Goal: Task Accomplishment & Management: Complete application form

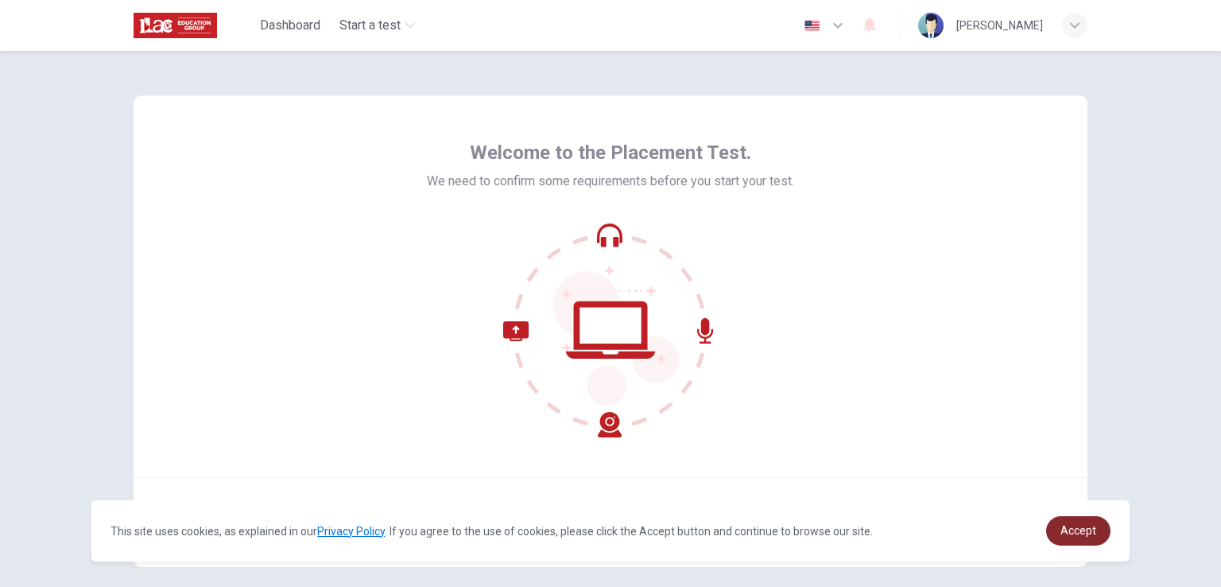
click at [1083, 536] on span "Accept" at bounding box center [1078, 530] width 36 height 13
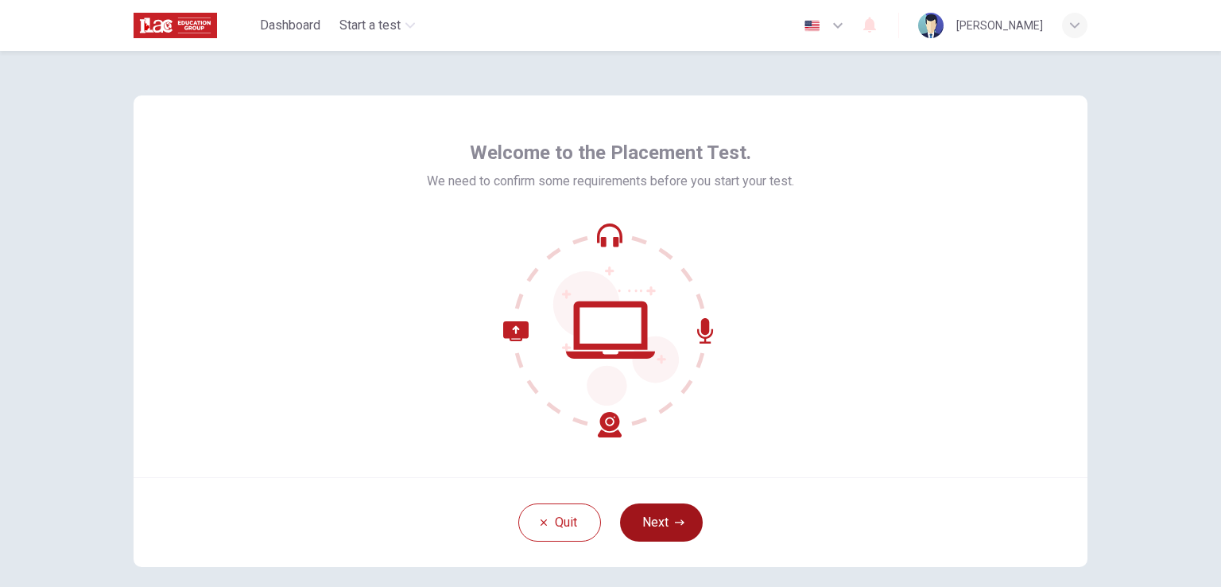
click at [649, 517] on button "Next" at bounding box center [661, 522] width 83 height 38
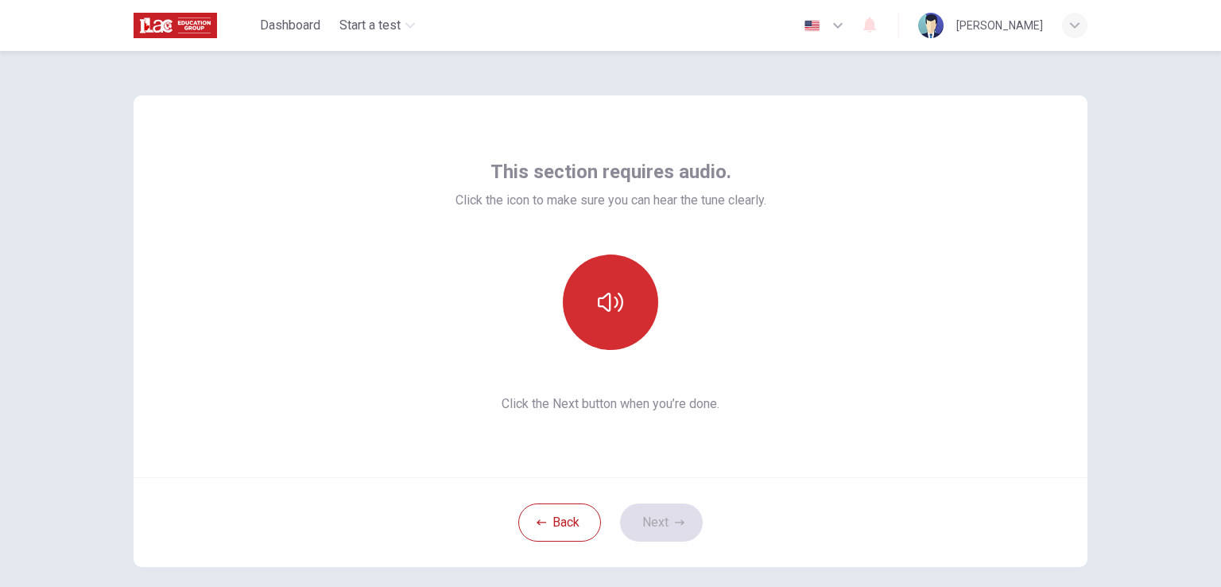
click at [598, 298] on icon "button" at bounding box center [610, 302] width 25 height 19
click at [661, 521] on button "Next" at bounding box center [661, 522] width 83 height 38
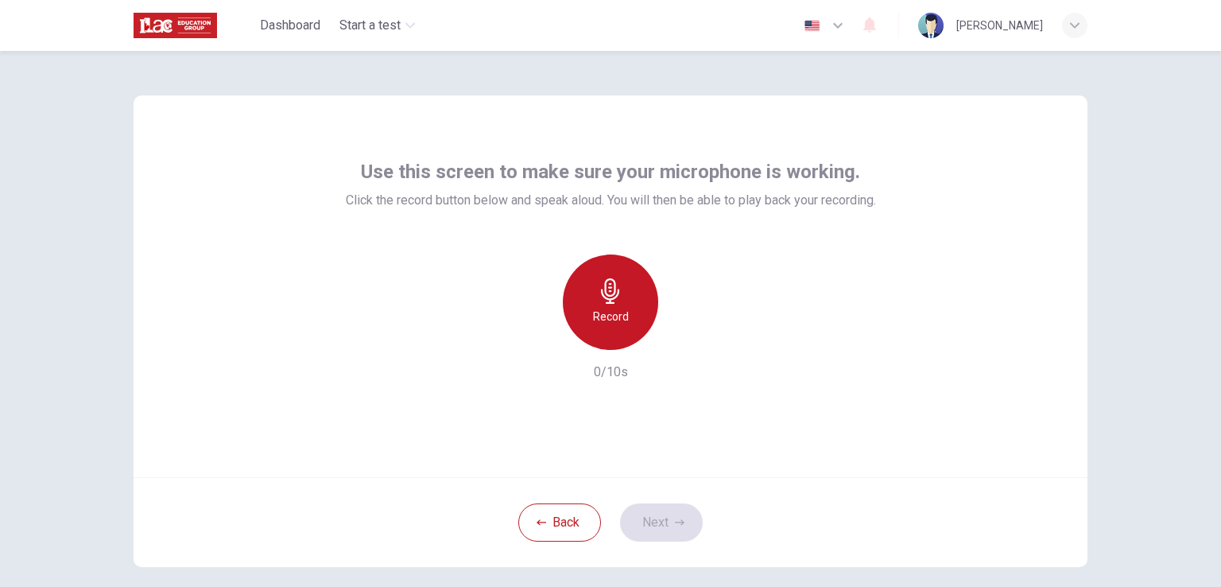
click at [619, 316] on h6 "Record" at bounding box center [611, 316] width 36 height 19
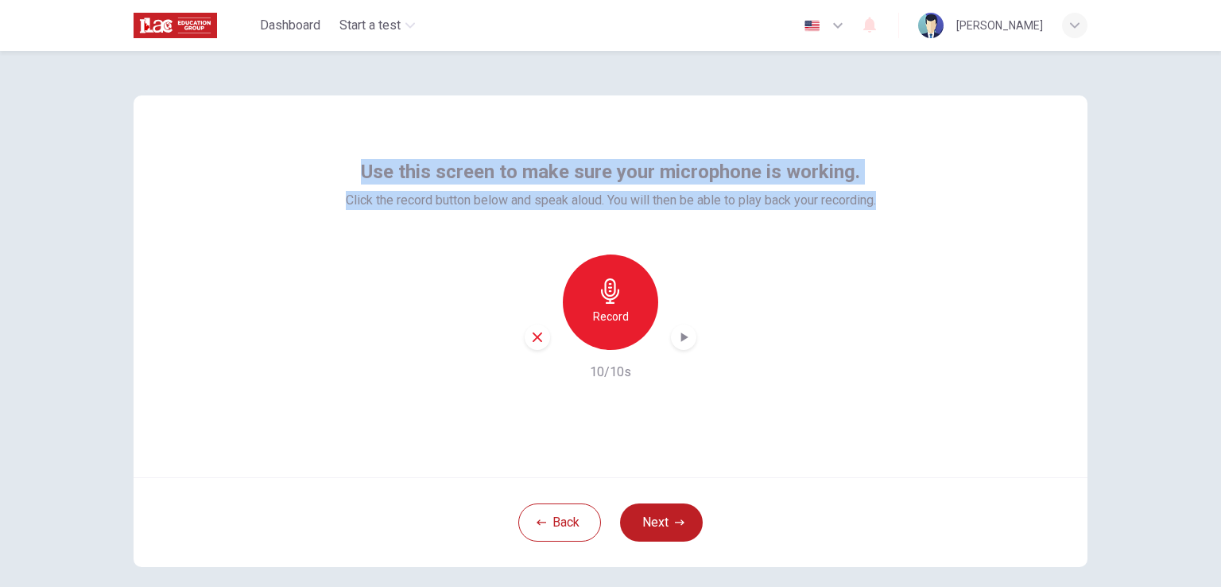
drag, startPoint x: 380, startPoint y: 164, endPoint x: 899, endPoint y: 217, distance: 521.8
click at [899, 217] on div "Use this screen to make sure your microphone is working. Click the record butto…" at bounding box center [611, 286] width 954 height 382
copy div "Use this screen to make sure your microphone is working. Click the record butto…"
click at [675, 518] on icon "button" at bounding box center [680, 522] width 10 height 10
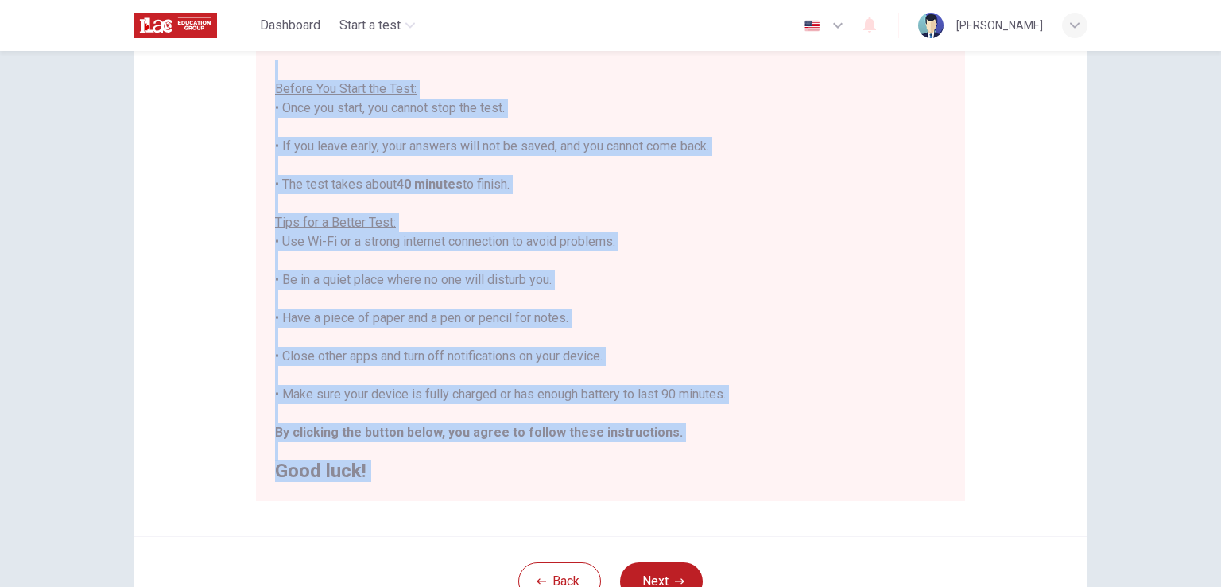
scroll to position [297, 0]
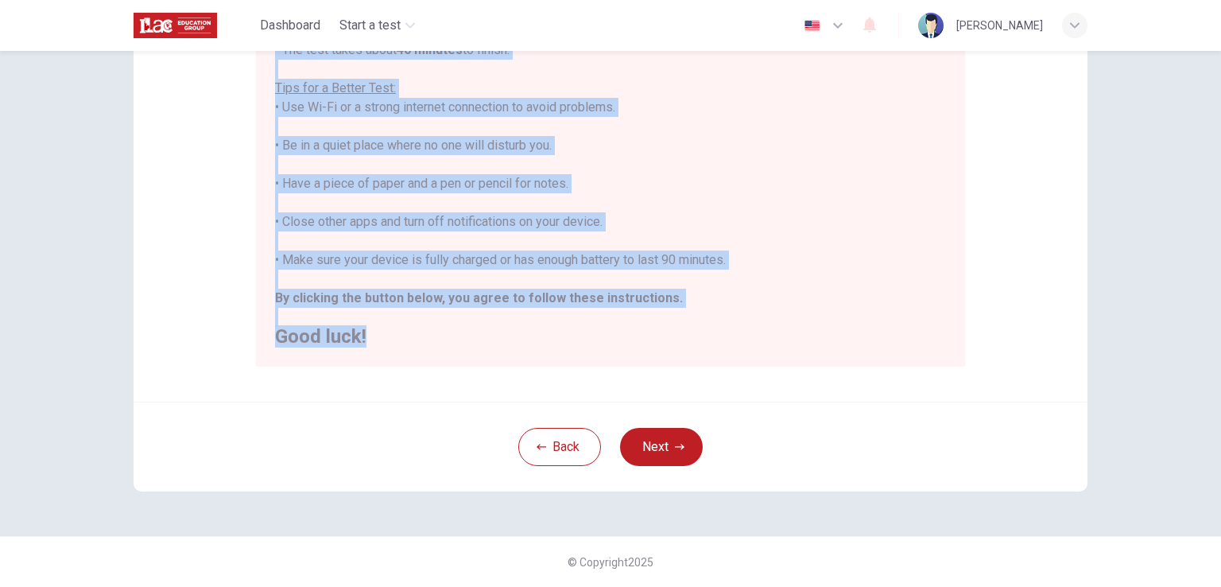
copy div "Disclaimer: You are about to start a Placement Test . Before You Start the Test…"
drag, startPoint x: 537, startPoint y: 141, endPoint x: 664, endPoint y: 386, distance: 275.9
click at [664, 386] on div "Disclaimer: You are about to start a Placement Test . Before You Start the Test…" at bounding box center [611, 99] width 954 height 603
click at [653, 442] on button "Next" at bounding box center [661, 447] width 83 height 38
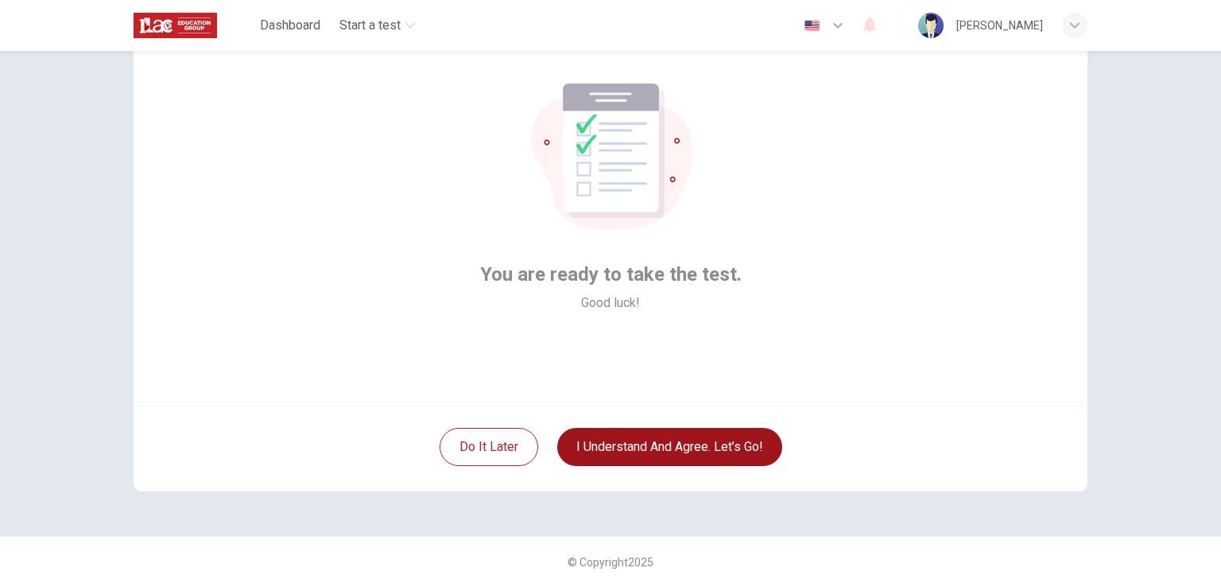
click at [648, 453] on button "I understand and agree. Let’s go!" at bounding box center [669, 447] width 225 height 38
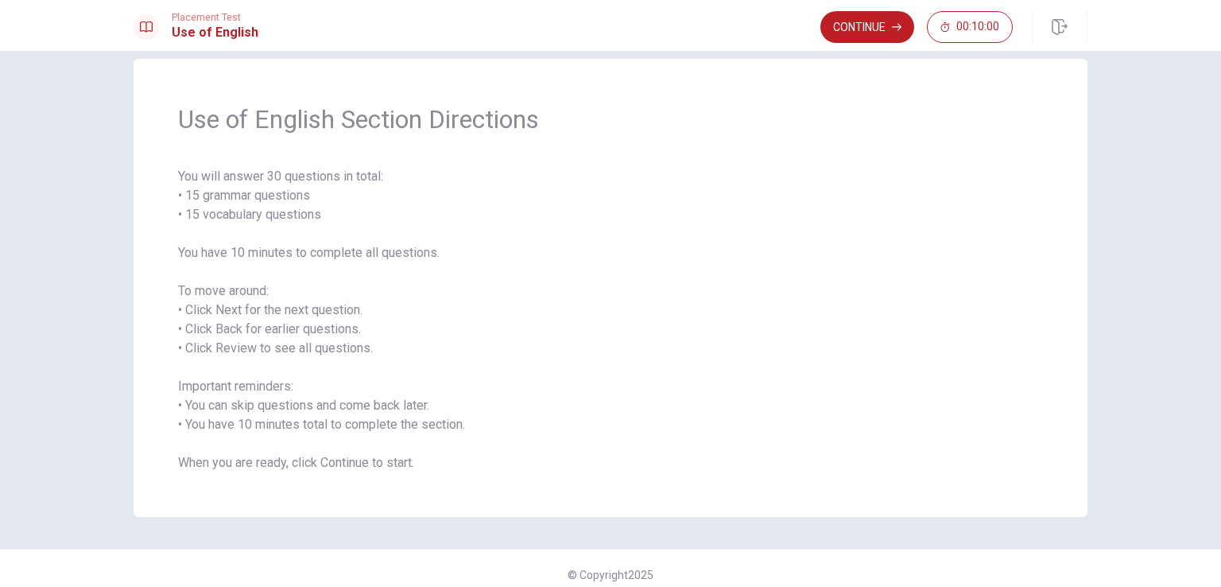
scroll to position [37, 0]
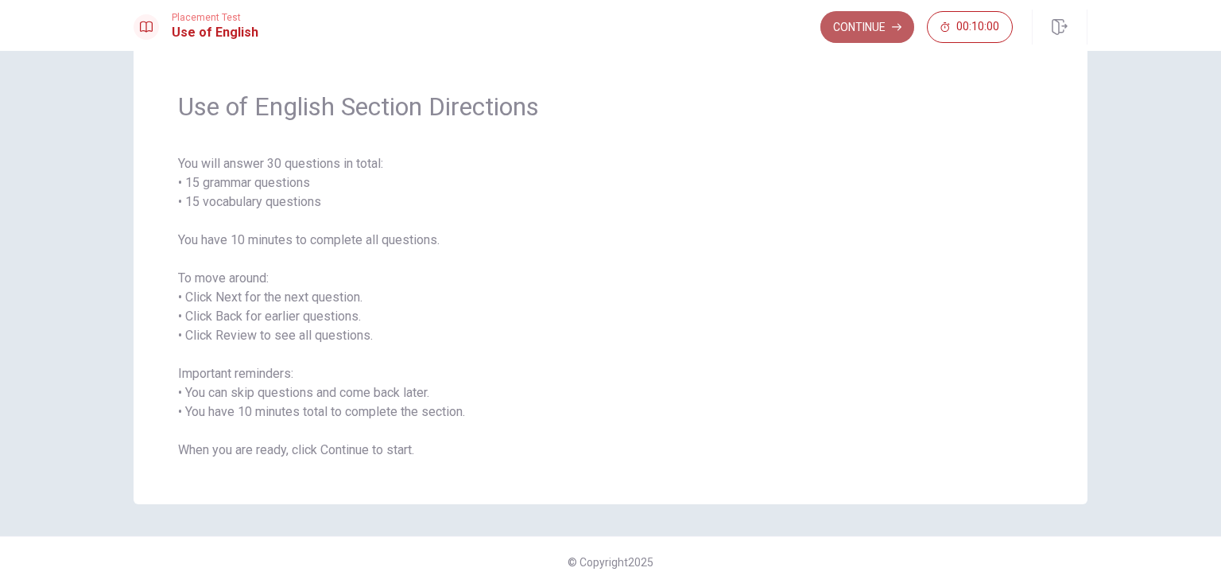
click at [866, 29] on button "Continue" at bounding box center [867, 27] width 94 height 32
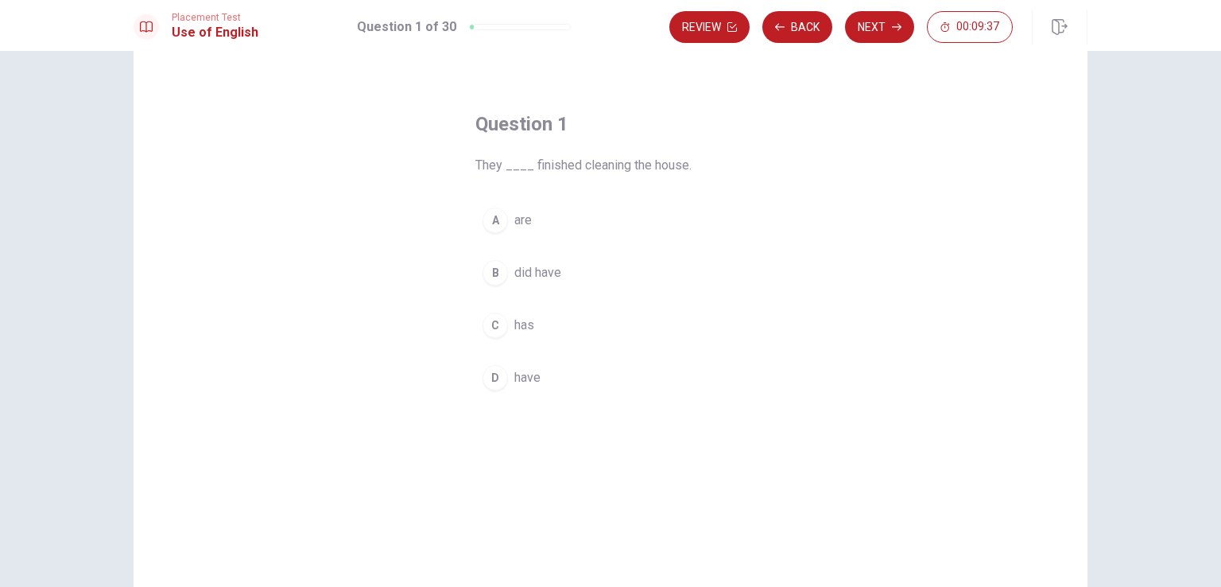
click at [520, 215] on span "are" at bounding box center [522, 220] width 17 height 19
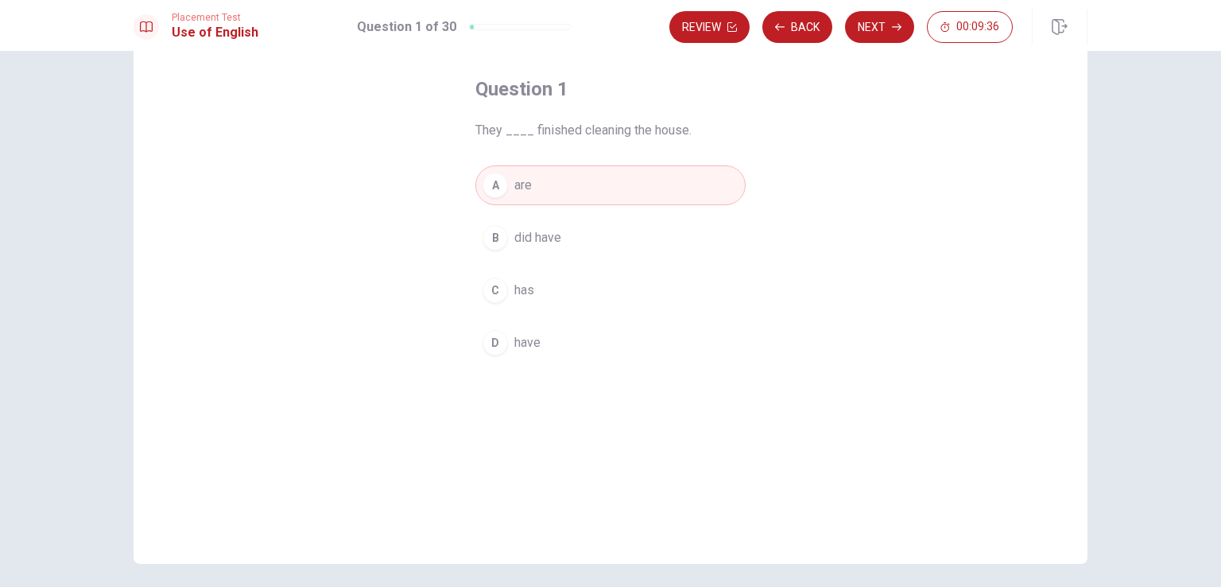
scroll to position [0, 0]
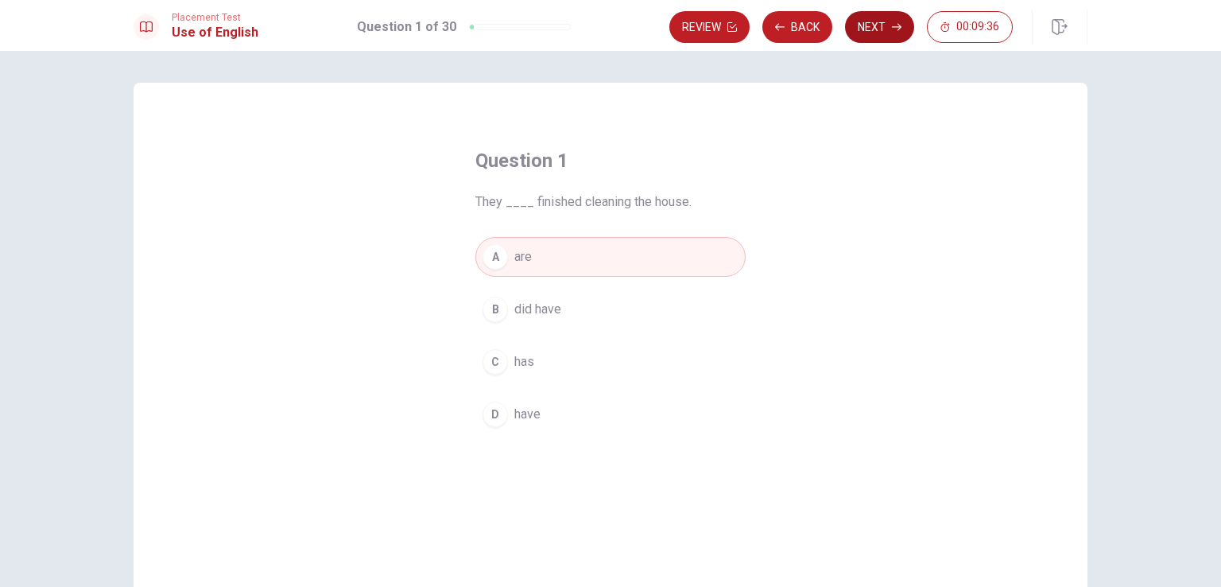
click at [882, 24] on button "Next" at bounding box center [879, 27] width 69 height 32
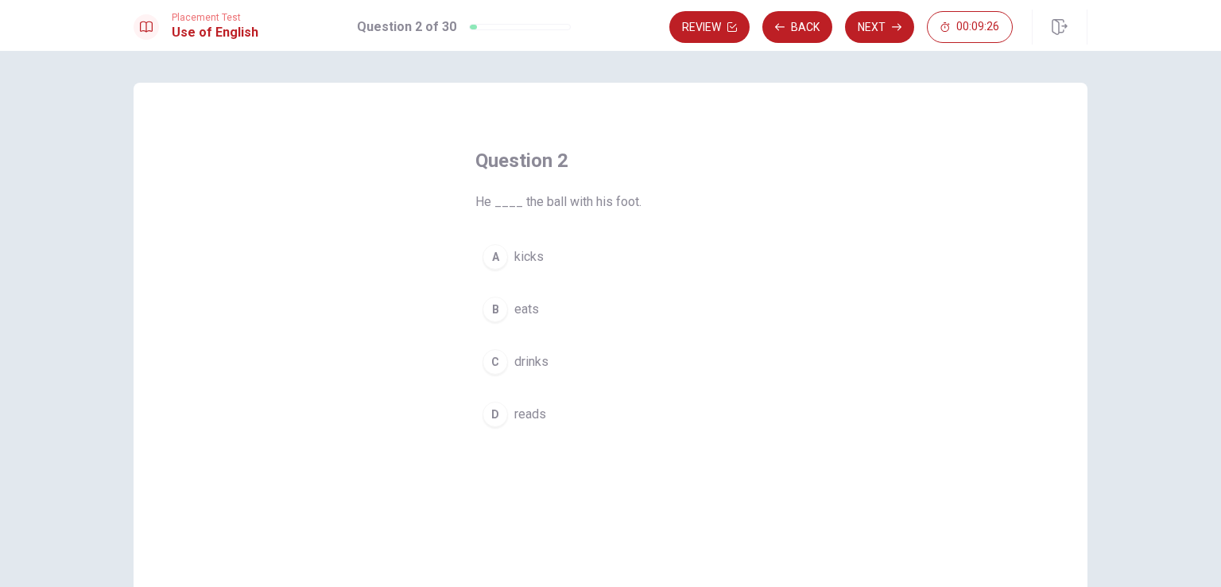
click at [514, 258] on span "kicks" at bounding box center [528, 256] width 29 height 19
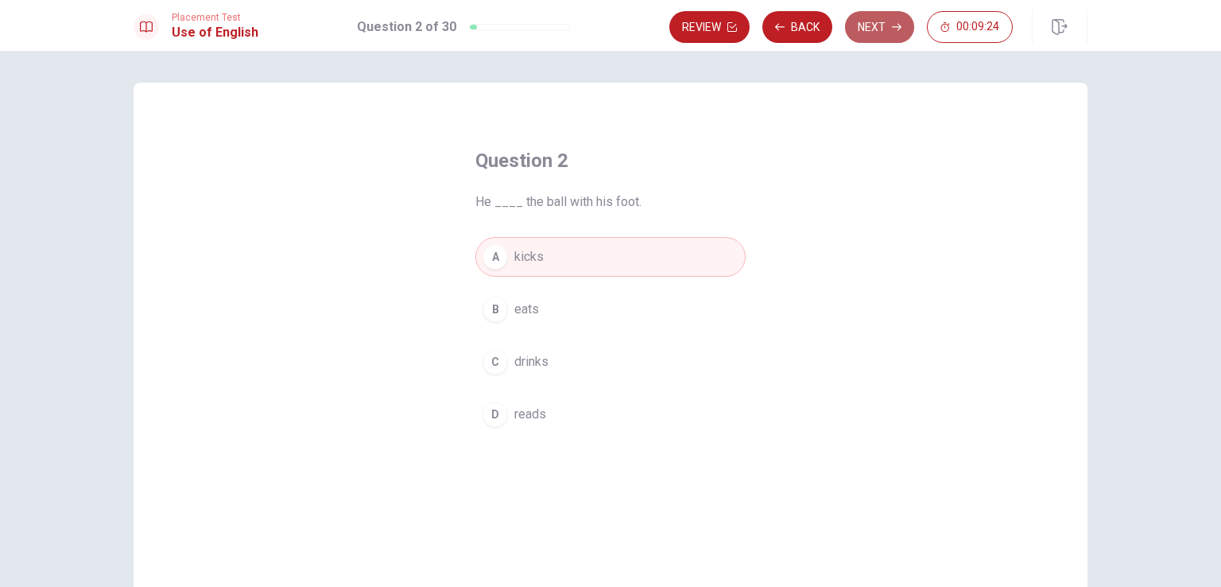
click at [875, 29] on button "Next" at bounding box center [879, 27] width 69 height 32
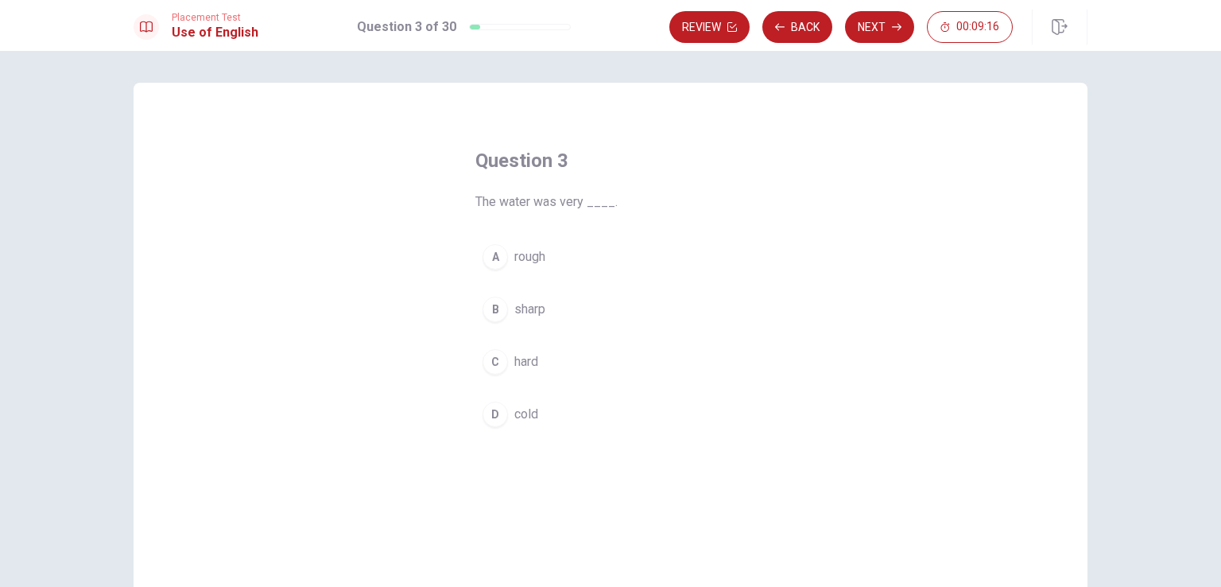
click at [522, 409] on span "cold" at bounding box center [526, 414] width 24 height 19
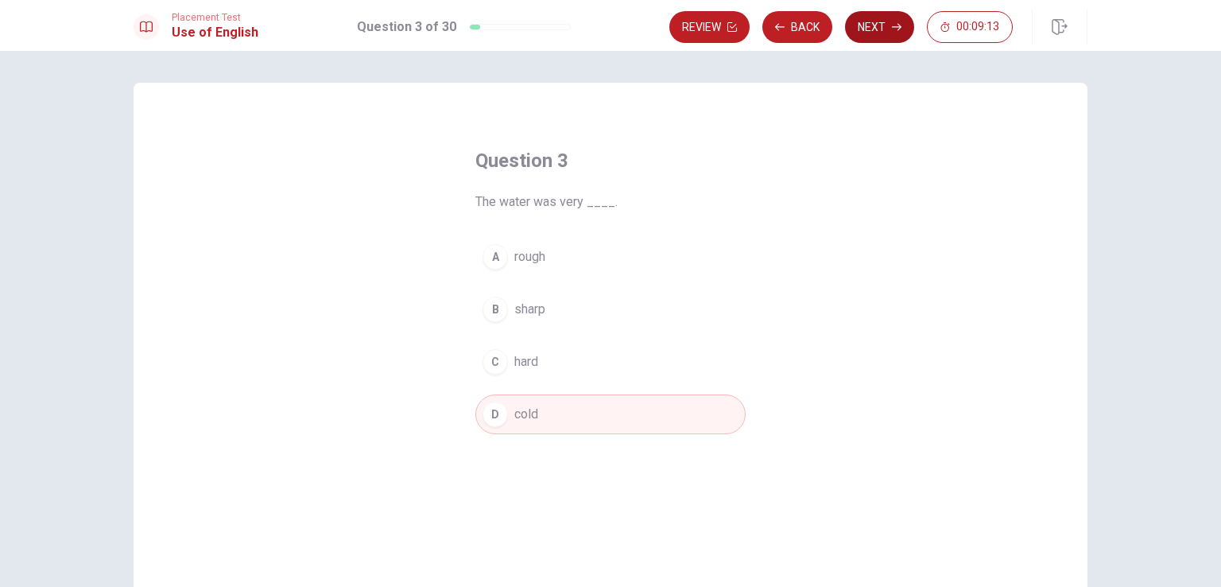
click at [881, 21] on button "Next" at bounding box center [879, 27] width 69 height 32
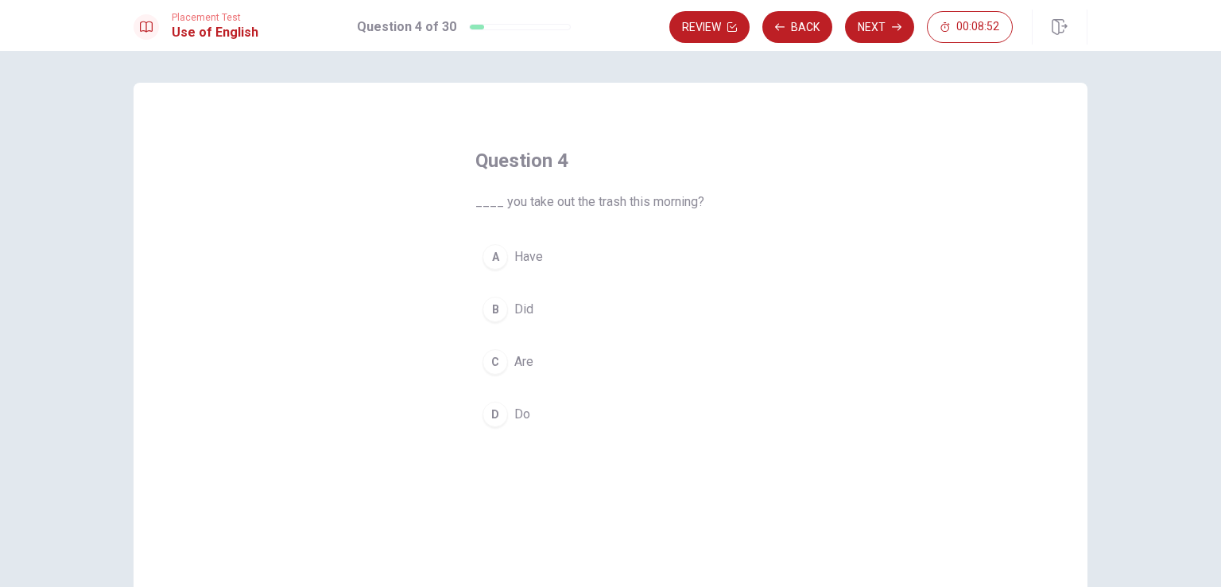
click at [518, 306] on span "Did" at bounding box center [523, 309] width 19 height 19
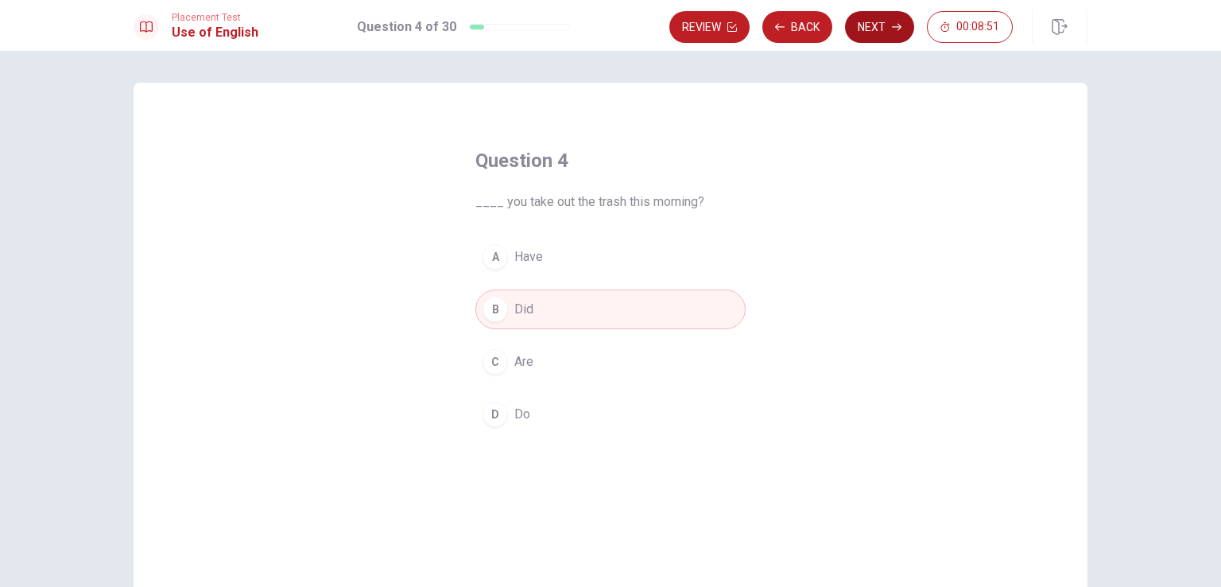
click at [876, 20] on button "Next" at bounding box center [879, 27] width 69 height 32
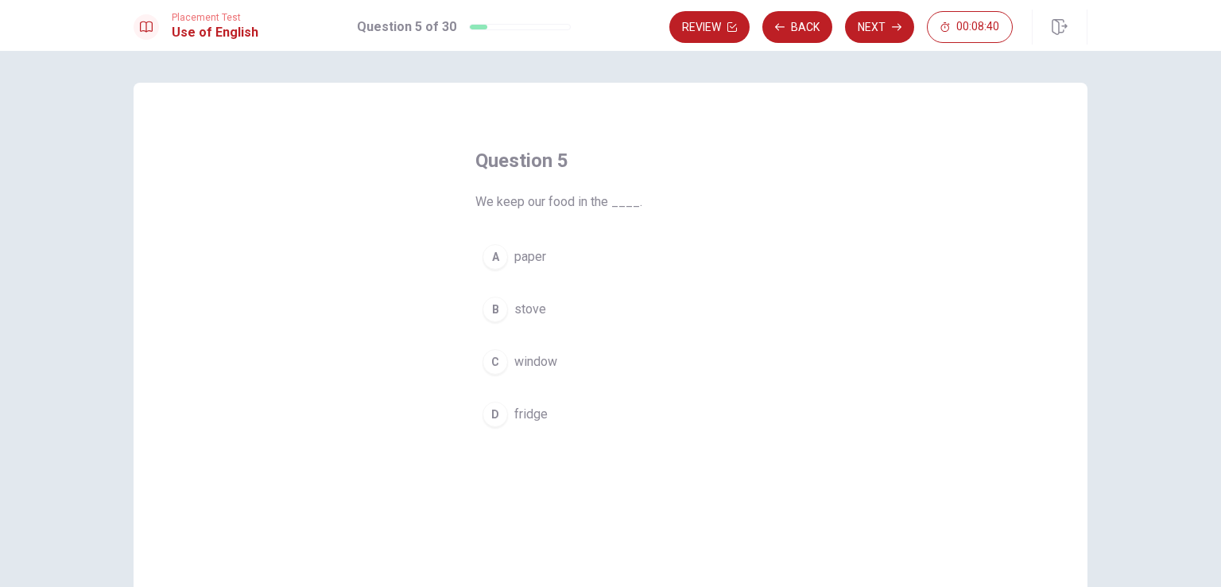
click at [529, 413] on span "fridge" at bounding box center [530, 414] width 33 height 19
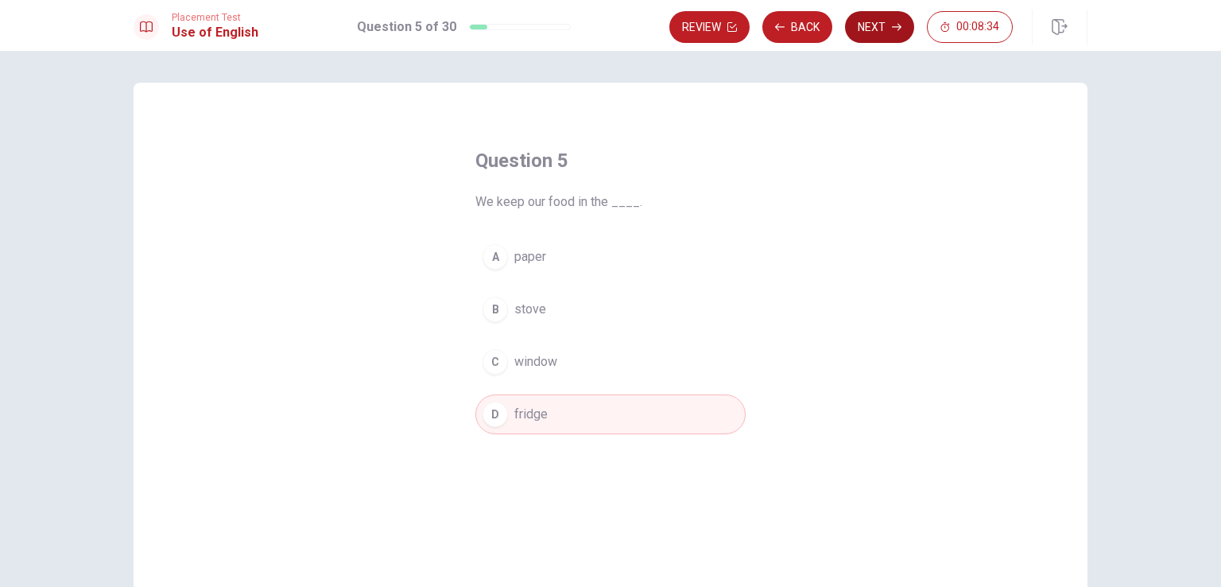
click at [874, 29] on button "Next" at bounding box center [879, 27] width 69 height 32
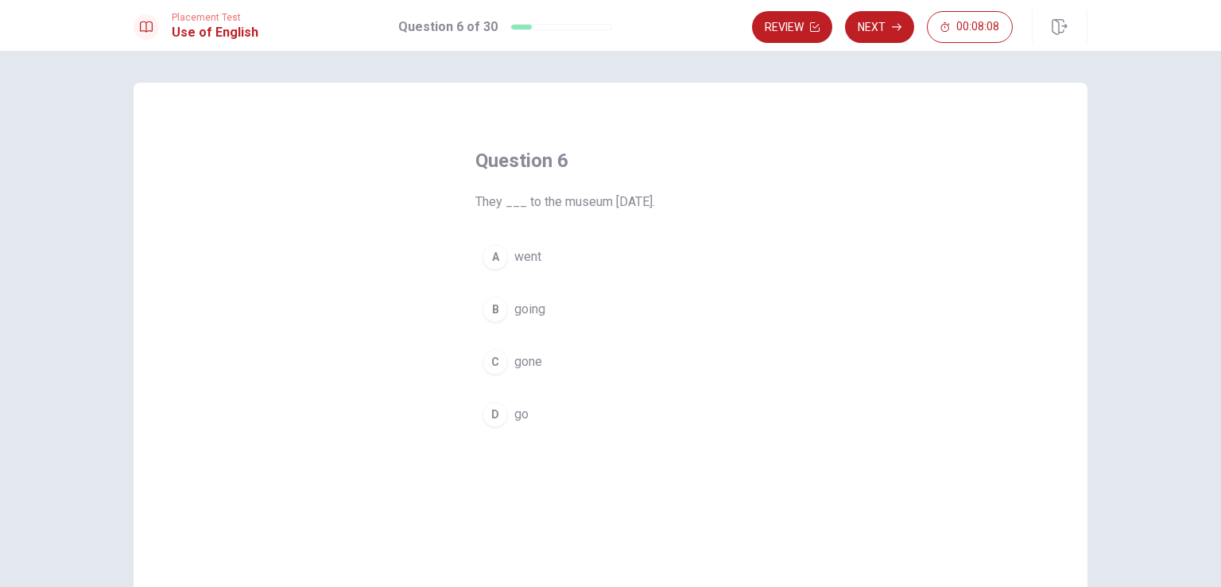
click at [537, 255] on span "went" at bounding box center [527, 256] width 27 height 19
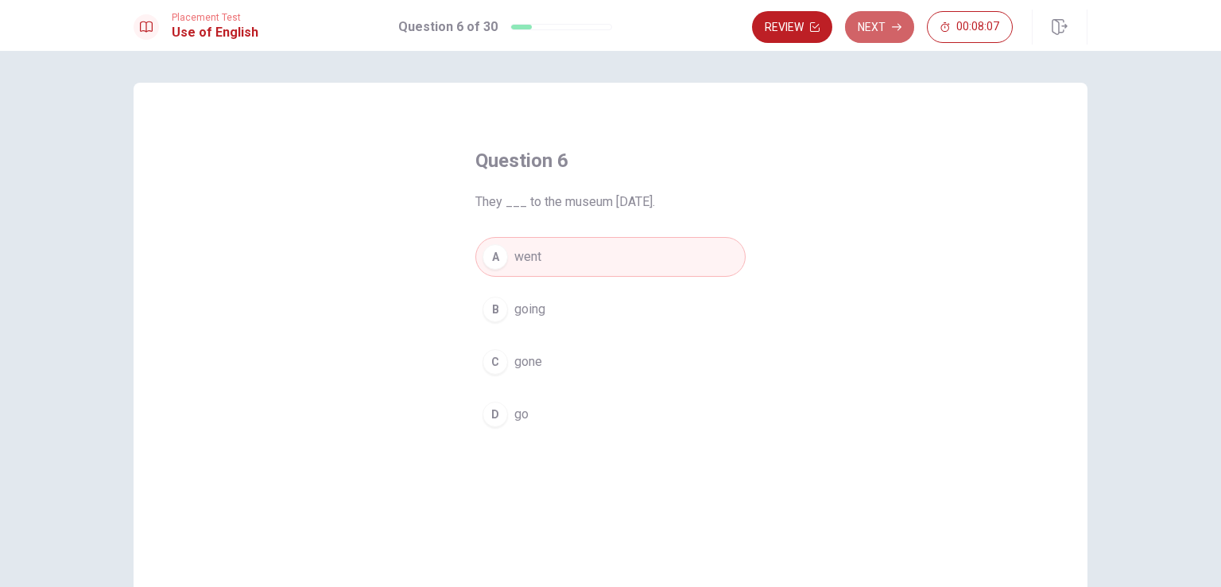
click at [887, 33] on button "Next" at bounding box center [879, 27] width 69 height 32
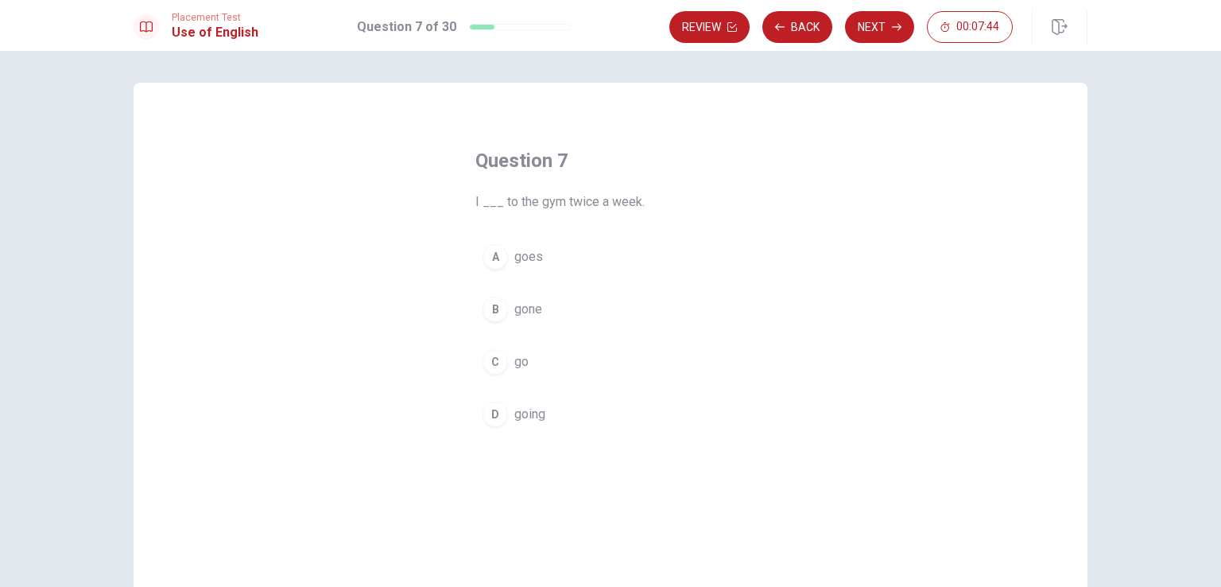
click at [521, 361] on span "go" at bounding box center [521, 361] width 14 height 19
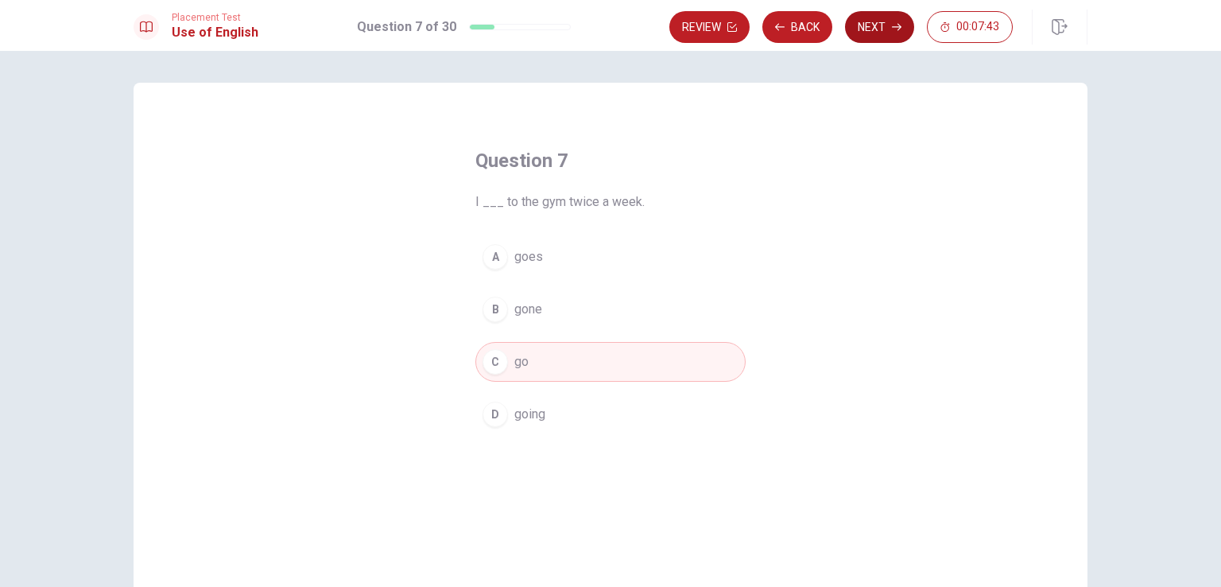
click at [878, 32] on button "Next" at bounding box center [879, 27] width 69 height 32
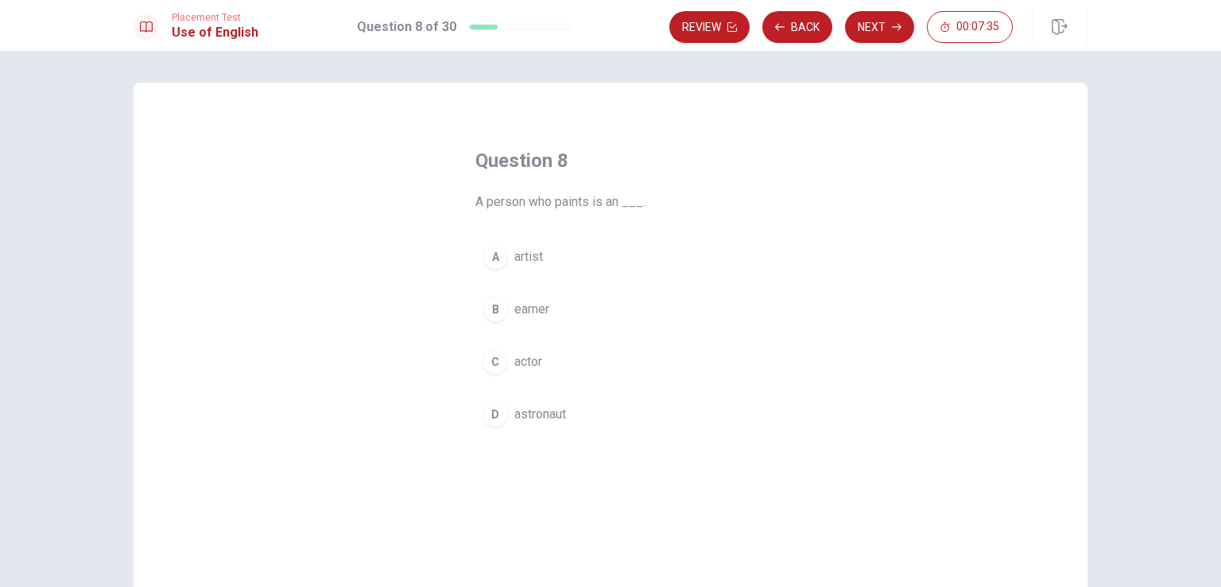
click at [531, 251] on span "artist" at bounding box center [528, 256] width 29 height 19
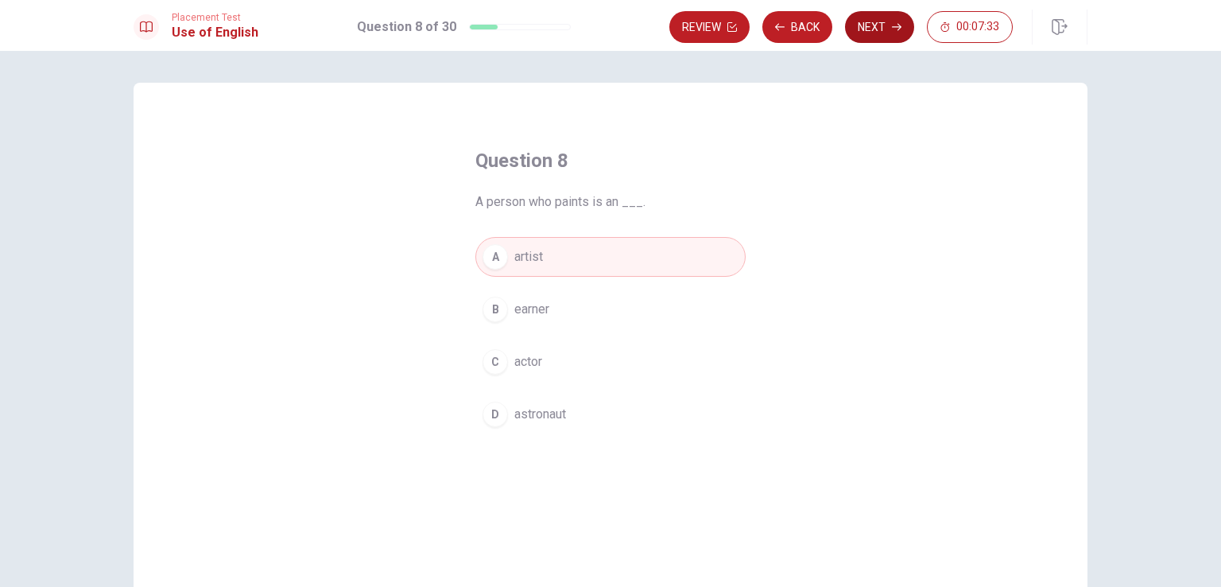
click at [885, 25] on button "Next" at bounding box center [879, 27] width 69 height 32
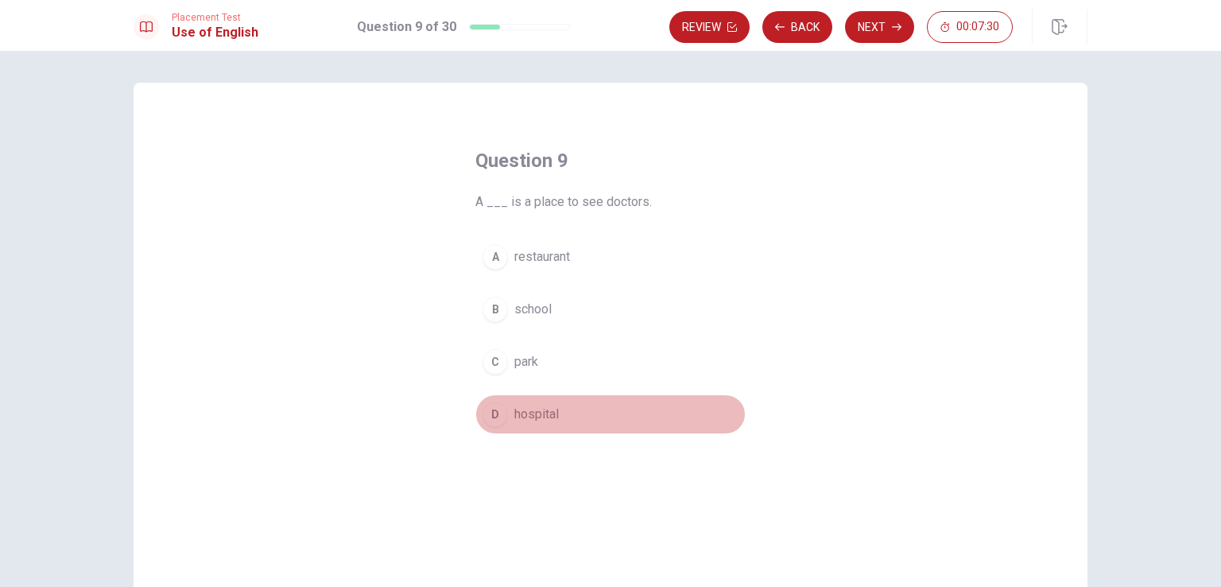
click at [535, 410] on span "hospital" at bounding box center [536, 414] width 45 height 19
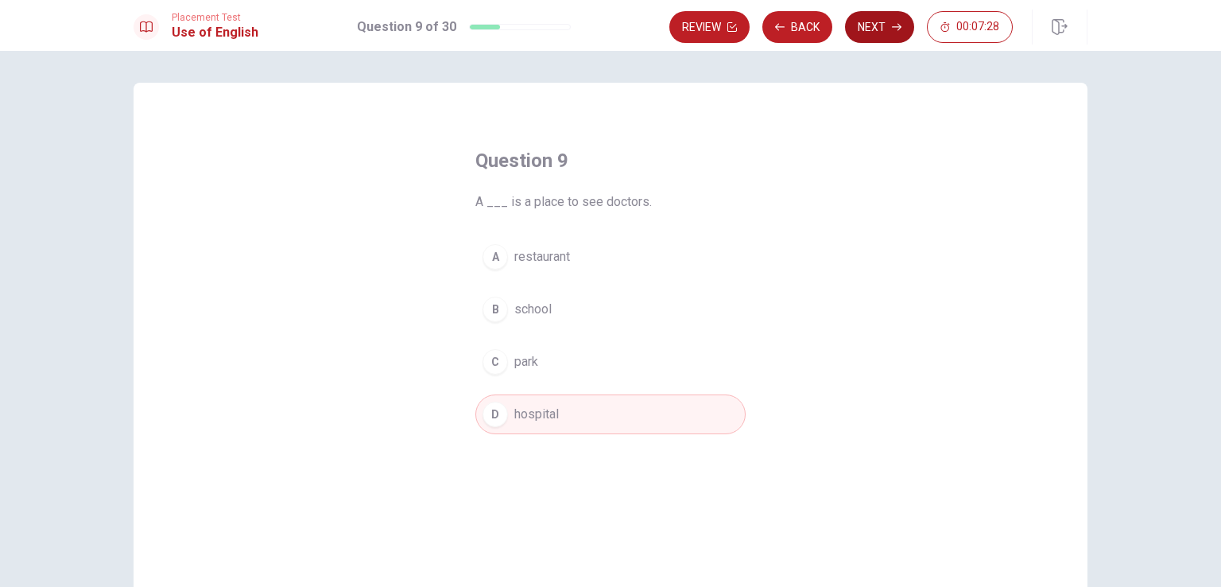
click at [879, 23] on button "Next" at bounding box center [879, 27] width 69 height 32
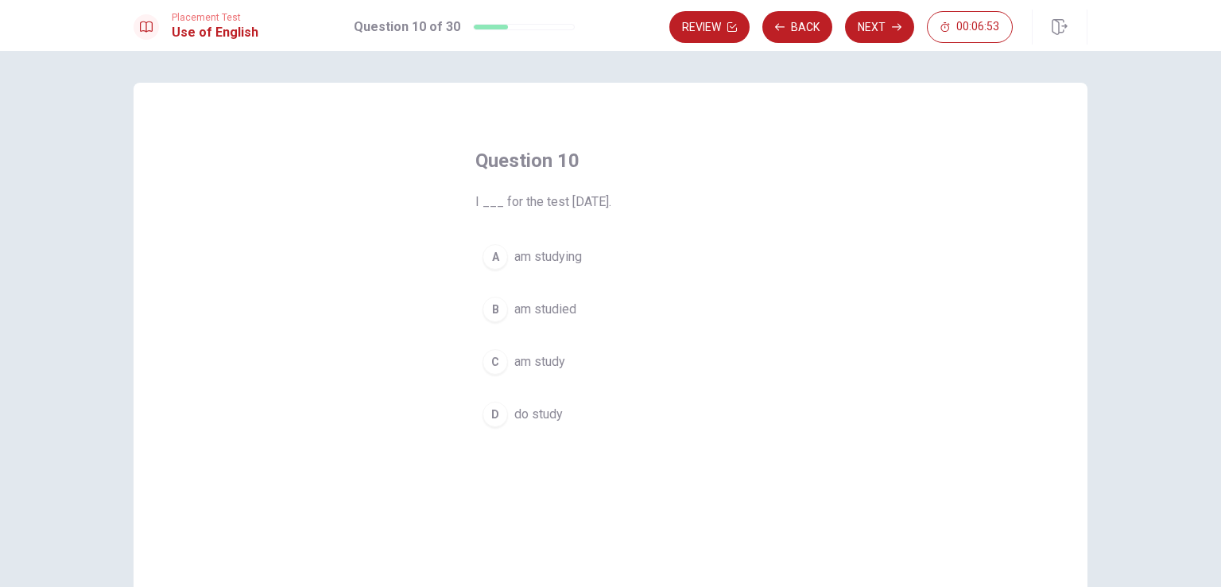
click at [552, 354] on span "am study" at bounding box center [539, 361] width 51 height 19
click at [872, 25] on button "Next" at bounding box center [879, 27] width 69 height 32
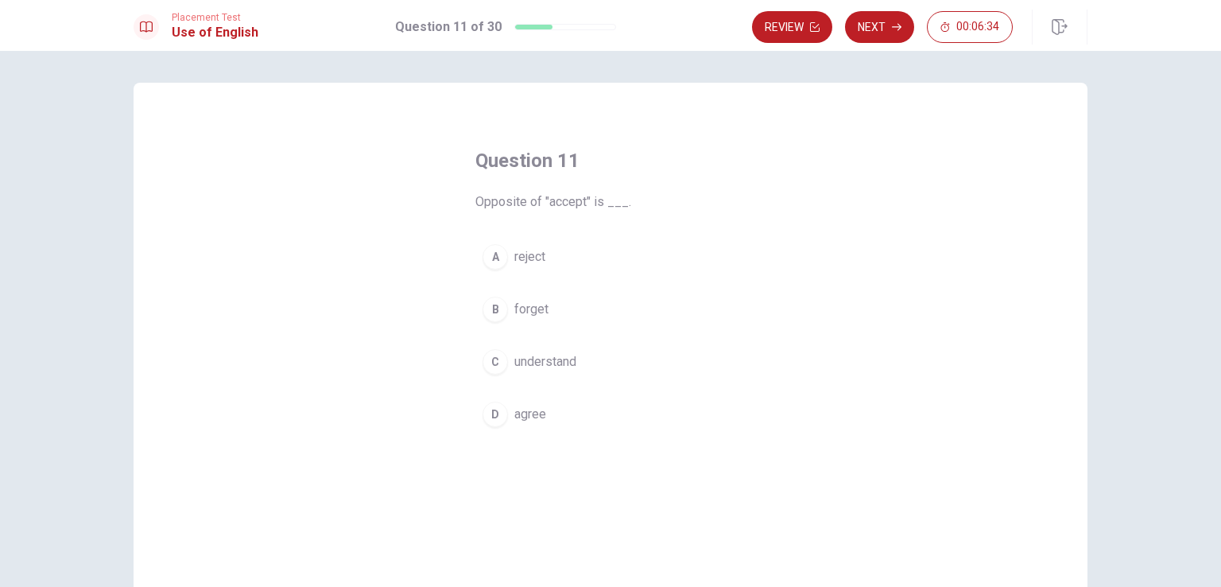
click at [529, 255] on span "reject" at bounding box center [529, 256] width 31 height 19
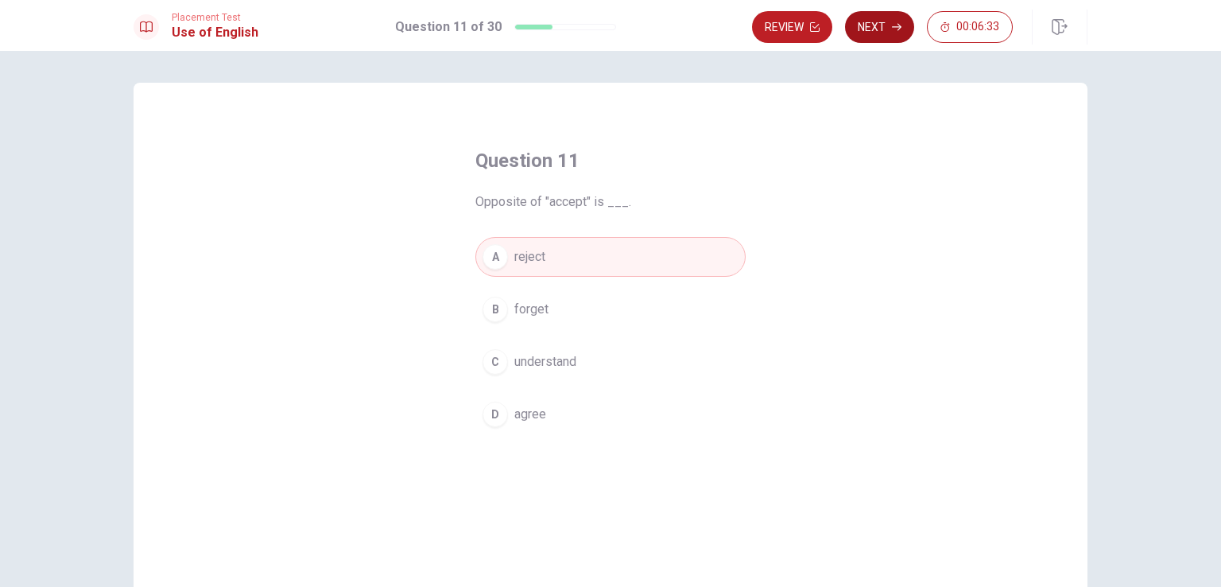
click at [871, 26] on button "Next" at bounding box center [879, 27] width 69 height 32
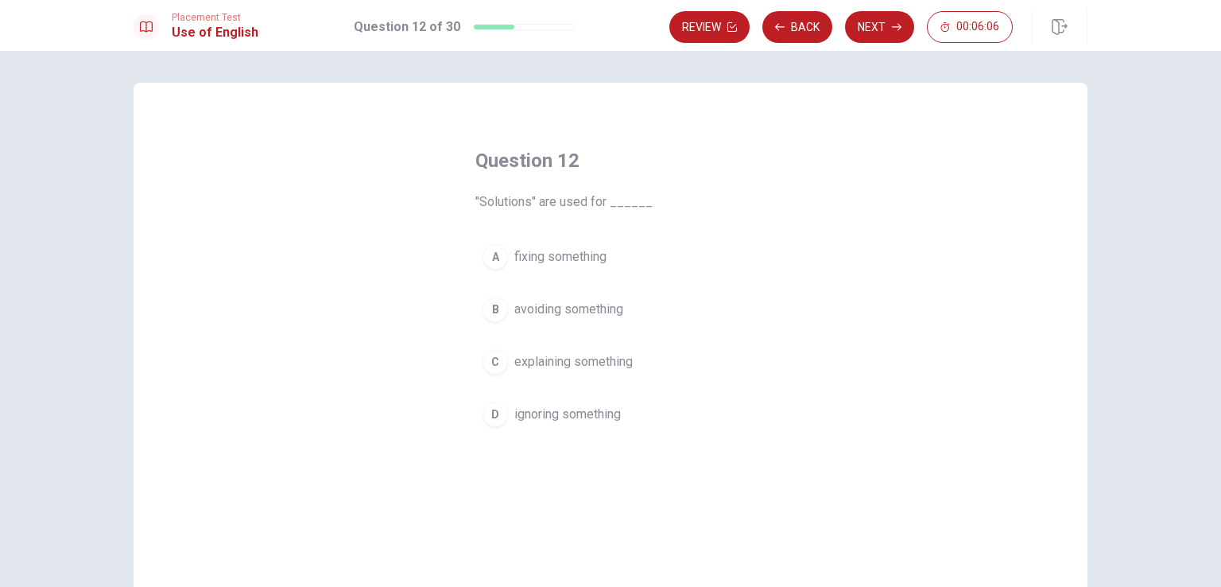
click at [588, 306] on span "avoiding something" at bounding box center [568, 309] width 109 height 19
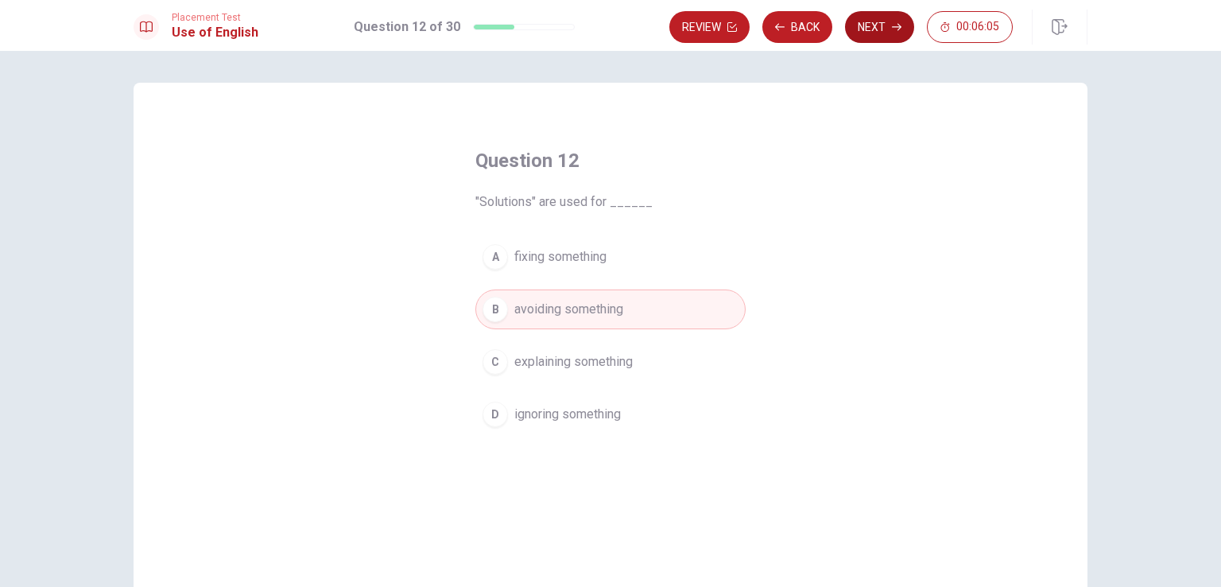
click at [878, 22] on button "Next" at bounding box center [879, 27] width 69 height 32
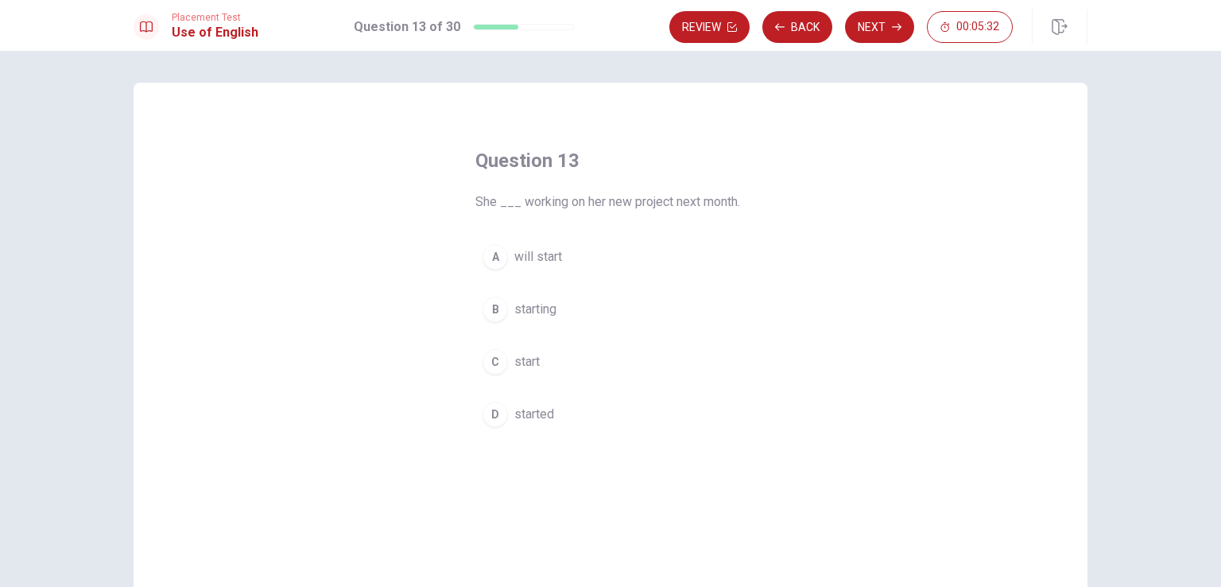
click at [556, 253] on span "will start" at bounding box center [538, 256] width 48 height 19
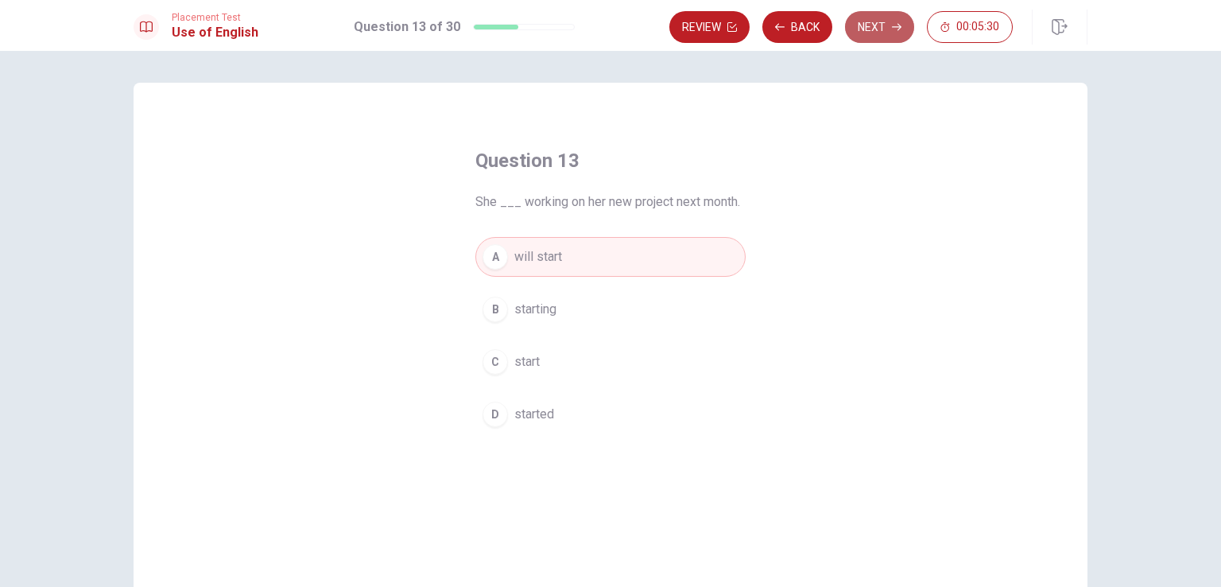
click at [877, 25] on button "Next" at bounding box center [879, 27] width 69 height 32
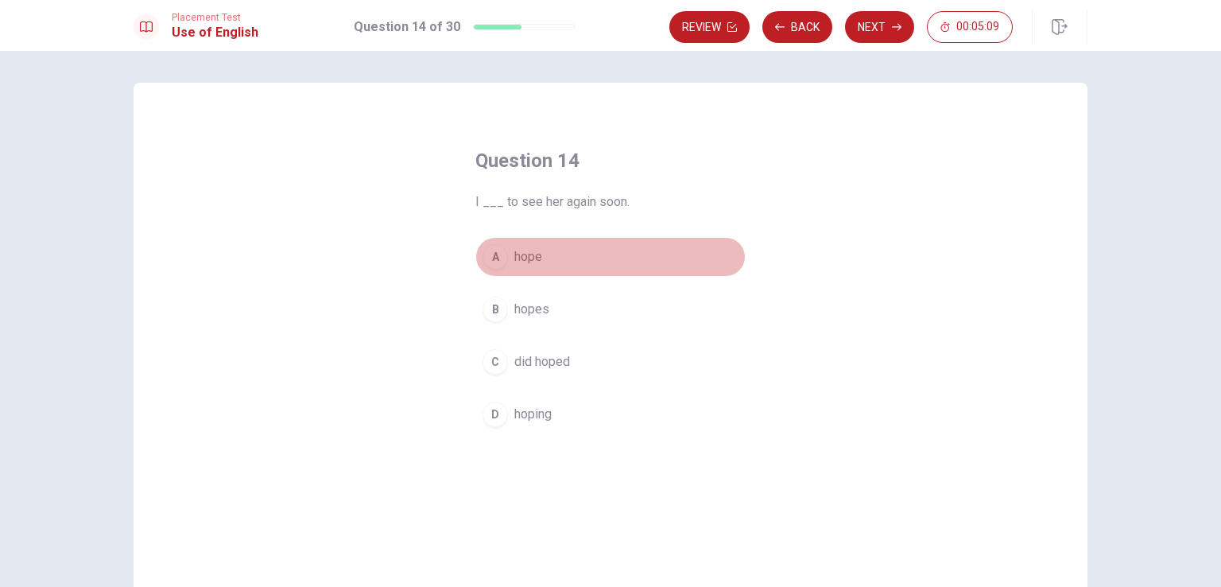
click at [545, 251] on button "A hope" at bounding box center [610, 257] width 270 height 40
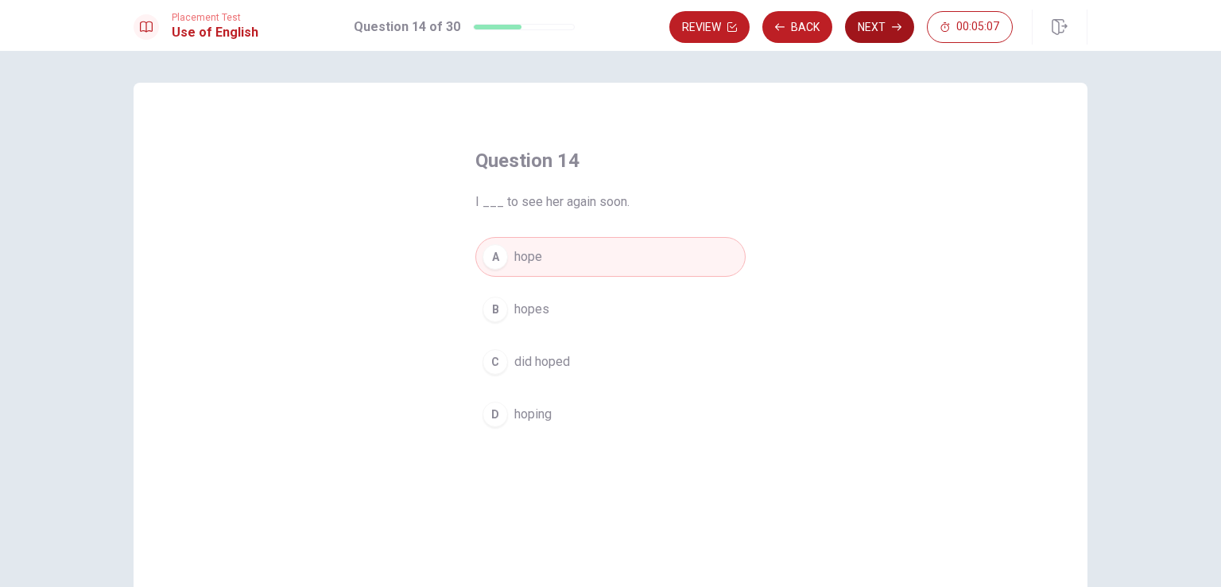
click at [893, 23] on icon "button" at bounding box center [897, 27] width 10 height 10
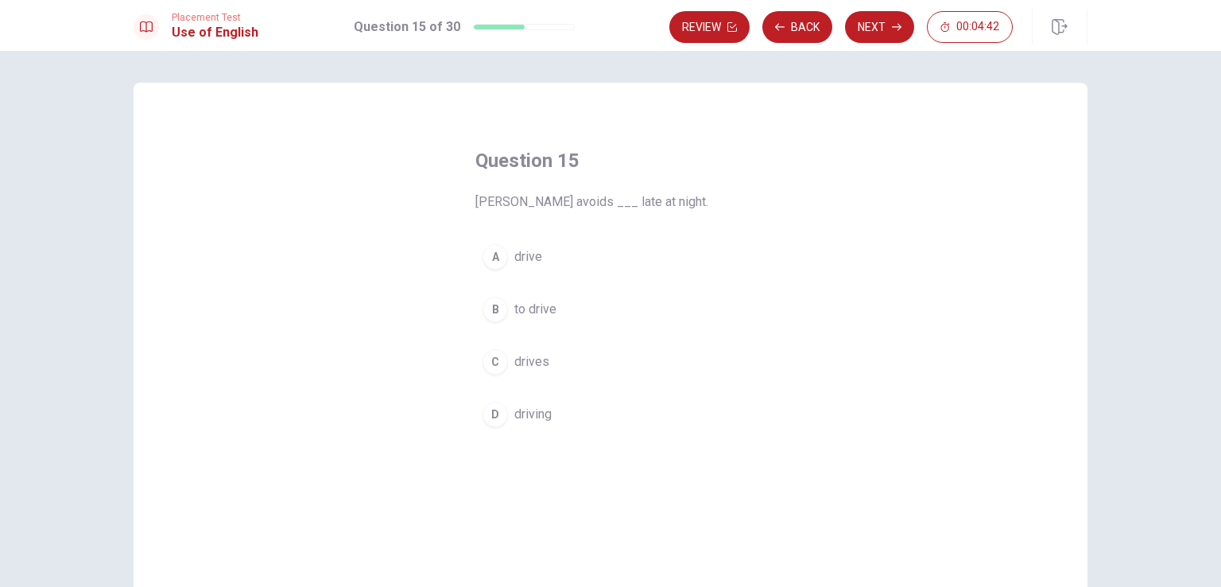
click at [517, 360] on span "drives" at bounding box center [531, 361] width 35 height 19
click at [878, 21] on button "Next" at bounding box center [879, 27] width 69 height 32
click at [540, 307] on span "to cycle" at bounding box center [536, 309] width 44 height 19
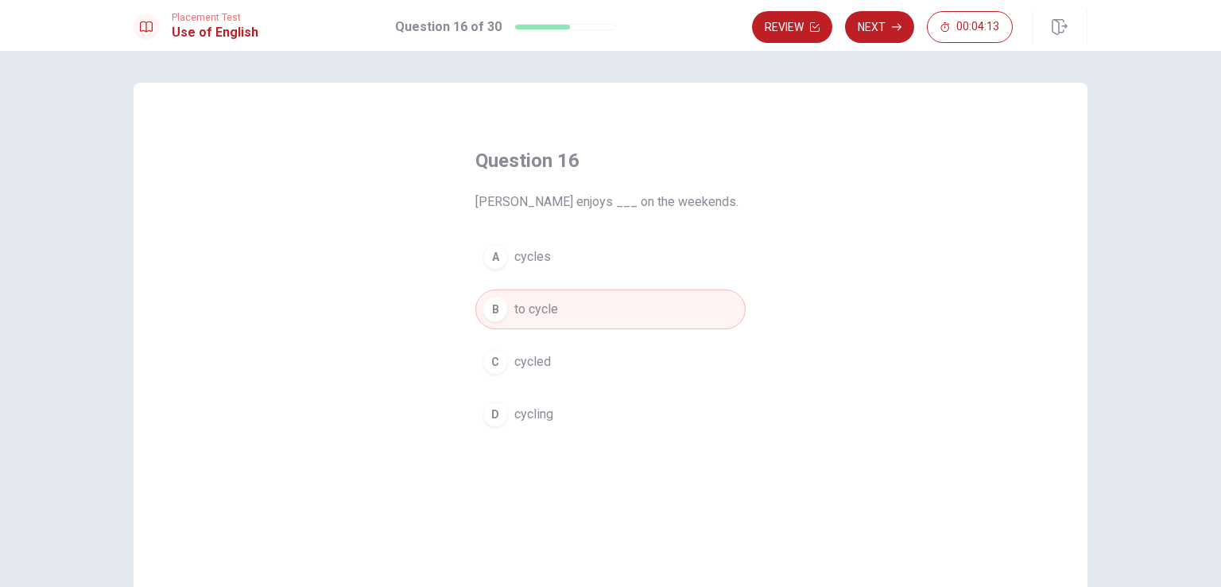
click at [520, 254] on span "cycles" at bounding box center [532, 256] width 37 height 19
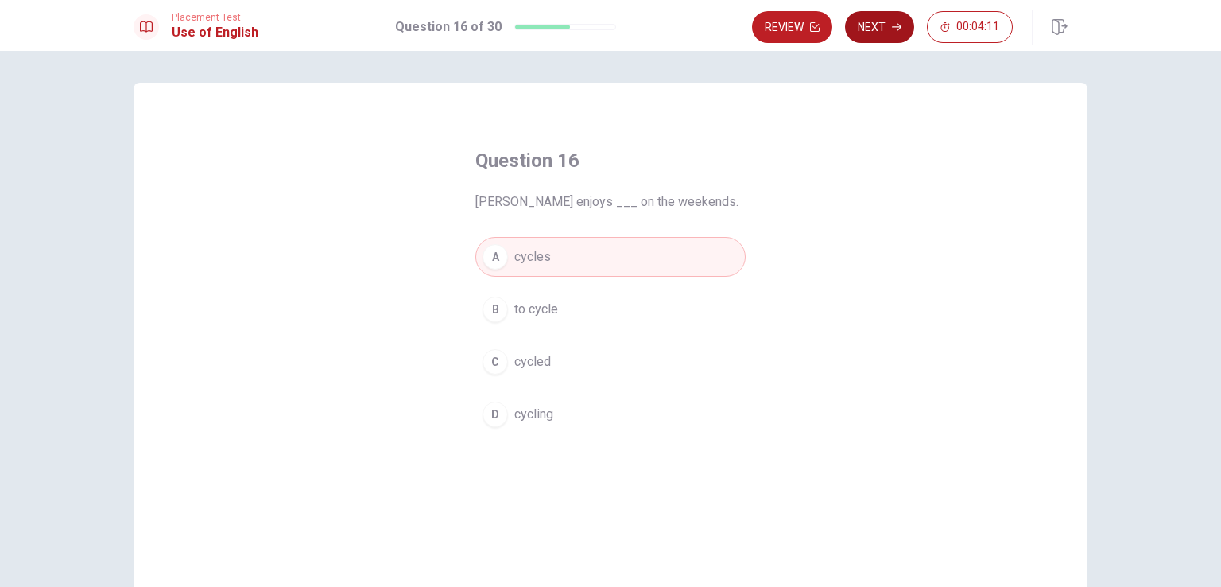
click at [886, 25] on button "Next" at bounding box center [879, 27] width 69 height 32
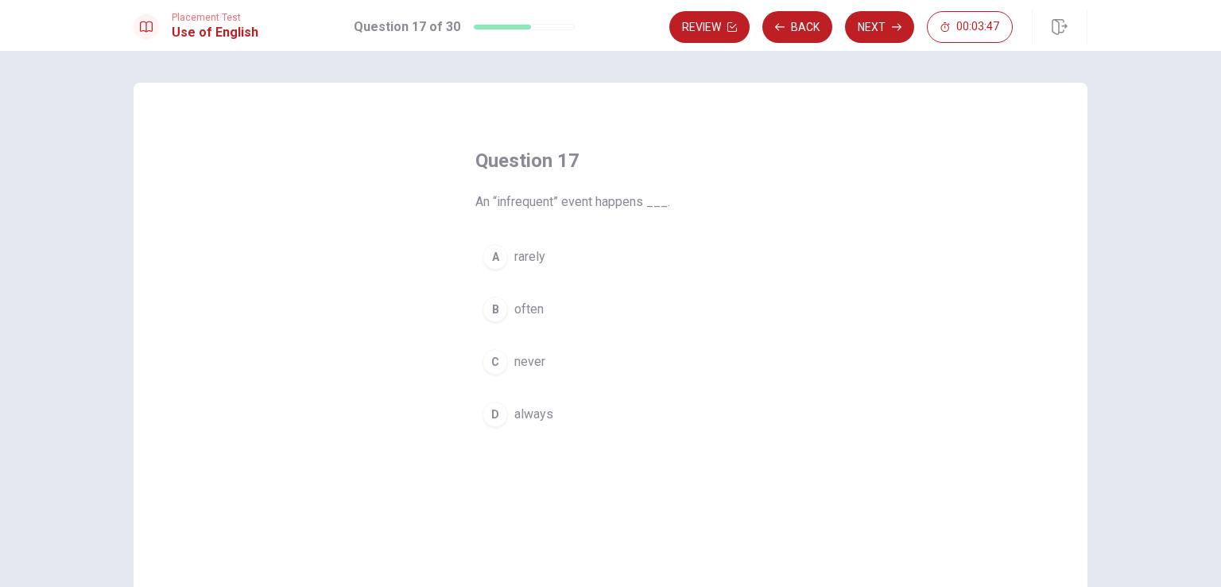
click at [494, 258] on div "A" at bounding box center [494, 256] width 25 height 25
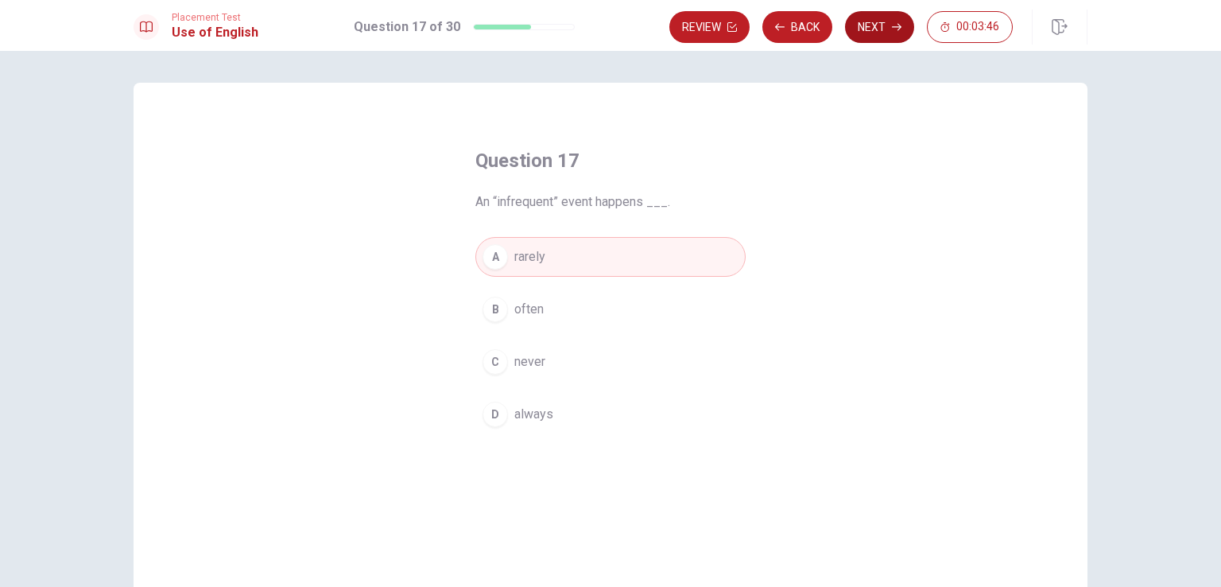
click at [893, 28] on icon "button" at bounding box center [897, 27] width 10 height 10
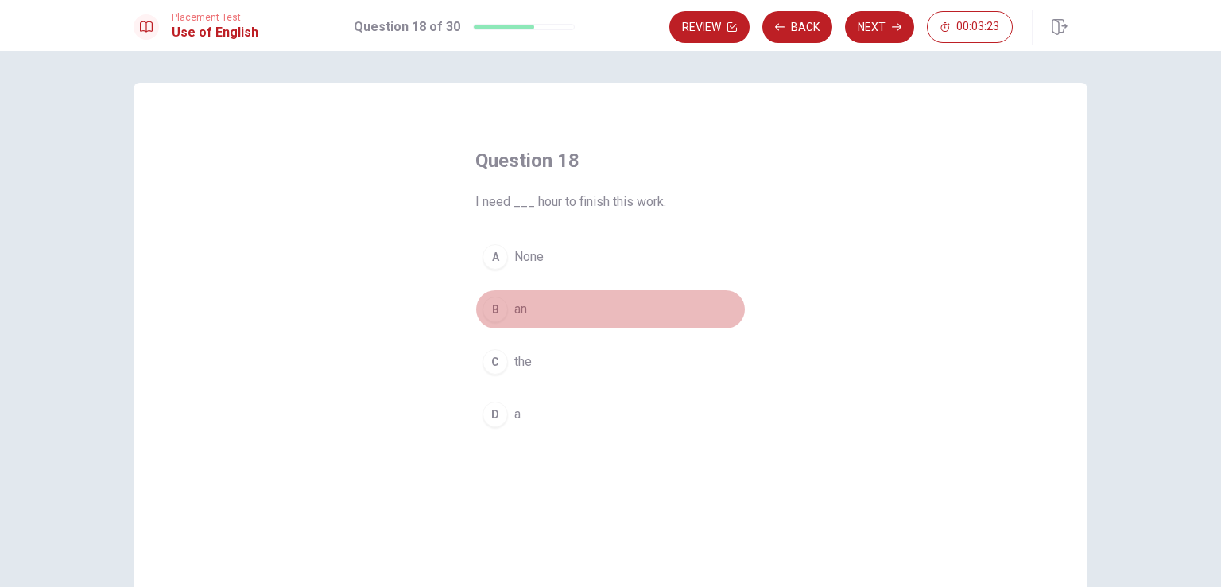
click at [521, 308] on span "an" at bounding box center [520, 309] width 13 height 19
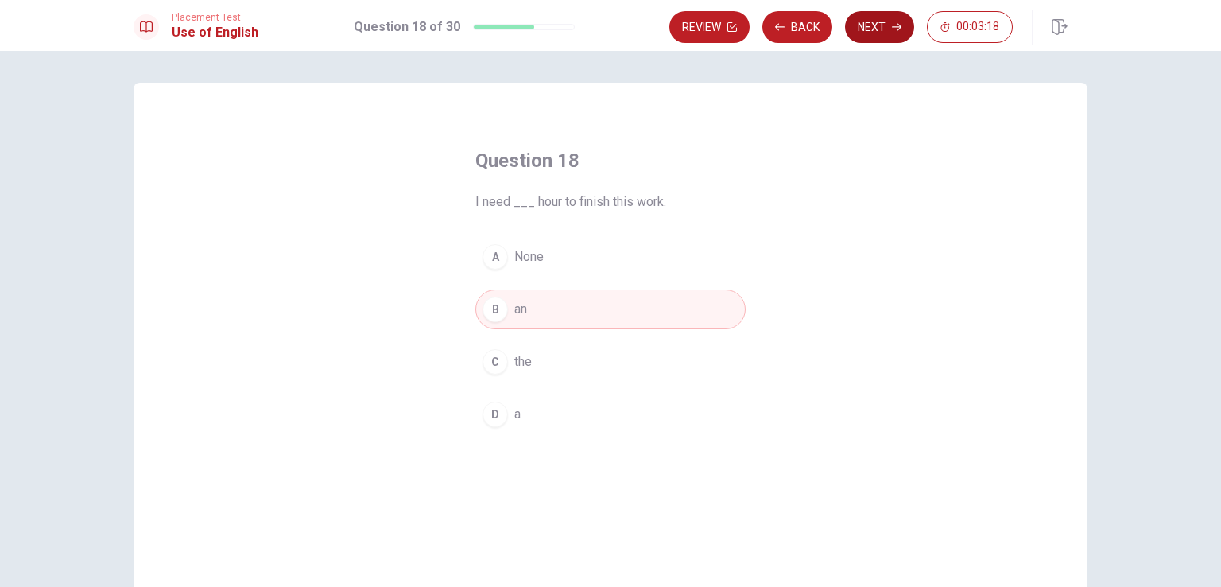
click at [881, 29] on button "Next" at bounding box center [879, 27] width 69 height 32
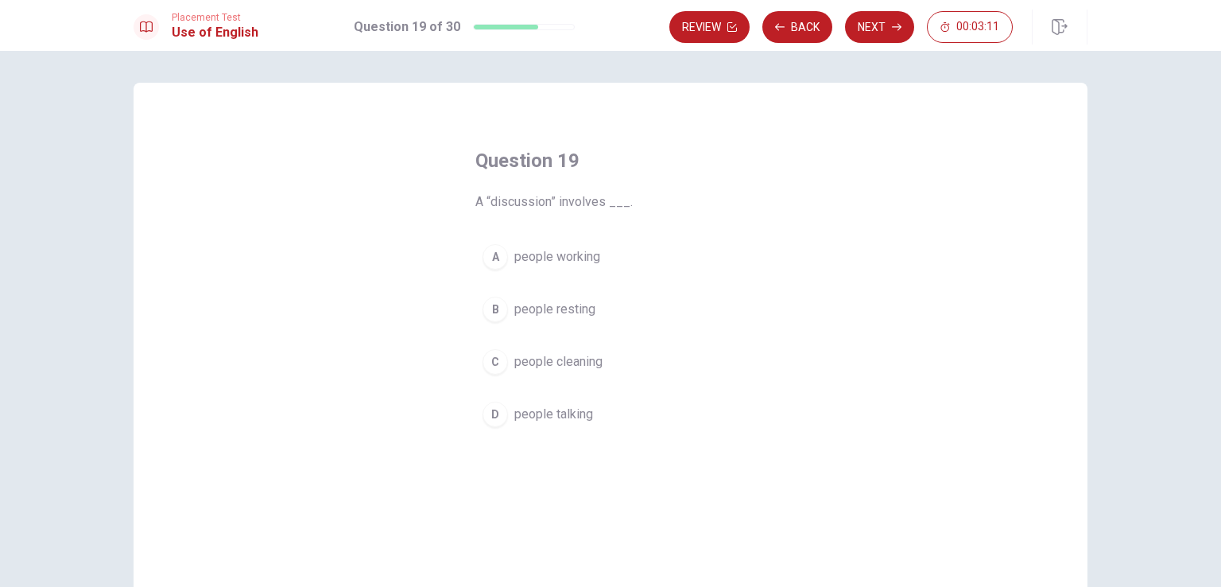
click at [564, 411] on span "people talking" at bounding box center [553, 414] width 79 height 19
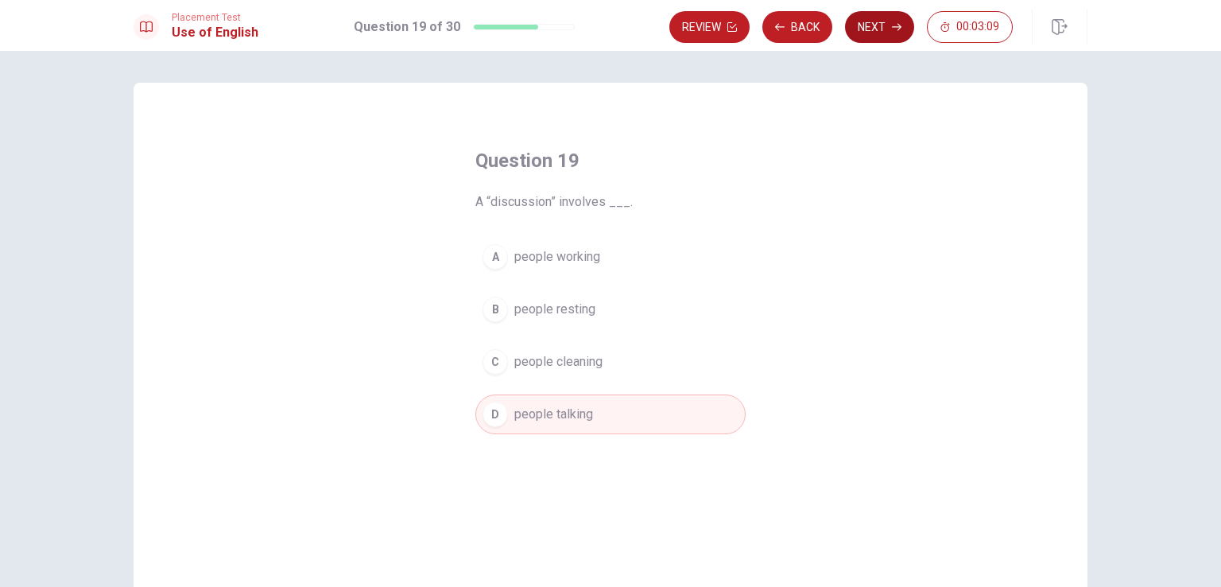
click at [877, 26] on button "Next" at bounding box center [879, 27] width 69 height 32
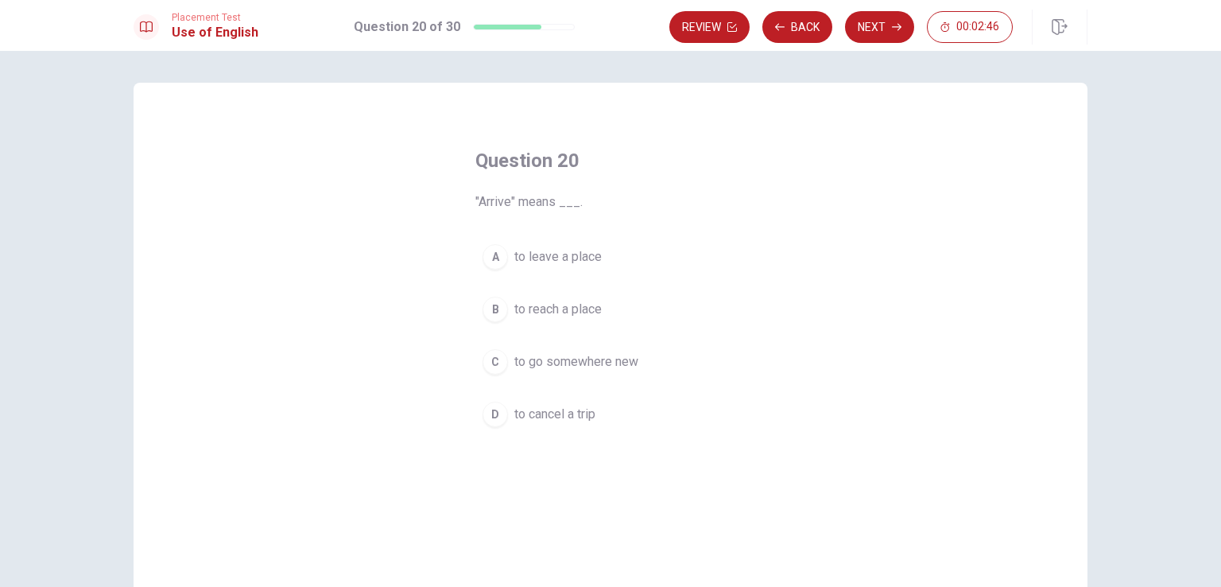
click at [601, 360] on span "to go somewhere new" at bounding box center [576, 361] width 124 height 19
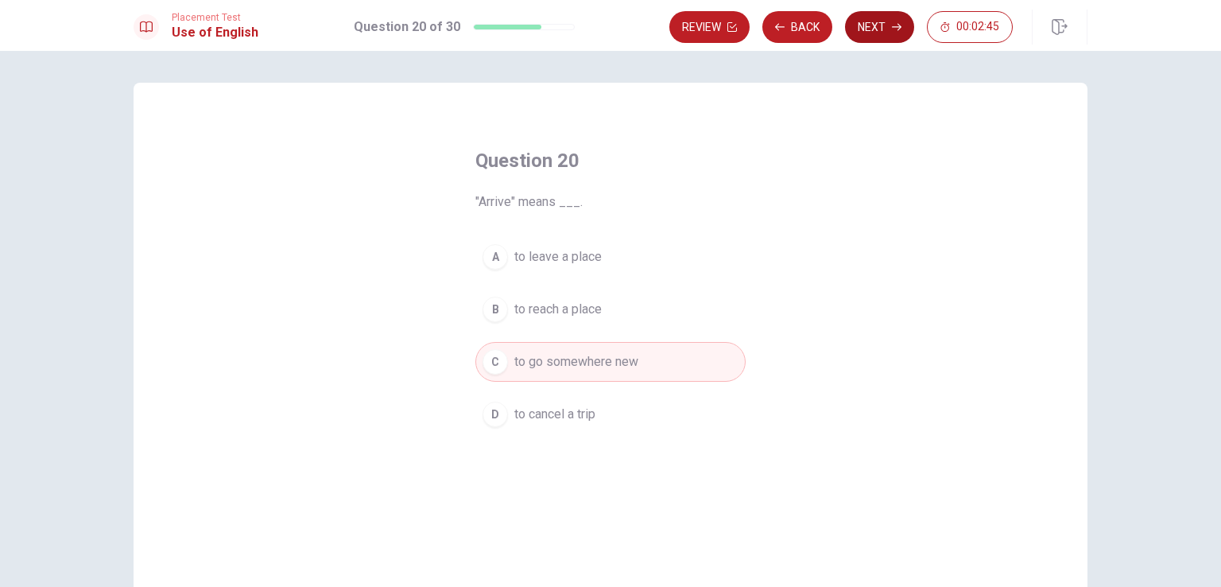
click at [876, 33] on button "Next" at bounding box center [879, 27] width 69 height 32
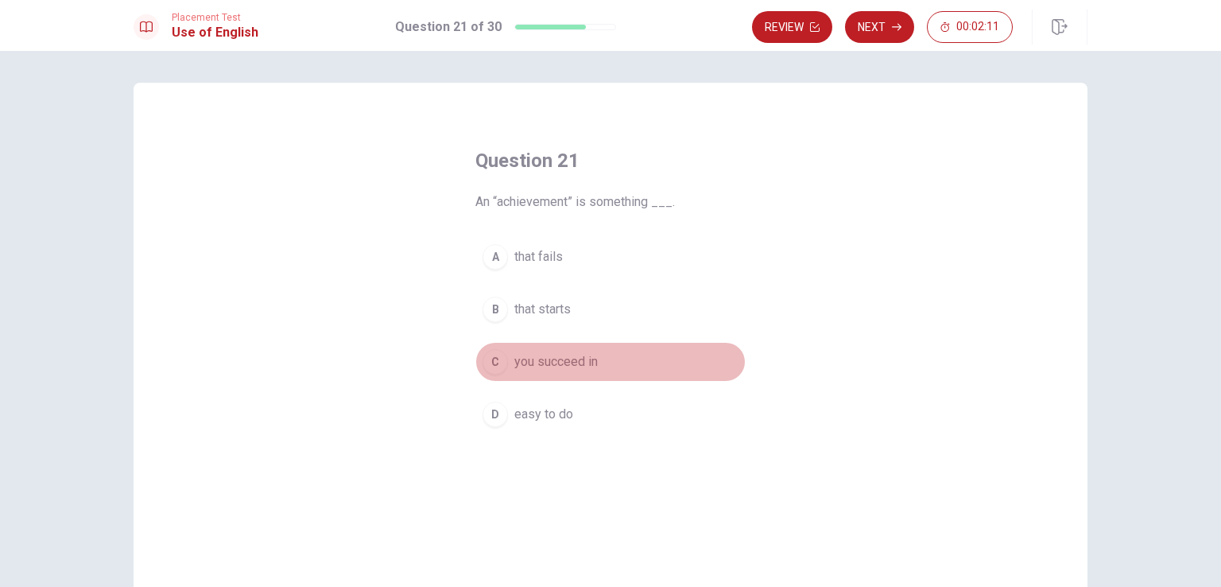
click at [622, 359] on button "C you succeed in" at bounding box center [610, 362] width 270 height 40
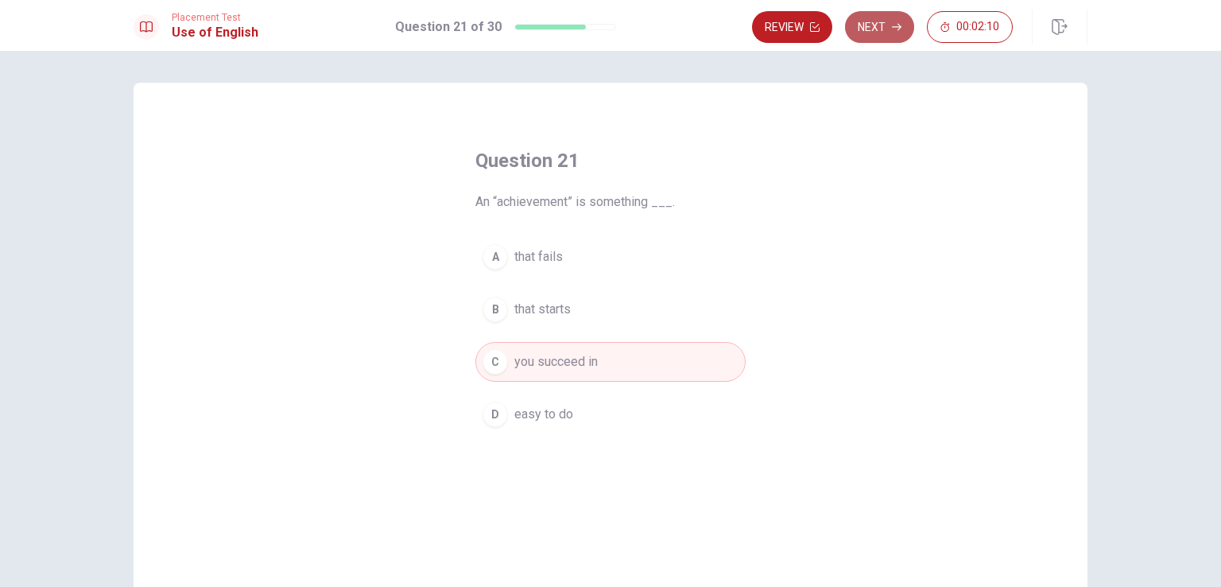
click at [887, 19] on button "Next" at bounding box center [879, 27] width 69 height 32
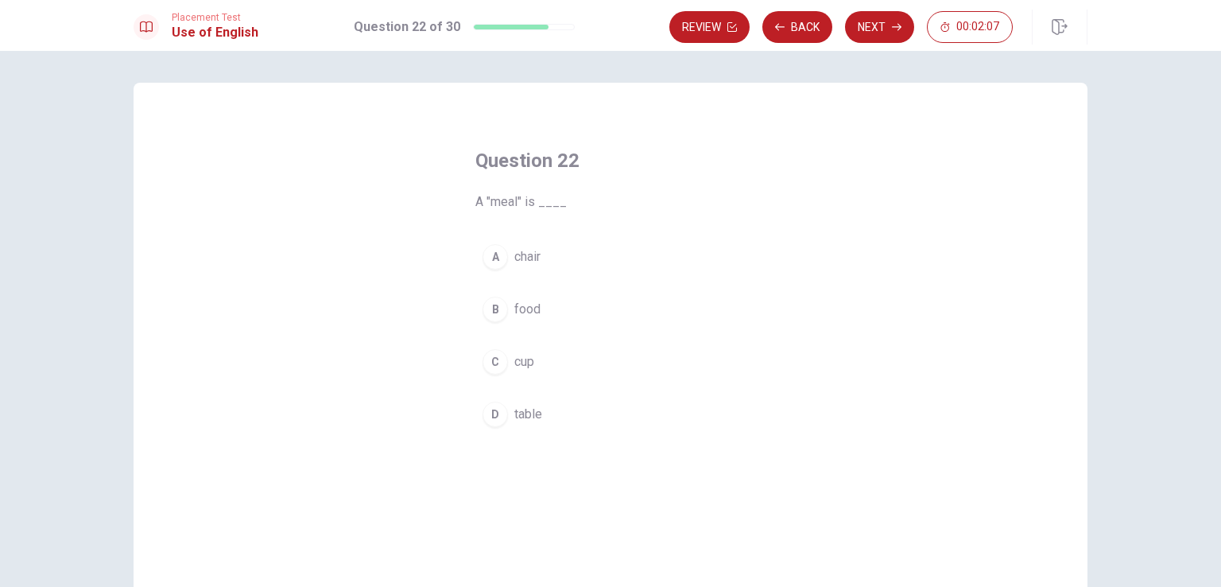
click at [518, 308] on span "food" at bounding box center [527, 309] width 26 height 19
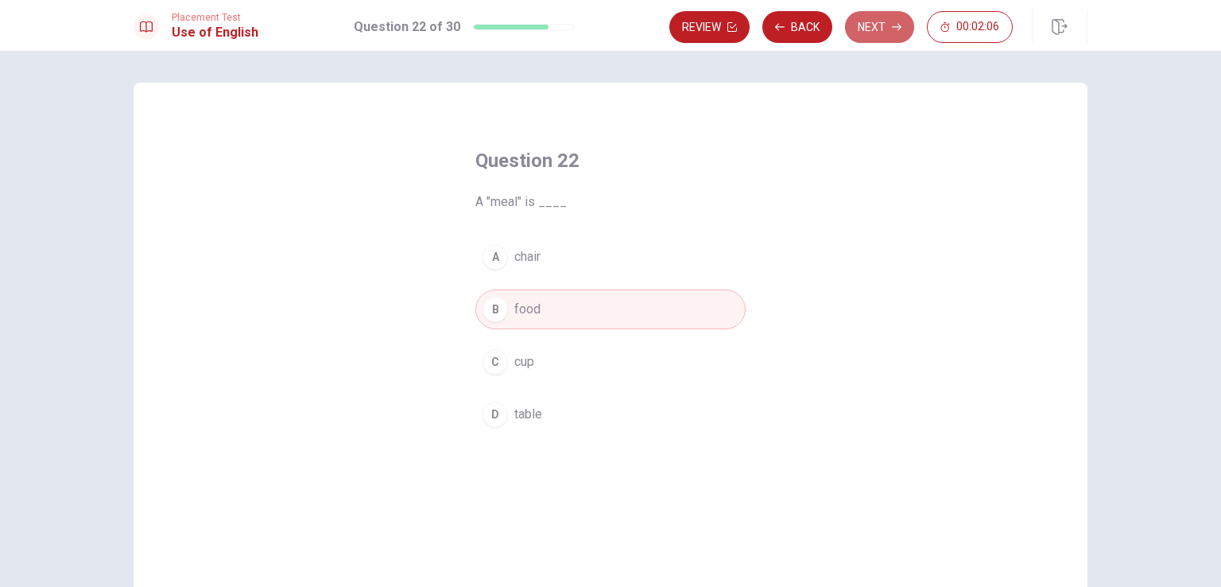
click at [878, 22] on button "Next" at bounding box center [879, 27] width 69 height 32
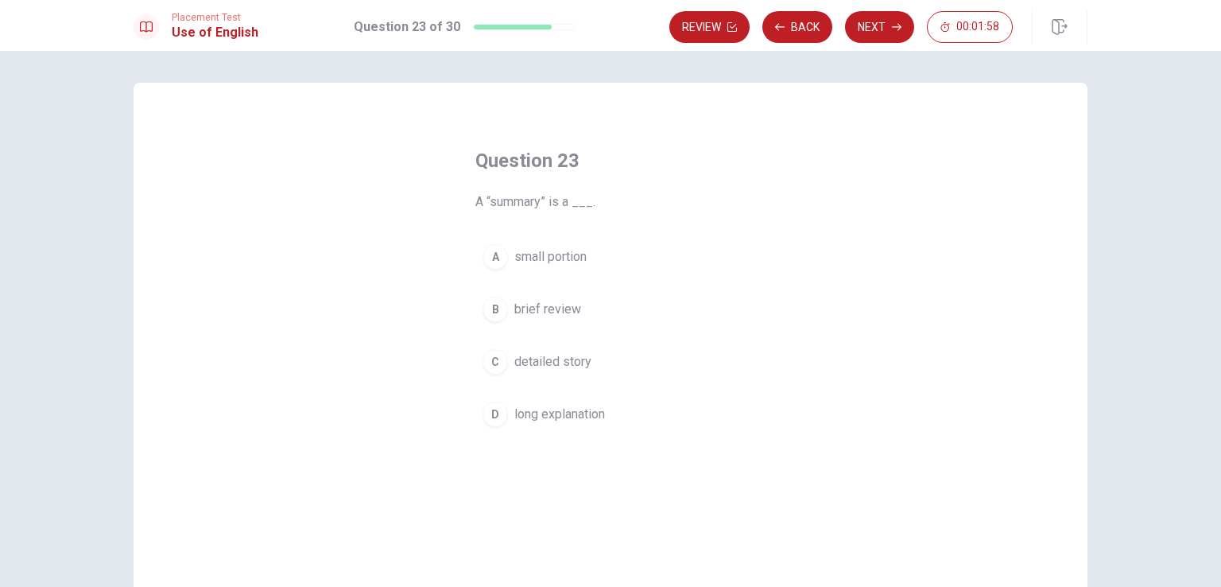
click at [553, 308] on span "brief review" at bounding box center [547, 309] width 67 height 19
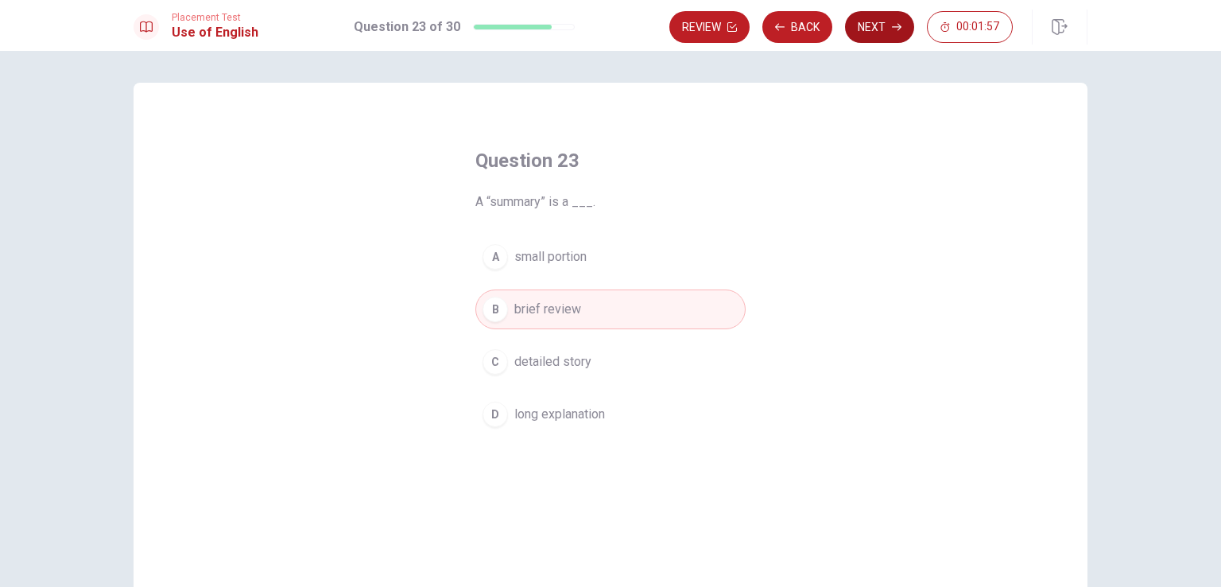
click at [881, 20] on button "Next" at bounding box center [879, 27] width 69 height 32
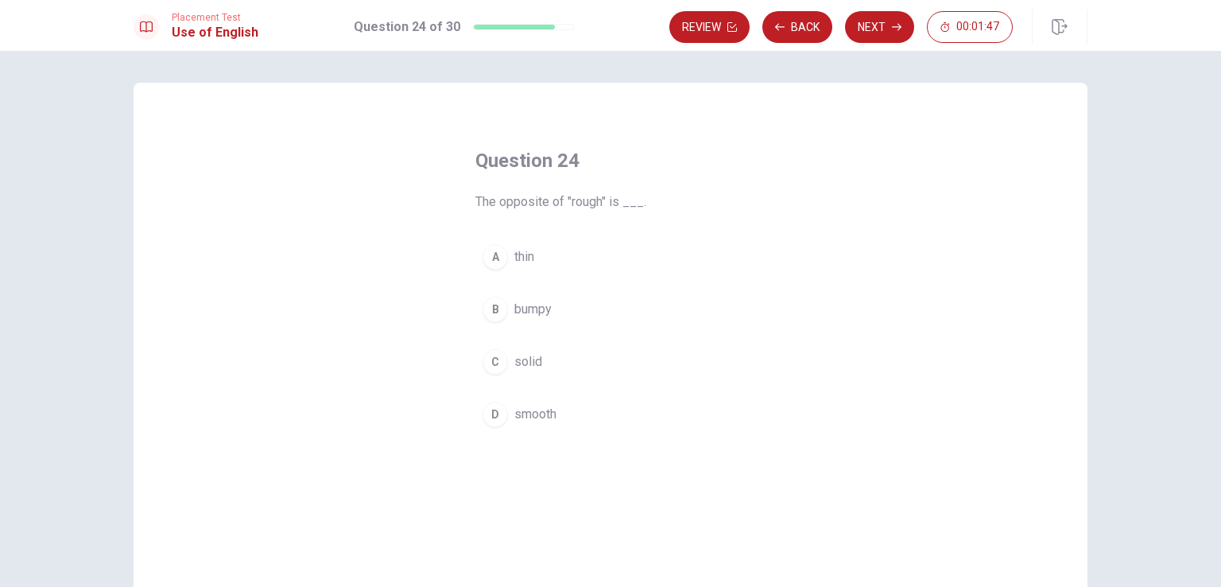
click at [540, 416] on span "smooth" at bounding box center [535, 414] width 42 height 19
click at [888, 36] on button "Next" at bounding box center [879, 27] width 69 height 32
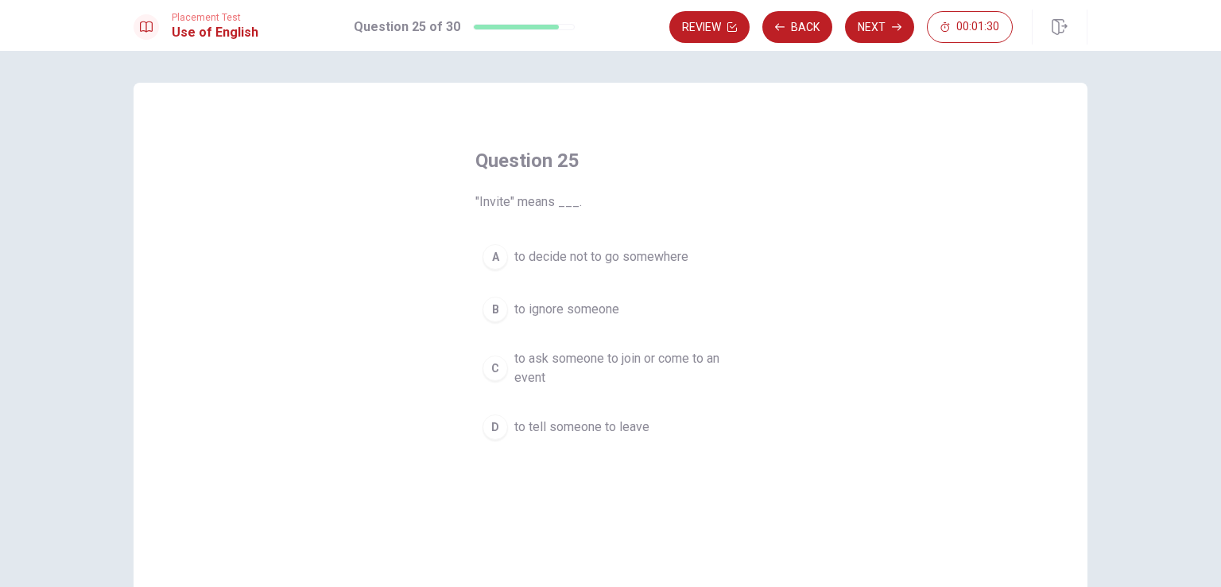
click at [588, 362] on span "to ask someone to join or come to an event" at bounding box center [626, 368] width 224 height 38
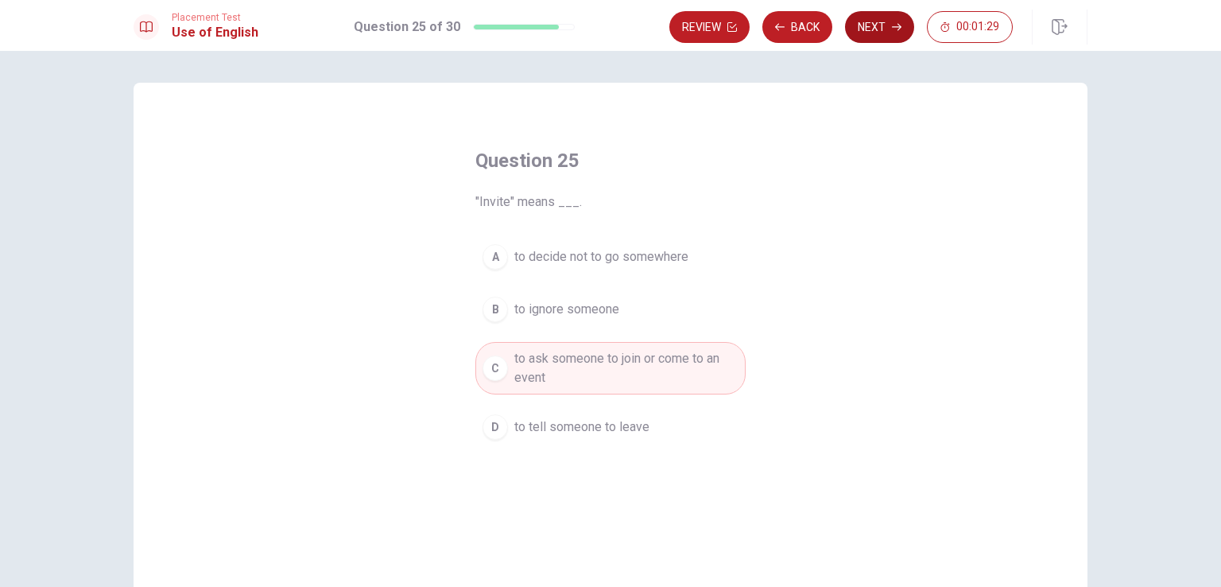
click at [885, 25] on button "Next" at bounding box center [879, 27] width 69 height 32
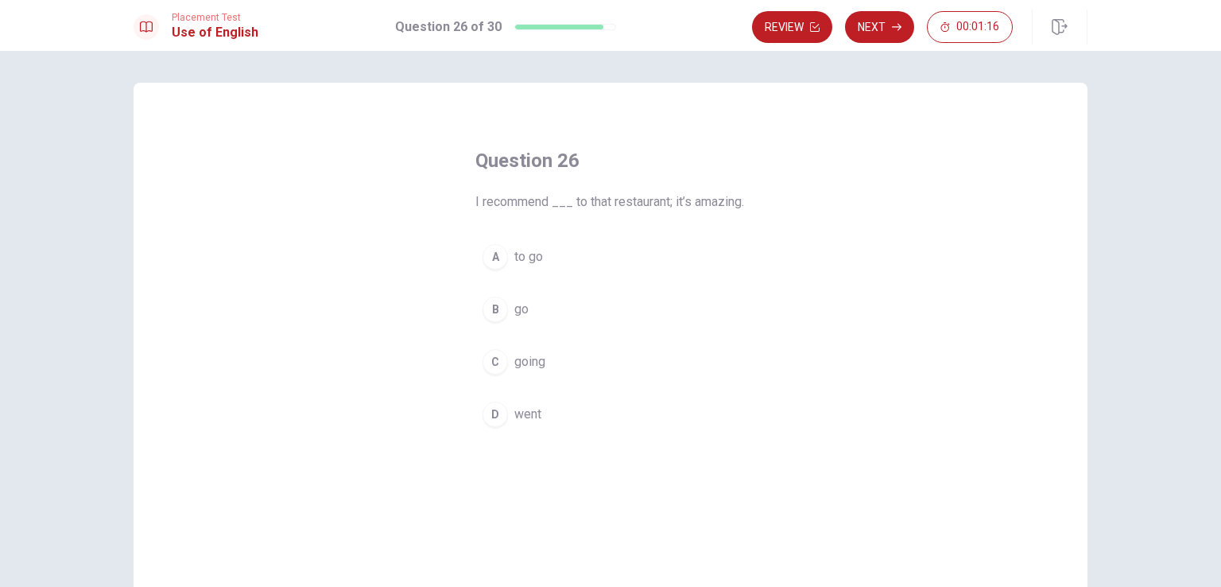
click at [541, 324] on button "B go" at bounding box center [610, 309] width 270 height 40
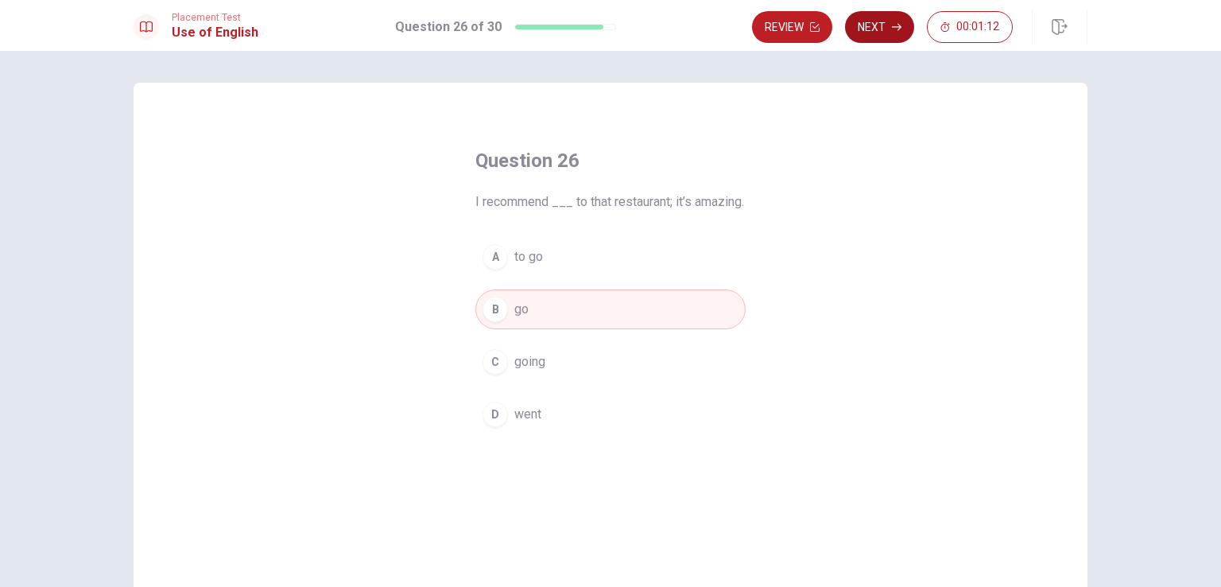
click at [878, 22] on button "Next" at bounding box center [879, 27] width 69 height 32
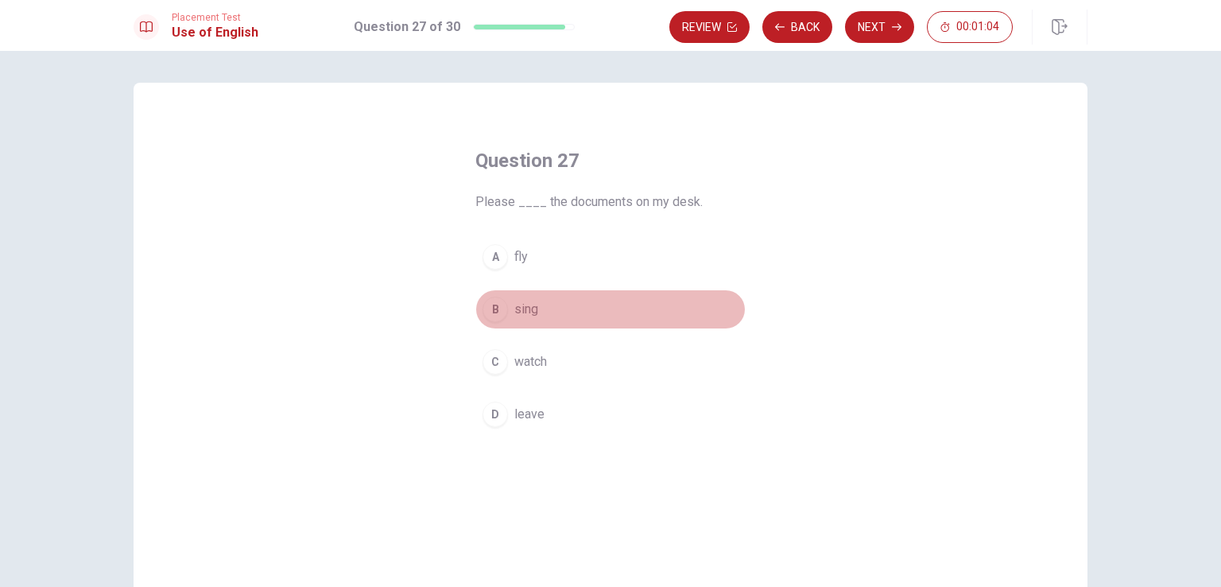
click at [533, 309] on span "sing" at bounding box center [526, 309] width 24 height 19
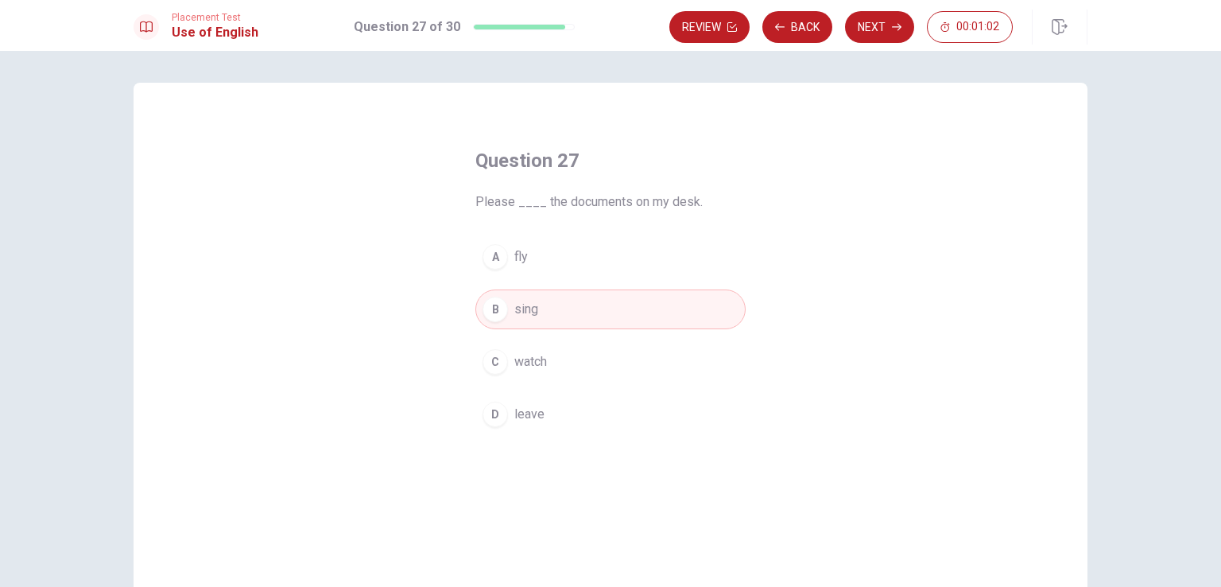
click at [889, 21] on button "Next" at bounding box center [879, 27] width 69 height 32
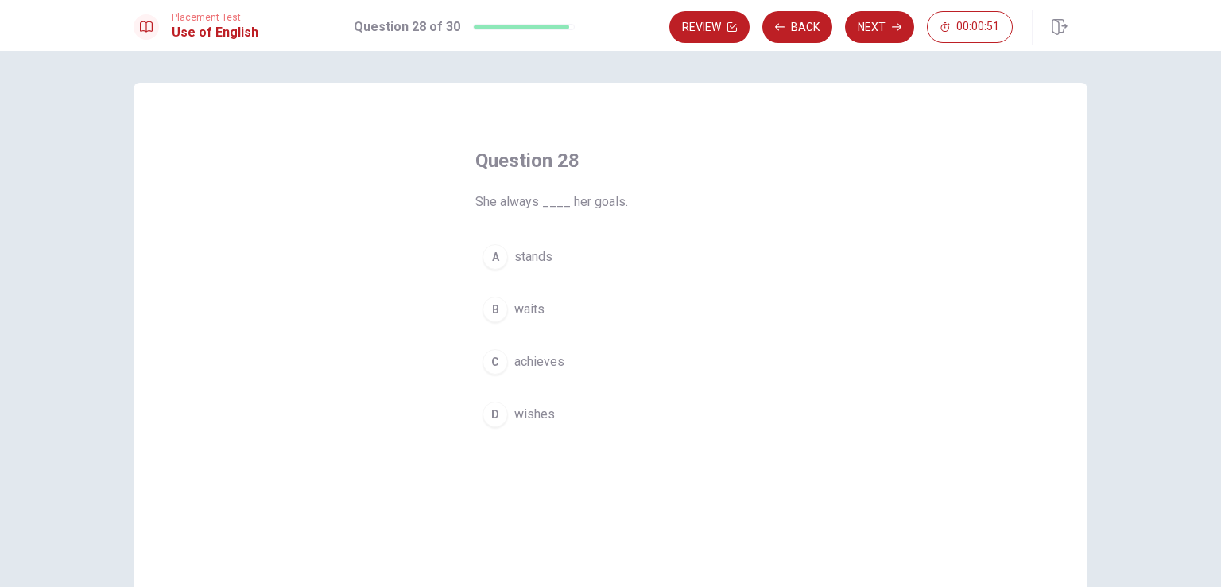
click at [550, 355] on span "achieves" at bounding box center [539, 361] width 50 height 19
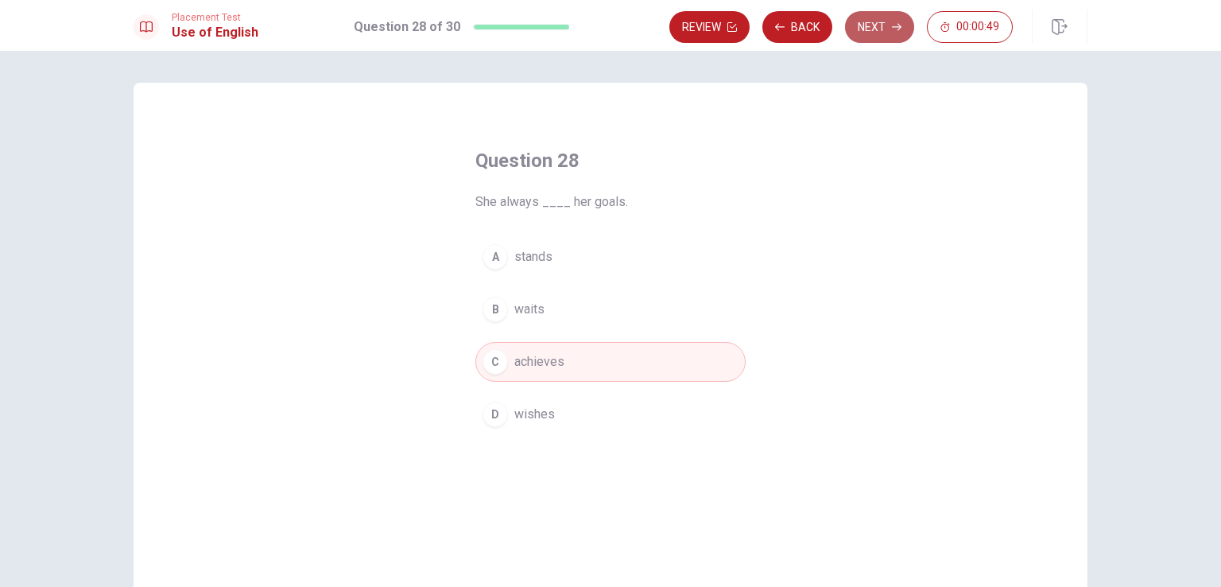
click at [882, 22] on button "Next" at bounding box center [879, 27] width 69 height 32
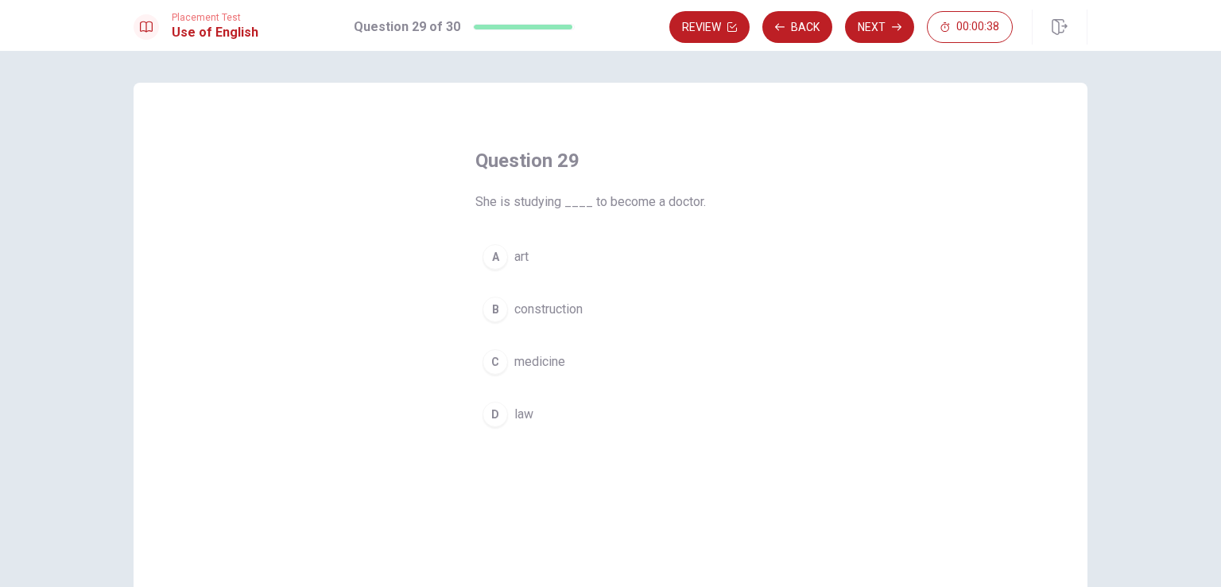
click at [548, 362] on span "medicine" at bounding box center [539, 361] width 51 height 19
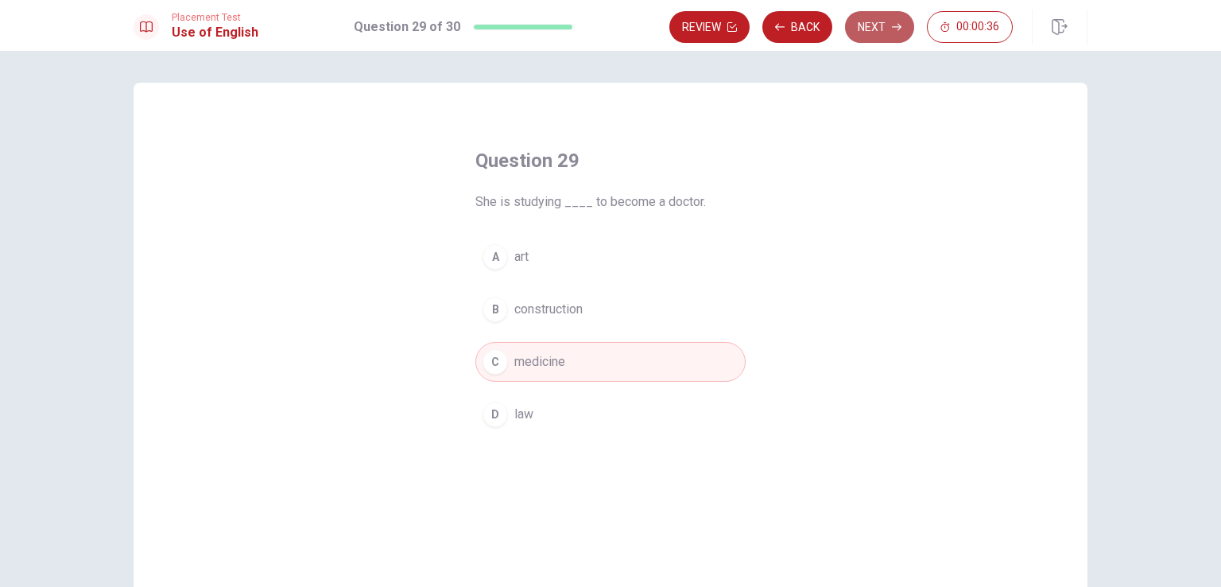
click at [884, 19] on button "Next" at bounding box center [879, 27] width 69 height 32
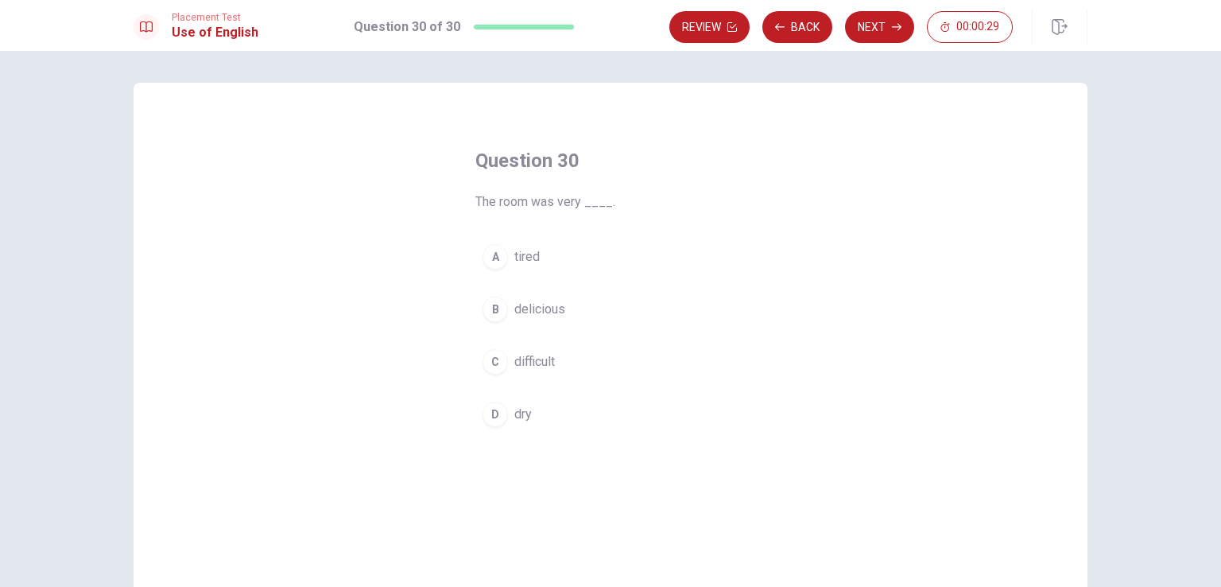
click at [528, 417] on button "D dry" at bounding box center [610, 414] width 270 height 40
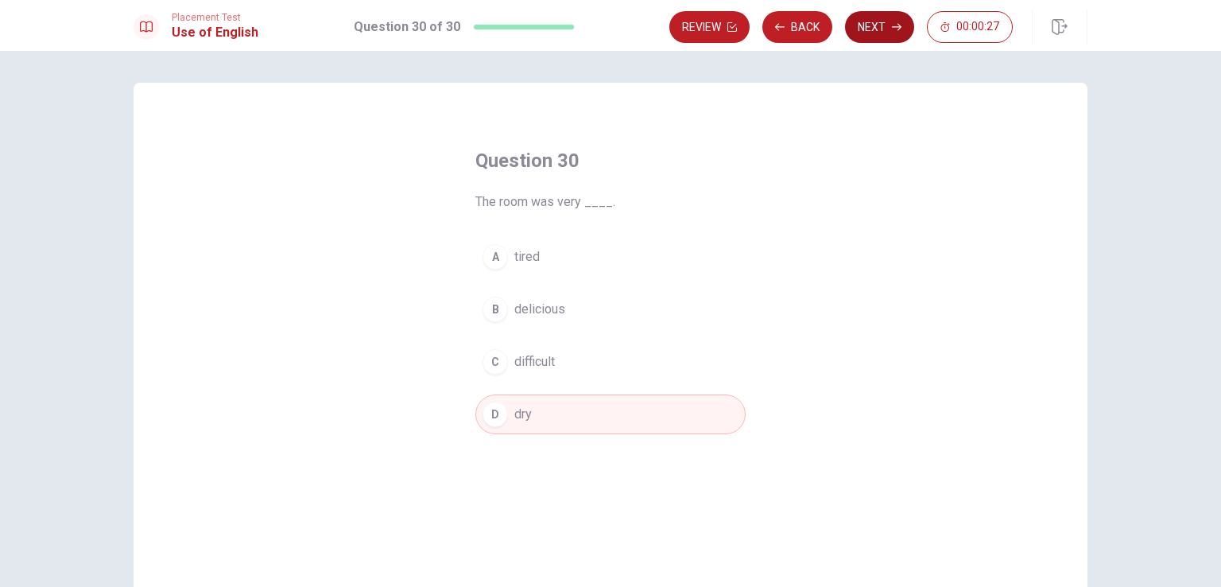
click at [881, 32] on button "Next" at bounding box center [879, 27] width 69 height 32
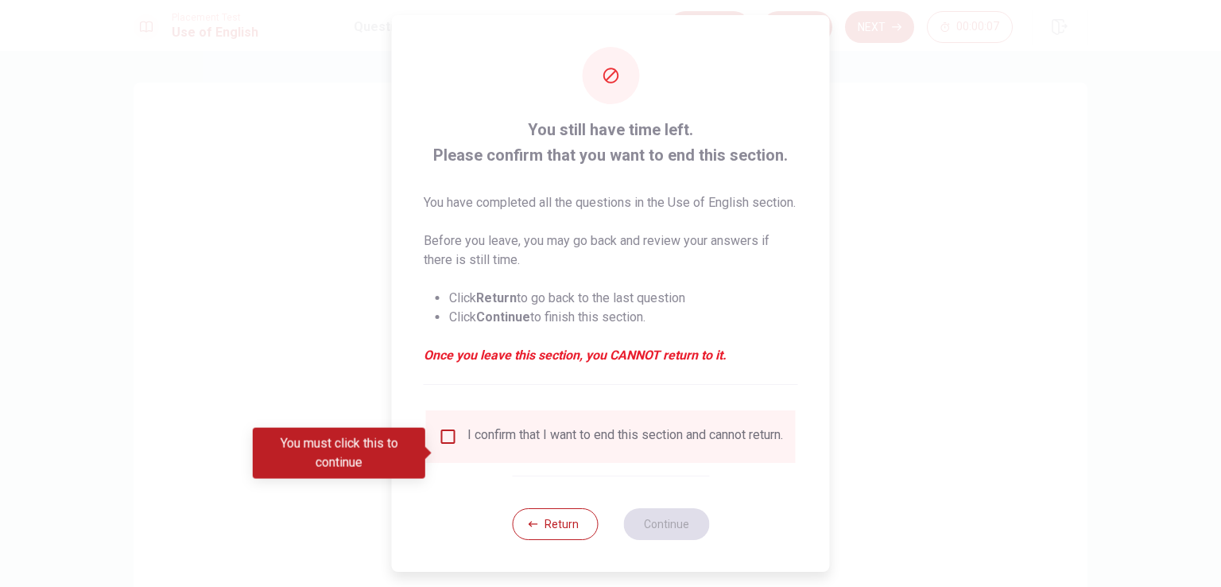
drag, startPoint x: 532, startPoint y: 161, endPoint x: 758, endPoint y: 471, distance: 383.3
click at [760, 476] on div "You still have time left. Please confirm that you want to end this section. You…" at bounding box center [611, 293] width 438 height 556
drag, startPoint x: 539, startPoint y: 99, endPoint x: 547, endPoint y: 137, distance: 38.2
click at [550, 138] on div "You still have time left. Please confirm that you want to end this section. You…" at bounding box center [611, 293] width 438 height 556
drag, startPoint x: 531, startPoint y: 125, endPoint x: 642, endPoint y: 169, distance: 119.9
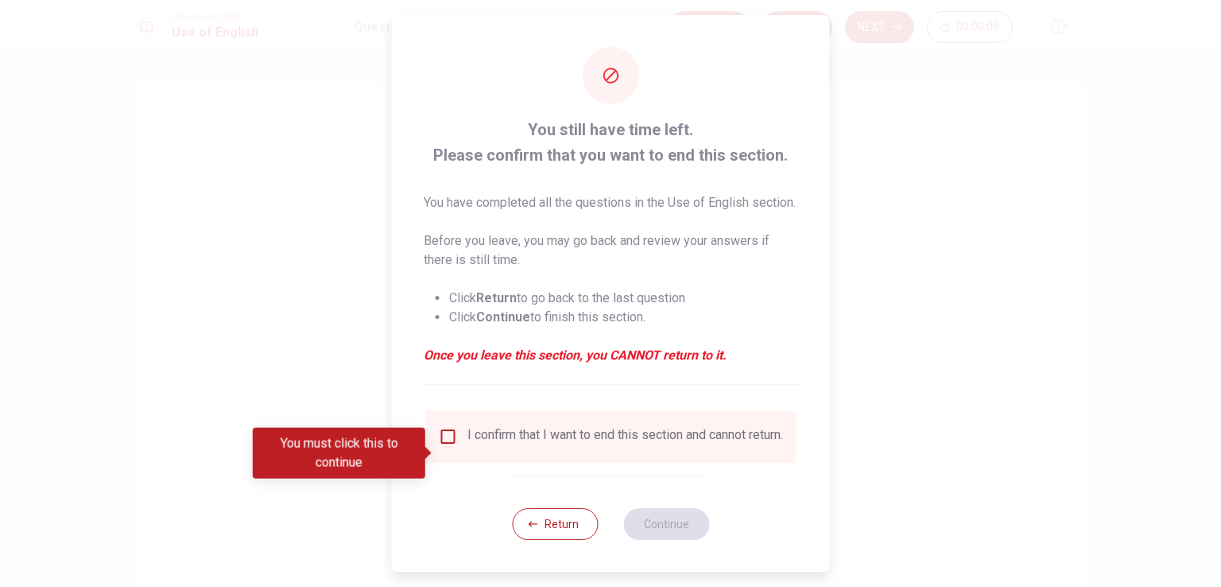
click at [641, 169] on div "You still have time left. Please confirm that you want to end this section. You…" at bounding box center [611, 251] width 374 height 268
click at [440, 446] on input "You must click this to continue" at bounding box center [448, 436] width 19 height 19
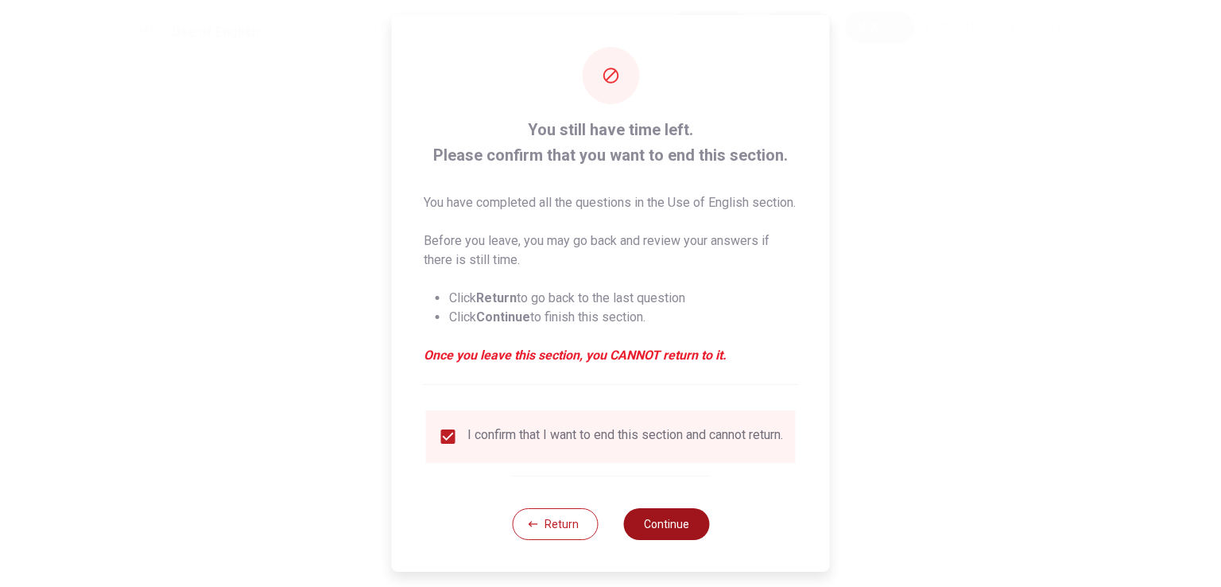
click at [670, 540] on button "Continue" at bounding box center [666, 524] width 86 height 32
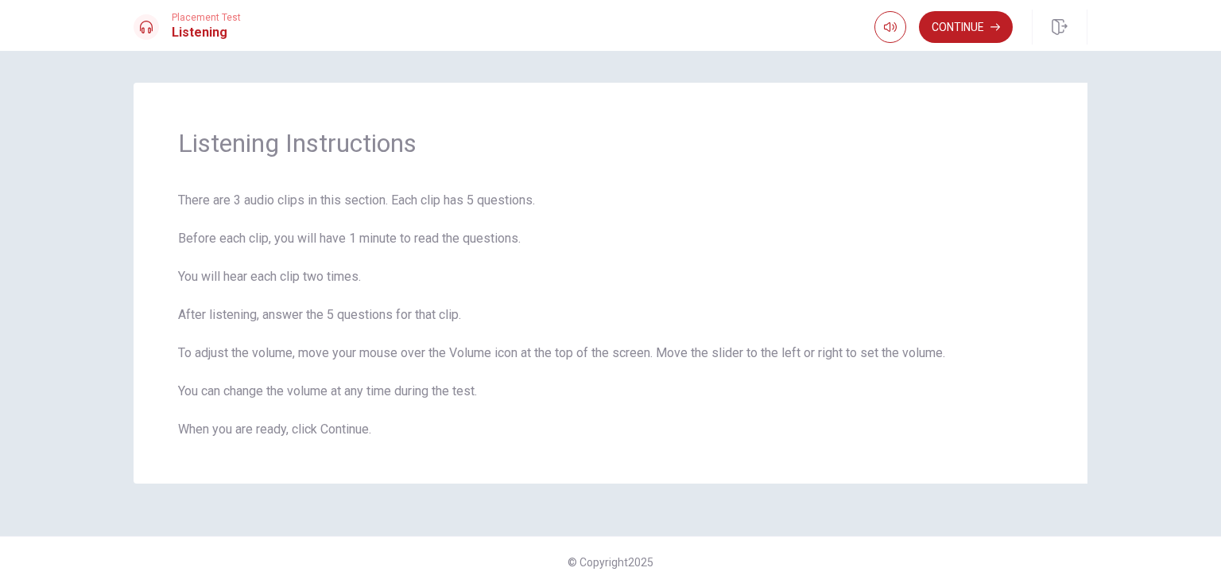
click at [978, 18] on button "Continue" at bounding box center [966, 27] width 94 height 32
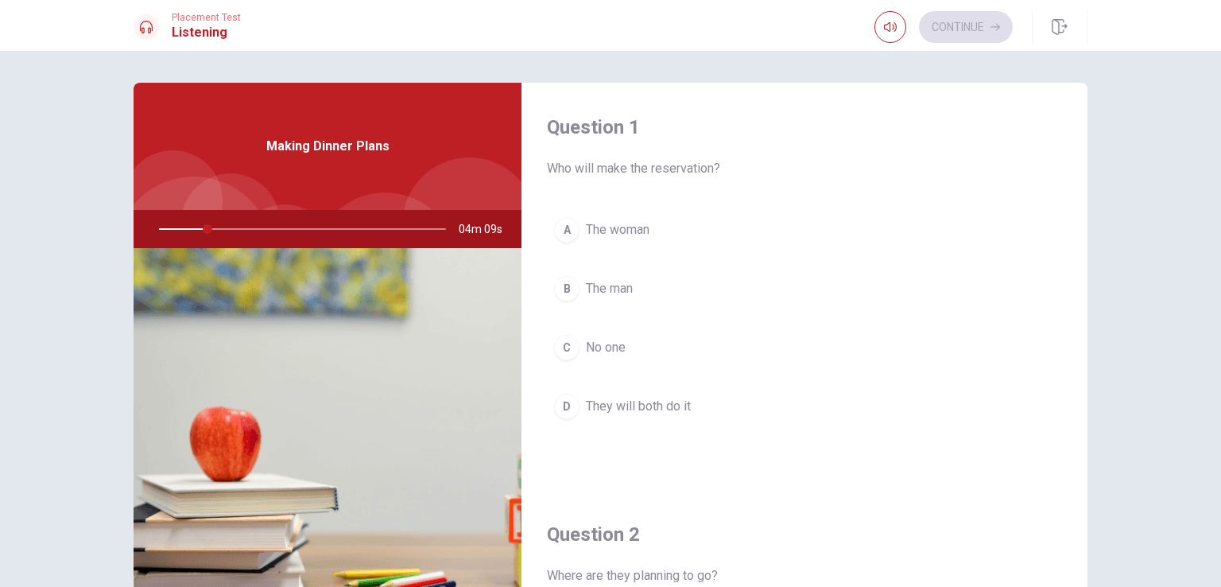
click at [154, 227] on div at bounding box center [299, 229] width 319 height 38
drag, startPoint x: 203, startPoint y: 229, endPoint x: 149, endPoint y: 234, distance: 55.1
click at [149, 234] on div at bounding box center [299, 229] width 319 height 38
click at [161, 226] on div at bounding box center [299, 229] width 319 height 38
click at [155, 227] on div at bounding box center [299, 229] width 319 height 38
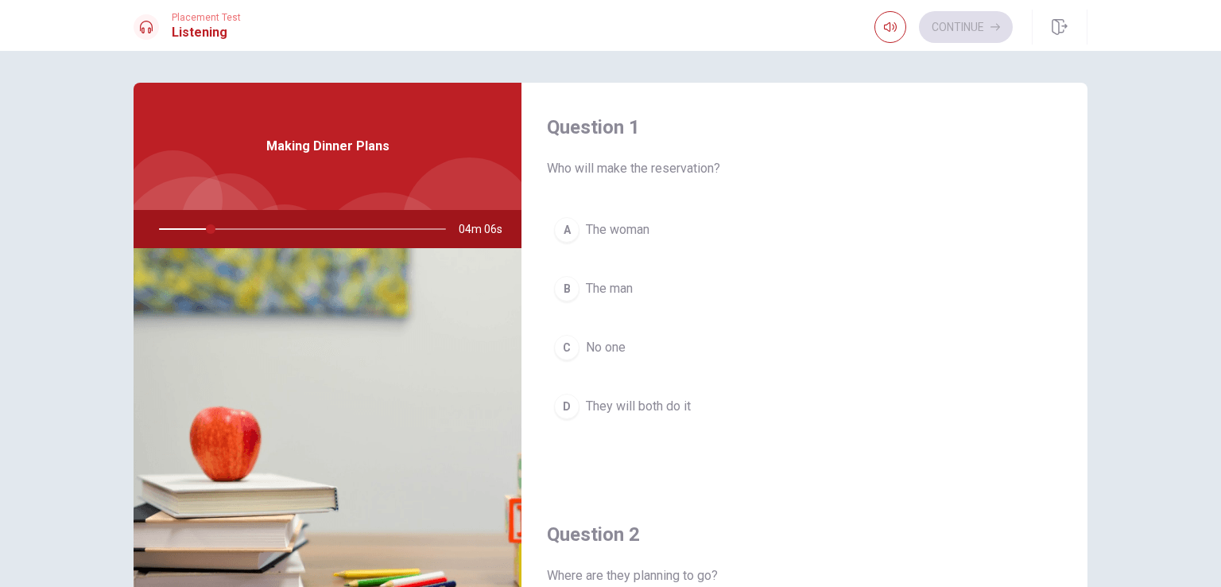
drag, startPoint x: 207, startPoint y: 227, endPoint x: 162, endPoint y: 230, distance: 44.6
click at [162, 230] on div at bounding box center [299, 229] width 319 height 38
click at [424, 207] on div at bounding box center [469, 224] width 134 height 134
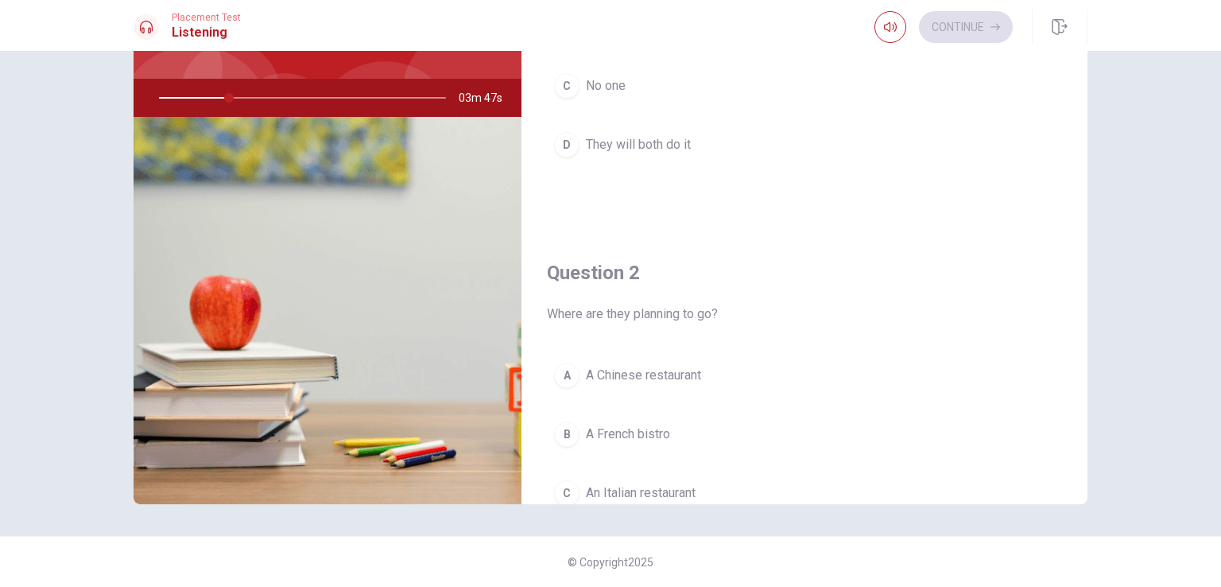
scroll to position [318, 0]
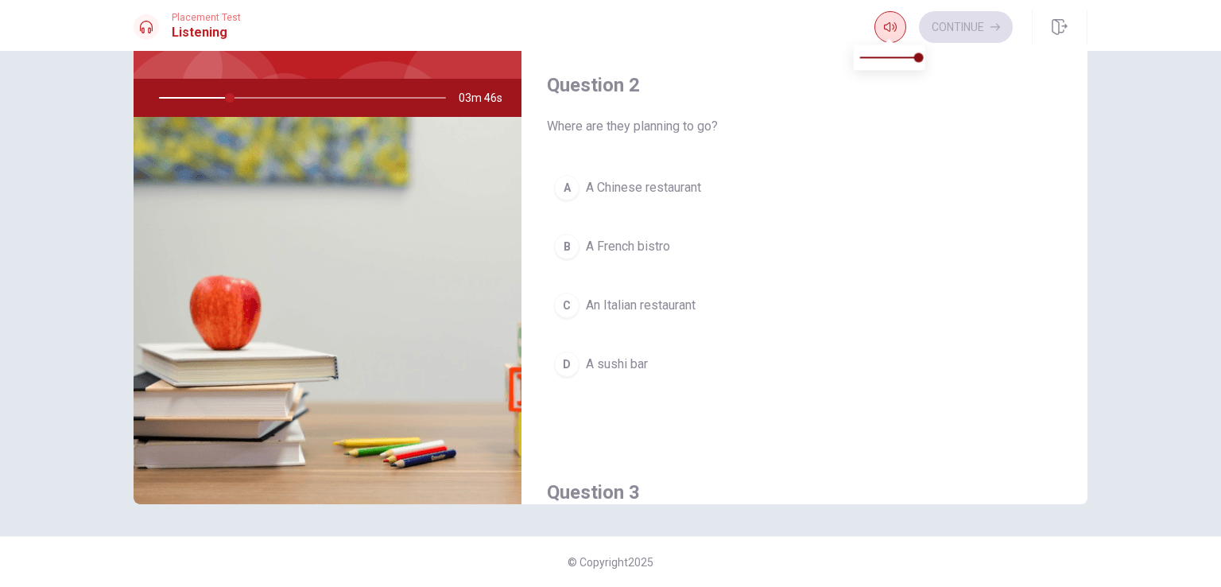
click at [887, 29] on icon "button" at bounding box center [890, 27] width 13 height 13
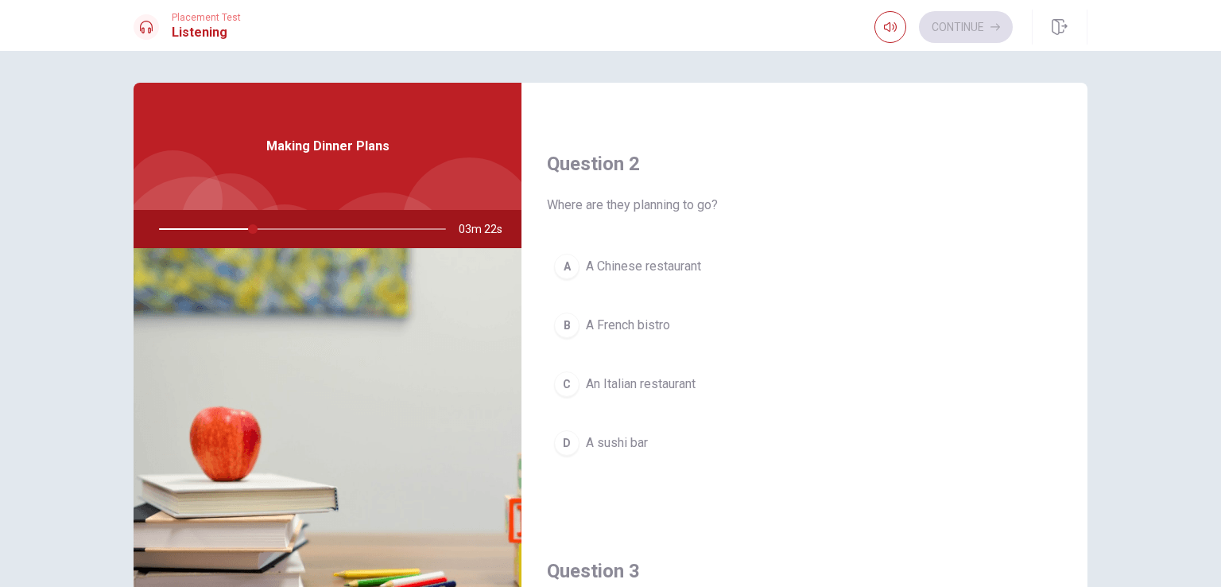
scroll to position [397, 0]
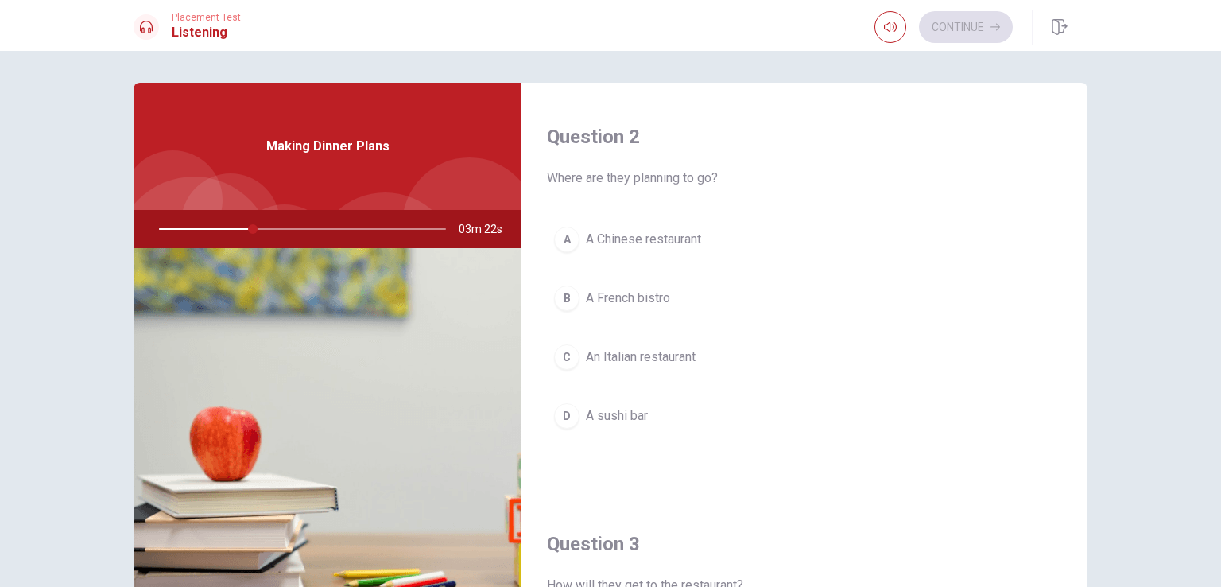
click at [646, 359] on span "An Italian restaurant" at bounding box center [641, 356] width 110 height 19
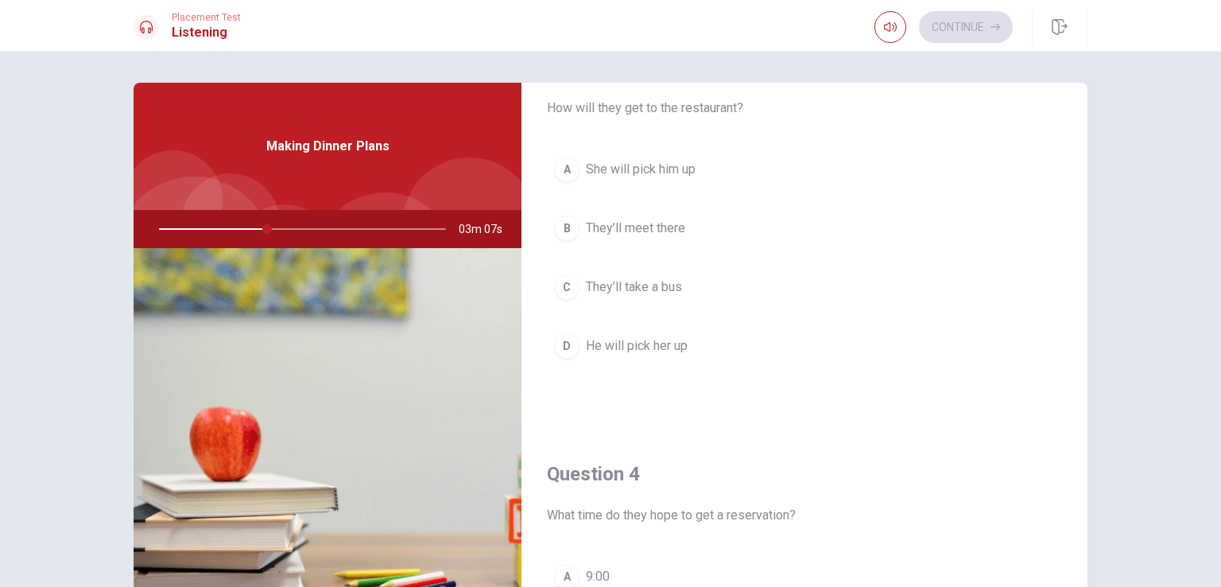
scroll to position [1113, 0]
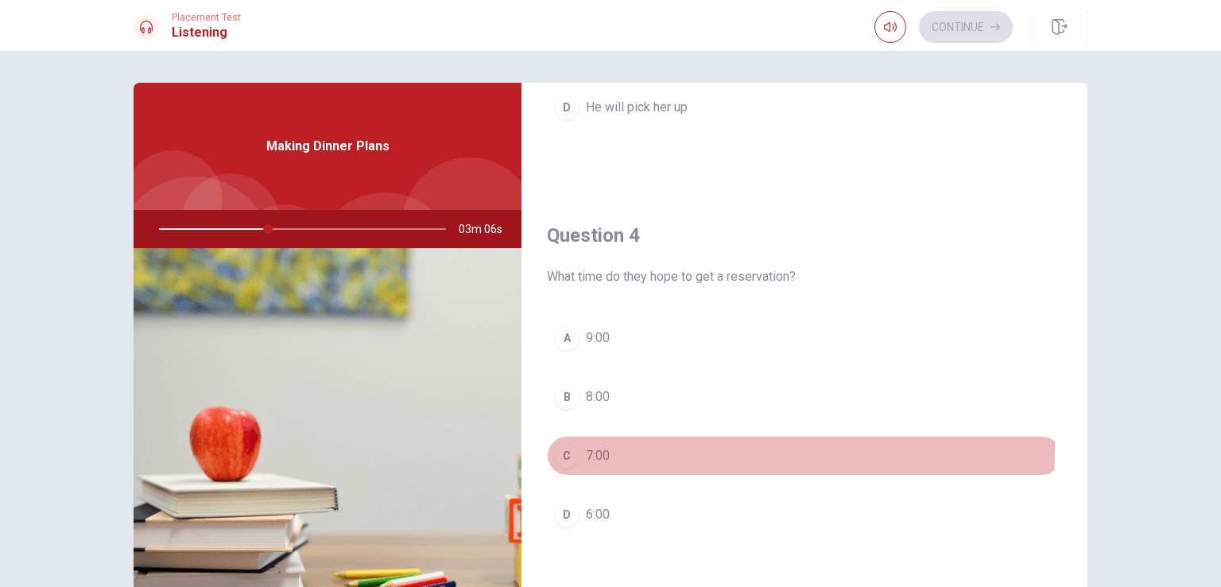
click at [588, 446] on span "7:00" at bounding box center [598, 455] width 24 height 19
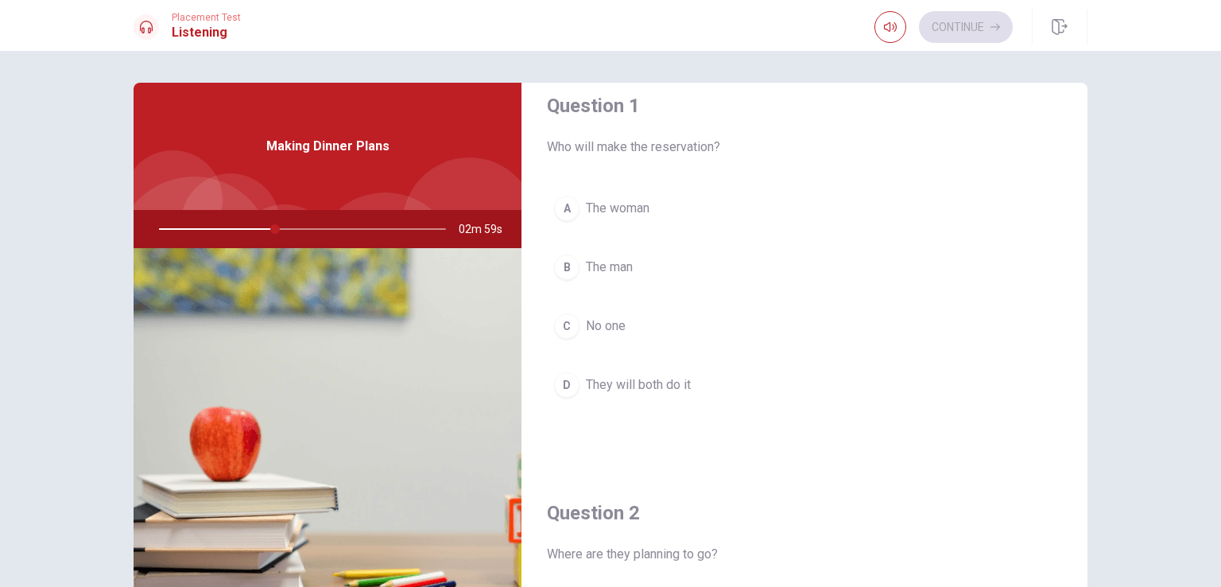
scroll to position [0, 0]
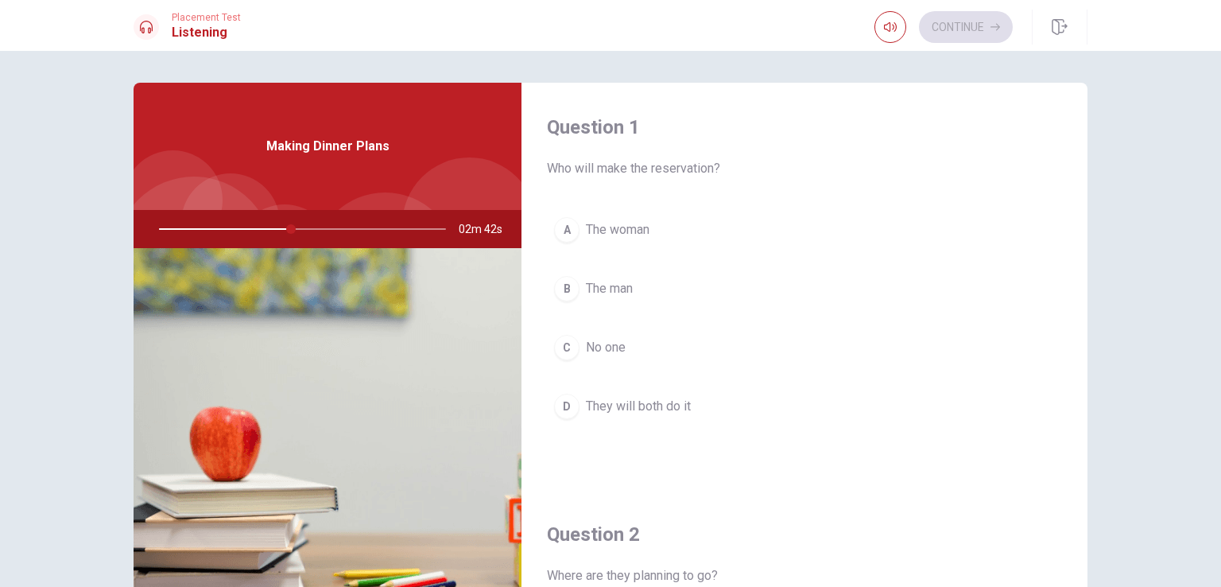
click at [638, 223] on span "The woman" at bounding box center [618, 229] width 64 height 19
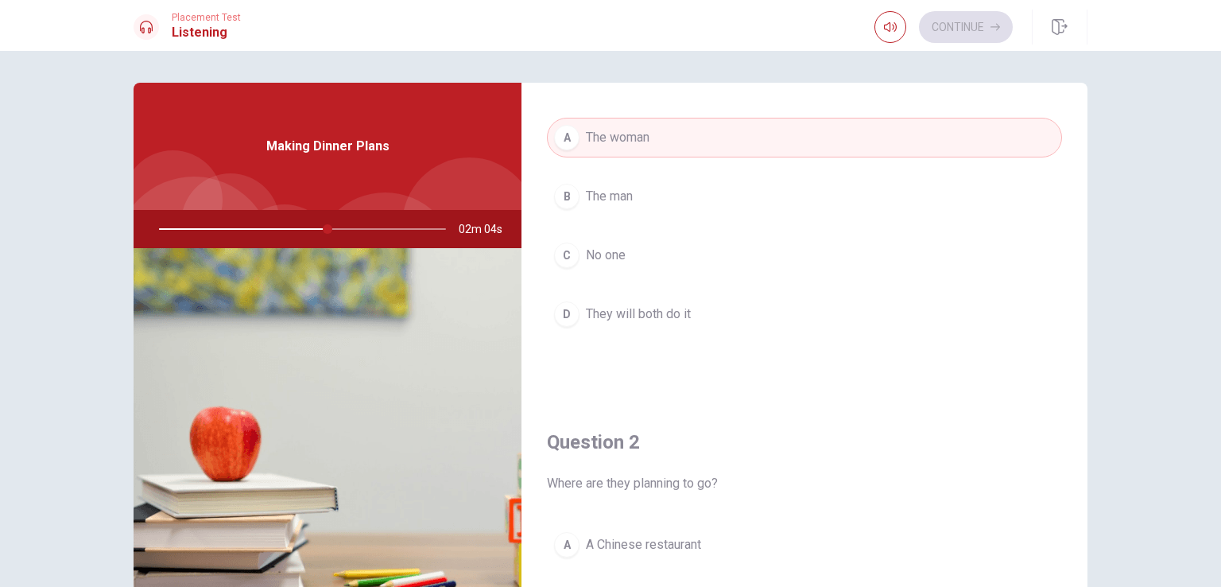
scroll to position [79, 0]
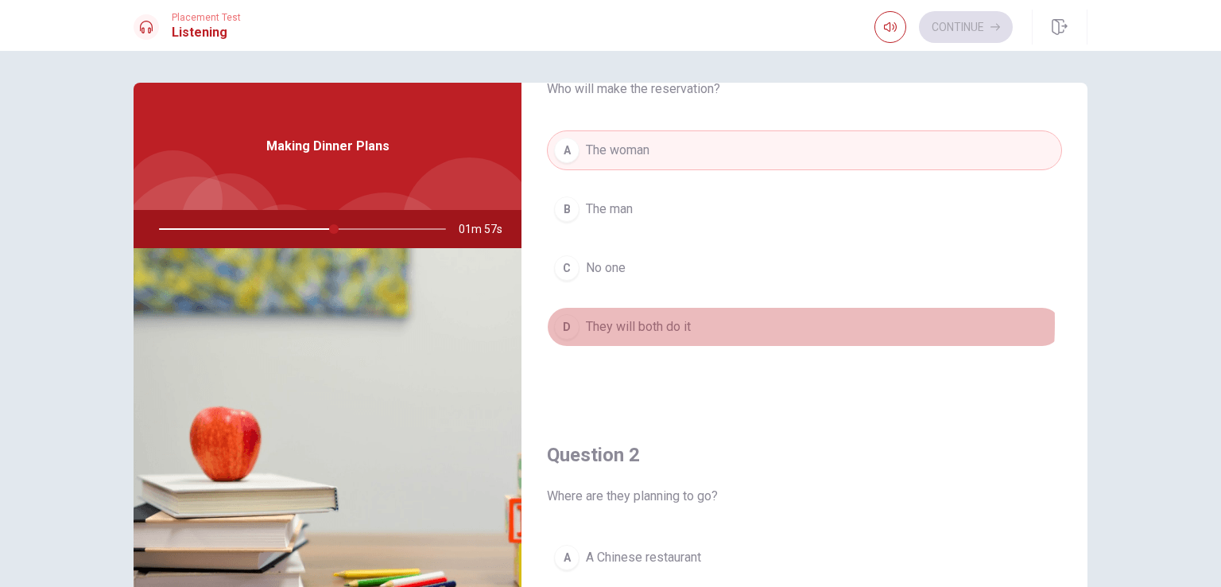
click at [669, 322] on span "They will both do it" at bounding box center [638, 326] width 105 height 19
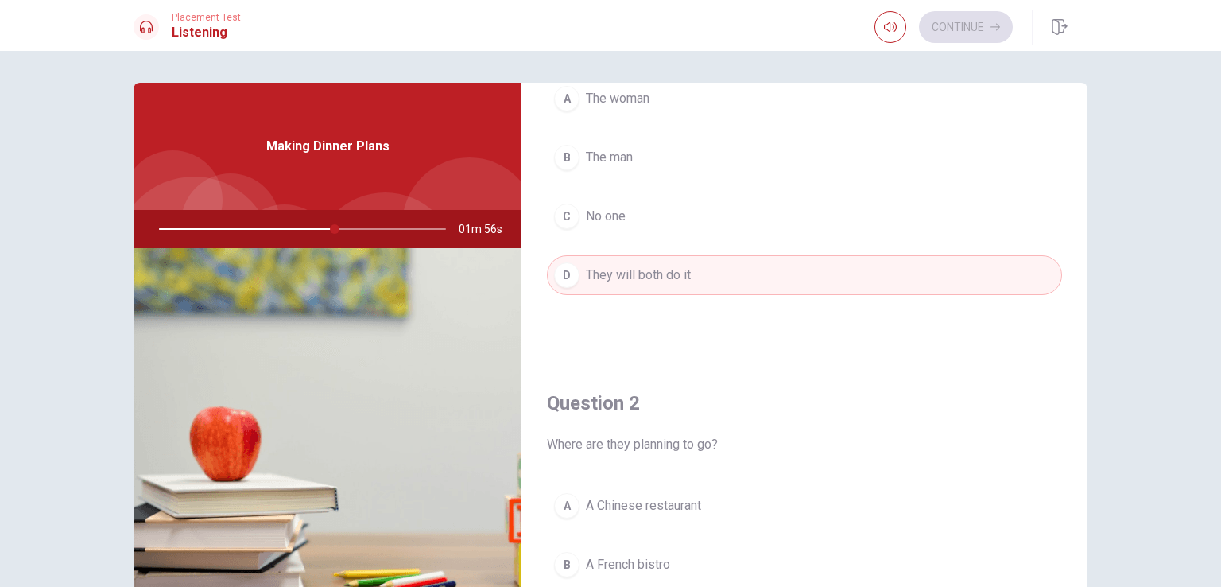
scroll to position [238, 0]
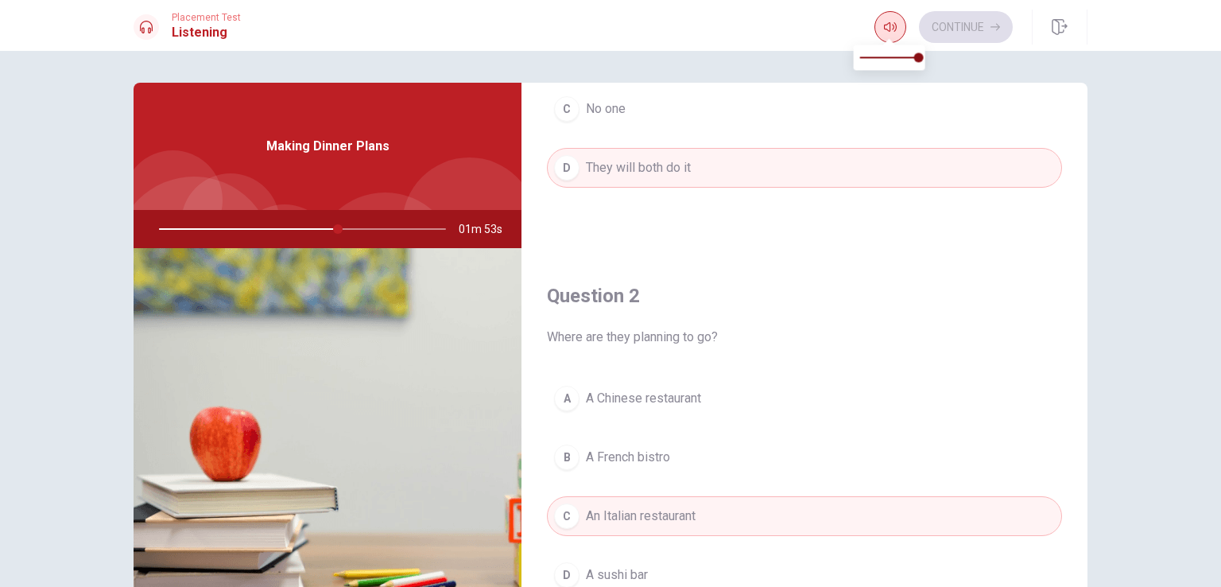
click at [895, 24] on icon "button" at bounding box center [890, 27] width 13 height 13
click at [805, 323] on div "Question 2 Where are they planning to go?" at bounding box center [804, 315] width 515 height 64
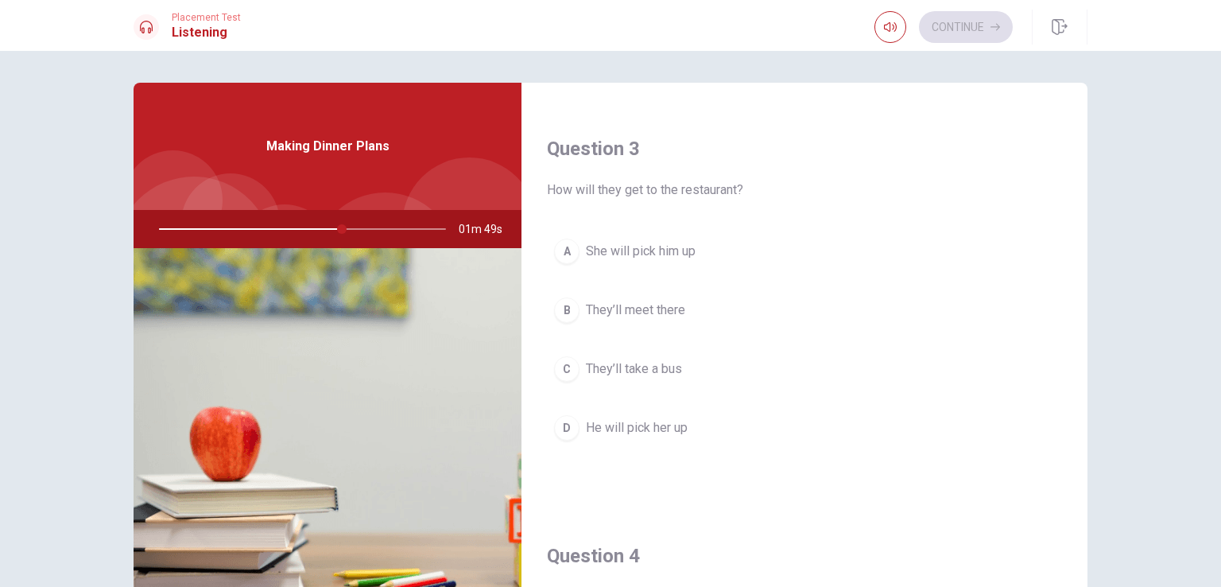
scroll to position [795, 0]
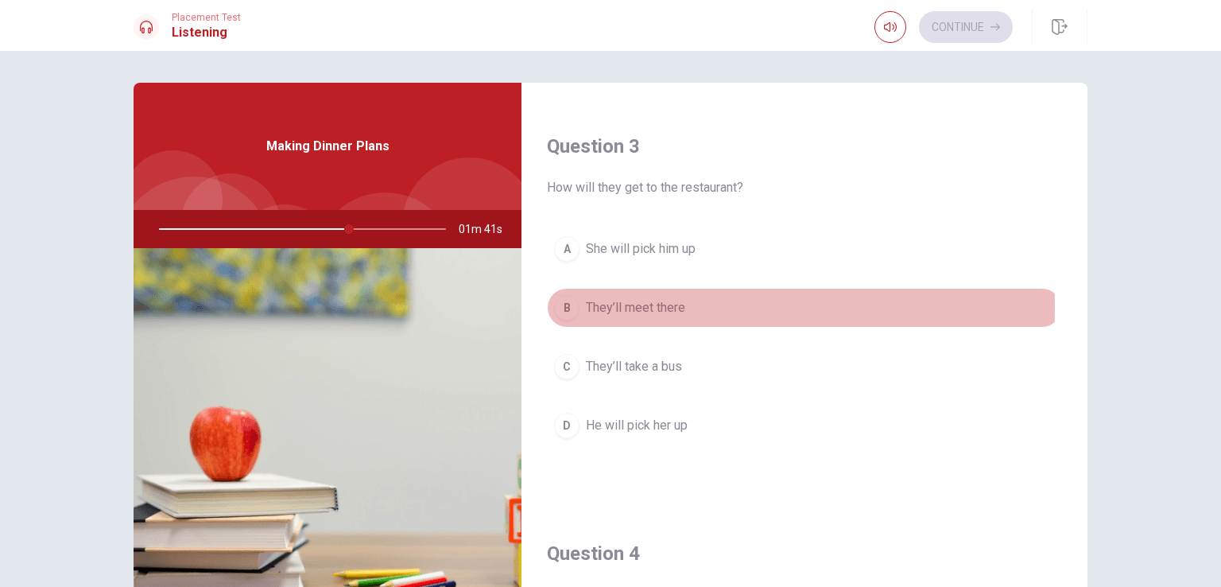
click at [588, 304] on span "They’ll meet there" at bounding box center [635, 307] width 99 height 19
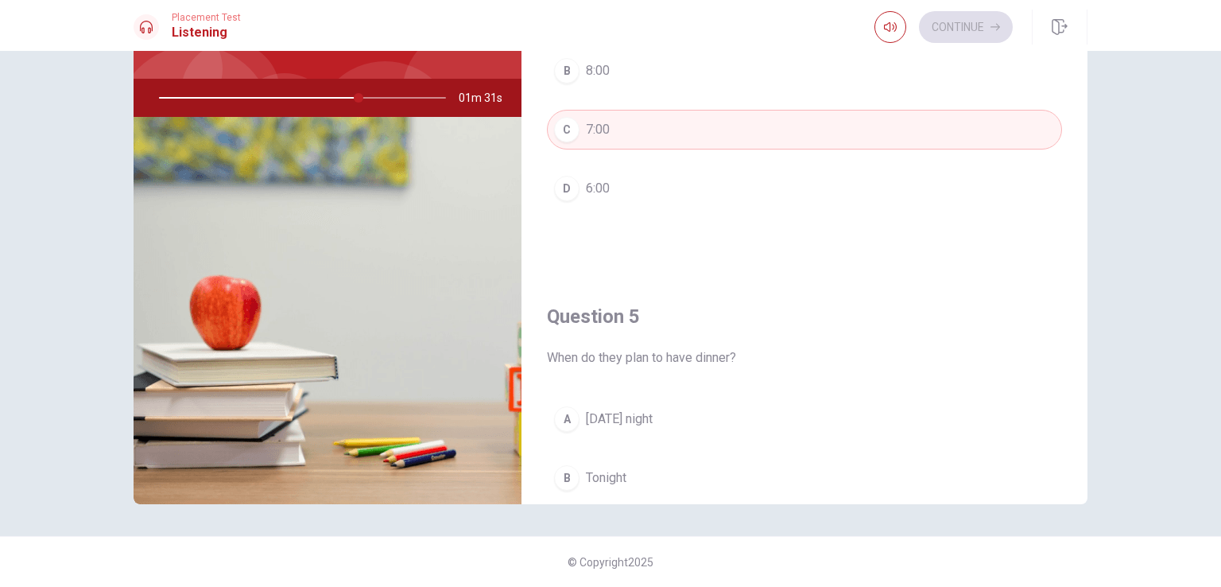
scroll to position [1316, 0]
drag, startPoint x: 359, startPoint y: 98, endPoint x: 247, endPoint y: 103, distance: 112.2
click at [248, 103] on div at bounding box center [299, 98] width 319 height 38
click at [230, 95] on div at bounding box center [299, 98] width 319 height 38
click at [191, 96] on div at bounding box center [299, 98] width 319 height 38
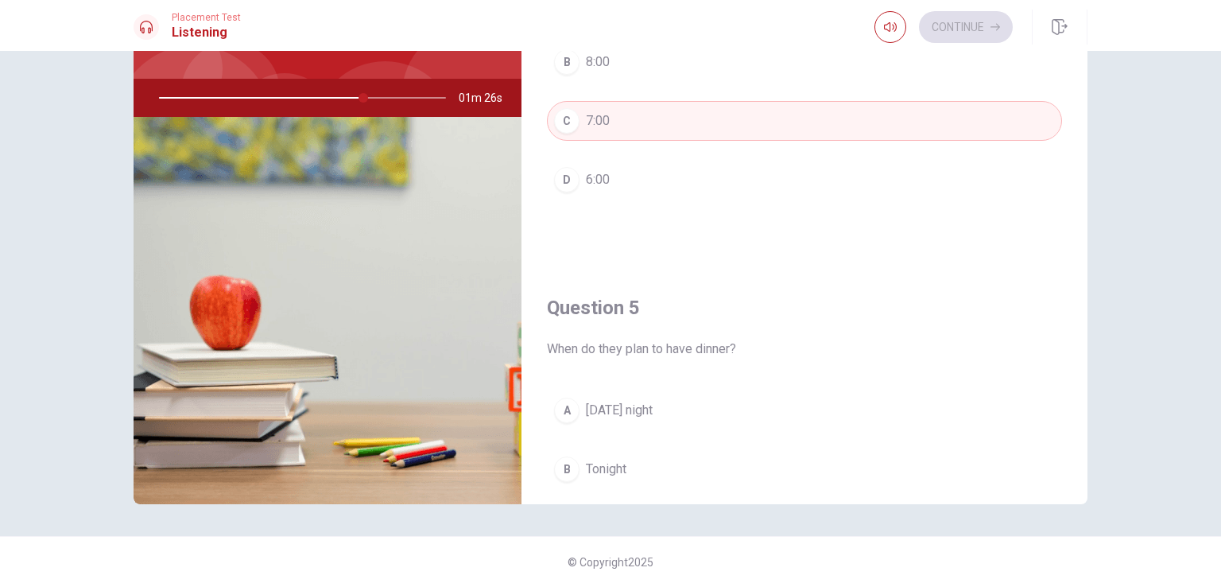
click at [191, 94] on div at bounding box center [299, 98] width 319 height 38
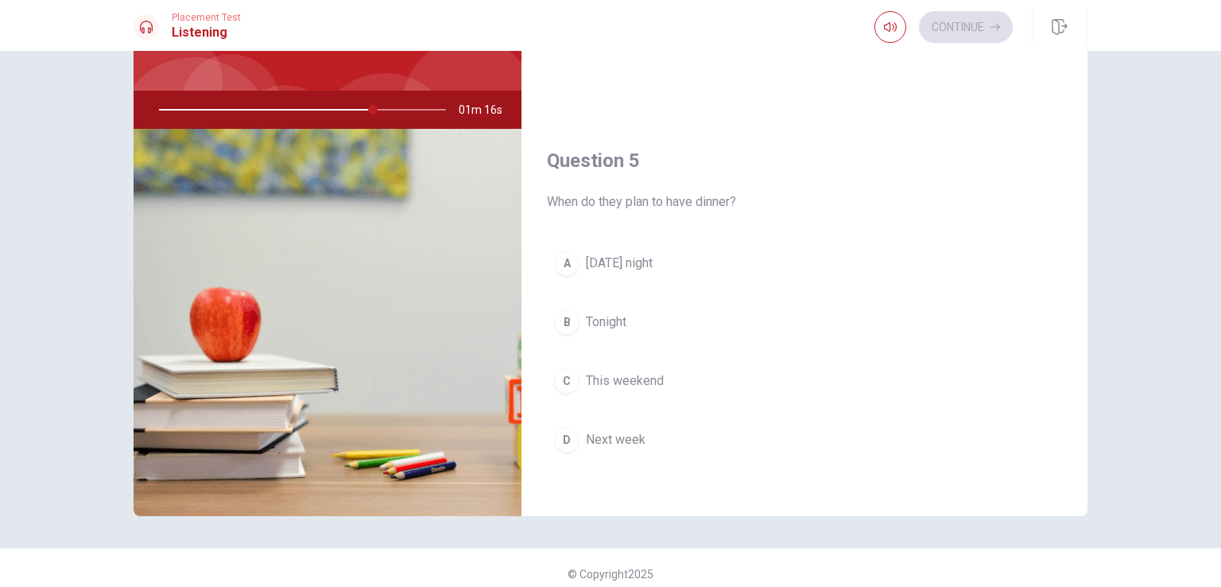
scroll to position [131, 0]
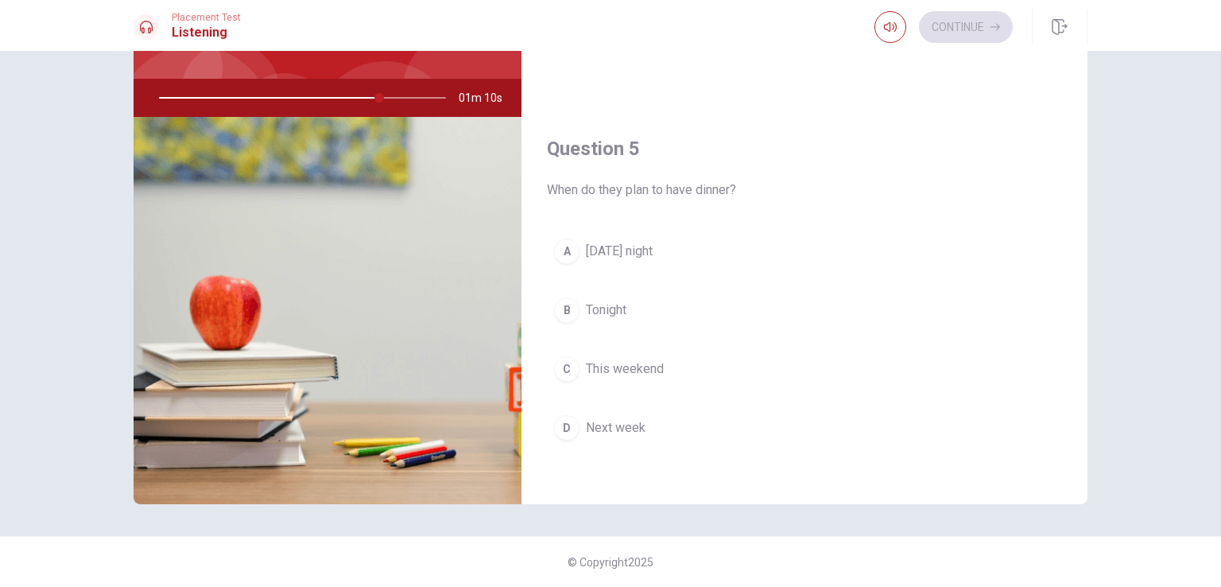
click at [653, 242] on span "[DATE] night" at bounding box center [619, 251] width 67 height 19
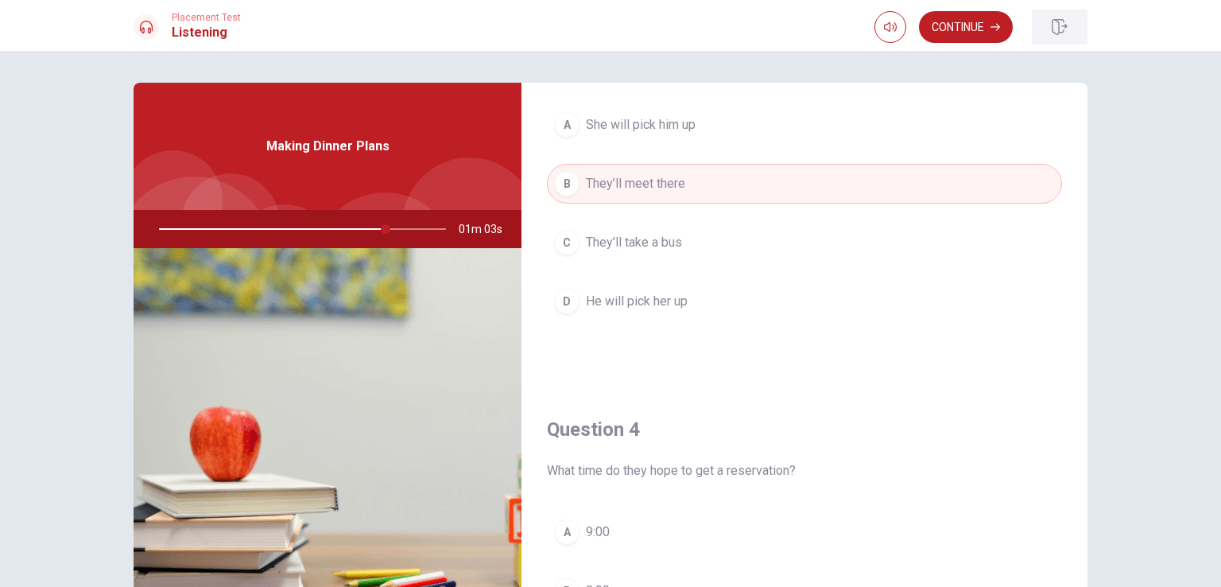
scroll to position [919, 0]
click at [978, 29] on button "Continue" at bounding box center [966, 27] width 94 height 32
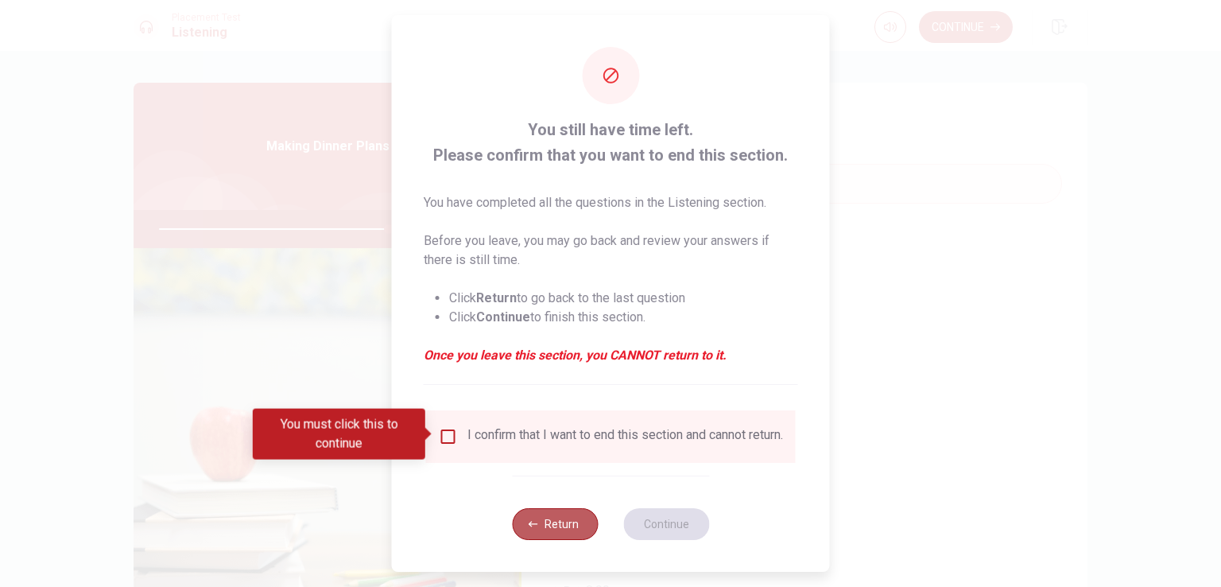
click at [540, 523] on button "Return" at bounding box center [555, 524] width 86 height 32
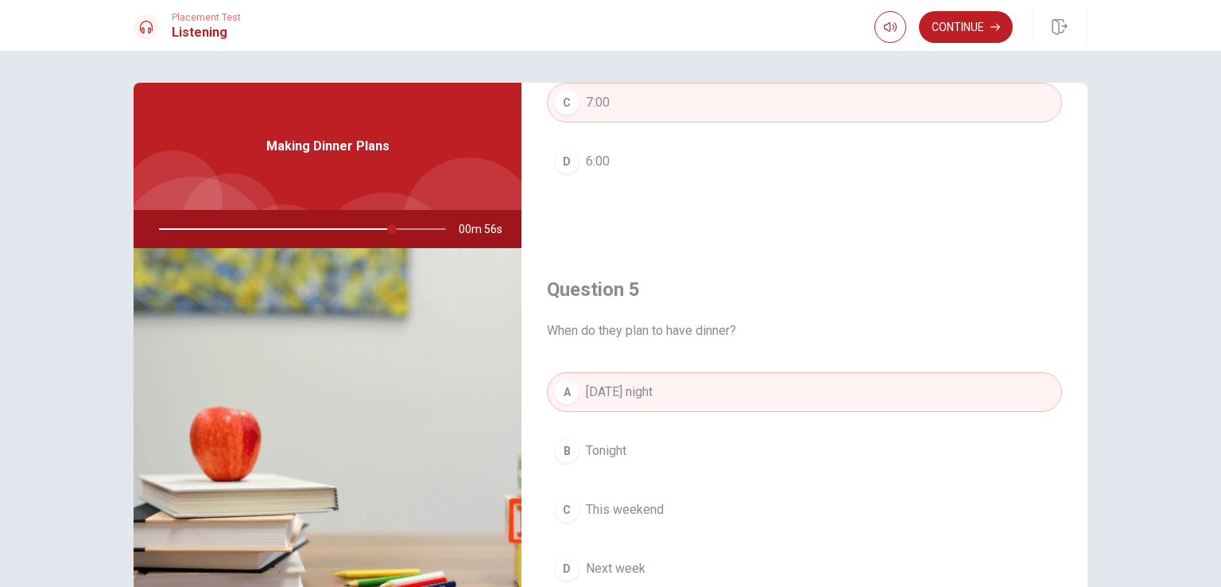
scroll to position [1475, 0]
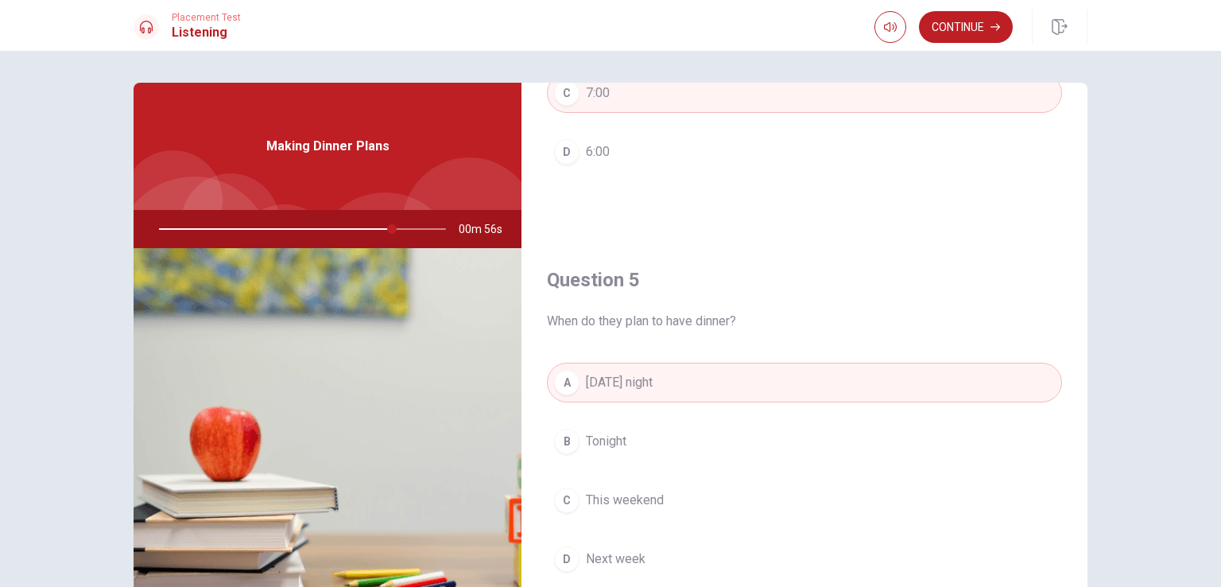
click at [294, 223] on div at bounding box center [299, 229] width 319 height 38
drag, startPoint x: 388, startPoint y: 231, endPoint x: 227, endPoint y: 231, distance: 161.4
click at [227, 231] on div at bounding box center [299, 229] width 319 height 38
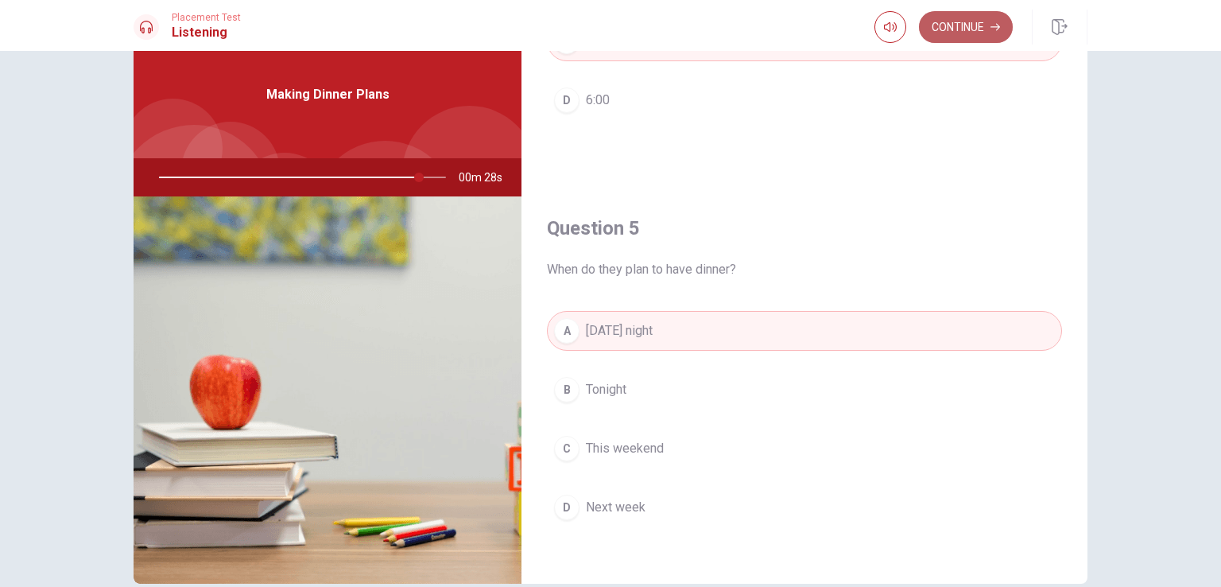
click at [952, 27] on button "Continue" at bounding box center [966, 27] width 94 height 32
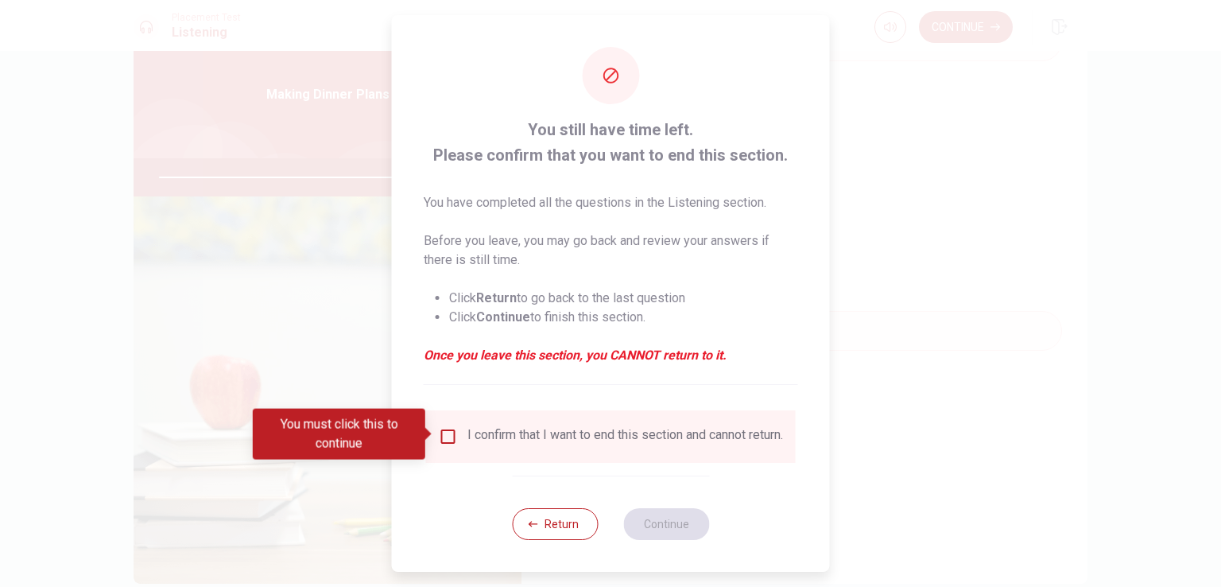
click at [448, 436] on input "You must click this to continue" at bounding box center [448, 436] width 19 height 19
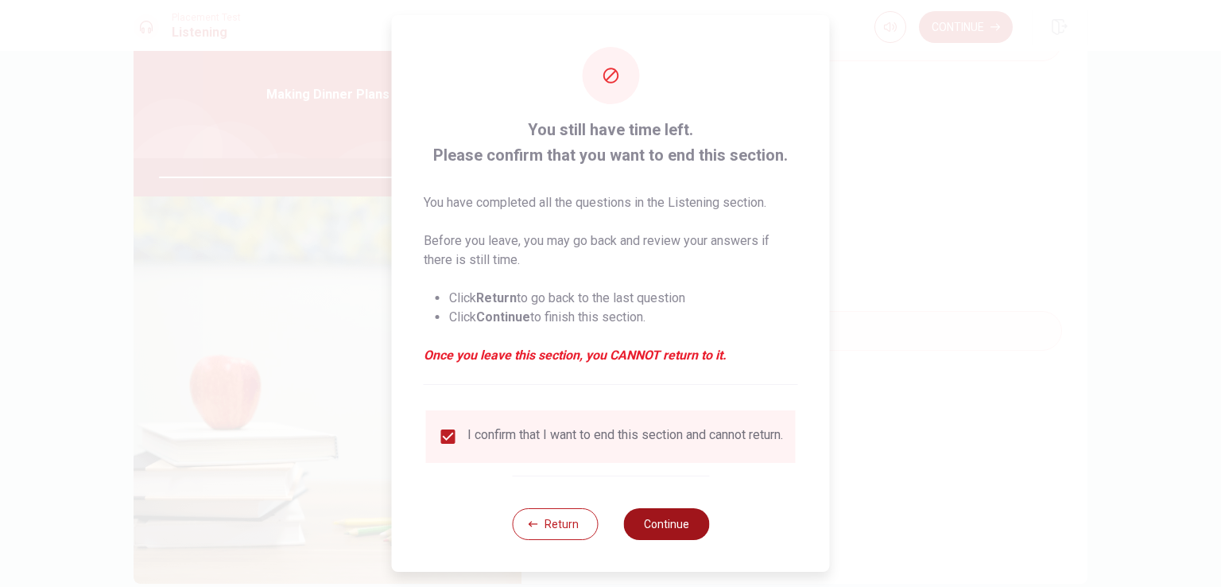
click at [662, 524] on button "Continue" at bounding box center [666, 524] width 86 height 32
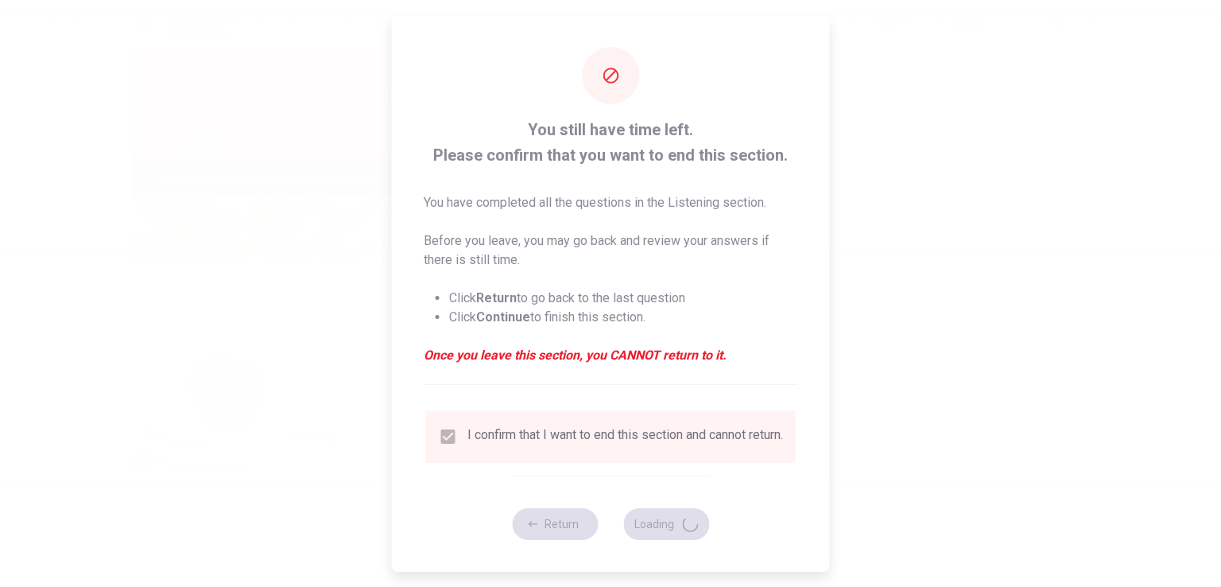
type input "92"
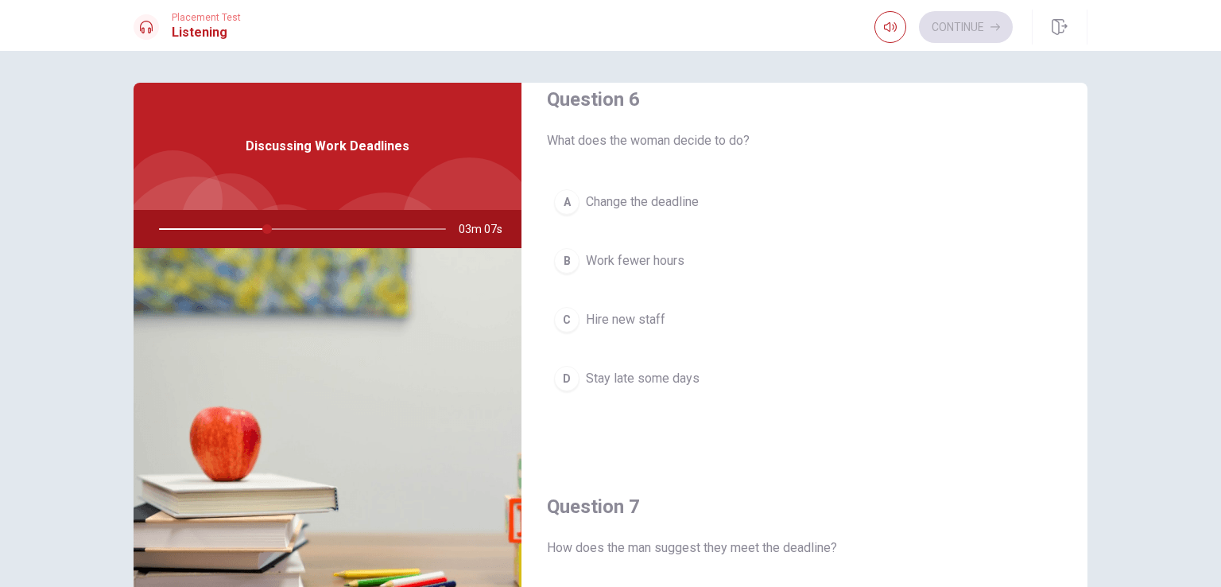
scroll to position [0, 0]
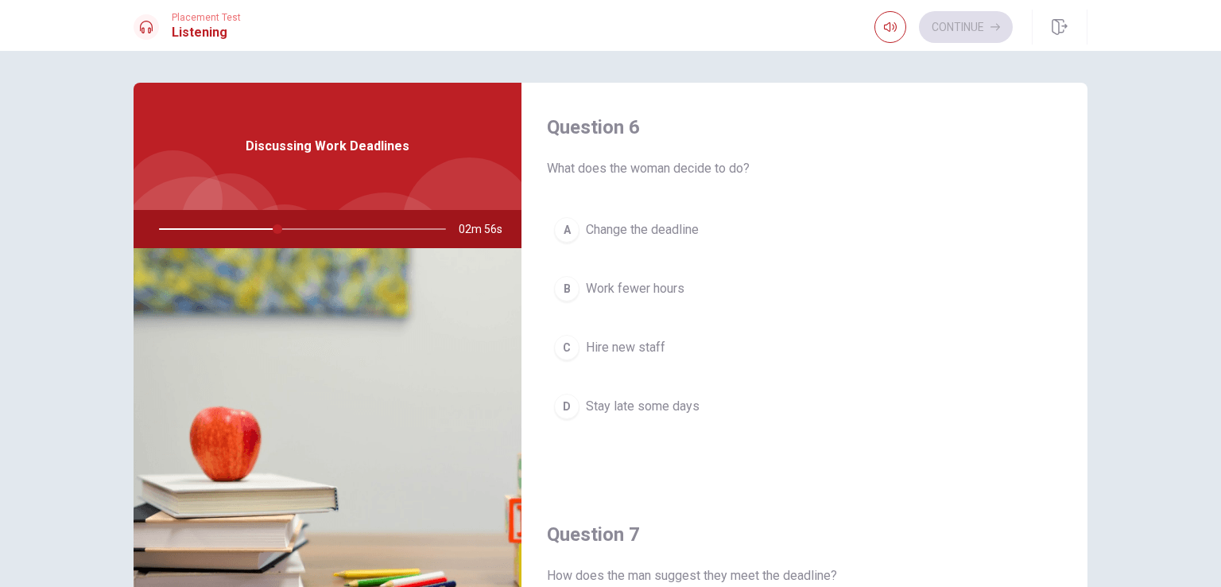
click at [641, 290] on span "Work fewer hours" at bounding box center [635, 288] width 99 height 19
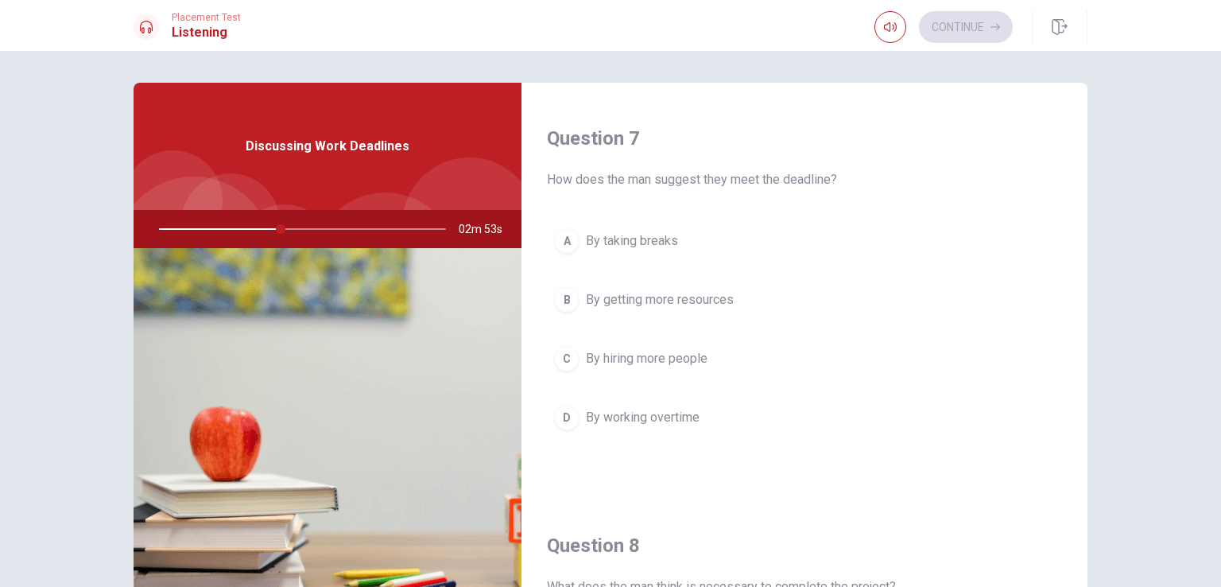
scroll to position [397, 0]
click at [715, 297] on span "By getting more resources" at bounding box center [660, 298] width 148 height 19
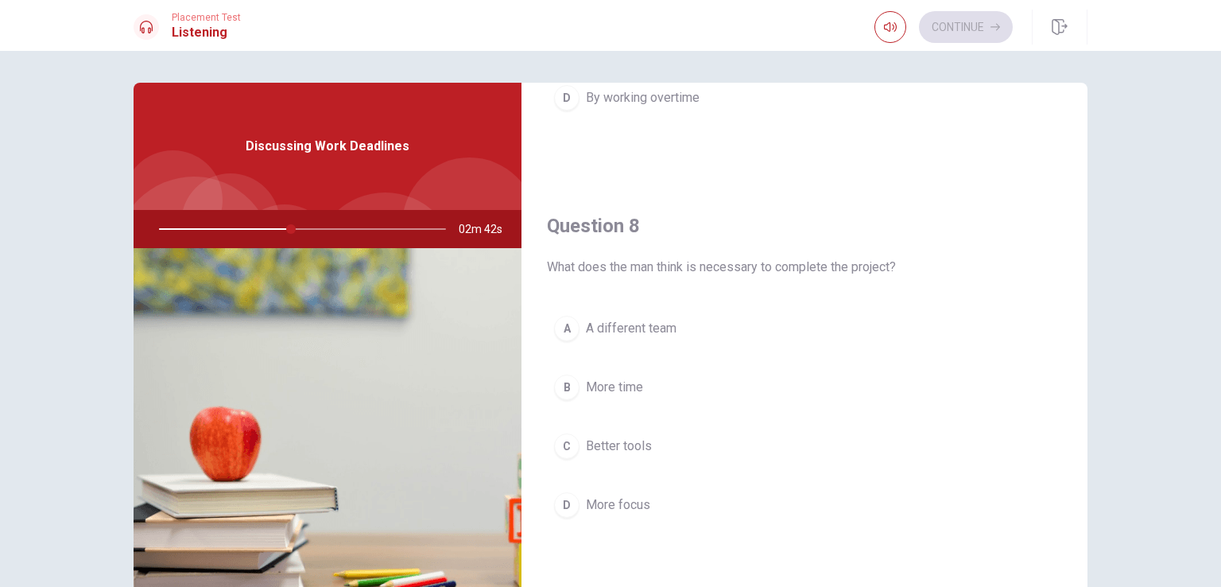
scroll to position [795, 0]
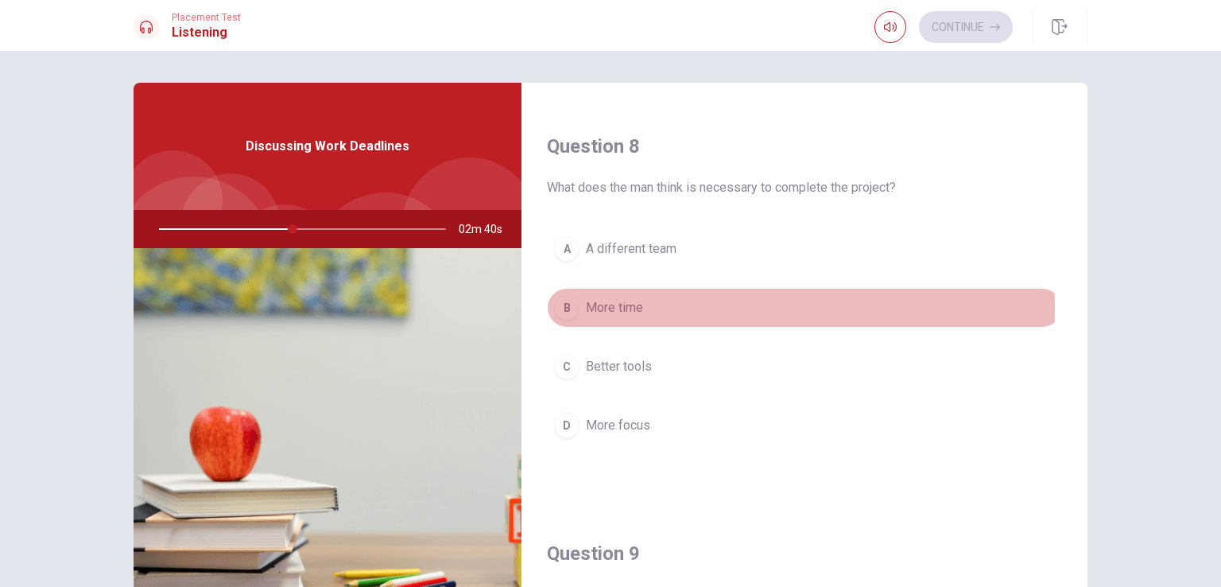
click at [636, 304] on span "More time" at bounding box center [614, 307] width 57 height 19
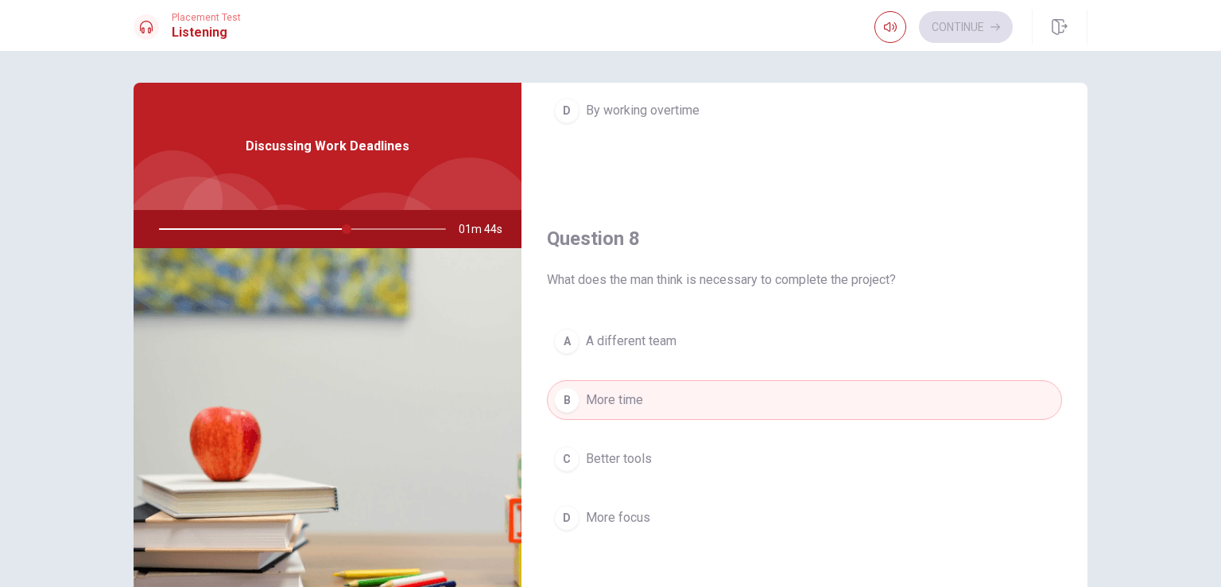
scroll to position [715, 0]
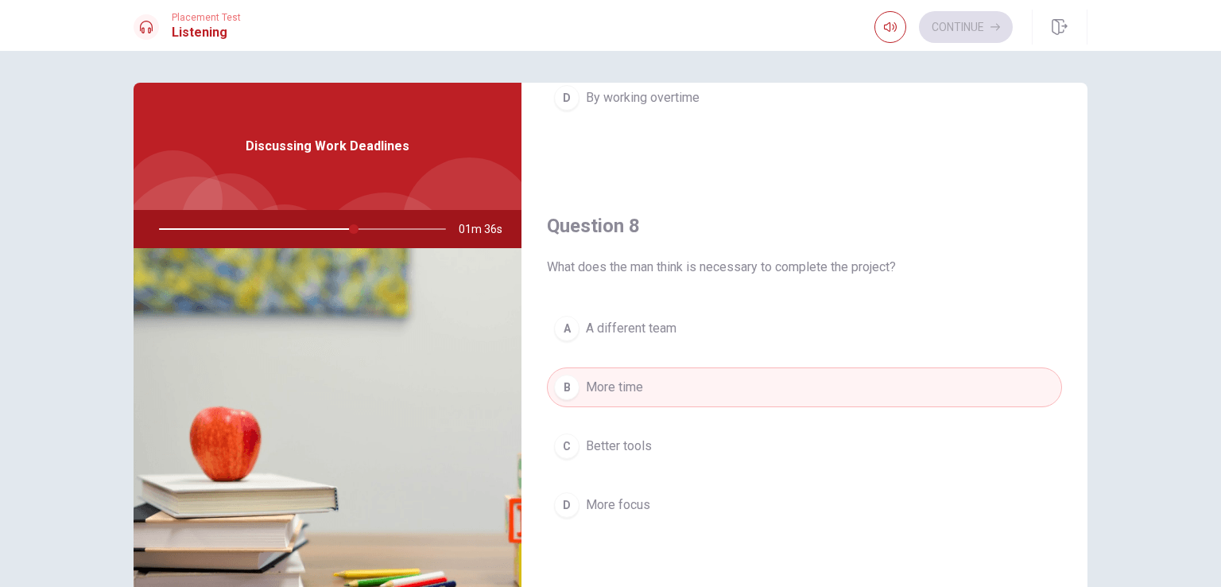
click at [634, 499] on span "More focus" at bounding box center [618, 504] width 64 height 19
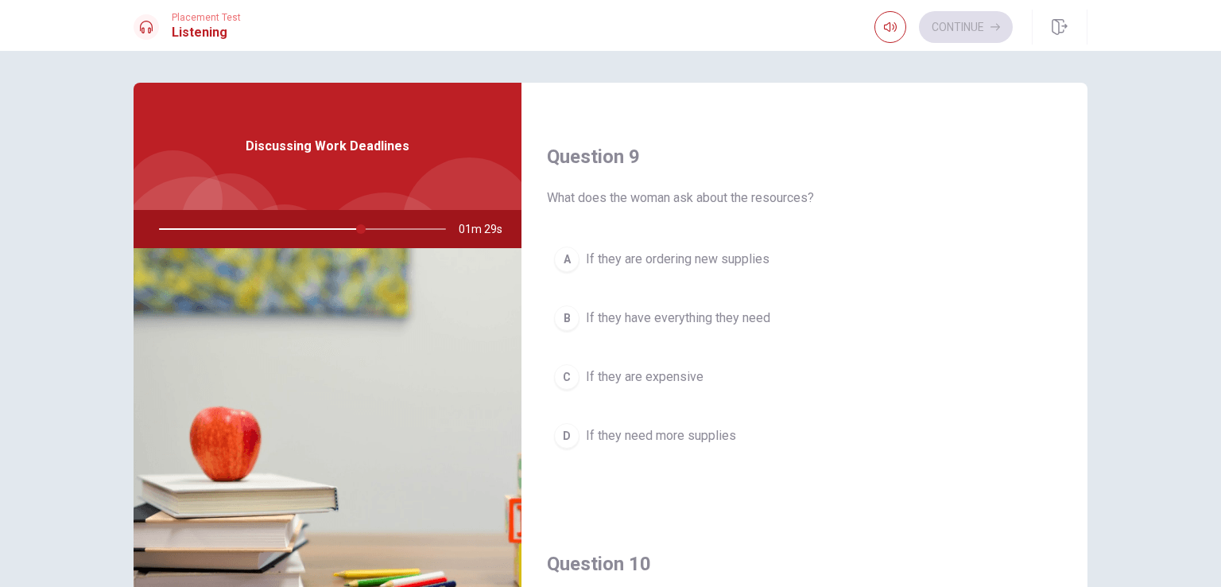
scroll to position [1192, 0]
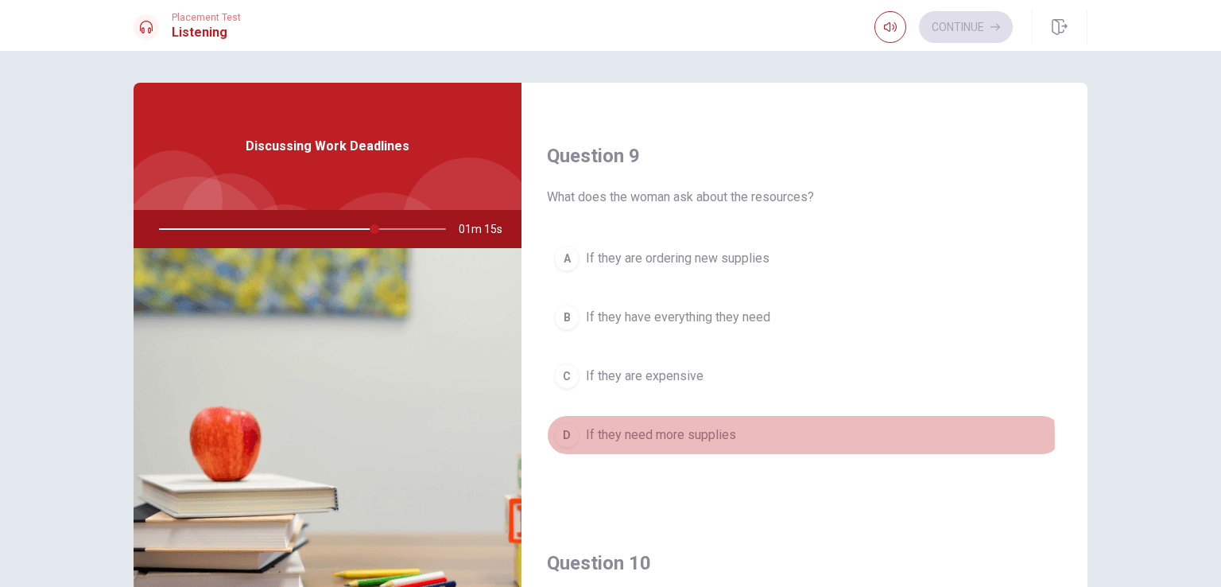
click at [715, 433] on span "If they need more supplies" at bounding box center [661, 434] width 150 height 19
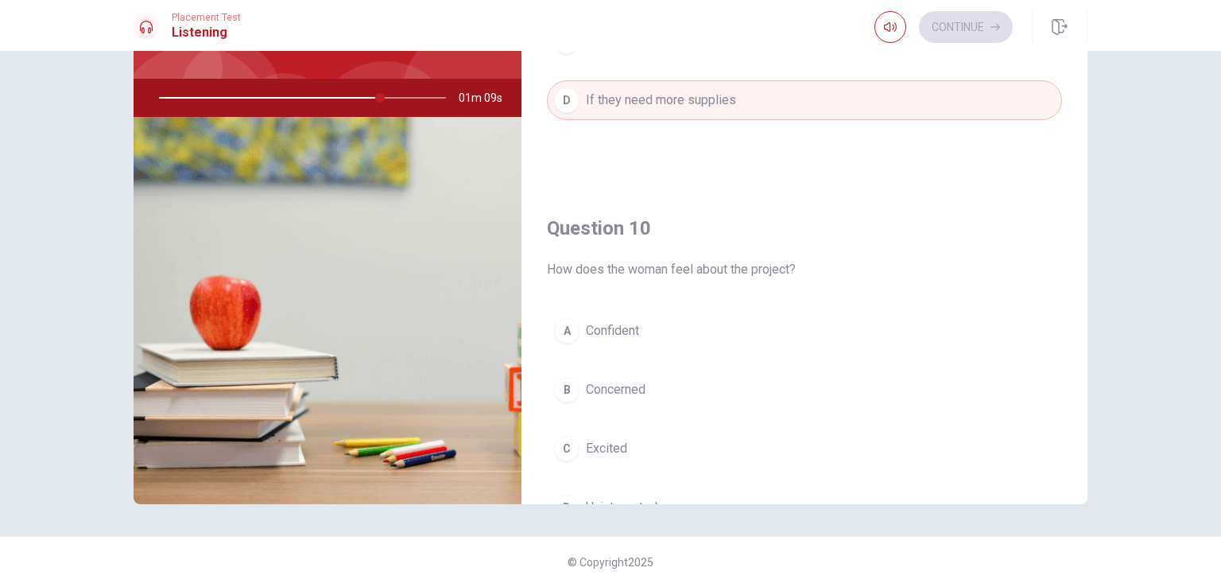
scroll to position [1475, 0]
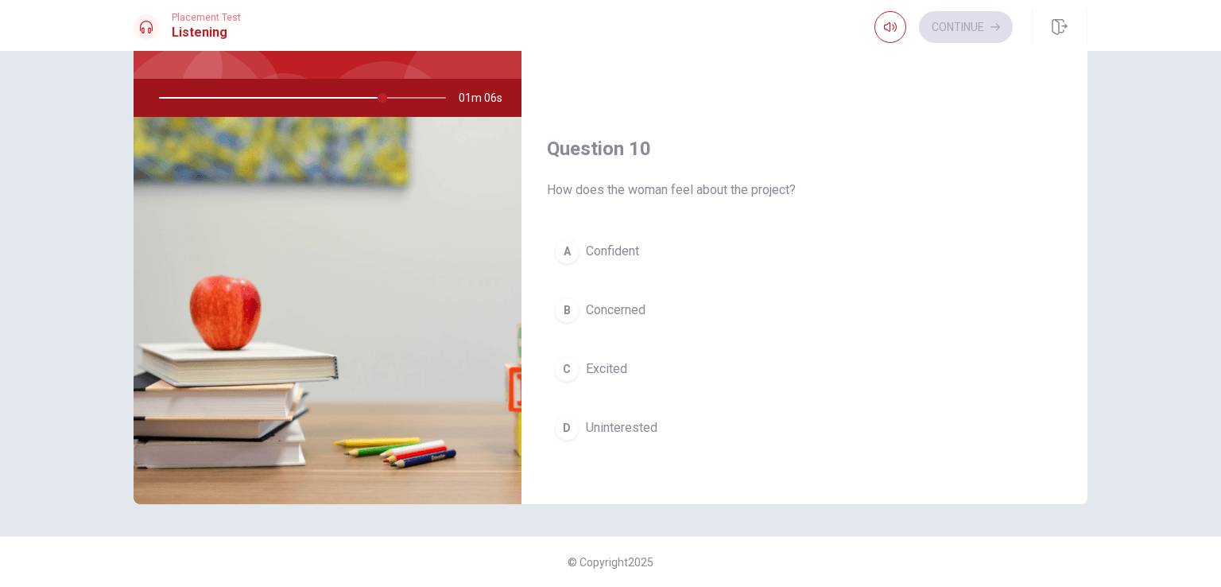
click at [643, 261] on button "A Confident" at bounding box center [804, 251] width 515 height 40
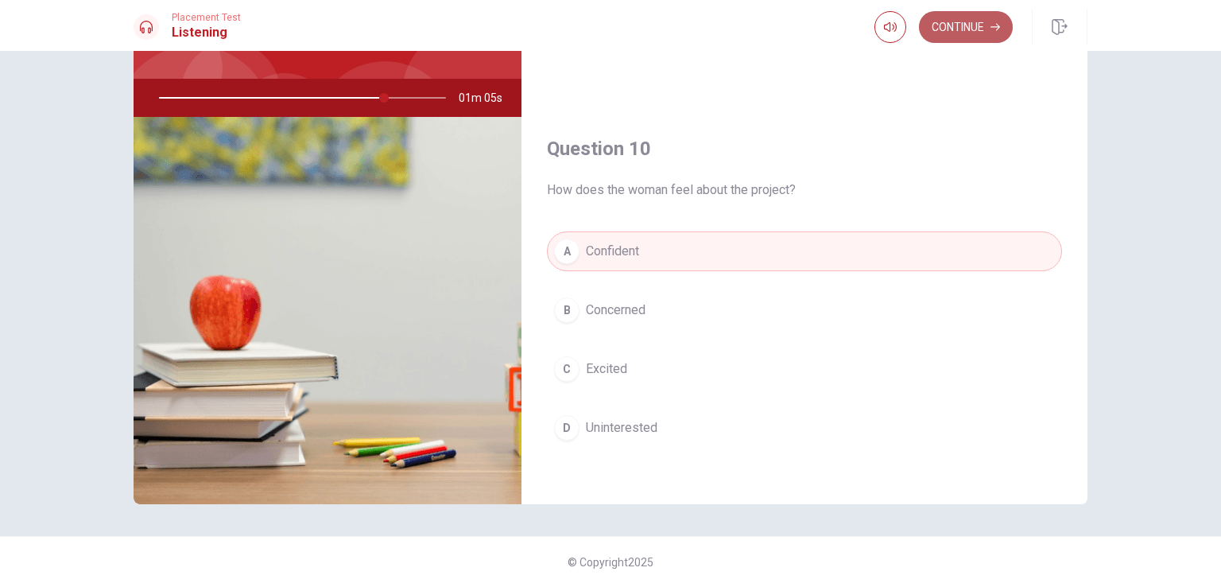
click at [979, 26] on button "Continue" at bounding box center [966, 27] width 94 height 32
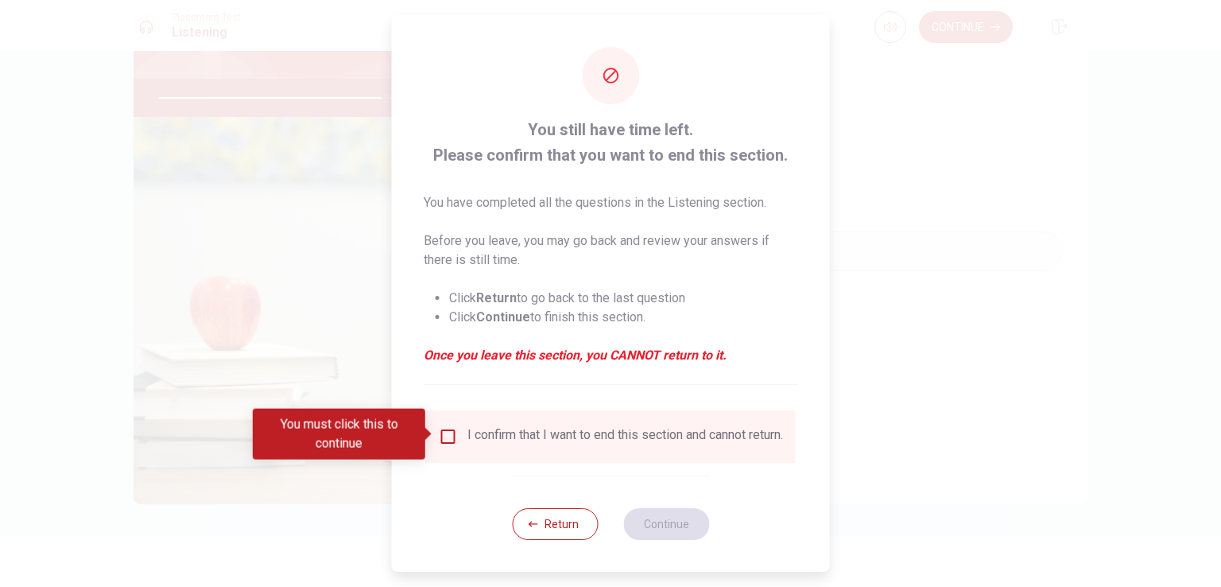
click at [449, 432] on input "You must click this to continue" at bounding box center [448, 436] width 19 height 19
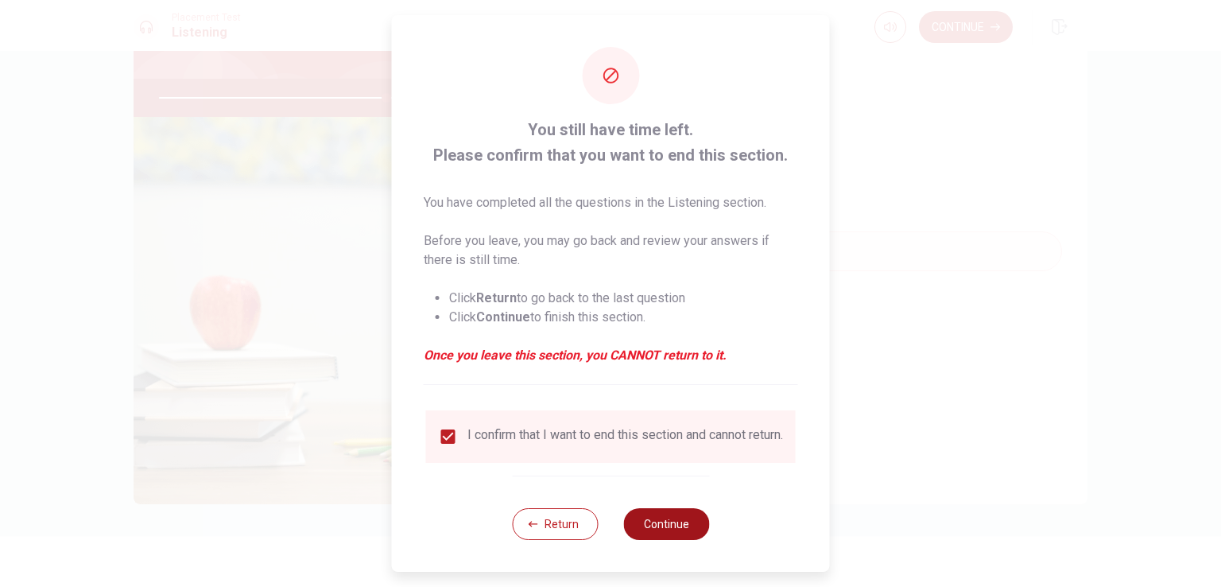
click at [674, 536] on button "Continue" at bounding box center [666, 524] width 86 height 32
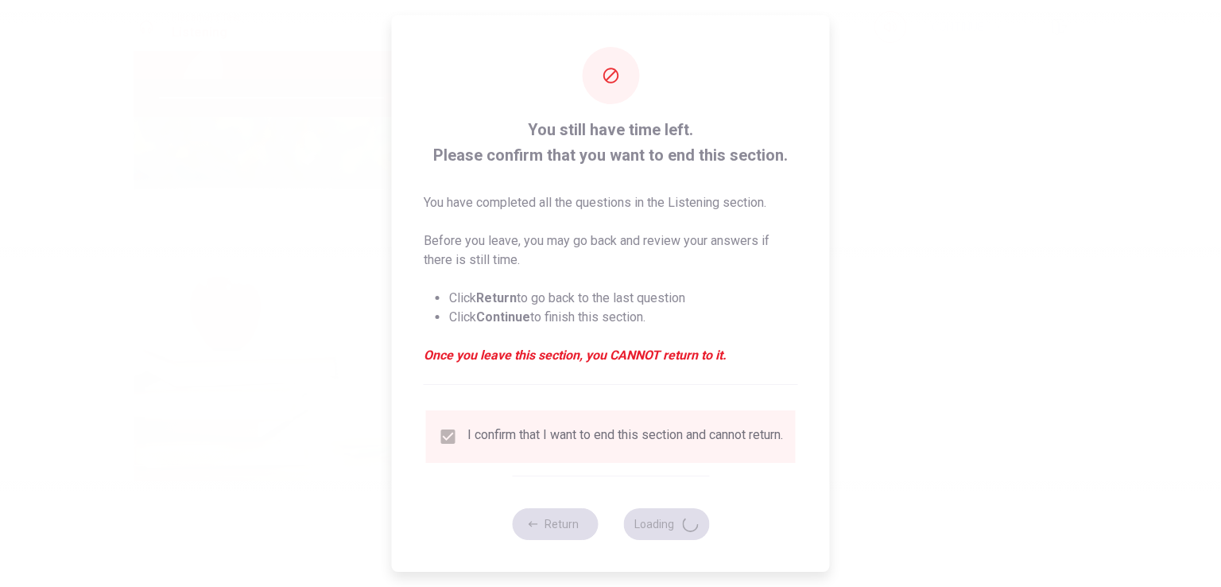
type input "80"
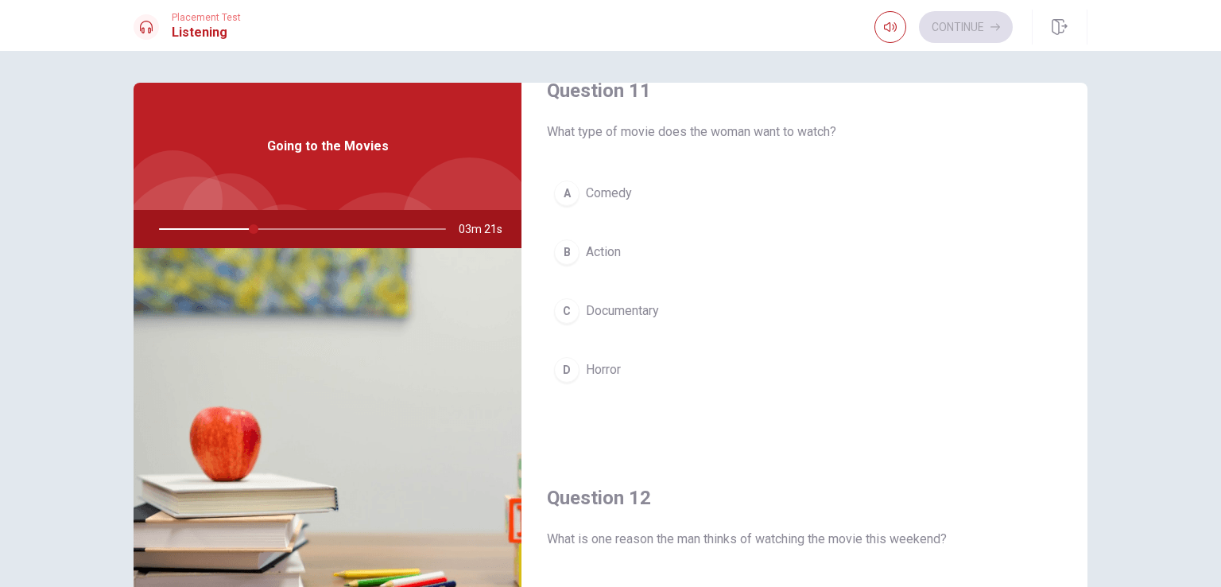
scroll to position [0, 0]
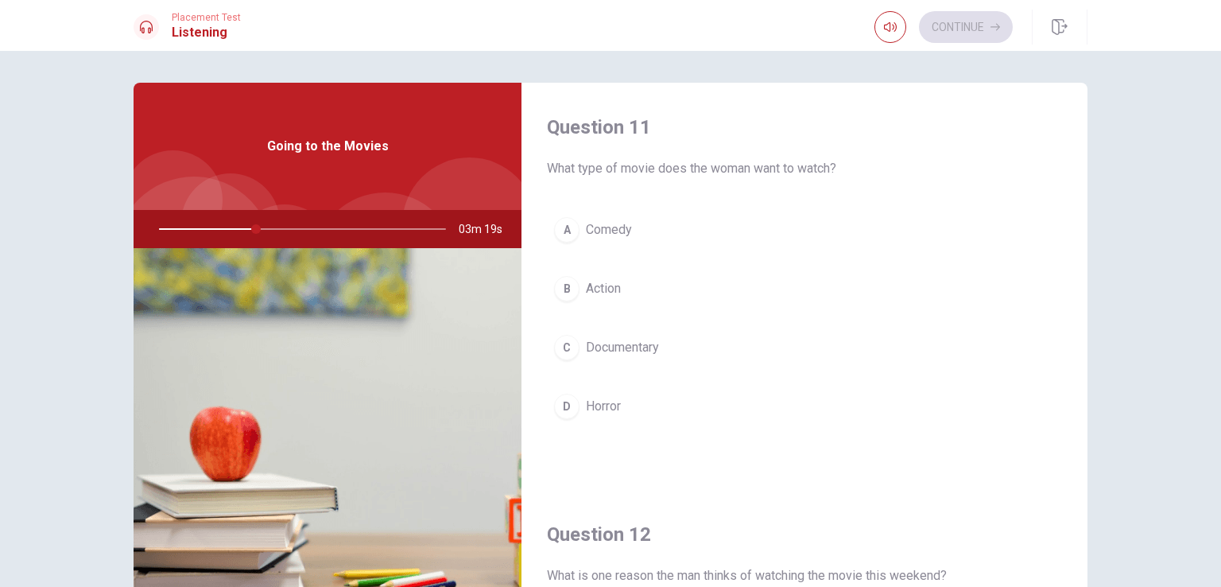
click at [565, 220] on div "A" at bounding box center [566, 229] width 25 height 25
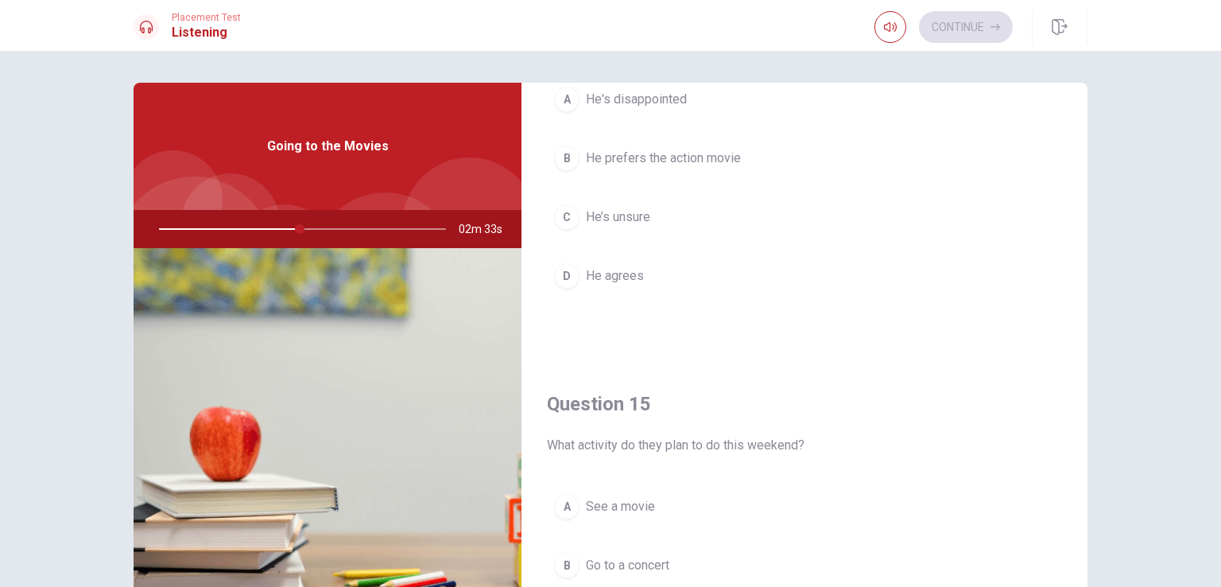
scroll to position [1475, 0]
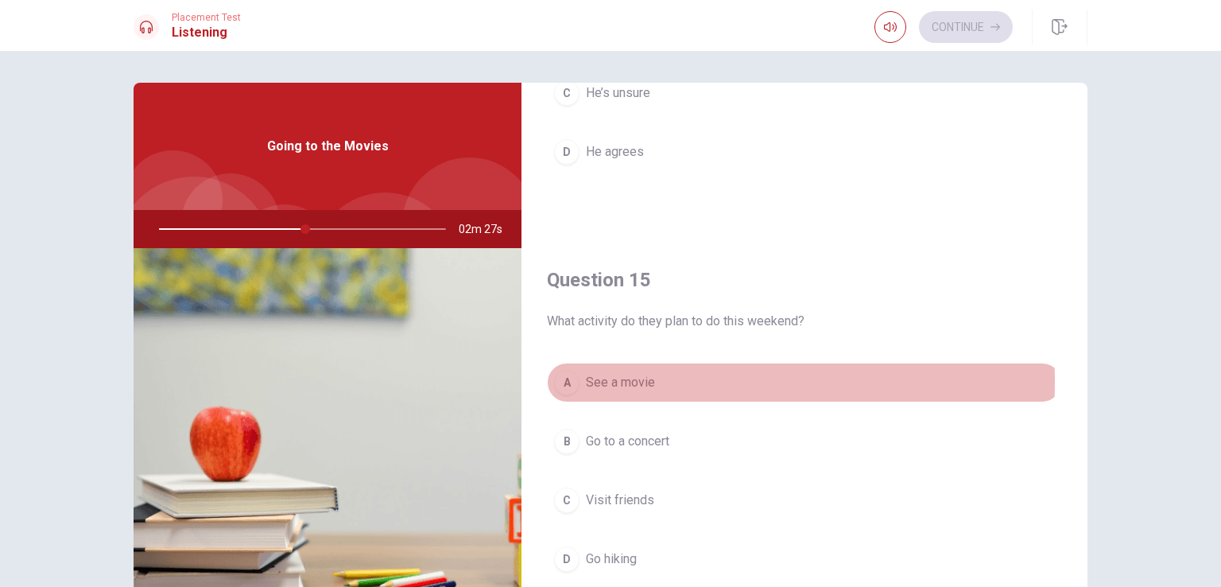
click at [608, 376] on span "See a movie" at bounding box center [620, 382] width 69 height 19
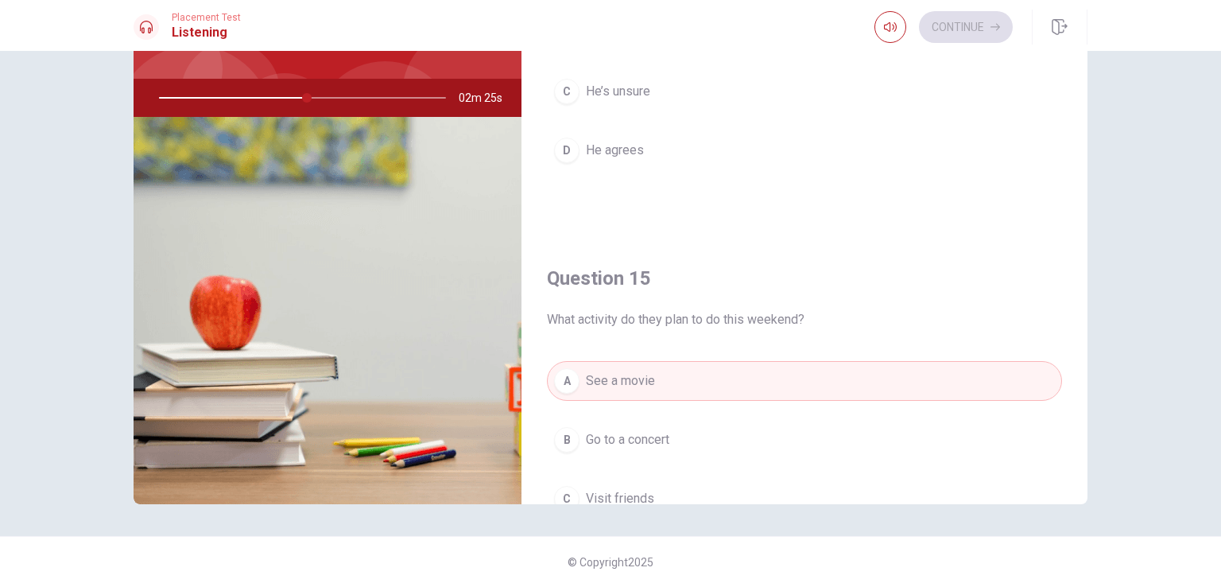
scroll to position [1157, 0]
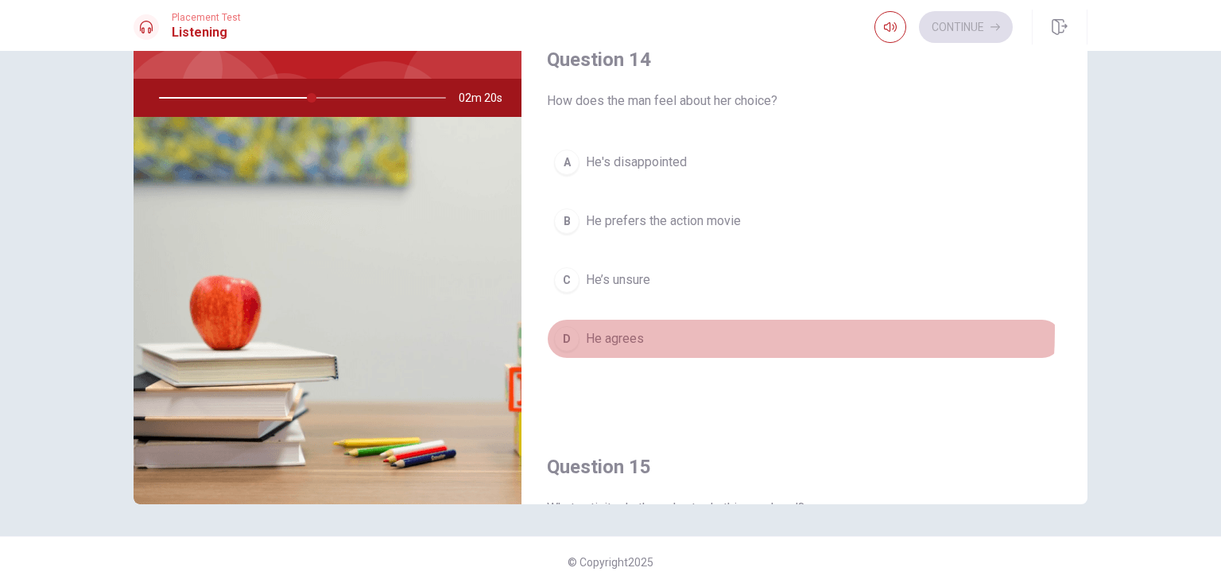
click at [620, 329] on span "He agrees" at bounding box center [615, 338] width 58 height 19
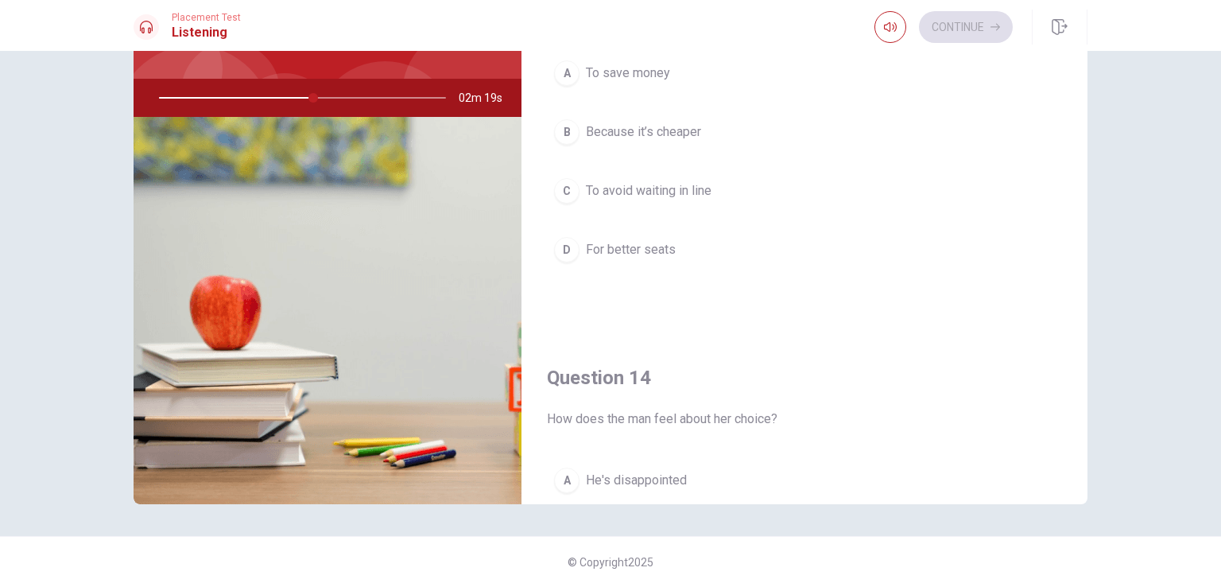
scroll to position [680, 0]
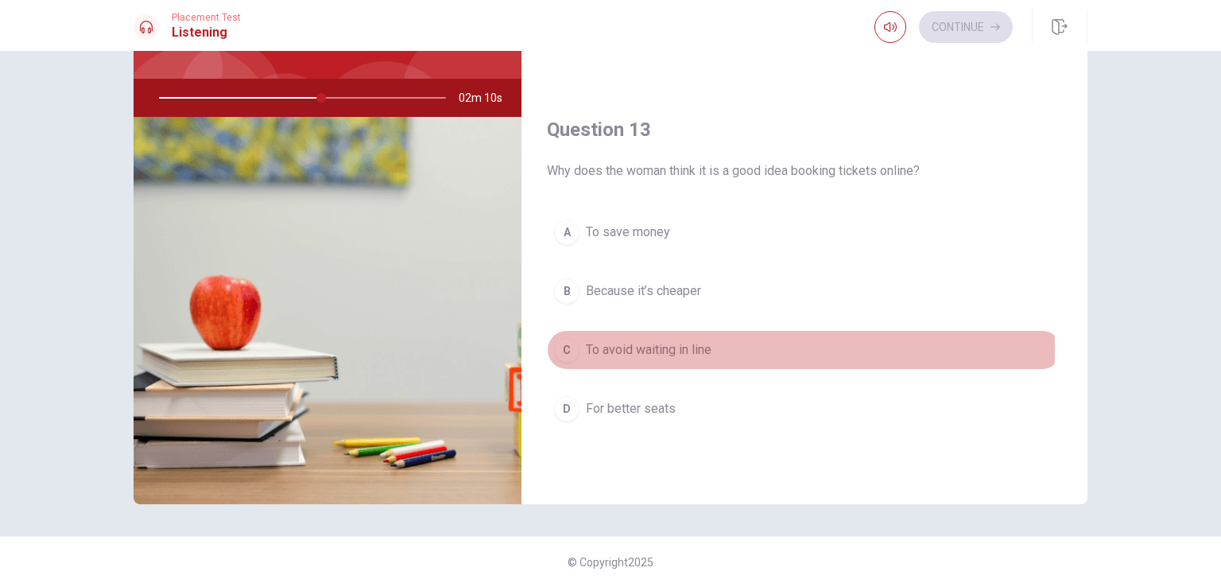
click at [684, 344] on span "To avoid waiting in line" at bounding box center [649, 349] width 126 height 19
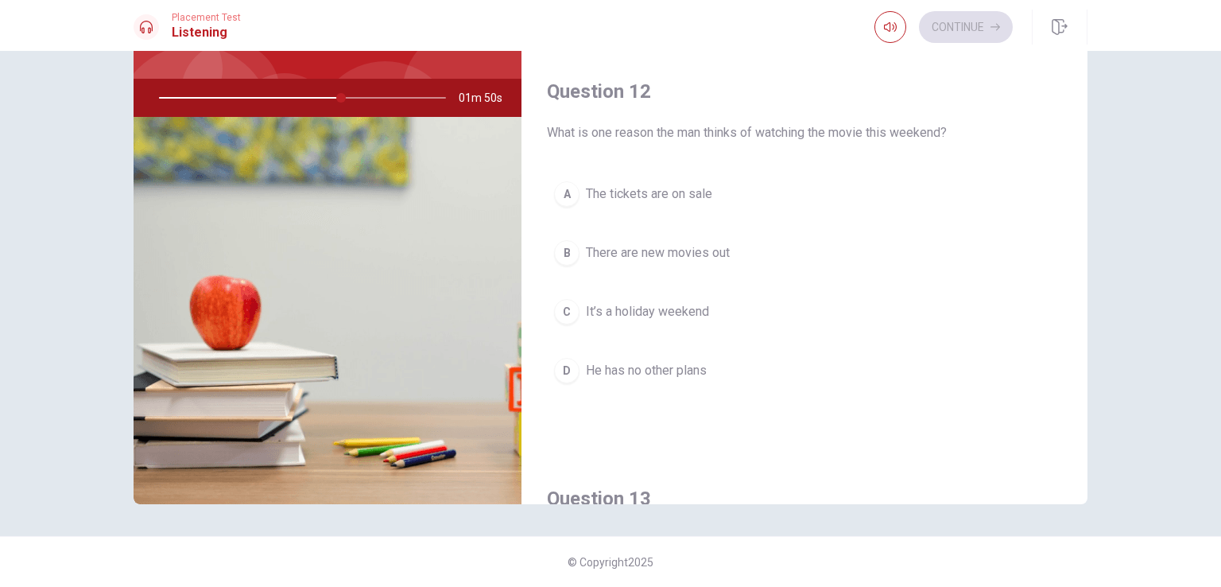
scroll to position [283, 0]
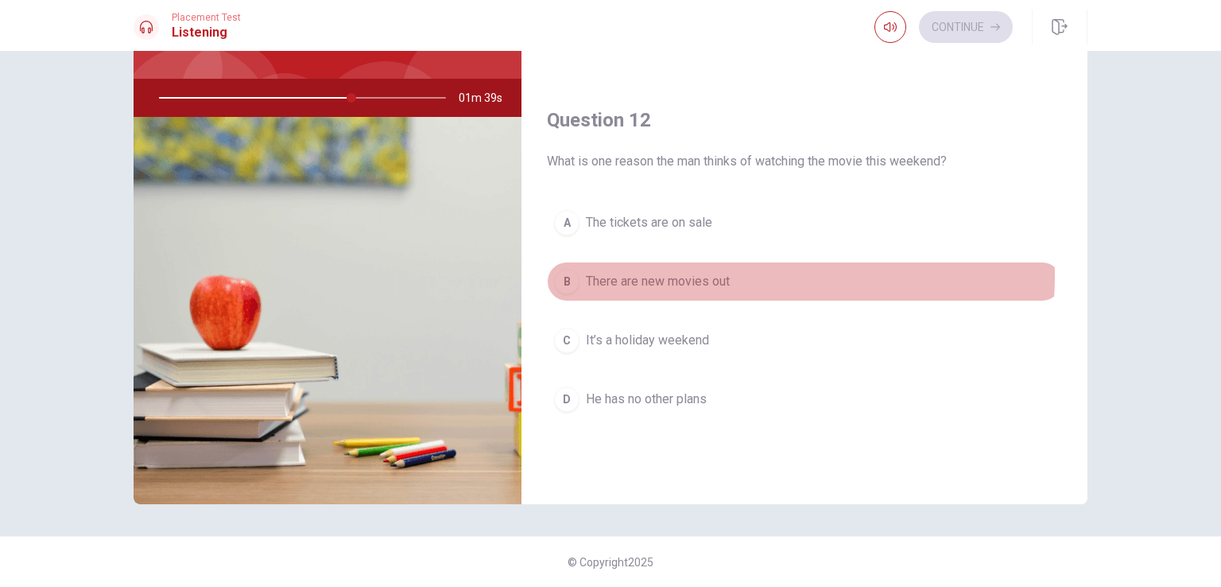
click at [719, 273] on span "There are new movies out" at bounding box center [658, 281] width 144 height 19
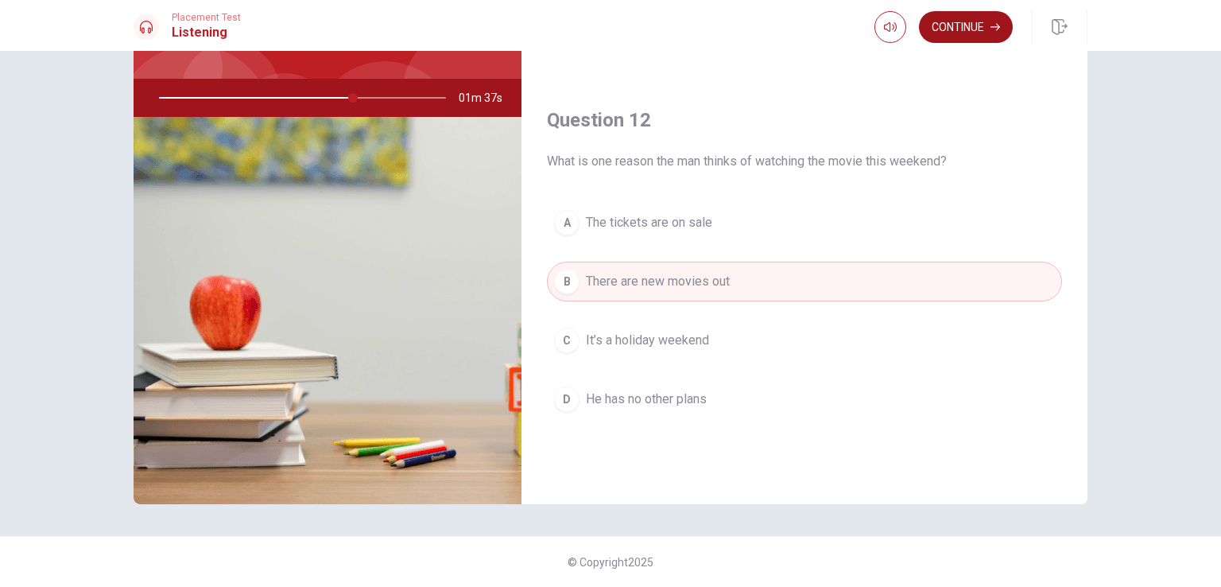
click at [978, 17] on button "Continue" at bounding box center [966, 27] width 94 height 32
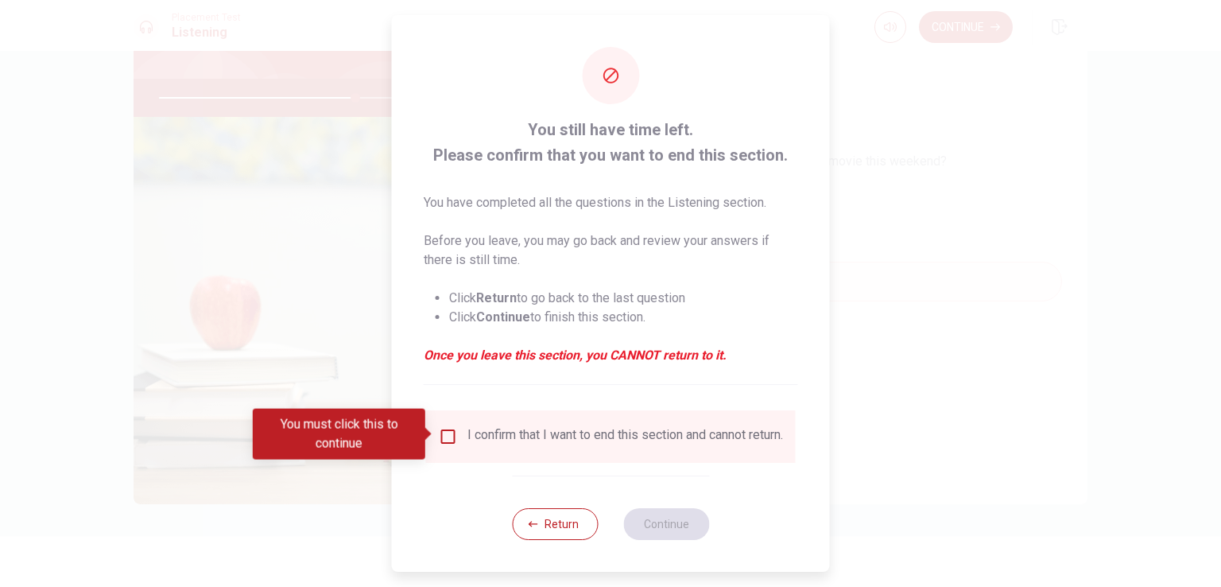
click at [444, 432] on input "You must click this to continue" at bounding box center [448, 436] width 19 height 19
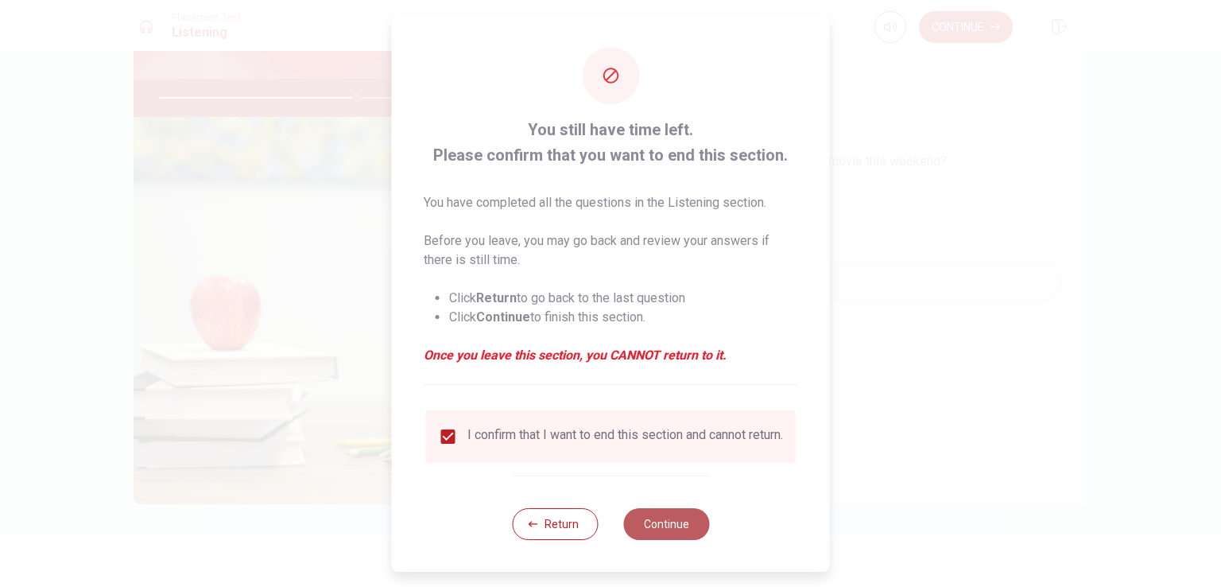
click at [658, 529] on button "Continue" at bounding box center [666, 524] width 86 height 32
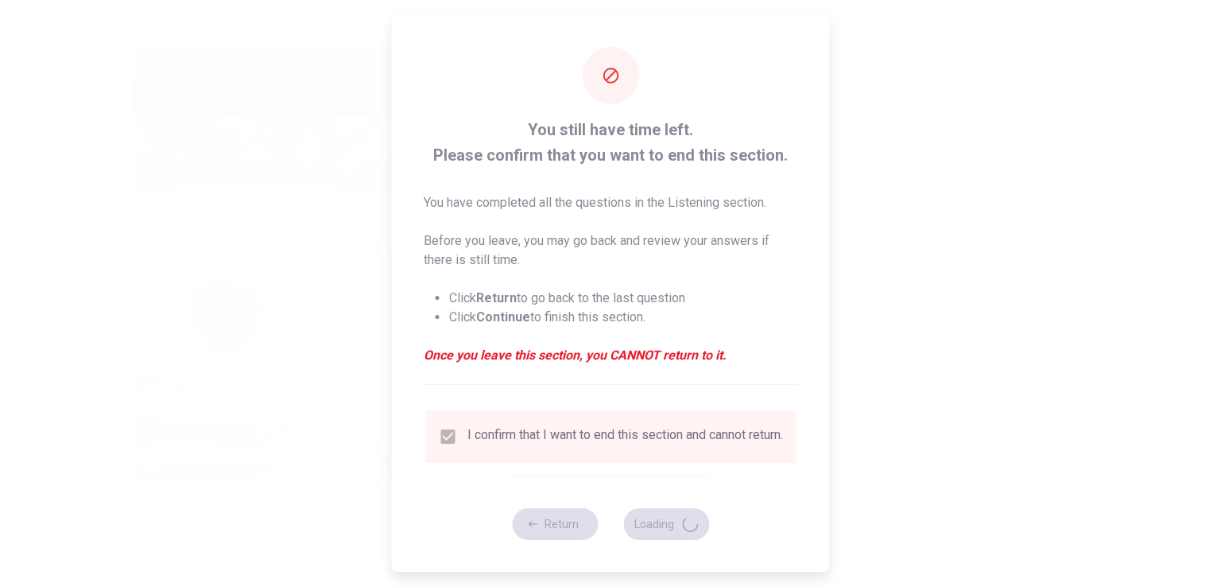
type input "69"
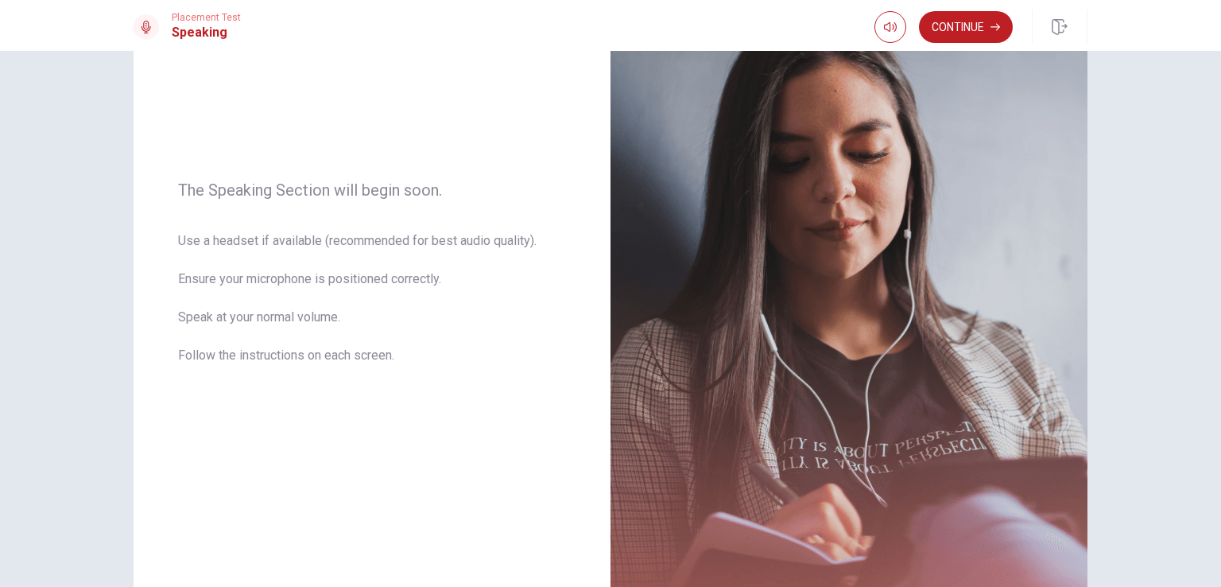
scroll to position [0, 0]
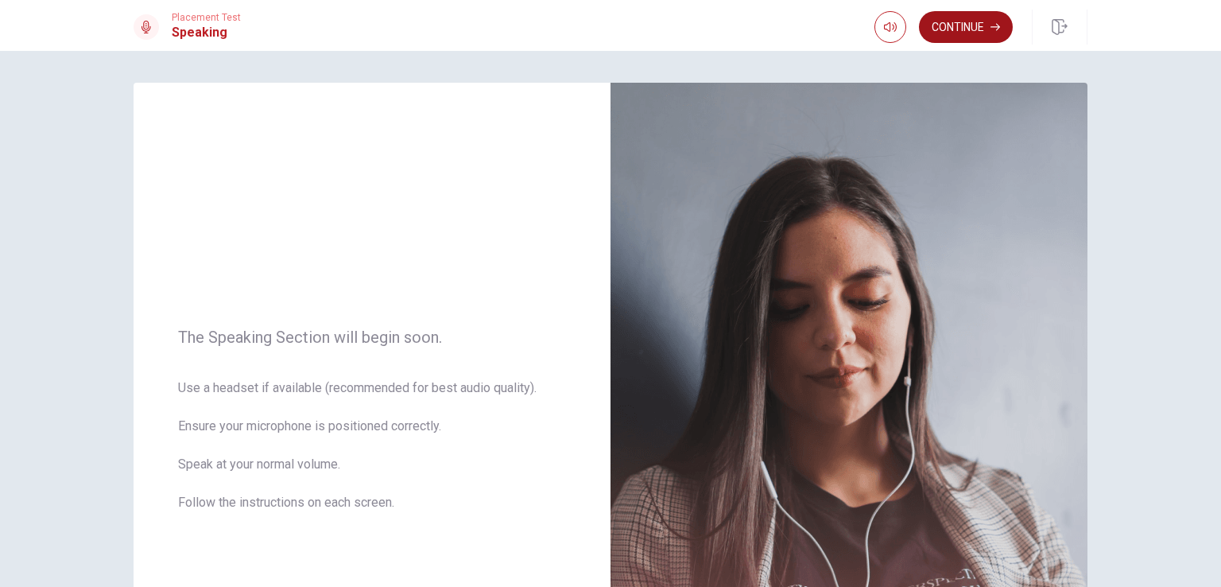
click at [977, 21] on button "Continue" at bounding box center [966, 27] width 94 height 32
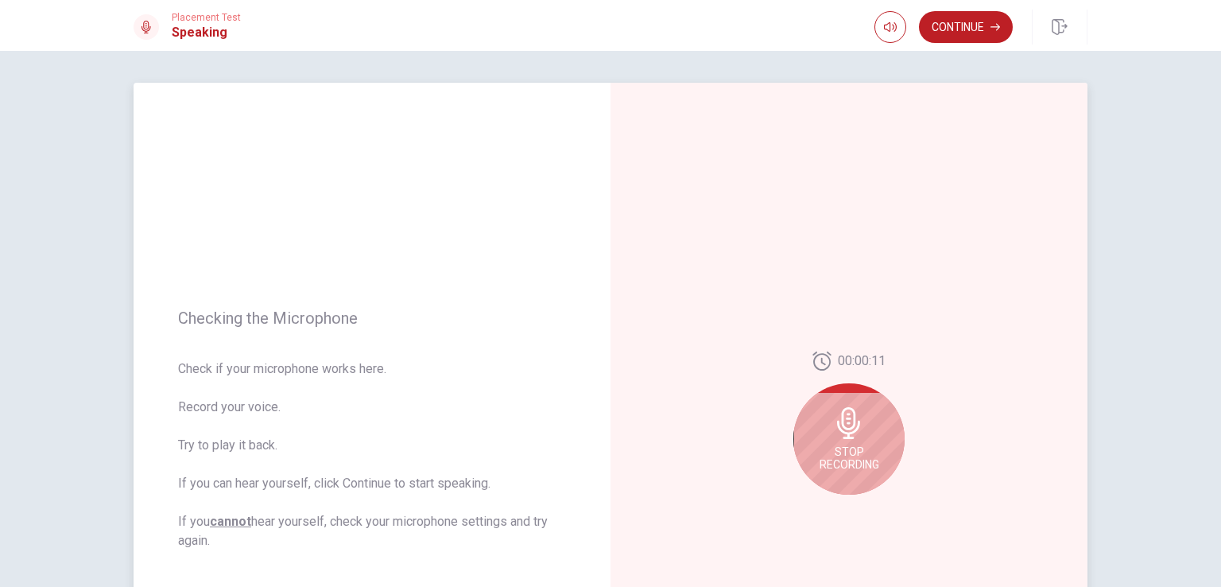
click at [818, 435] on div "Stop Recording" at bounding box center [848, 438] width 111 height 111
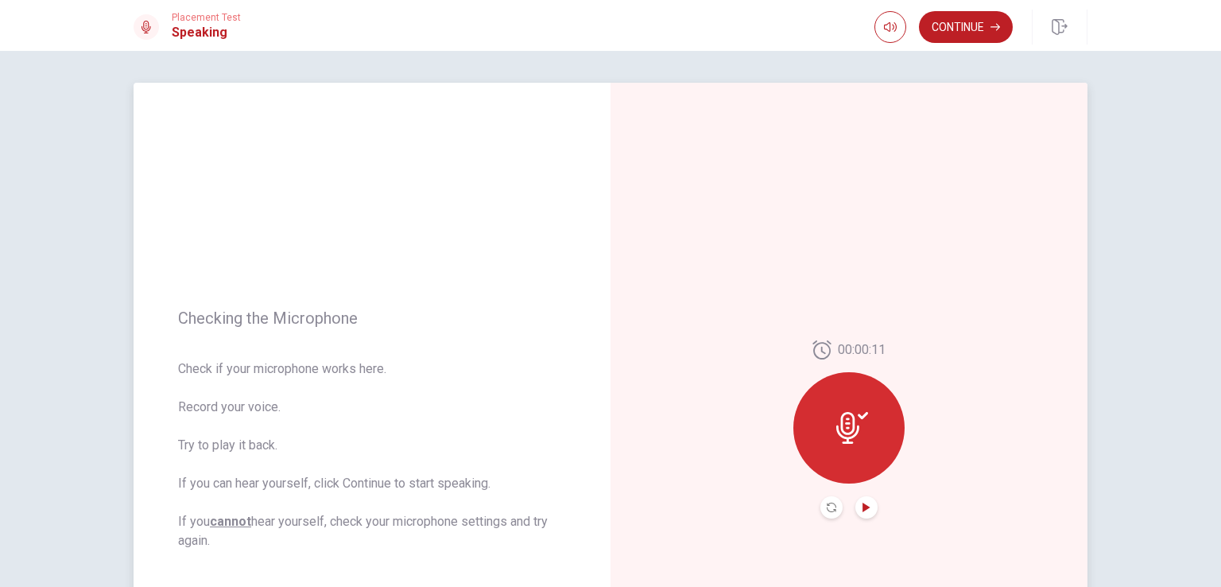
click at [863, 508] on icon "Play Audio" at bounding box center [865, 507] width 7 height 10
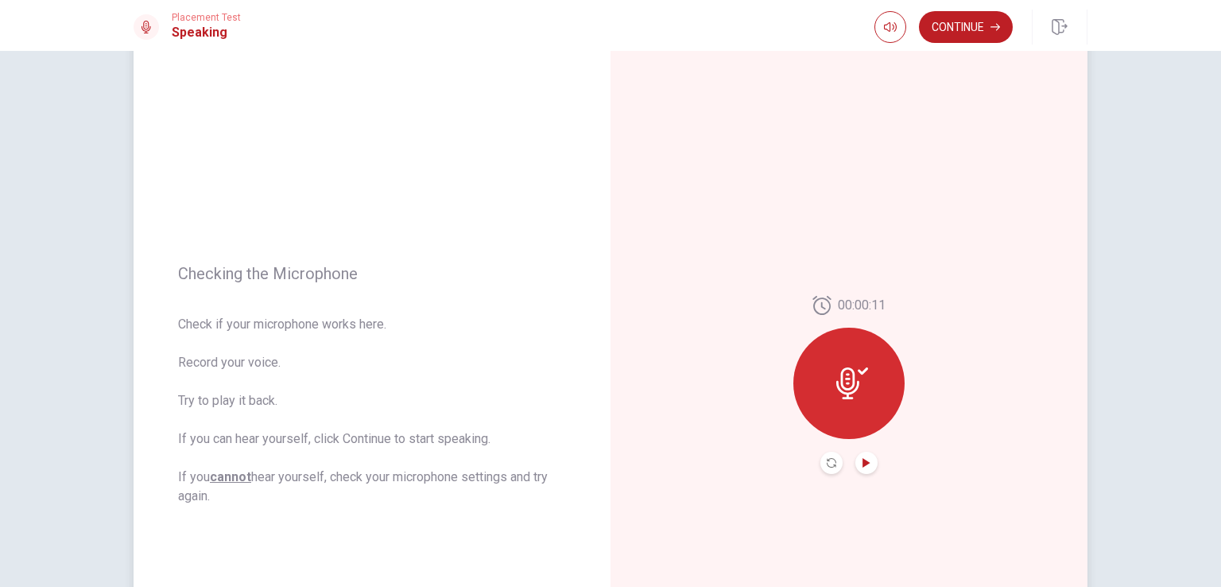
scroll to position [79, 0]
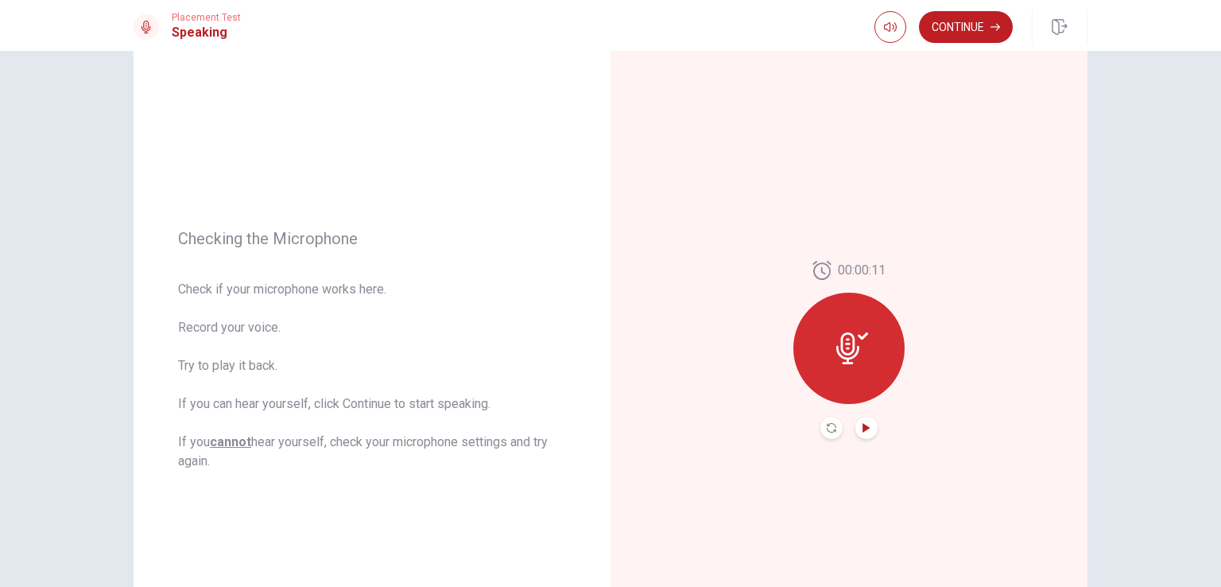
click at [846, 360] on icon at bounding box center [852, 348] width 32 height 32
click at [862, 427] on icon "Play Audio" at bounding box center [865, 428] width 7 height 10
click at [862, 426] on icon "Pause Audio" at bounding box center [867, 428] width 10 height 10
click at [855, 360] on icon at bounding box center [852, 348] width 32 height 32
click at [850, 342] on icon at bounding box center [847, 348] width 23 height 32
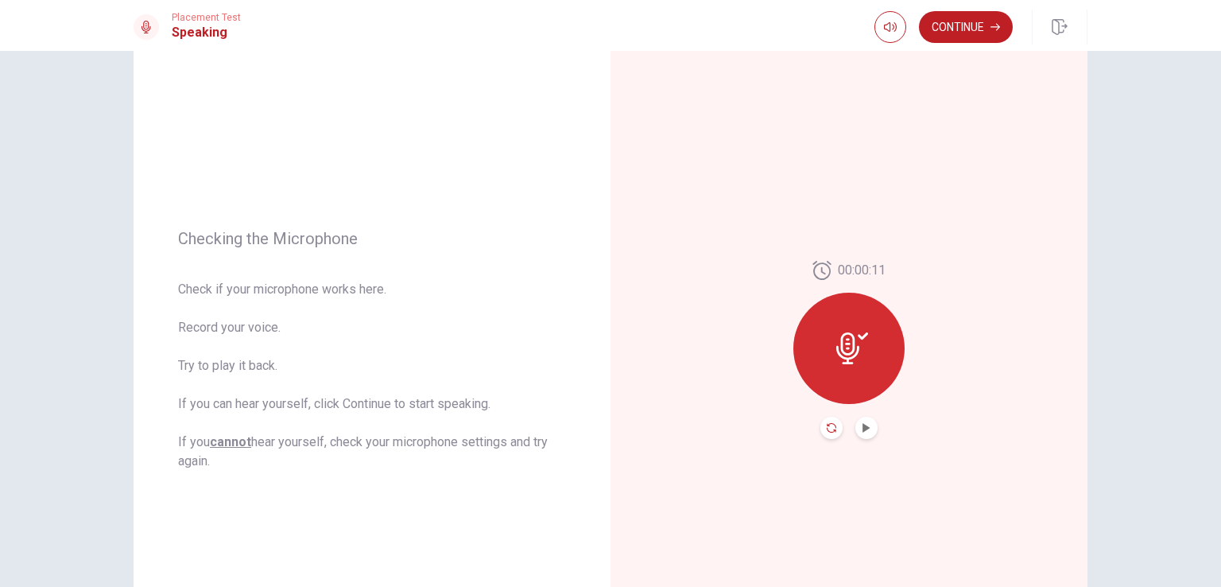
click at [827, 424] on icon "Record Again" at bounding box center [832, 428] width 10 height 10
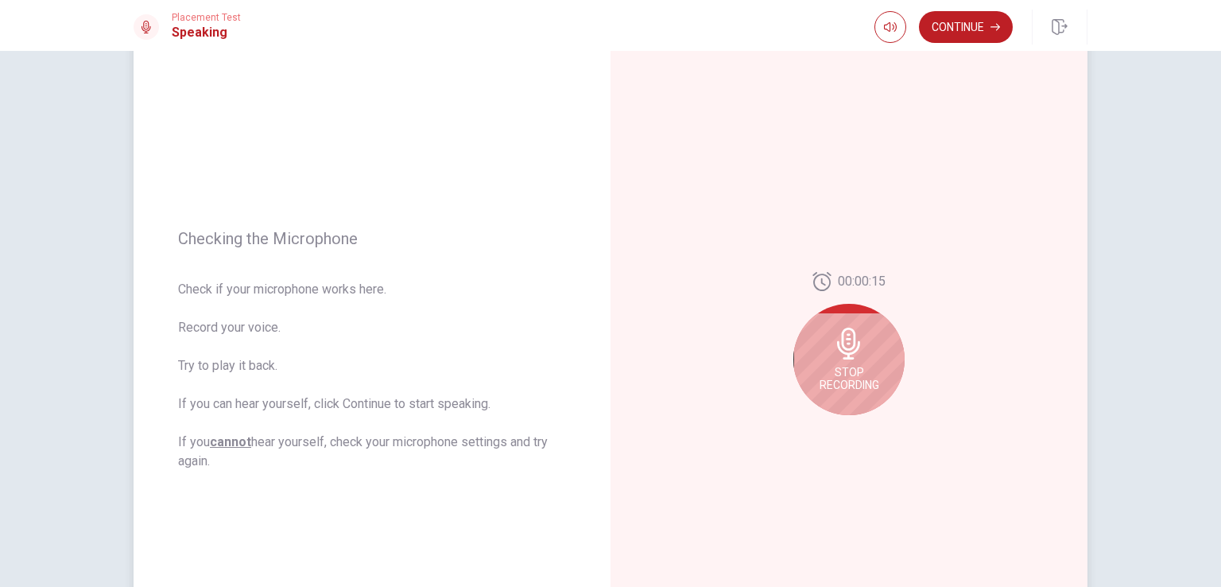
click at [848, 362] on div "Stop Recording" at bounding box center [848, 359] width 111 height 111
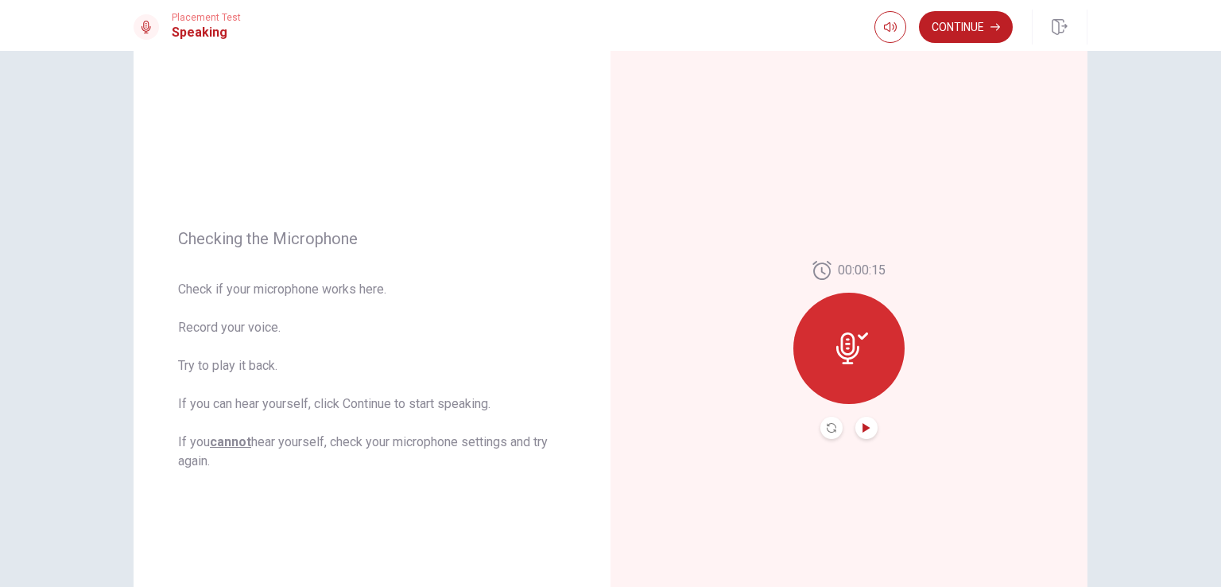
click at [862, 428] on icon "Play Audio" at bounding box center [865, 428] width 7 height 10
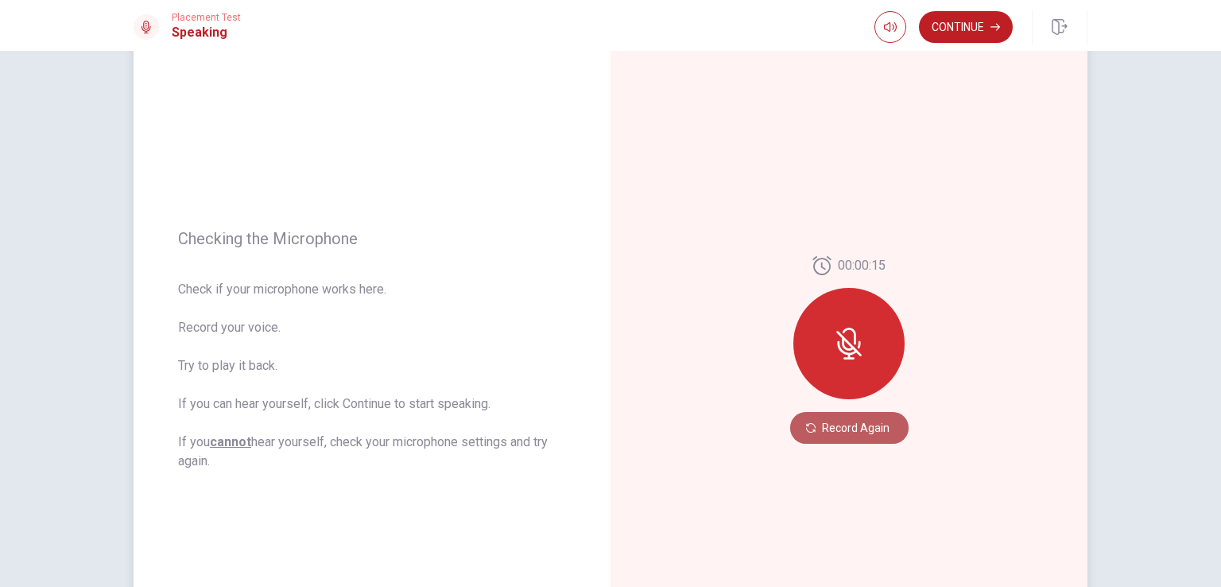
click at [834, 432] on button "Record Again" at bounding box center [849, 428] width 118 height 32
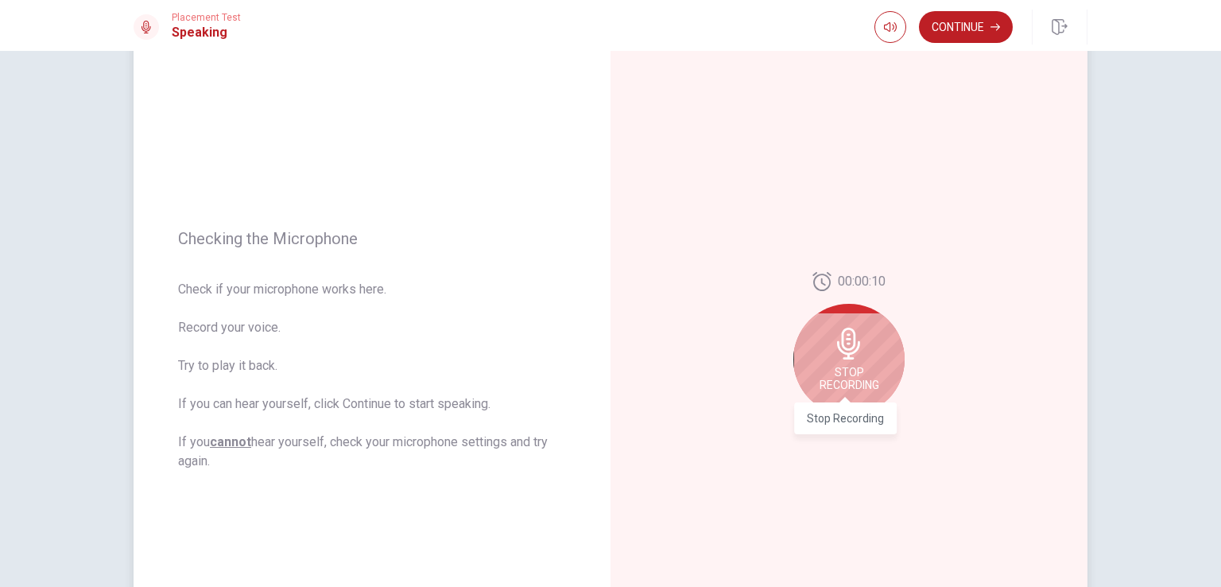
click at [859, 374] on span "Stop Recording" at bounding box center [849, 378] width 60 height 25
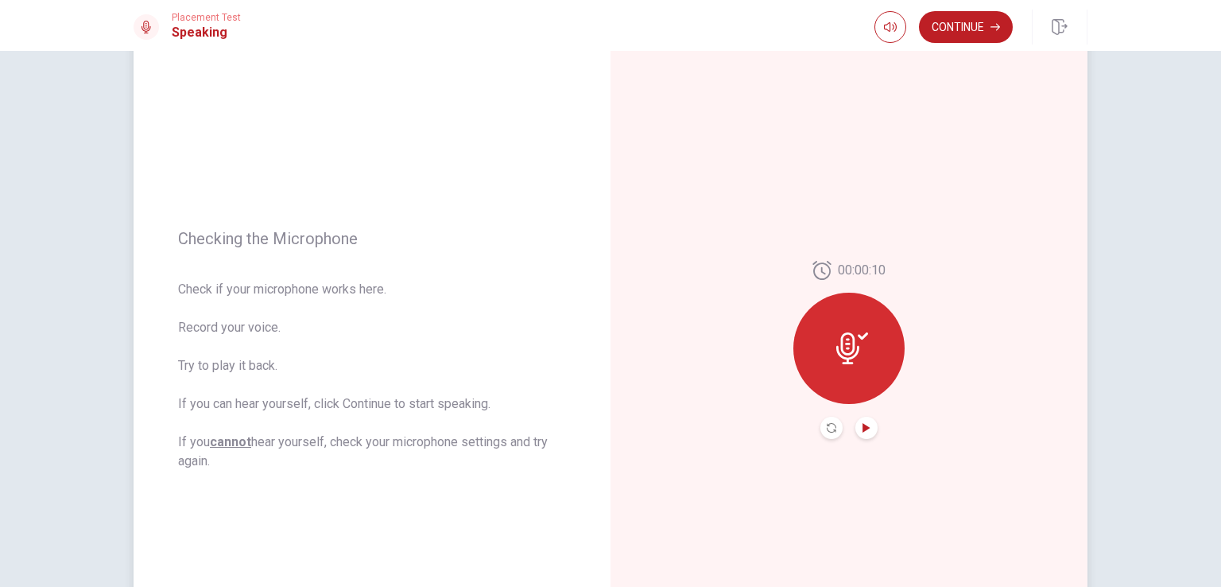
click at [862, 424] on icon "Play Audio" at bounding box center [865, 428] width 7 height 10
click at [967, 20] on button "Continue" at bounding box center [966, 27] width 94 height 32
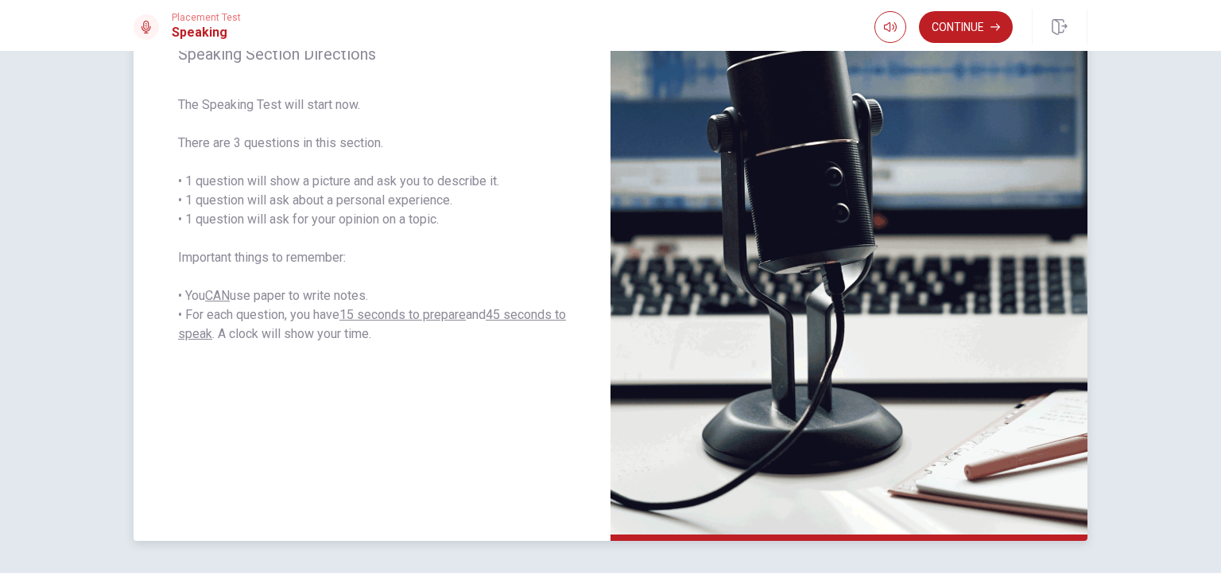
scroll to position [238, 0]
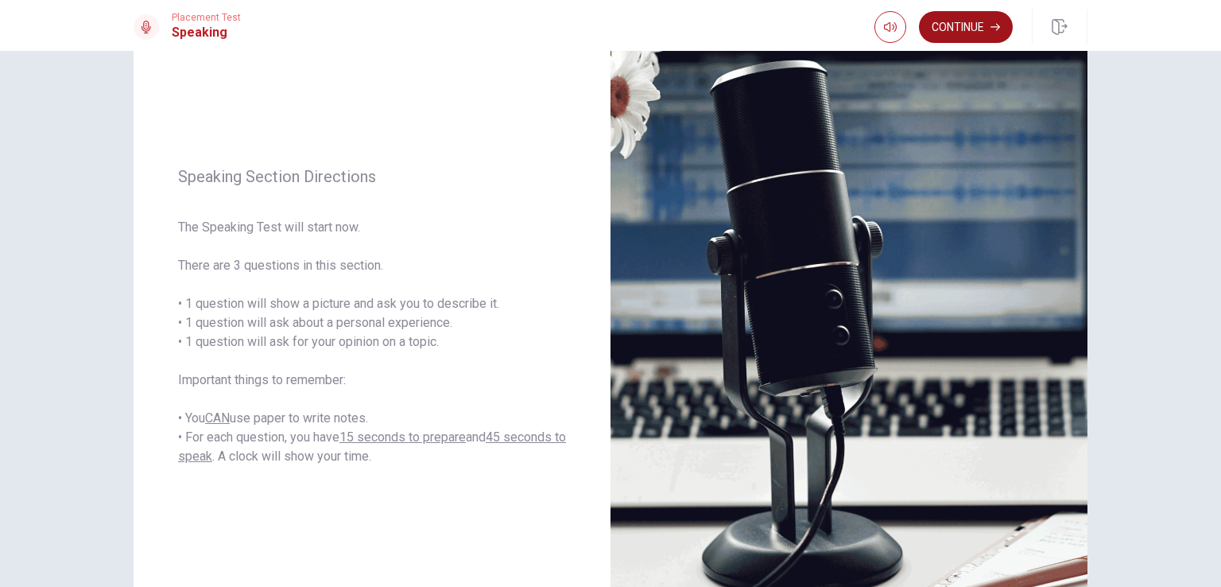
click at [970, 14] on button "Continue" at bounding box center [966, 27] width 94 height 32
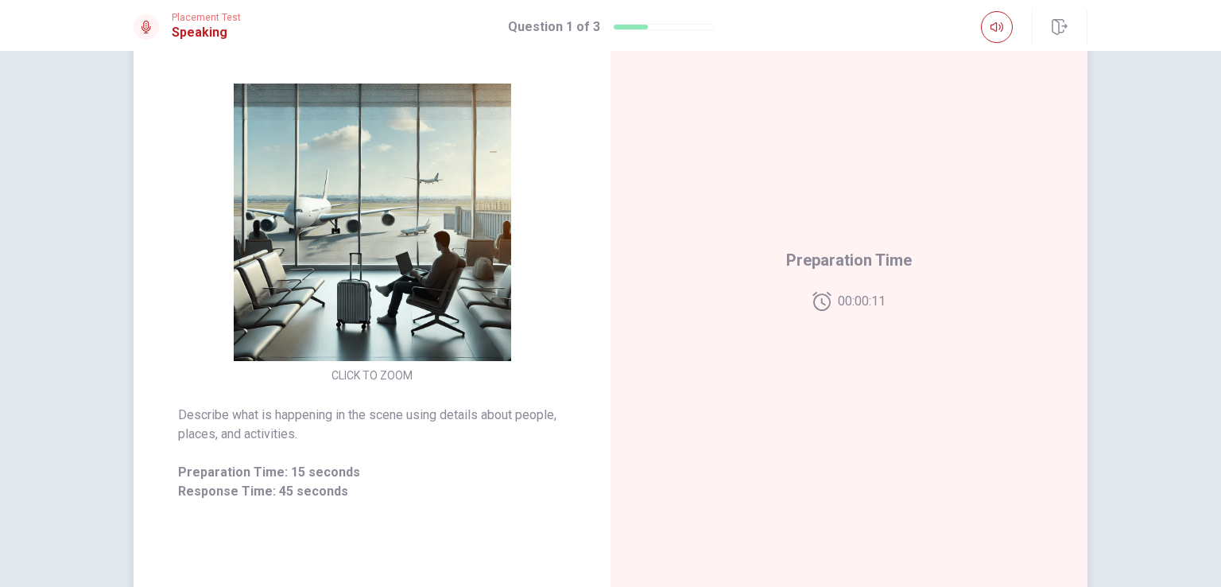
scroll to position [113, 0]
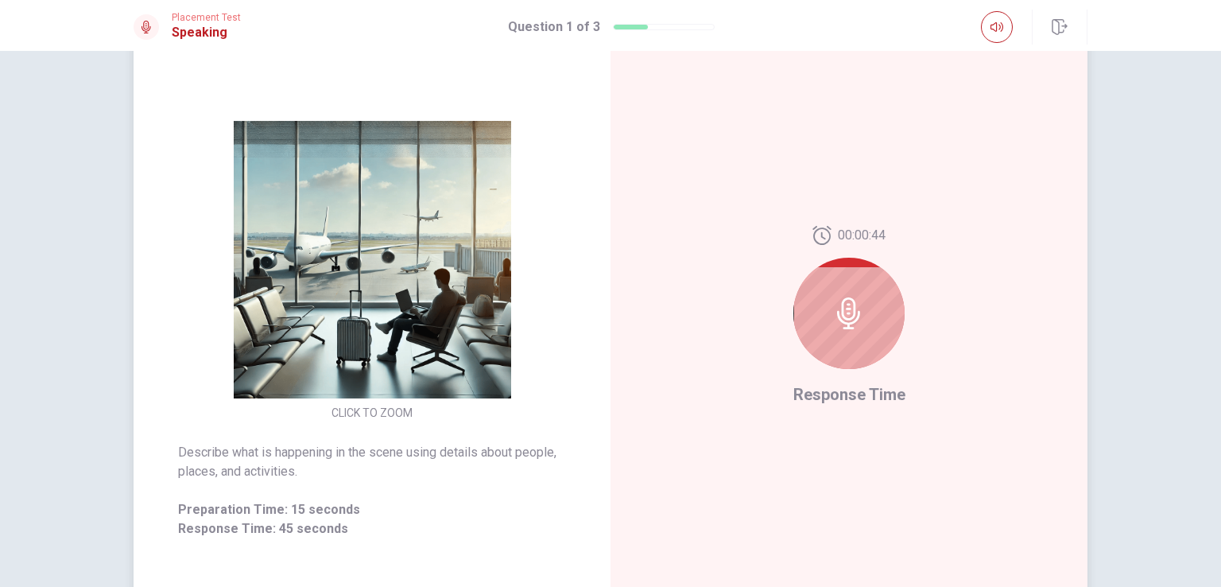
click at [845, 313] on icon at bounding box center [848, 313] width 23 height 32
click at [851, 329] on div at bounding box center [848, 313] width 111 height 111
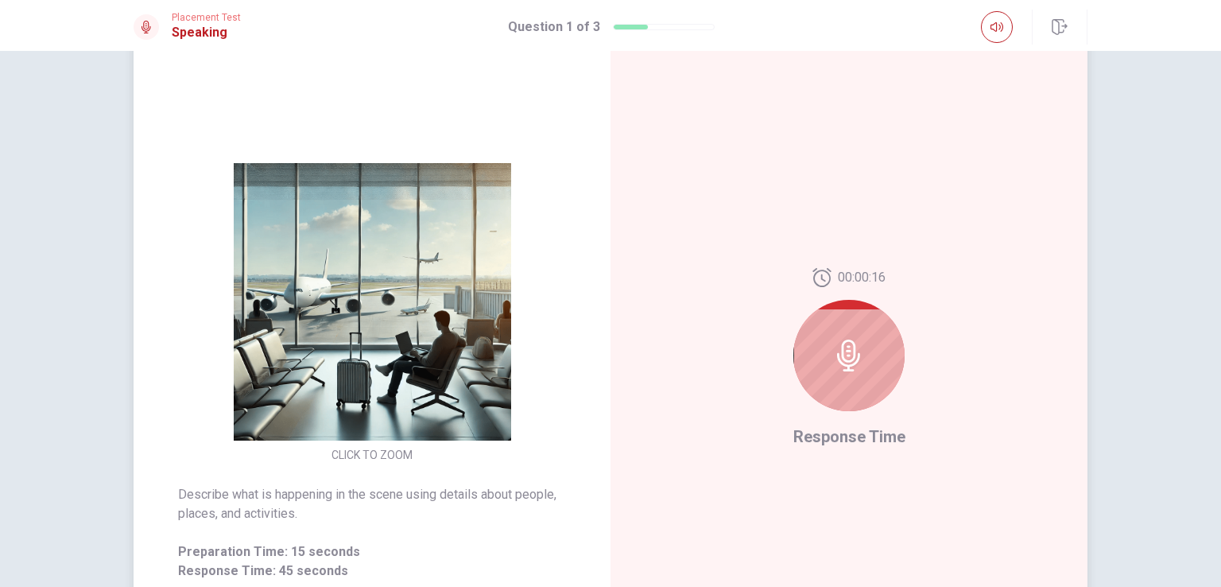
scroll to position [33, 0]
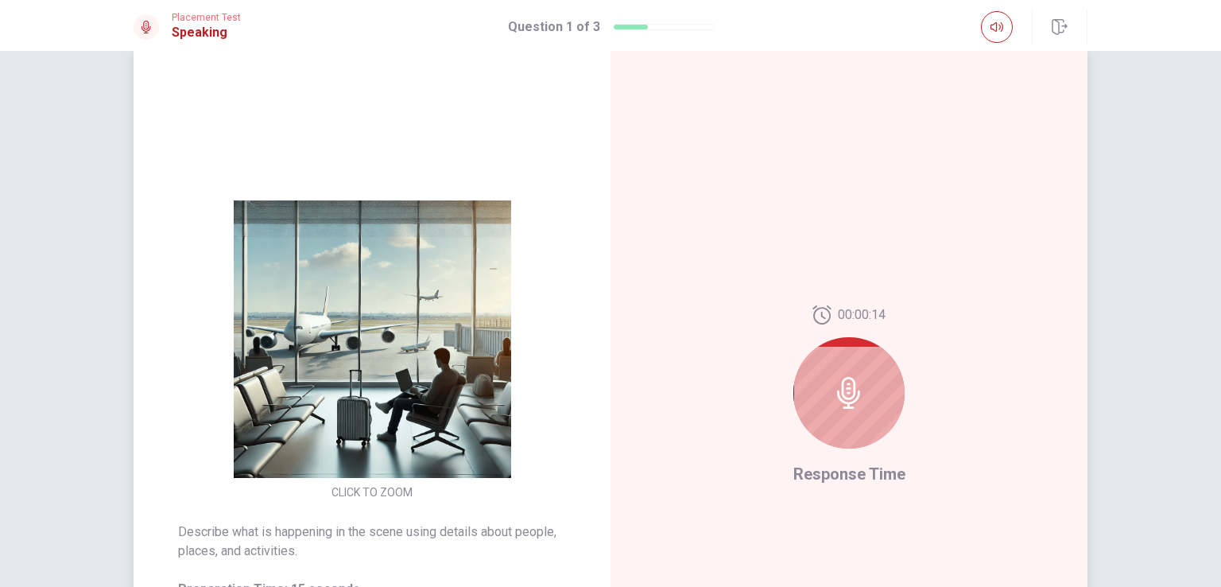
click at [844, 386] on icon at bounding box center [849, 393] width 32 height 32
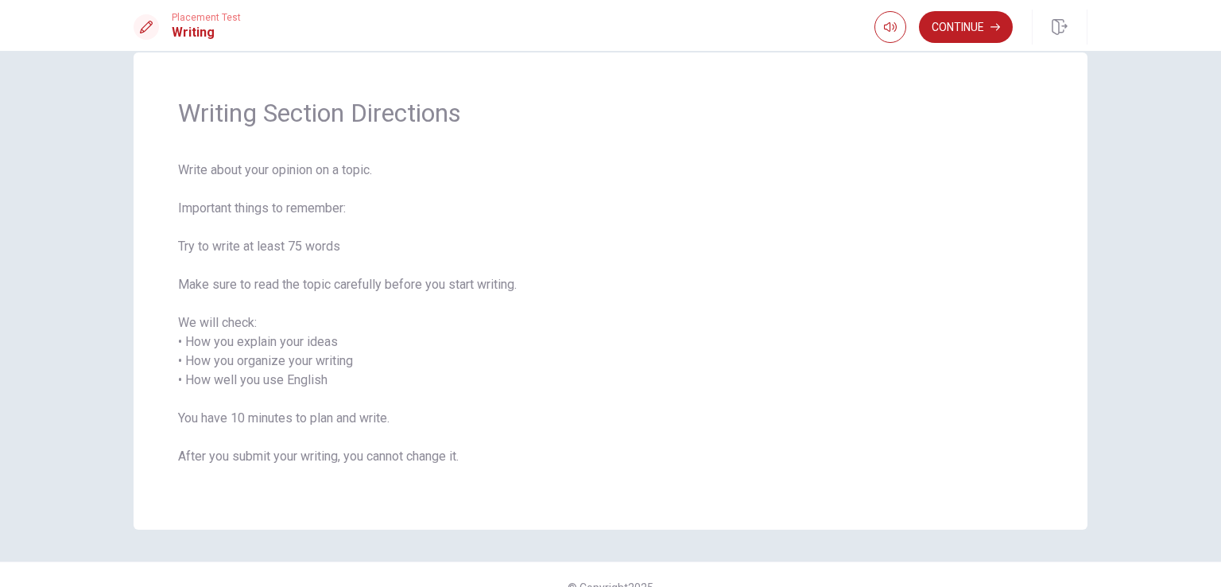
scroll to position [56, 0]
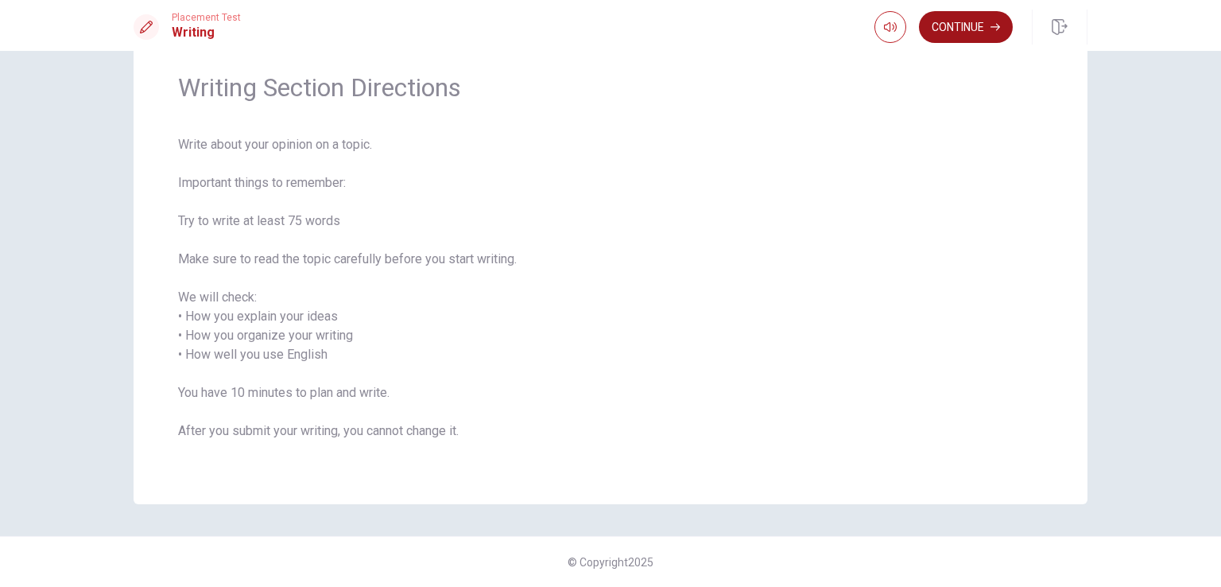
click at [957, 19] on button "Continue" at bounding box center [966, 27] width 94 height 32
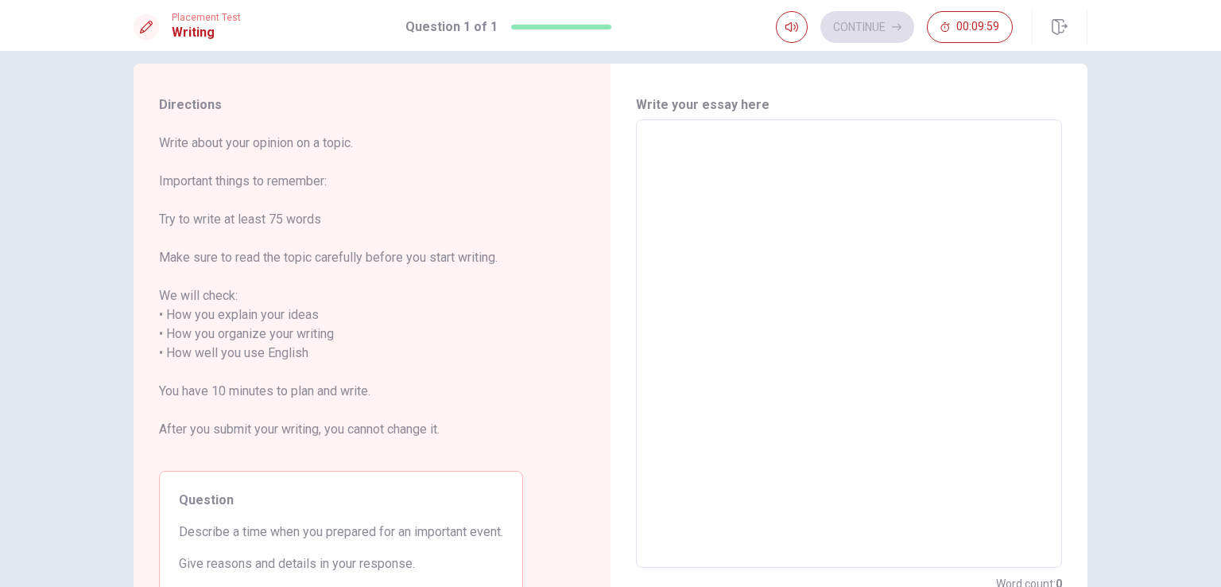
scroll to position [0, 0]
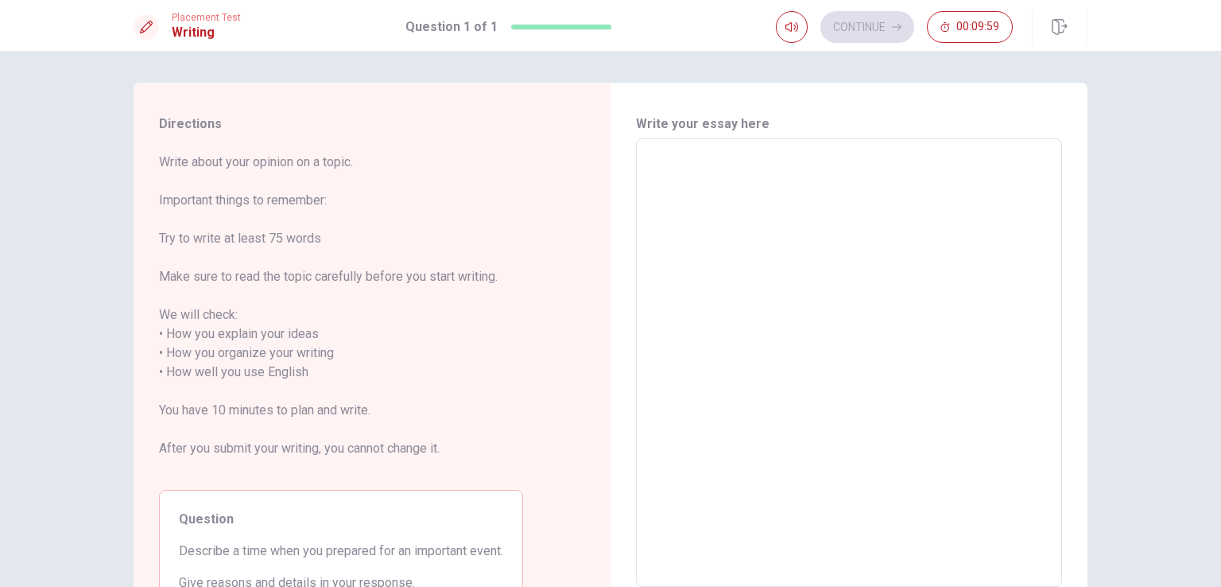
click at [684, 192] on textarea at bounding box center [849, 363] width 404 height 422
type textarea "I"
type textarea "x"
type textarea "Im"
type textarea "x"
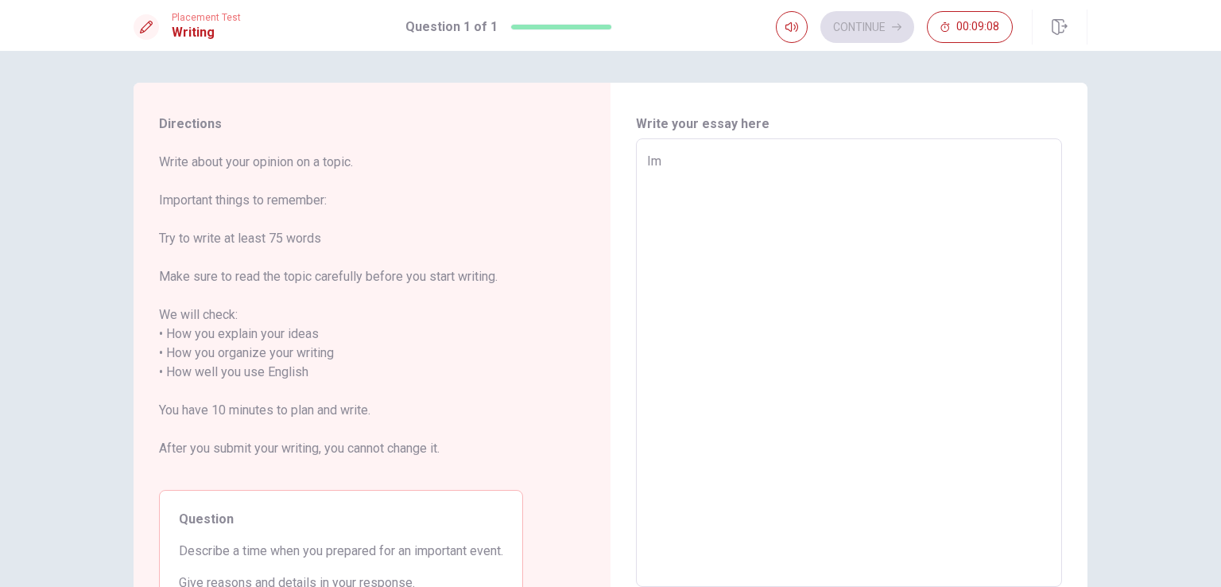
type textarea "I"
type textarea "x"
type textarea "I"
type textarea "x"
type textarea "I p"
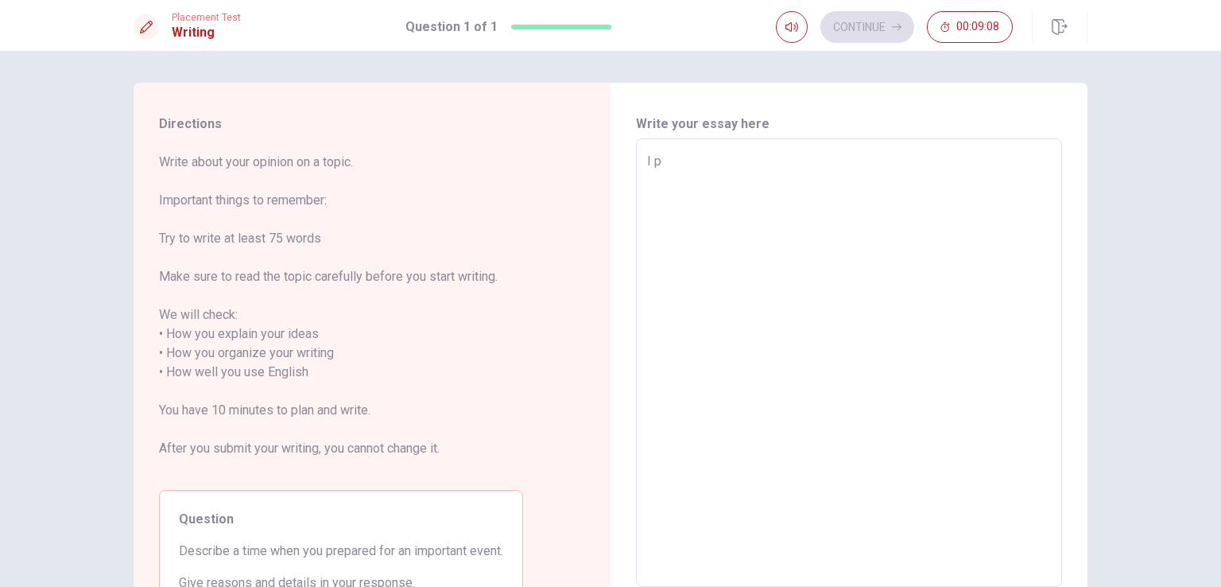
type textarea "x"
type textarea "I pr"
type textarea "x"
type textarea "I pre"
type textarea "x"
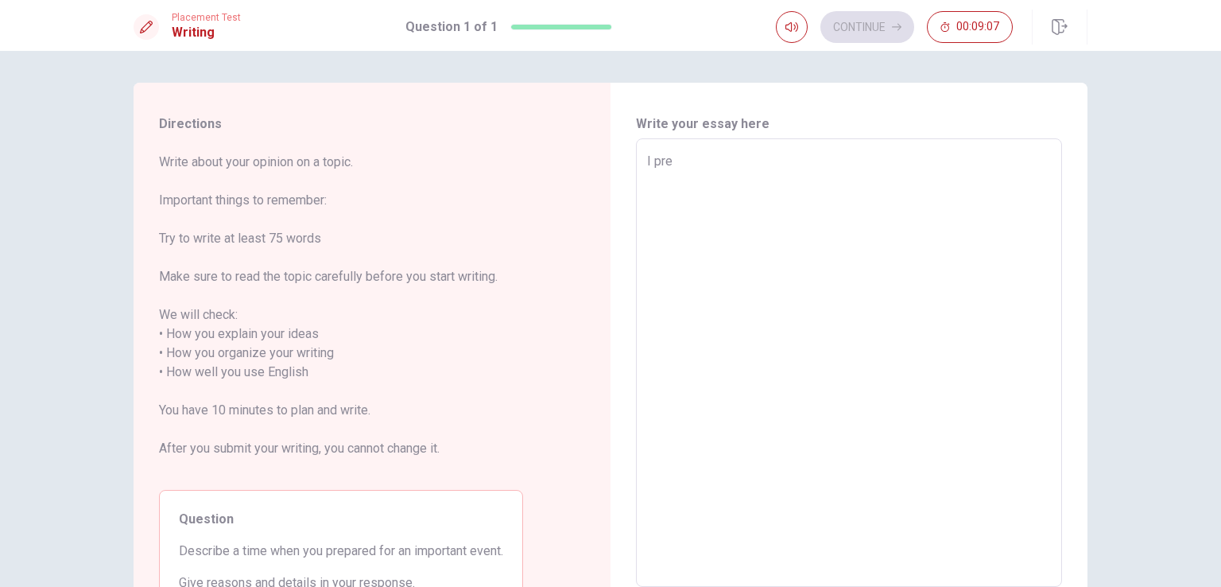
type textarea "I prep"
type textarea "x"
type textarea "I prepa"
type textarea "x"
type textarea "I prepar"
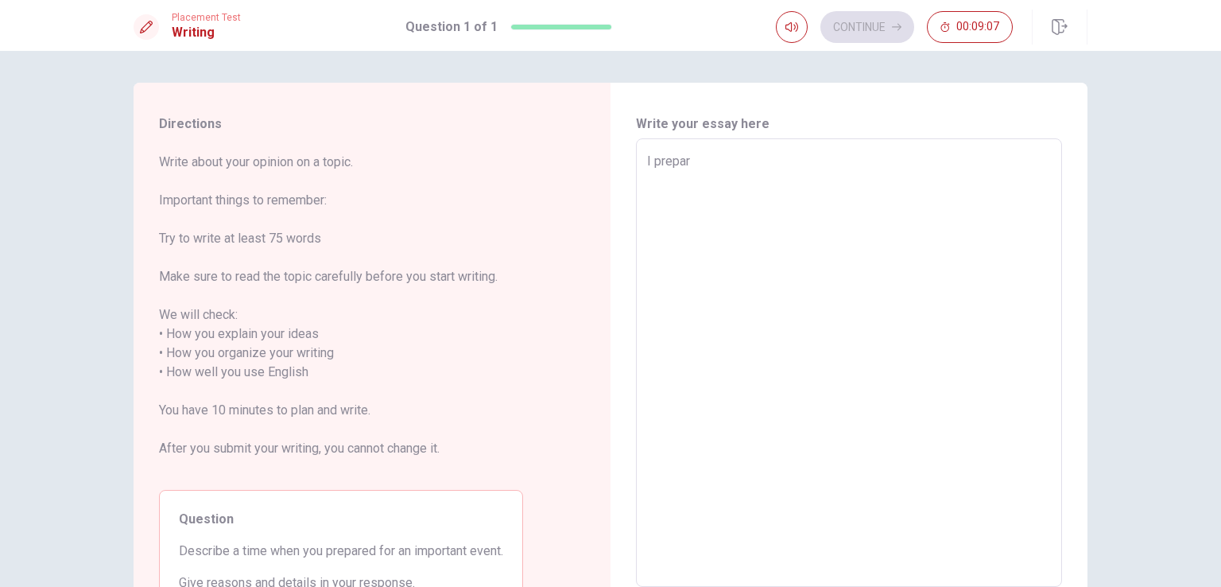
type textarea "x"
type textarea "I prepa"
type textarea "x"
type textarea "I prep"
type textarea "x"
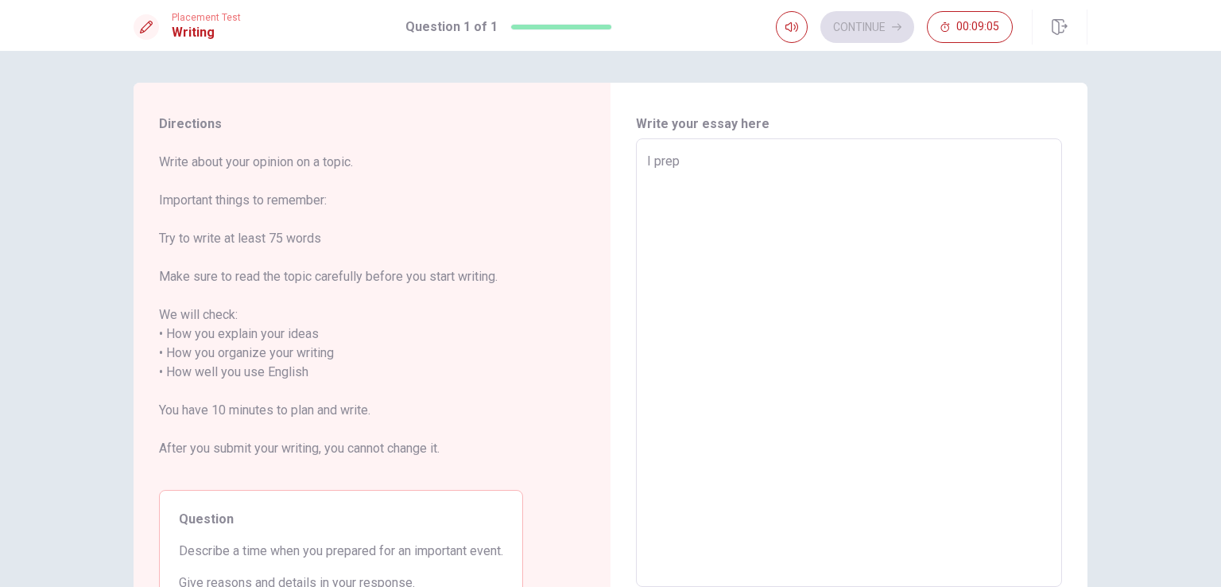
type textarea "I pre"
type textarea "x"
type textarea "I pr"
type textarea "x"
type textarea "I p"
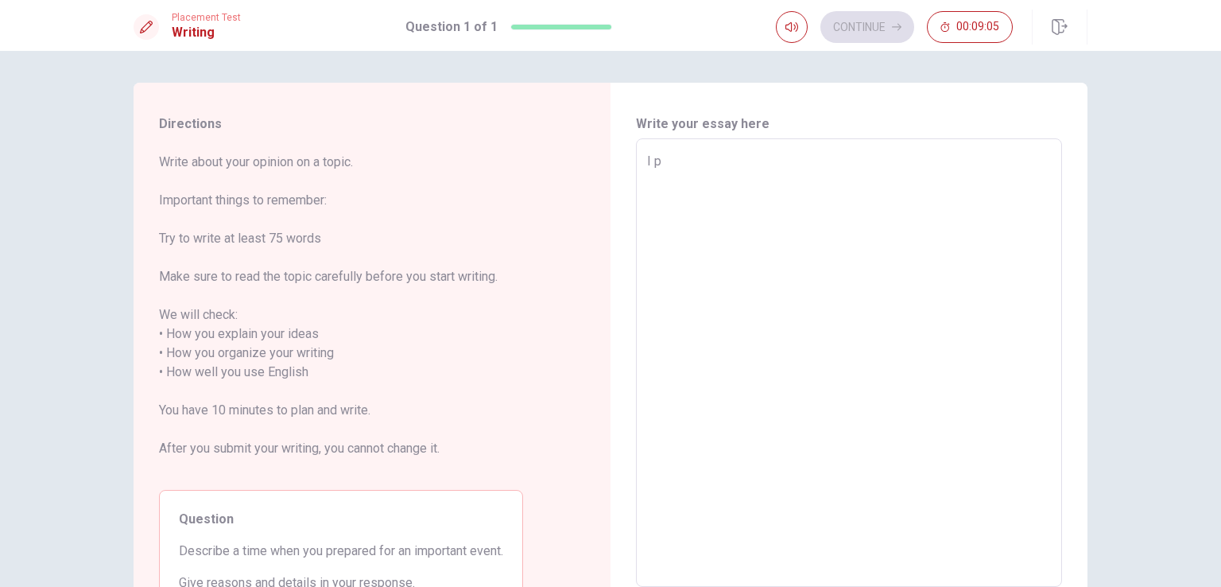
type textarea "x"
type textarea "I"
type textarea "x"
type textarea "I a"
type textarea "x"
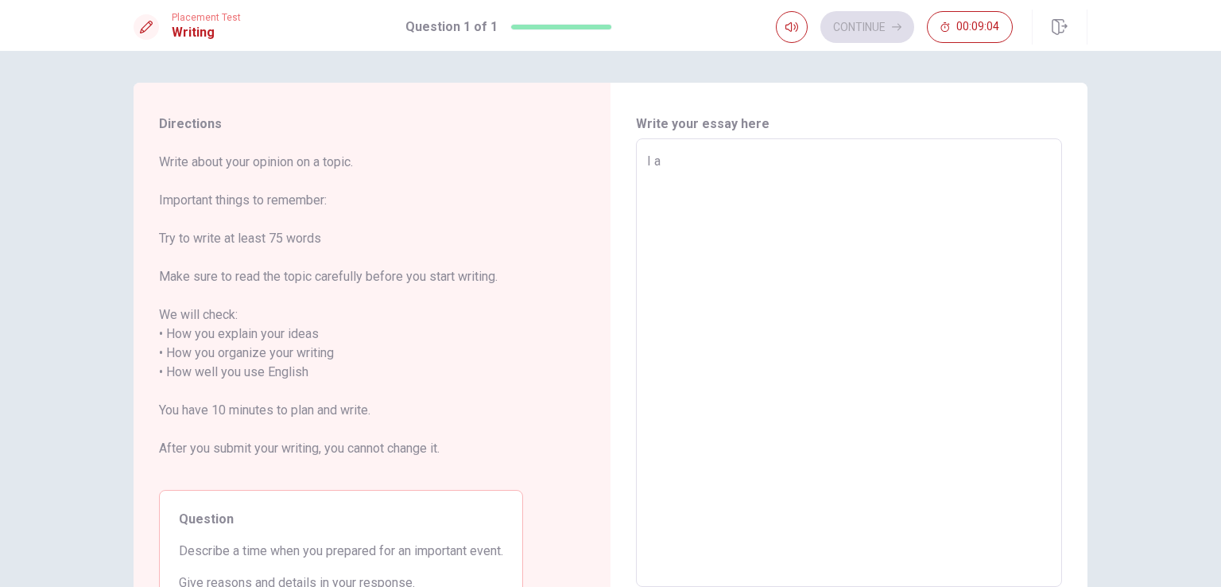
type textarea "I"
type textarea "x"
type textarea "I a"
type textarea "x"
type textarea "I am"
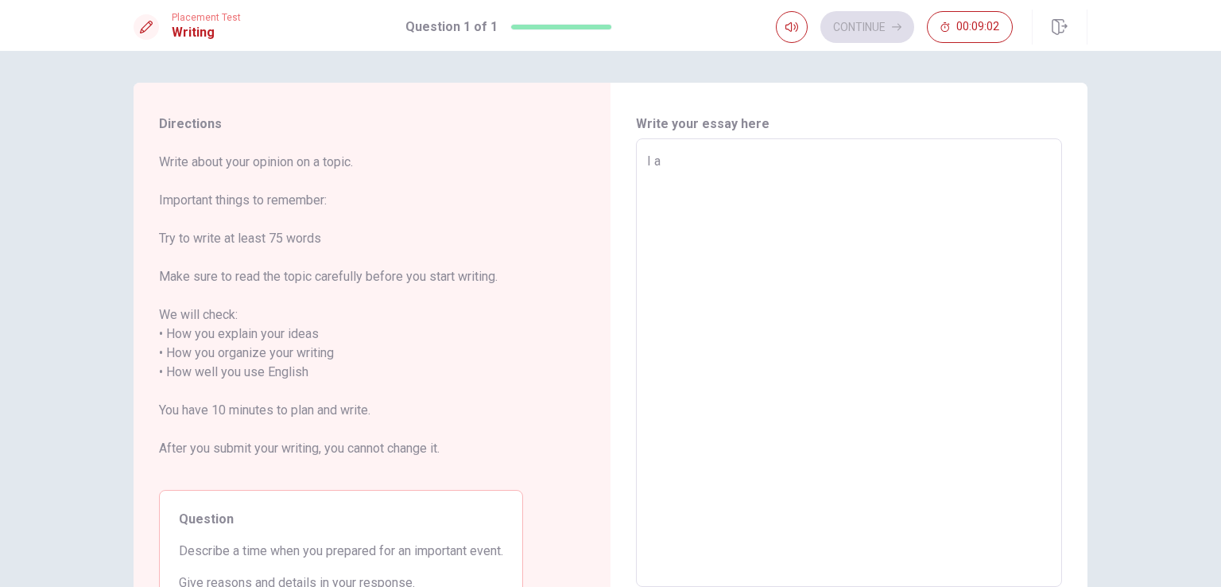
type textarea "x"
type textarea "I am"
type textarea "x"
type textarea "I am p"
type textarea "x"
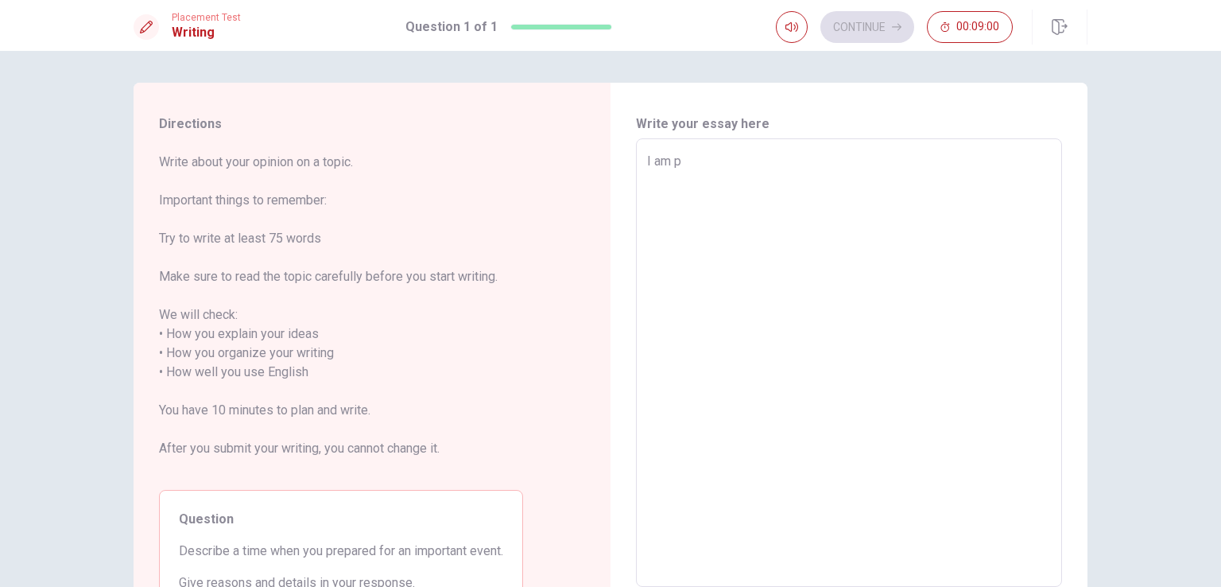
type textarea "I am pr"
type textarea "x"
type textarea "I am pre"
type textarea "x"
type textarea "I am prea"
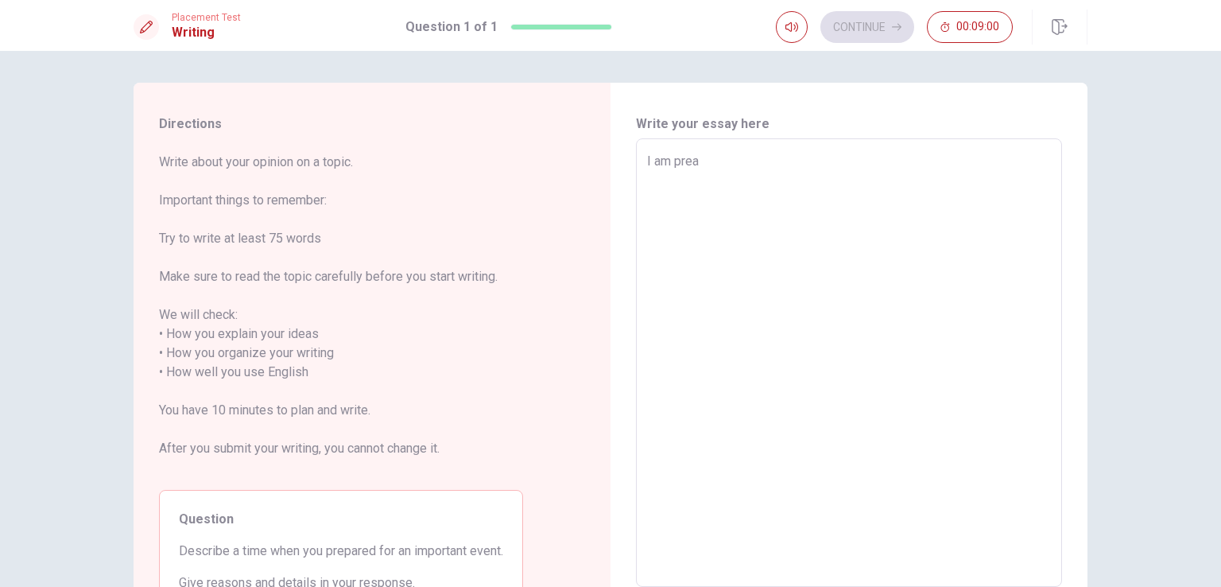
type textarea "x"
type textarea "I am pre"
type textarea "x"
type textarea "I am prep"
type textarea "x"
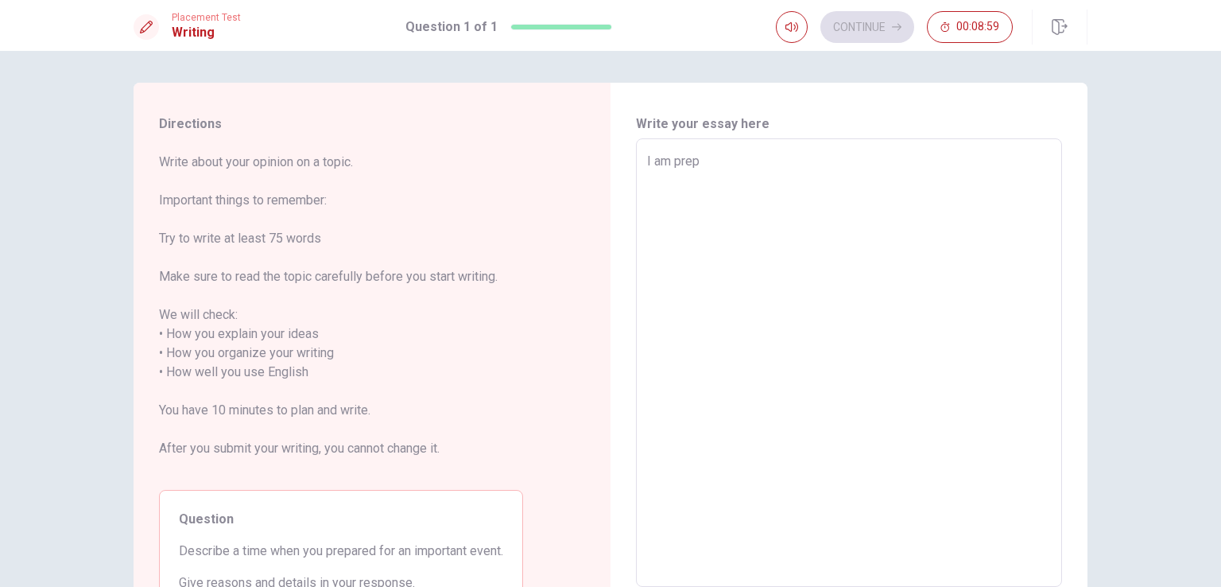
type textarea "I am prepa"
type textarea "x"
type textarea "I am prepar"
type textarea "x"
type textarea "I am prepare"
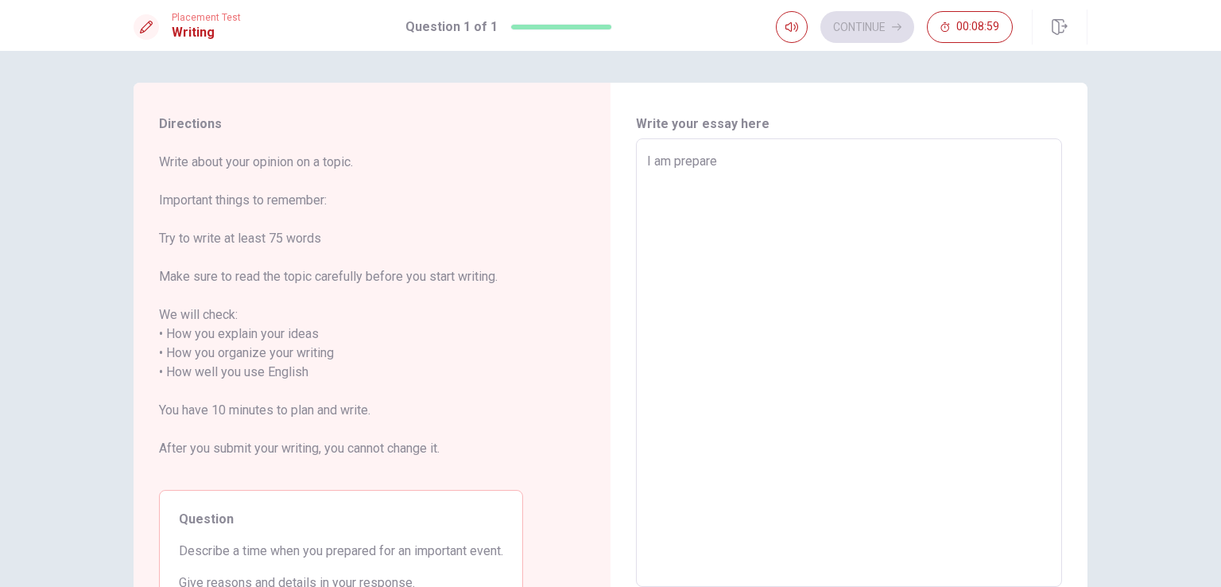
type textarea "x"
type textarea "I am prepare"
type textarea "x"
type textarea "I am prepare o"
type textarea "x"
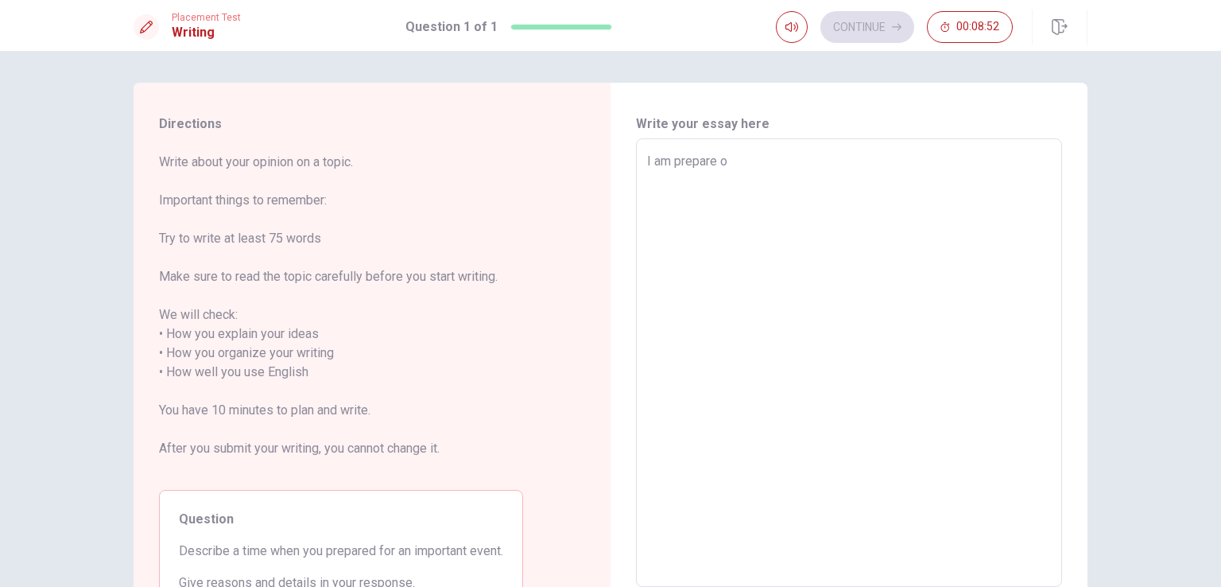
type textarea "I am prepare or"
type textarea "x"
type textarea "I am prepare o"
type textarea "x"
type textarea "I am prepare"
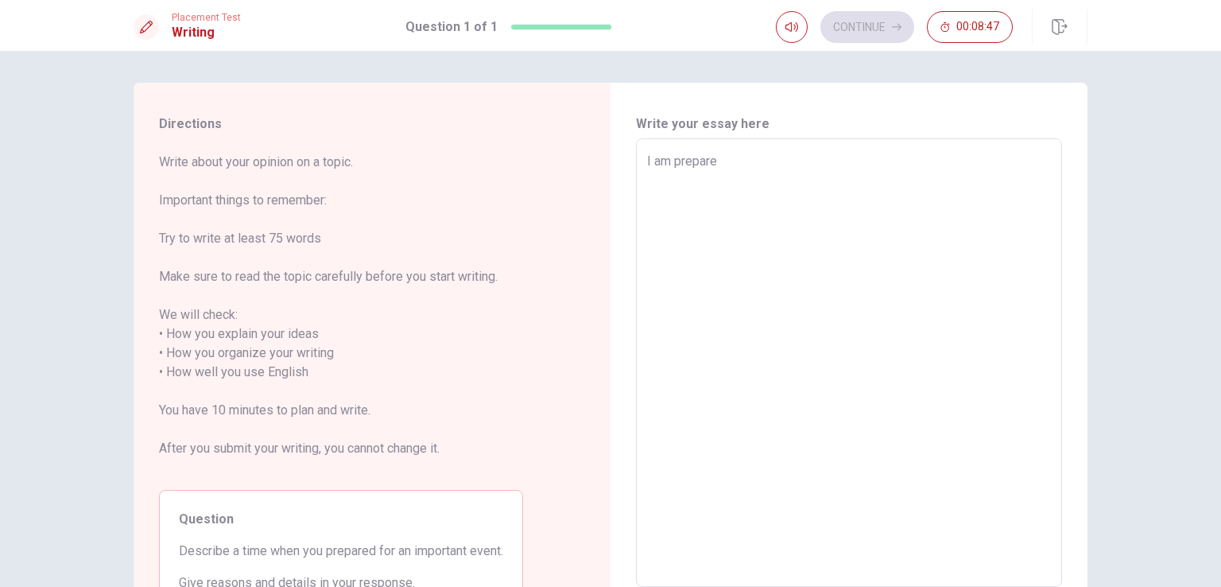
type textarea "x"
type textarea "I am prepare p"
type textarea "x"
type textarea "I am prepare pr"
type textarea "x"
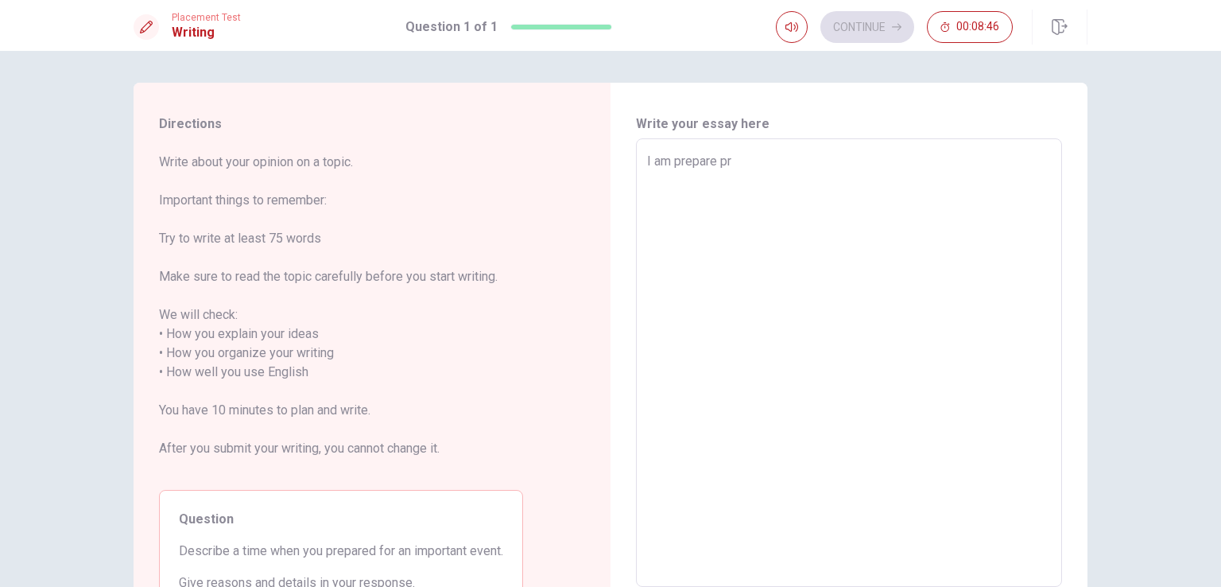
type textarea "I am prepare pre"
type textarea "x"
type textarea "I am prepare prep"
type textarea "x"
type textarea "I am prepare prepa"
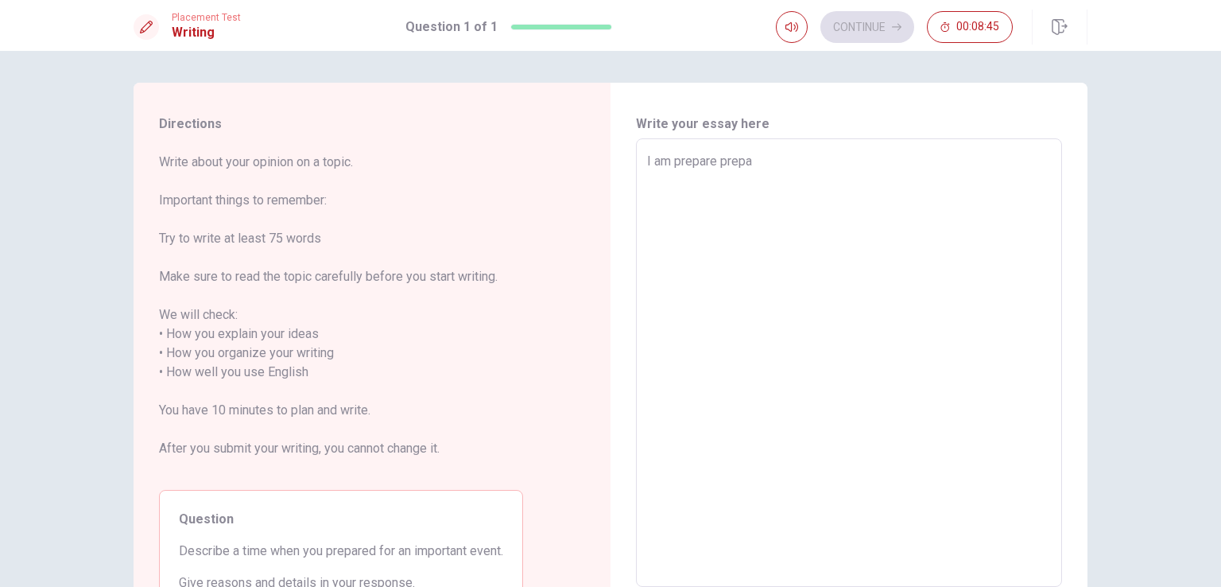
type textarea "x"
type textarea "I am prepare prepar"
type textarea "x"
type textarea "I am prepare prepari"
type textarea "x"
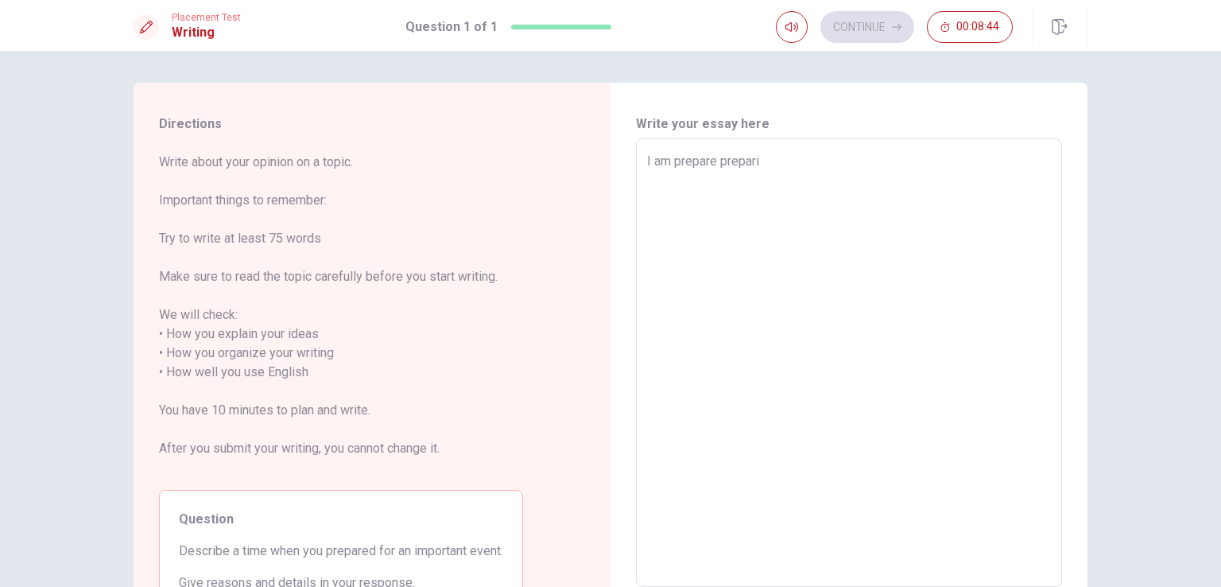
type textarea "I am prepare preparin"
type textarea "x"
type textarea "I am prepare preparinf"
type textarea "x"
type textarea "I am prepare preparin"
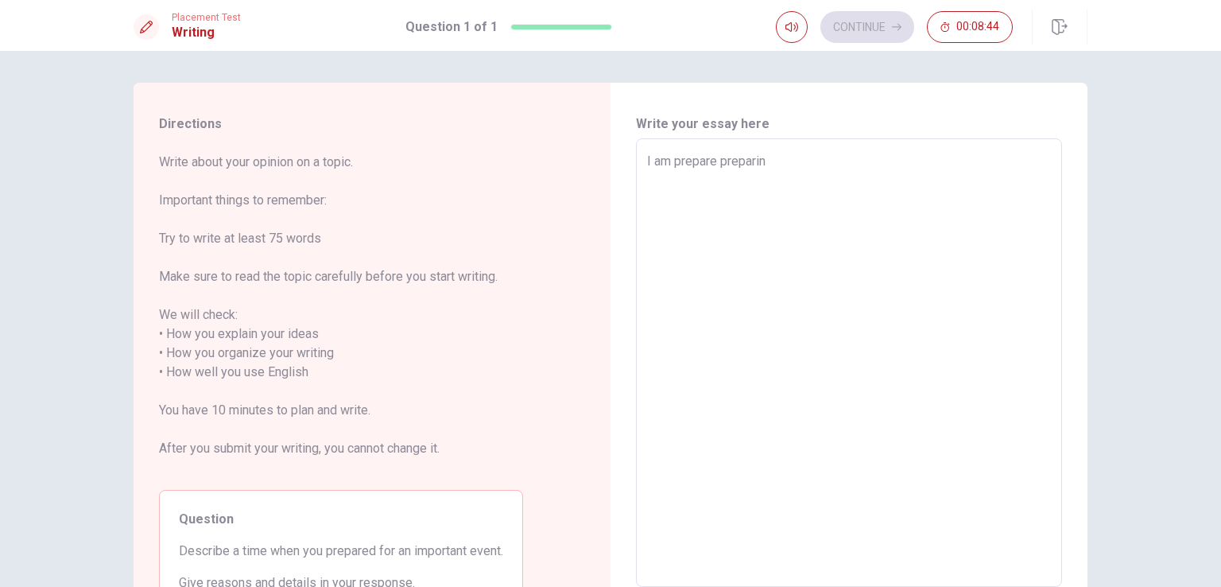
type textarea "x"
type textarea "I am prepare preparing"
type textarea "x"
type textarea "I am prepare preparing"
type textarea "x"
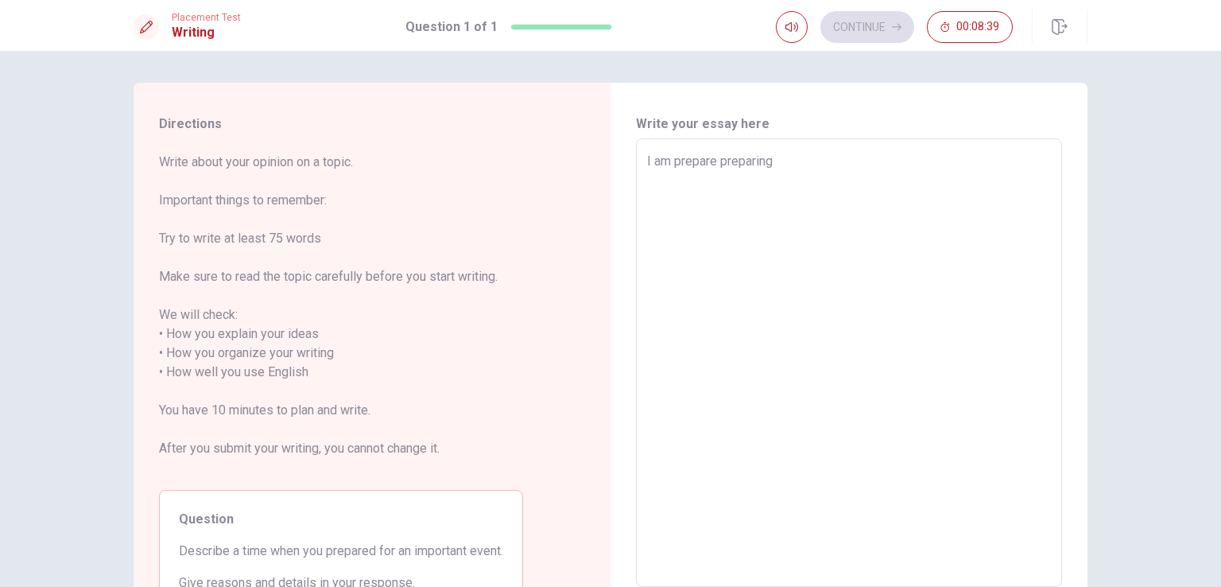
type textarea "I am prepare preparing t"
type textarea "x"
type textarea "I am prepare preparing th"
type textarea "x"
type textarea "I am prepare preparing the"
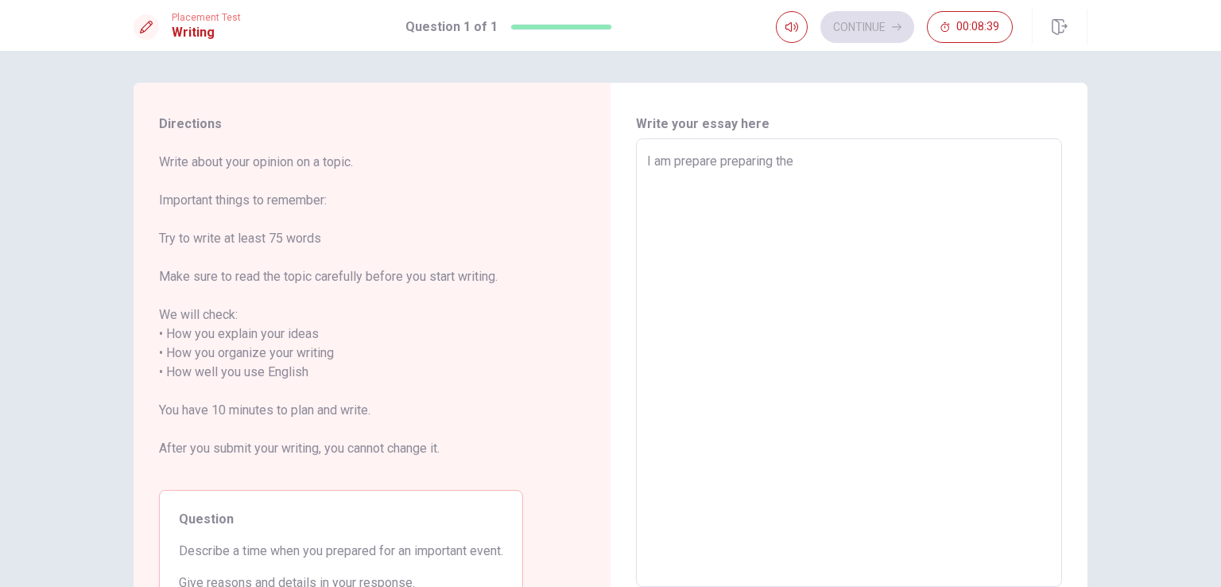
type textarea "x"
type textarea "I am prepare preparing the"
type textarea "x"
type textarea "I am prepare preparing the t"
type textarea "x"
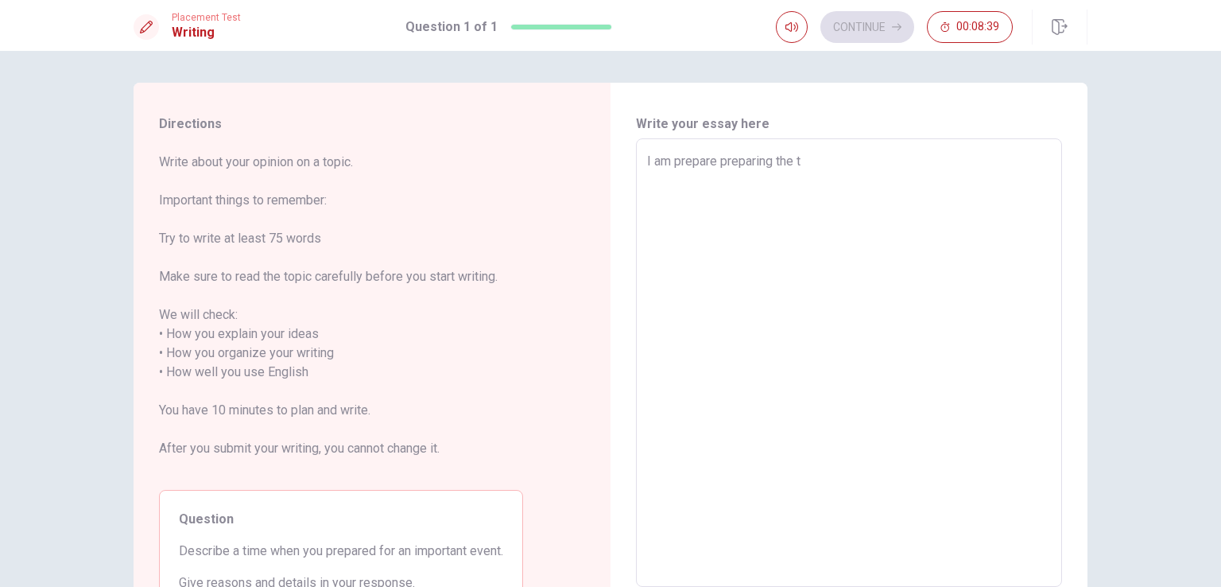
type textarea "I am prepare preparing the th"
type textarea "x"
type textarea "I am prepare preparing the thi"
type textarea "x"
type textarea "I am prepare preparing the thin"
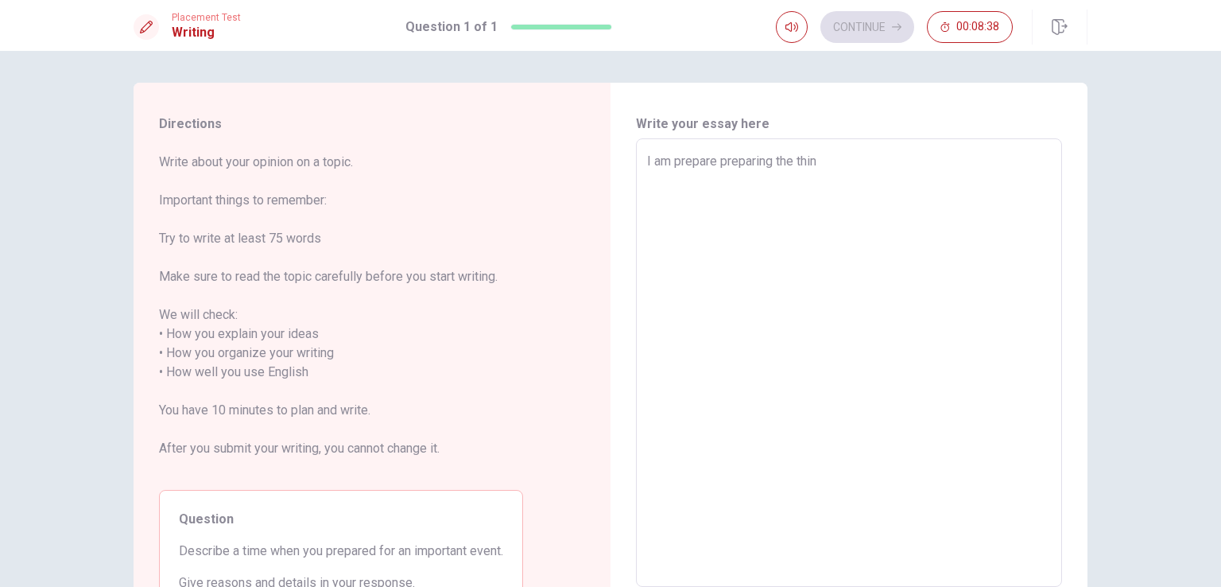
type textarea "x"
type textarea "I am prepare preparing the thing"
type textarea "x"
type textarea "I am prepare preparing the things"
type textarea "x"
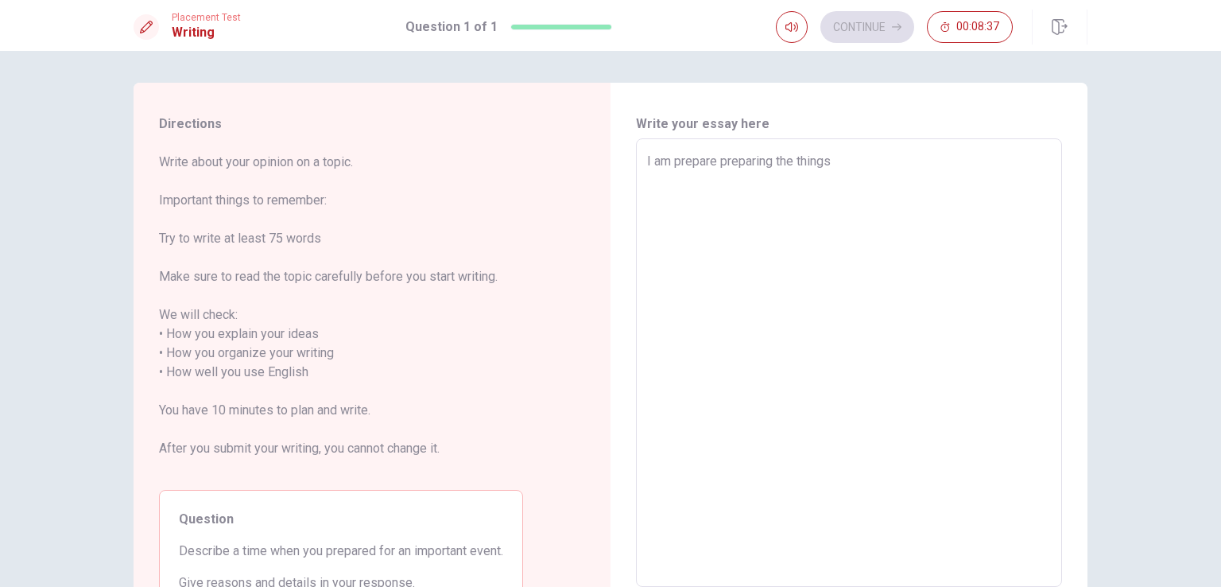
type textarea "I am prepare preparing the things"
type textarea "x"
type textarea "I am prepare preparing the things i"
type textarea "x"
type textarea "I am prepare preparing the things im"
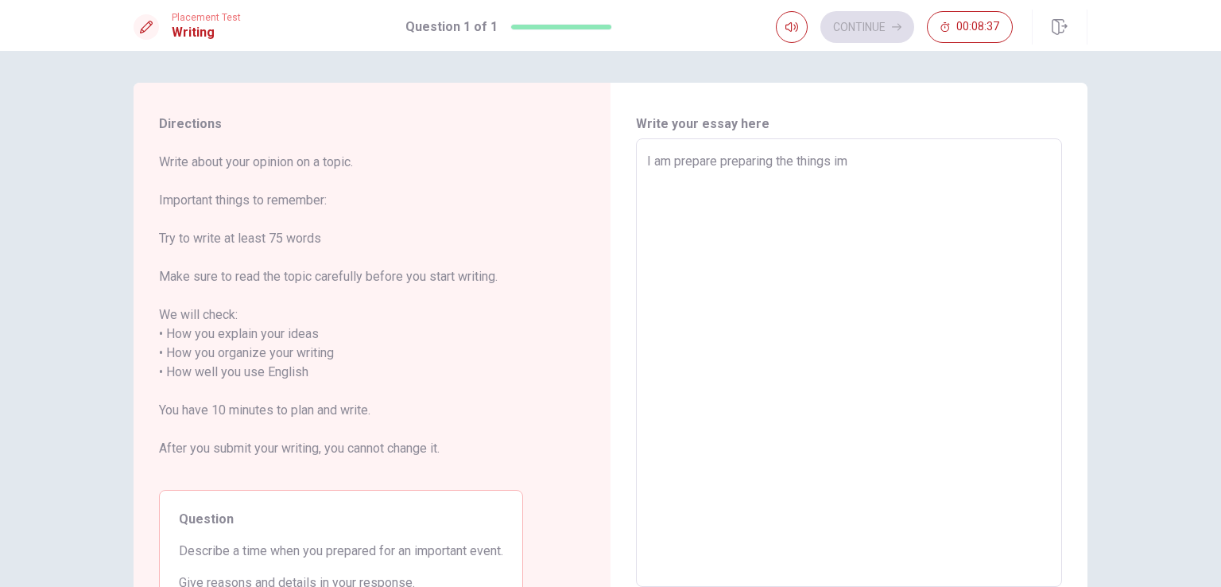
type textarea "x"
type textarea "I am prepare preparing the things imp"
type textarea "x"
type textarea "I am prepare preparing the things impr"
type textarea "x"
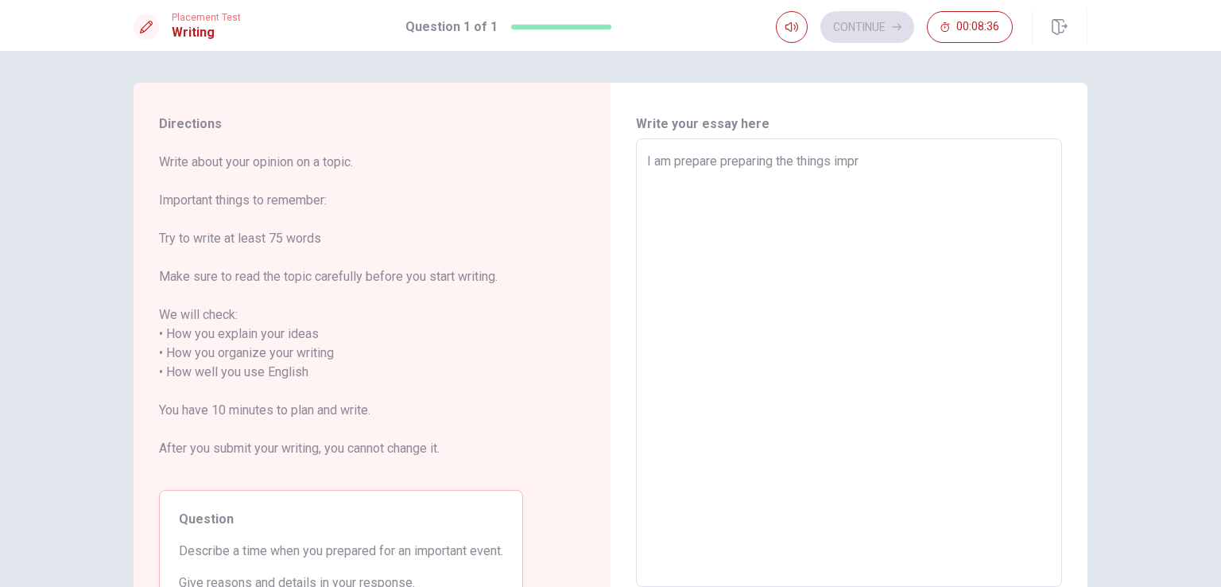
type textarea "I am prepare preparing the things imp"
type textarea "x"
type textarea "I am prepare preparing the things impo"
type textarea "x"
type textarea "I am prepare preparing the things impor"
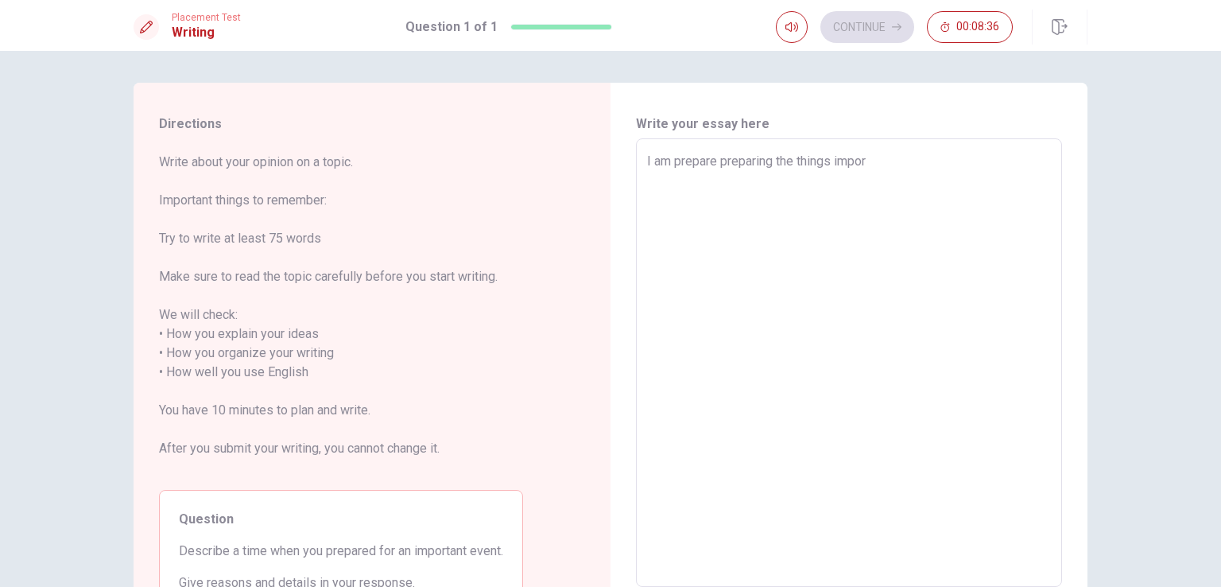
type textarea "x"
type textarea "I am prepare preparing the things import"
type textarea "x"
type textarea "I am prepare preparing the things importa"
type textarea "x"
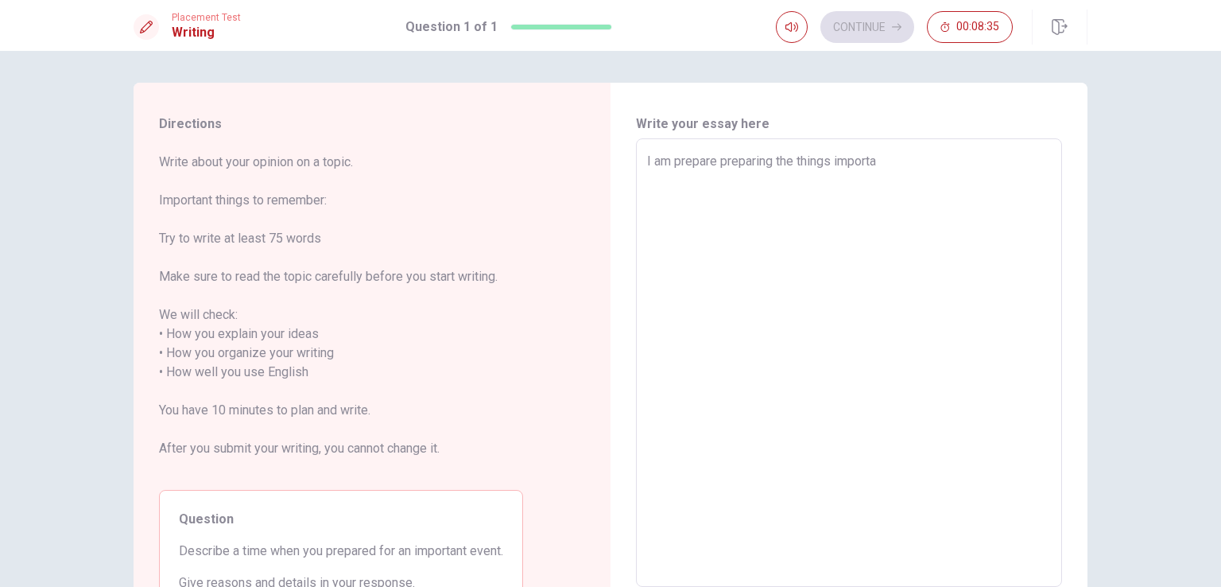
type textarea "I am prepare preparing the things importan"
type textarea "x"
type textarea "I am prepare preparing the things important"
type textarea "x"
type textarea "I am prepare preparing the things importante"
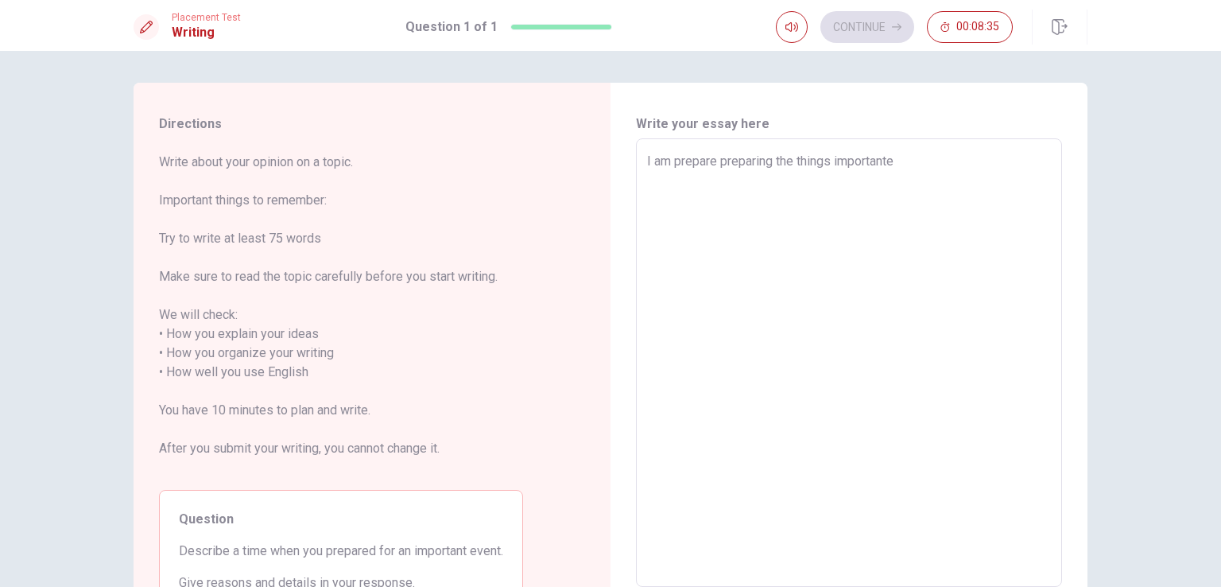
type textarea "x"
type textarea "I am prepare preparing the things importantes"
type textarea "x"
type textarea "I am prepare preparing the things importante"
type textarea "x"
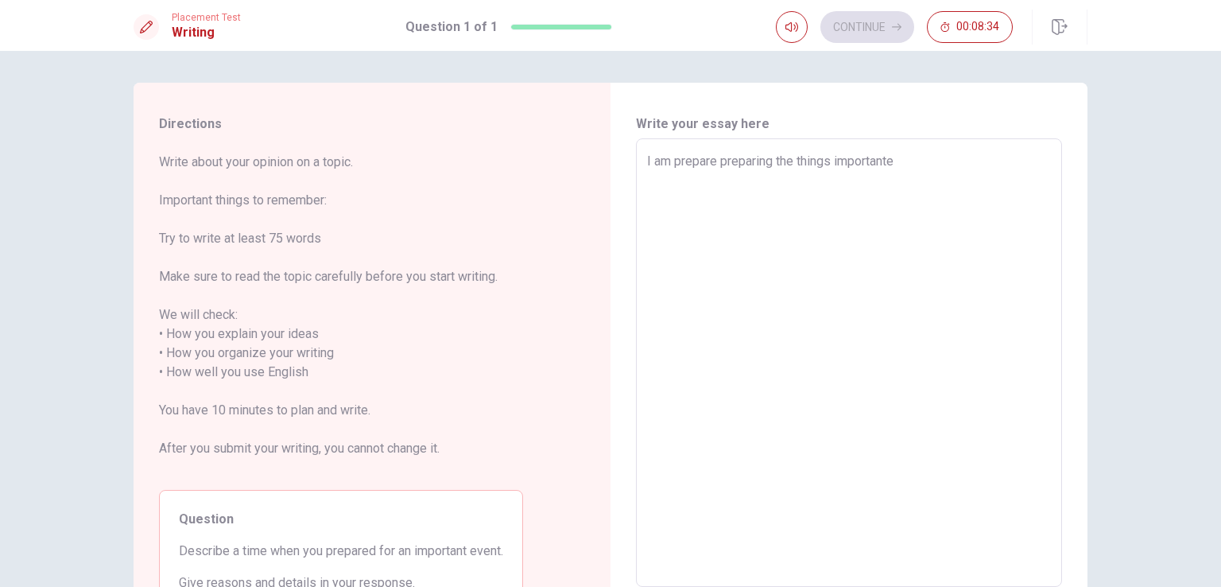
type textarea "I am prepare preparing the things important"
type textarea "x"
type textarea "I am prepare preparing the things importants"
type textarea "x"
type textarea "I am prepare preparing the things importants"
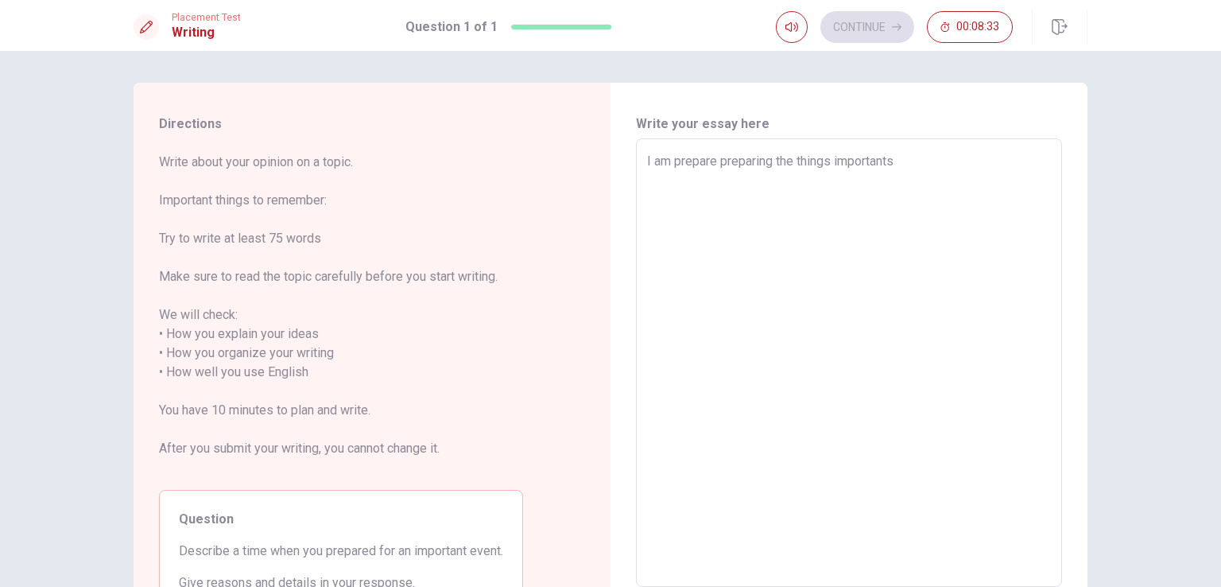
type textarea "x"
type textarea "I am prepare preparing the things importants f"
type textarea "x"
type textarea "I am prepare preparing the things importants fo"
type textarea "x"
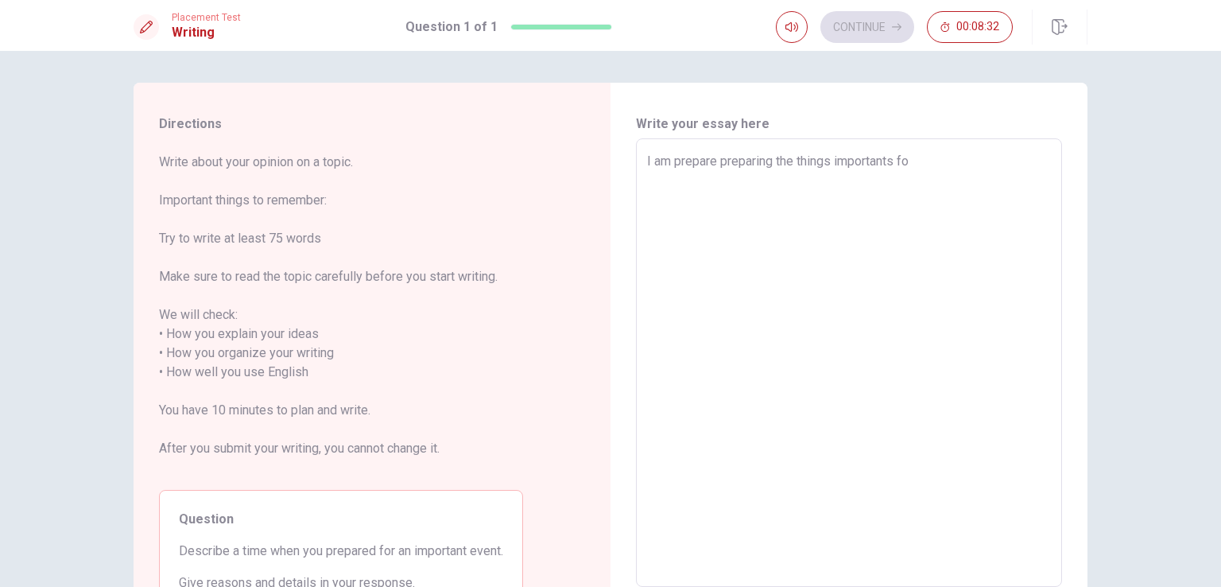
type textarea "I am prepare preparing the things importants for"
type textarea "x"
type textarea "I am prepare preparing the things importants for"
type textarea "x"
type textarea "I am prepare preparing the things importants for t"
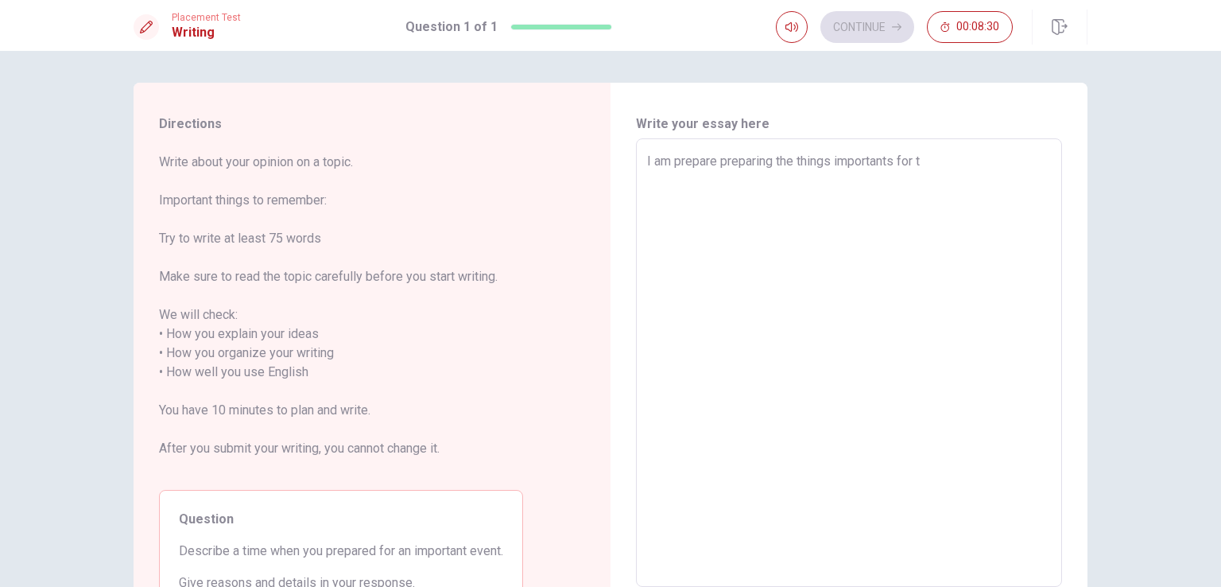
type textarea "x"
type textarea "I am prepare preparing the things importants for th"
type textarea "x"
type textarea "I am prepare preparing the things importants for the"
type textarea "x"
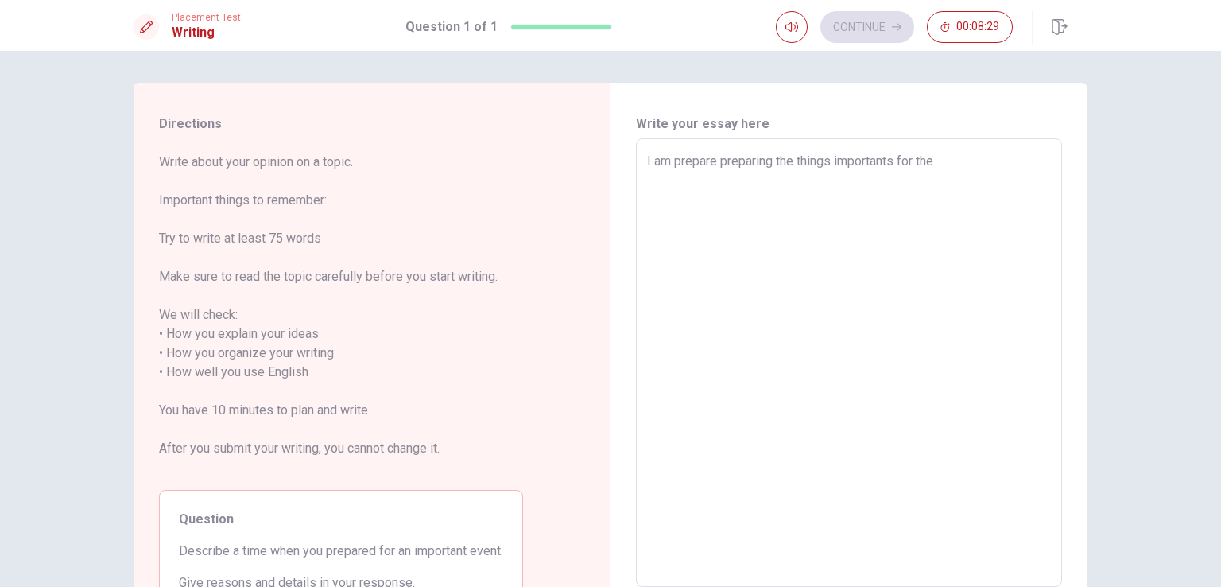
type textarea "I am prepare preparing the things importants for the"
type textarea "x"
type textarea "I am prepare preparing the things importants for the e"
type textarea "x"
type textarea "I am prepare preparing the things importants for the ev"
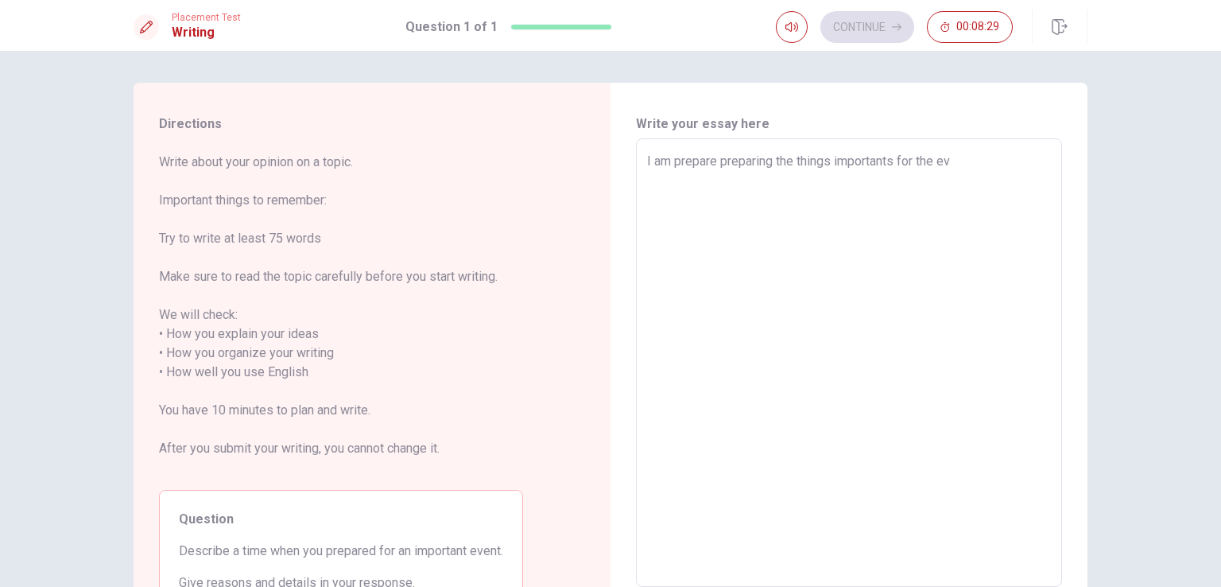
type textarea "x"
type textarea "I am prepare preparing the things importants for the eve"
type textarea "x"
type textarea "I am prepare preparing the things importants for the even"
type textarea "x"
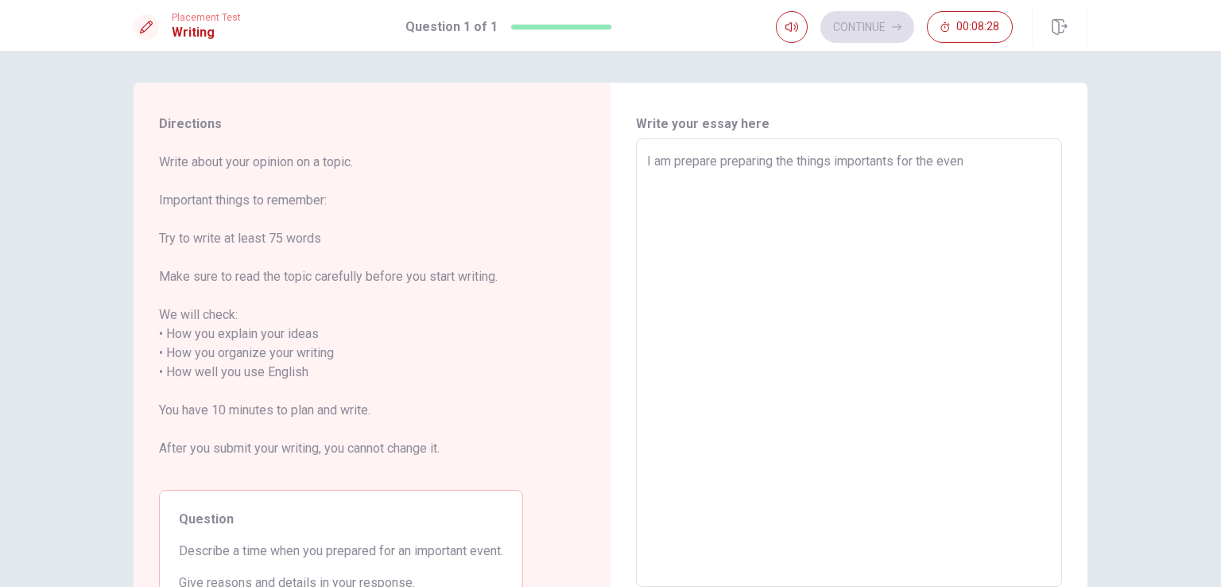
type textarea "I am prepare preparing the things importants for the event"
type textarea "x"
type textarea "I am prepare preparing the things importants for the event."
type textarea "x"
type textarea "I am prepare preparing the things importants for the event."
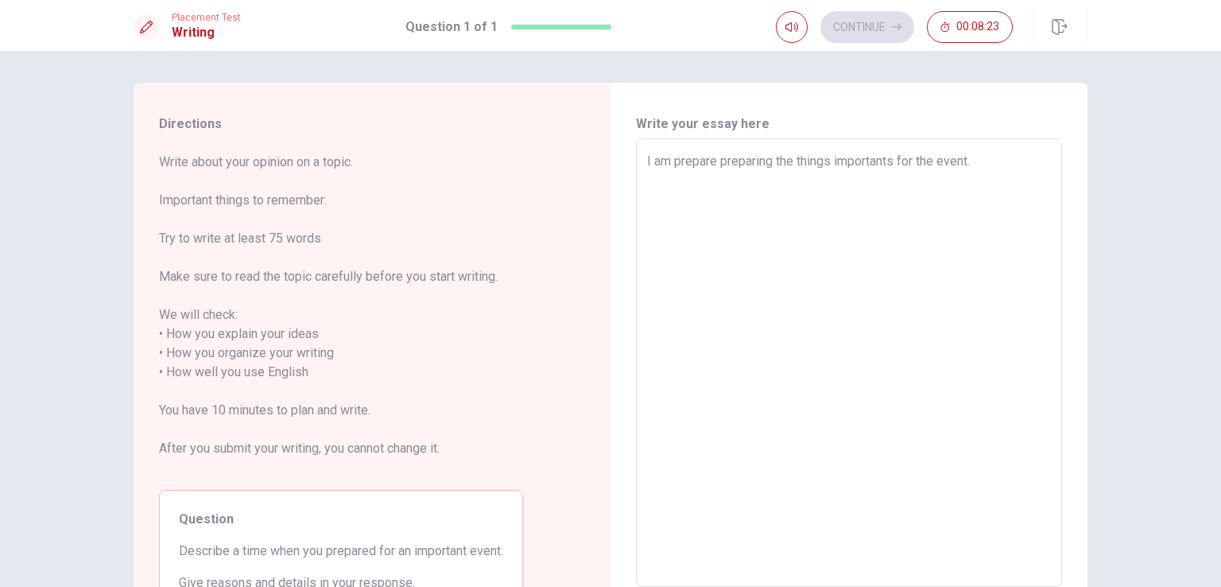
type textarea "x"
type textarea "I am prepare preparing the things importants for the event. F"
type textarea "x"
type textarea "I am prepare preparing the things importants for the event. Fo"
type textarea "x"
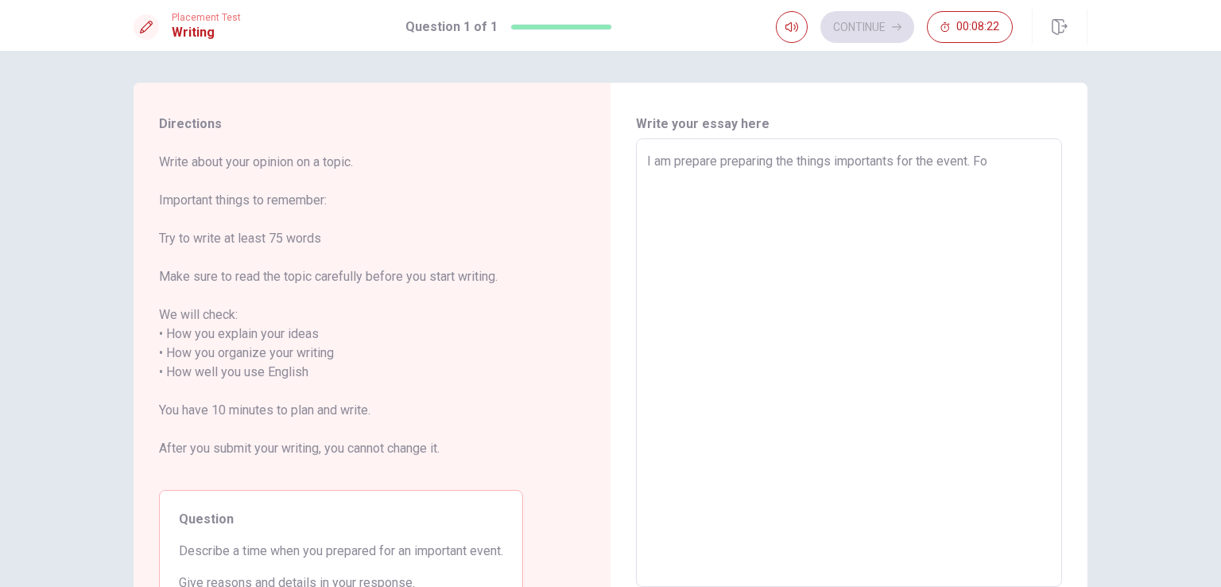
type textarea "I am prepare preparing the things importants for the event. For"
type textarea "x"
type textarea "I am prepare preparing the things importants for the event. For"
type textarea "x"
type textarea "I am prepare preparing the things importants for the event. For m"
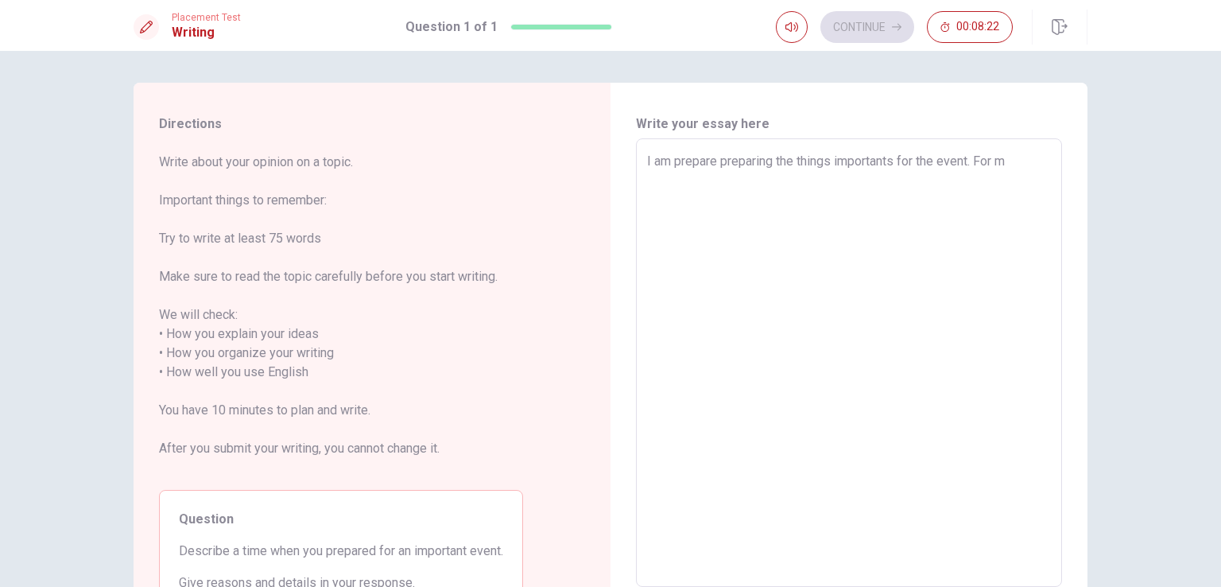
type textarea "x"
type textarea "I am prepare preparing the things importants for the event. For my"
type textarea "x"
type textarea "I am prepare preparing the things importants for the event. For my"
type textarea "x"
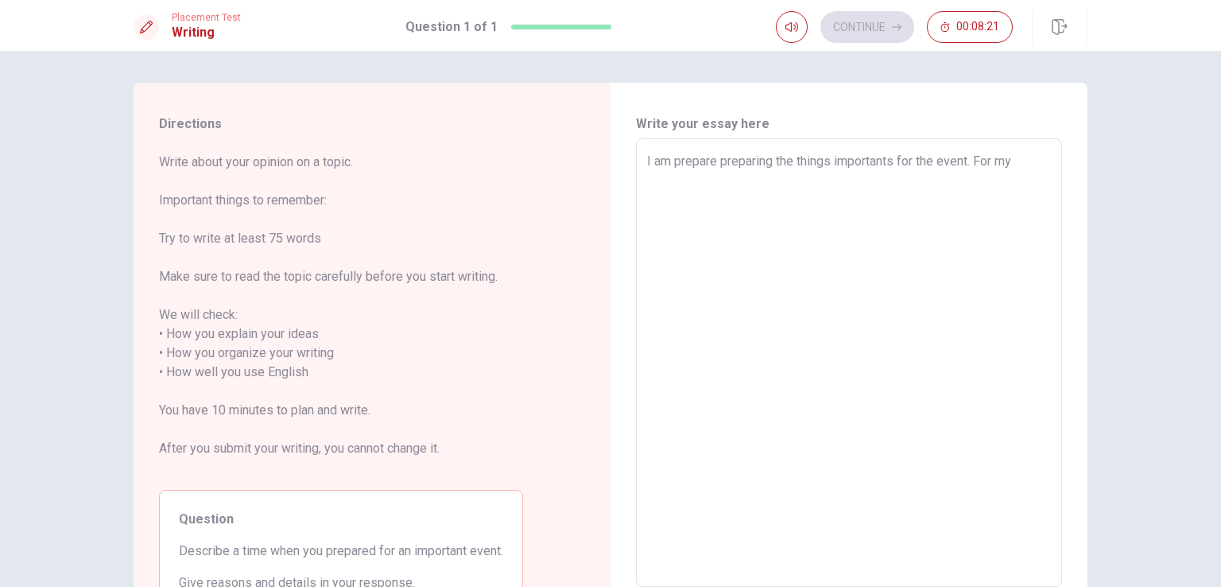
type textarea "I am prepare preparing the things importants for the event. For my o"
type textarea "x"
type textarea "I am prepare preparing the things importants for the event. For my ow"
drag, startPoint x: 676, startPoint y: 161, endPoint x: 719, endPoint y: 166, distance: 43.3
click at [719, 166] on textarea "I am prepare preparing the things importants for the event. For my work, readin…" at bounding box center [849, 363] width 404 height 422
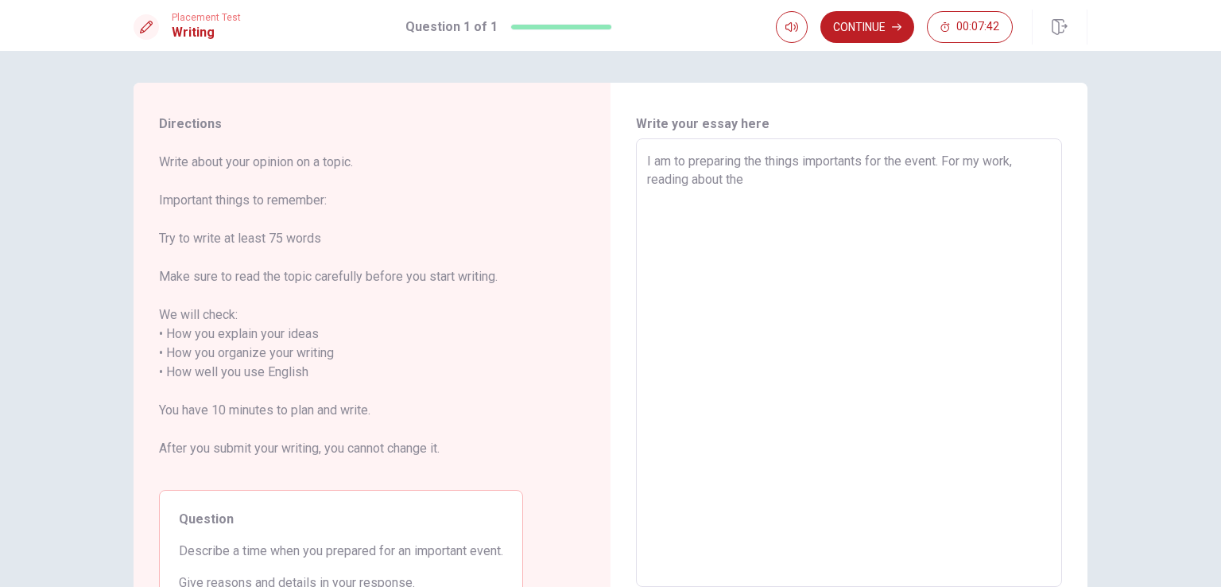
drag, startPoint x: 722, startPoint y: 160, endPoint x: 738, endPoint y: 160, distance: 15.9
click at [738, 160] on textarea "I am to preparing the things importants for the event. For my work, reading abo…" at bounding box center [849, 363] width 404 height 422
click at [928, 162] on textarea "I am to prepare the things importants for the event. For my work, reading about…" at bounding box center [849, 363] width 404 height 422
drag, startPoint x: 1005, startPoint y: 161, endPoint x: 1023, endPoint y: 165, distance: 17.9
click at [1023, 165] on textarea "I am to prepare the things importants for the event, for example: For my work, …" at bounding box center [849, 363] width 404 height 422
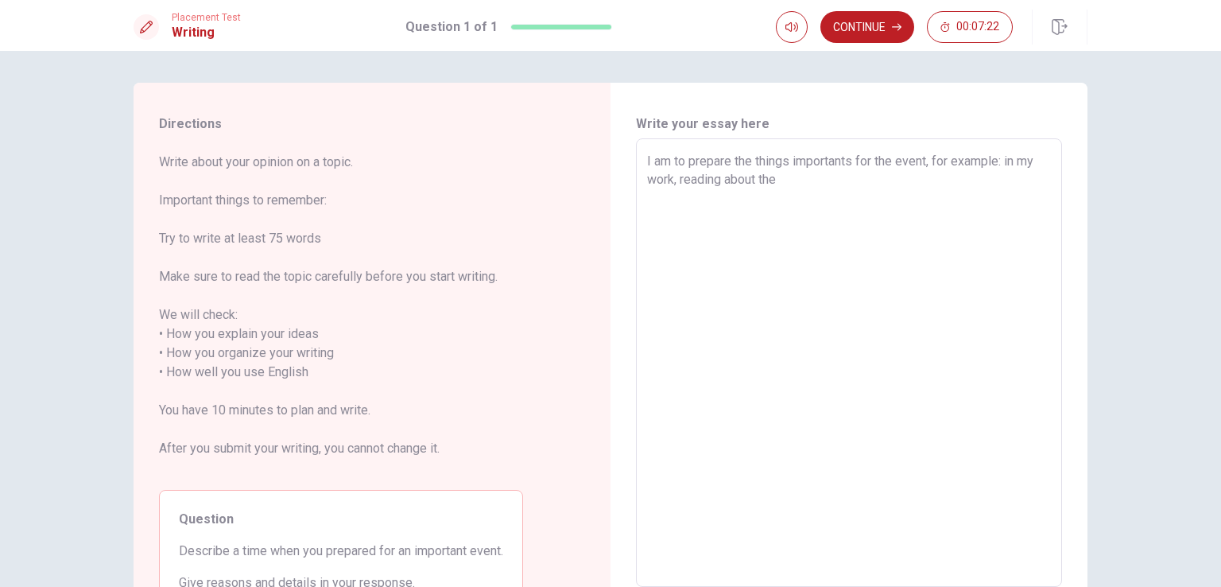
click at [781, 179] on textarea "I am to prepare the things importants for the event, for example: in my work, r…" at bounding box center [849, 363] width 404 height 422
drag, startPoint x: 652, startPoint y: 160, endPoint x: 665, endPoint y: 161, distance: 13.5
click at [665, 161] on textarea "I am to prepare the things importants for the event, for example: in my work, r…" at bounding box center [849, 363] width 404 height 422
drag, startPoint x: 664, startPoint y: 158, endPoint x: 680, endPoint y: 158, distance: 15.1
click at [680, 158] on textarea "Im to prepare the things importants for the event, for example: in my work, rea…" at bounding box center [849, 363] width 404 height 422
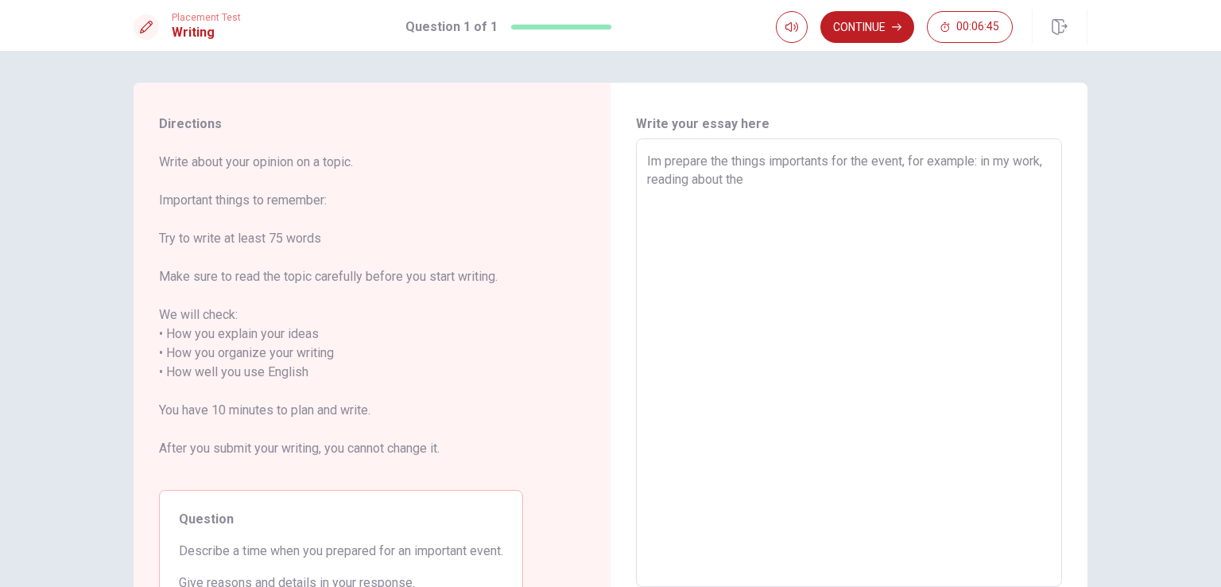
drag, startPoint x: 709, startPoint y: 157, endPoint x: 830, endPoint y: 153, distance: 120.9
click at [830, 153] on textarea "Im prepare the things importants for the event, for example: in my work, readin…" at bounding box center [849, 363] width 404 height 422
drag, startPoint x: 786, startPoint y: 160, endPoint x: 555, endPoint y: 156, distance: 231.3
click at [555, 156] on div "Directions Write about your opinion on a topic. Important things to remember: T…" at bounding box center [611, 363] width 954 height 561
click at [744, 196] on textarea "Im prepare for the event, for example: in my work, reading about the" at bounding box center [849, 363] width 404 height 422
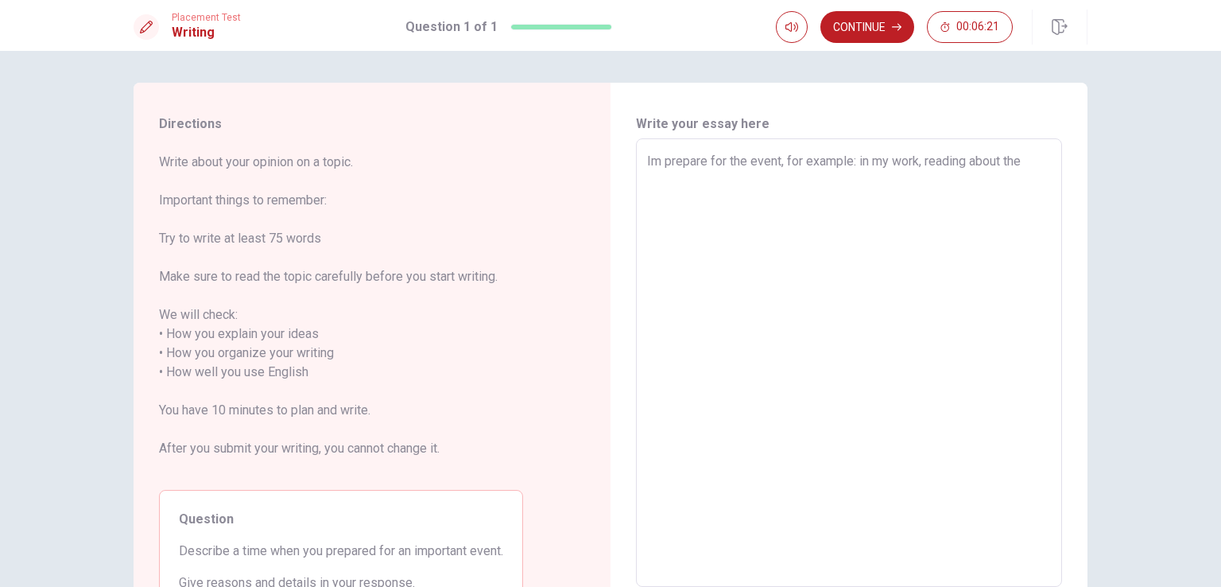
click at [856, 163] on textarea "Im prepare for the event, for example: in my work, reading about the" at bounding box center [849, 363] width 404 height 422
click at [1036, 160] on textarea "Im prepare for the event, for example, in my work, reading about the" at bounding box center [849, 363] width 404 height 422
drag, startPoint x: 728, startPoint y: 161, endPoint x: 742, endPoint y: 161, distance: 13.5
click at [741, 161] on textarea "Im prepare for the event, for example, in my work, reading about the subjects" at bounding box center [849, 363] width 404 height 422
click at [734, 189] on textarea "Im prepare for an event, for example, in my work, reading about the subjects" at bounding box center [849, 363] width 404 height 422
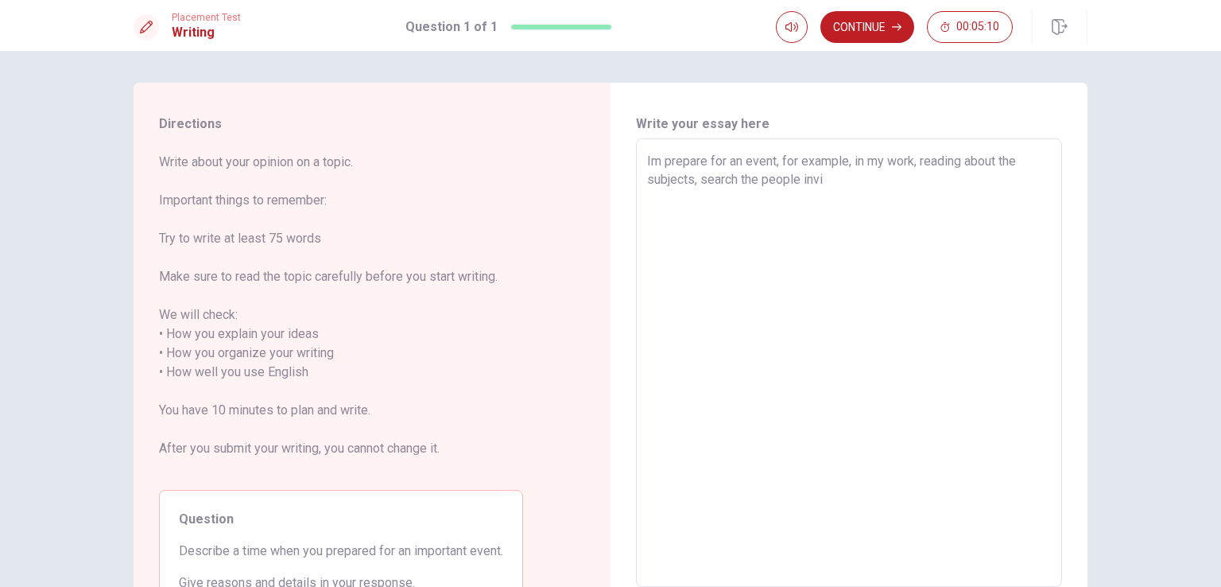
drag, startPoint x: 761, startPoint y: 177, endPoint x: 795, endPoint y: 177, distance: 34.2
click at [795, 177] on textarea "Im prepare for an event, for example, in my work, reading about the subjects, s…" at bounding box center [849, 363] width 404 height 422
click at [846, 176] on textarea "Im prepare for an event, for example, in my work, reading about the subjects, s…" at bounding box center [849, 363] width 404 height 422
drag, startPoint x: 983, startPoint y: 180, endPoint x: 529, endPoint y: 17, distance: 482.2
click at [610, 157] on div "Write your essay here Im prepare for an event, for example, in my work, reading…" at bounding box center [848, 363] width 477 height 561
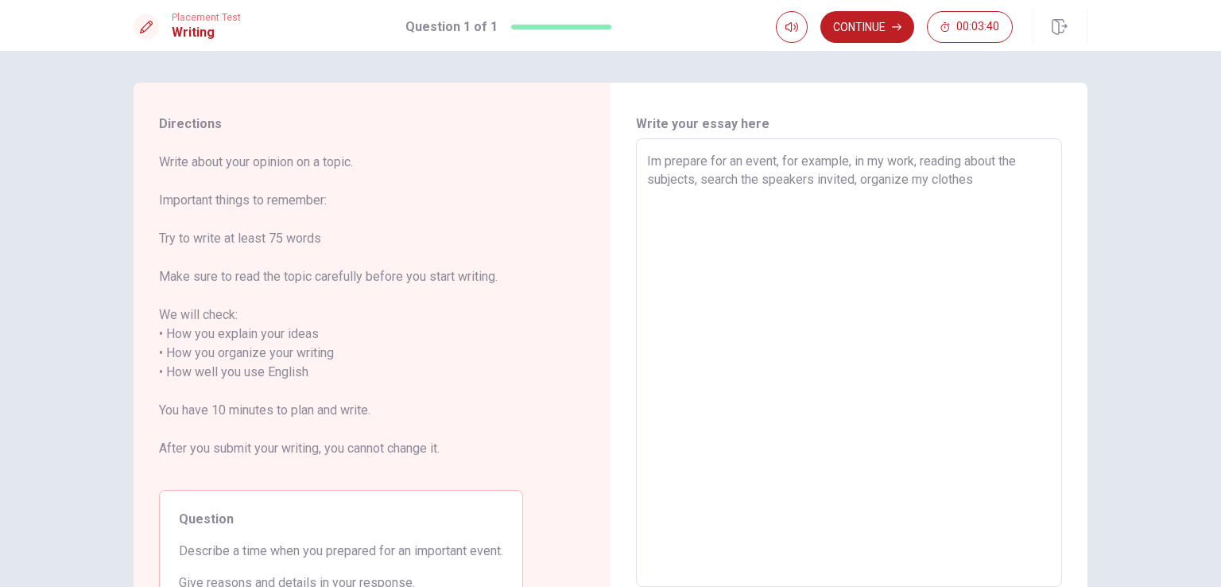
click at [967, 179] on textarea "Im prepare for an event, for example, in my work, reading about the subjects, s…" at bounding box center [849, 363] width 404 height 422
click at [878, 33] on button "Continue" at bounding box center [867, 27] width 94 height 32
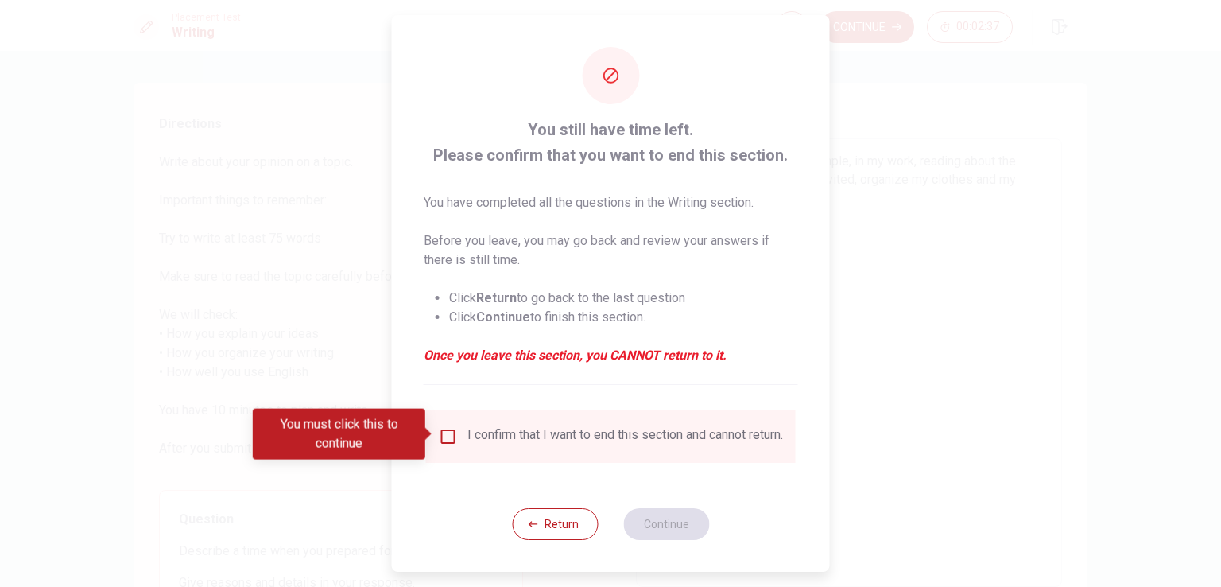
click at [448, 436] on input "You must click this to continue" at bounding box center [448, 436] width 19 height 19
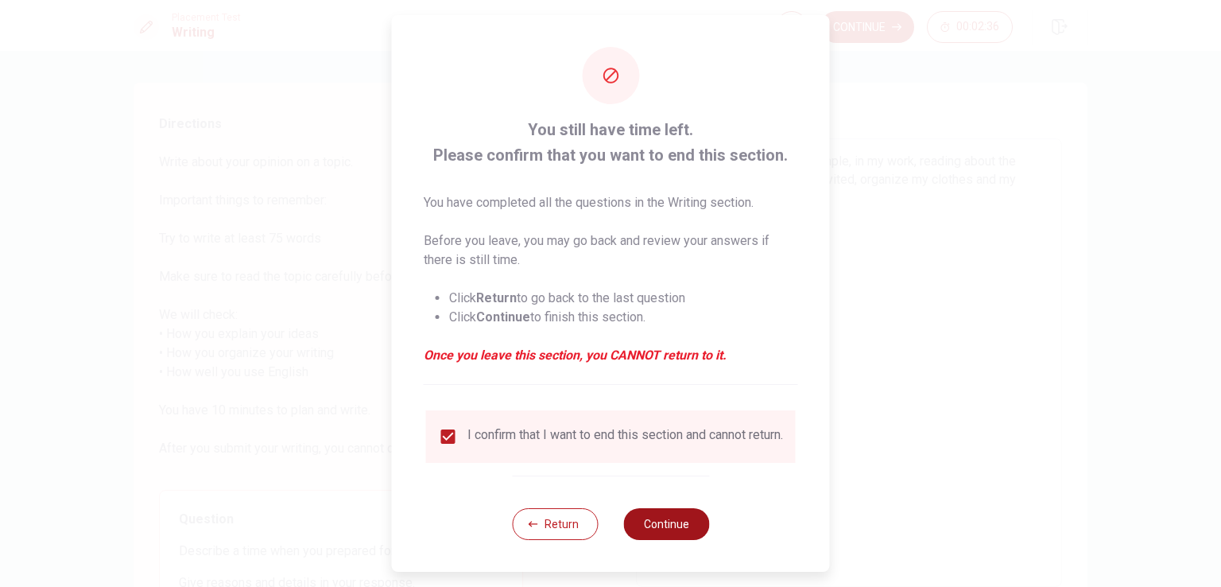
click at [658, 520] on button "Continue" at bounding box center [666, 524] width 86 height 32
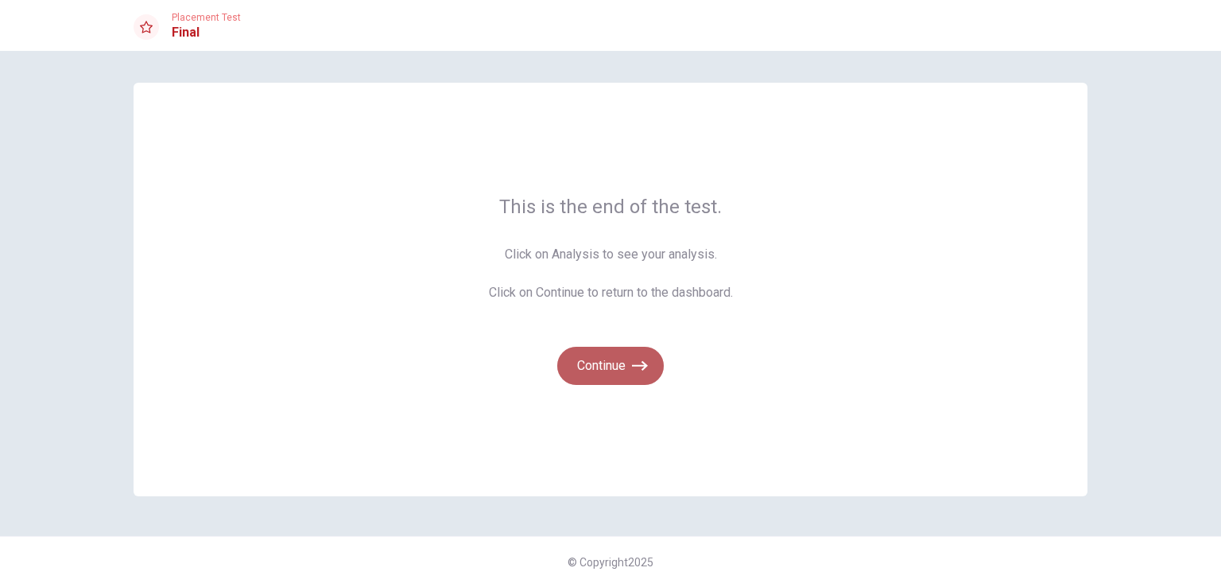
click at [638, 370] on icon "button" at bounding box center [640, 366] width 16 height 16
